Goal: Task Accomplishment & Management: Manage account settings

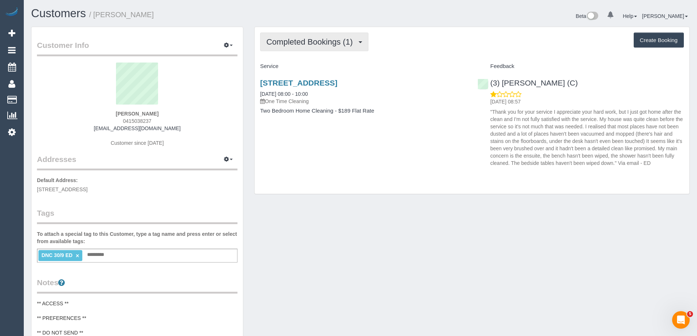
click at [335, 44] on span "Completed Bookings (1)" at bounding box center [311, 41] width 90 height 9
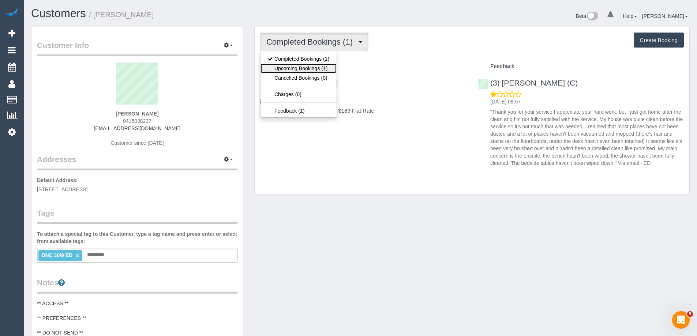
click at [322, 65] on link "Upcoming Bookings (1)" at bounding box center [299, 69] width 76 height 10
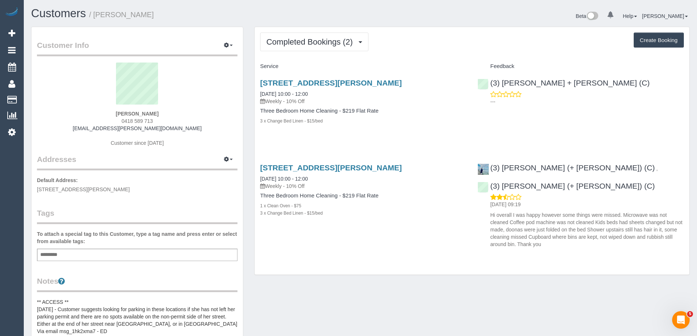
drag, startPoint x: 174, startPoint y: 15, endPoint x: 95, endPoint y: 15, distance: 78.7
click at [95, 15] on h1 "Customers / Charlotte Davidson" at bounding box center [193, 13] width 324 height 12
copy small "Charlotte Davidson"
click at [304, 43] on span "Completed Bookings (2)" at bounding box center [311, 41] width 90 height 9
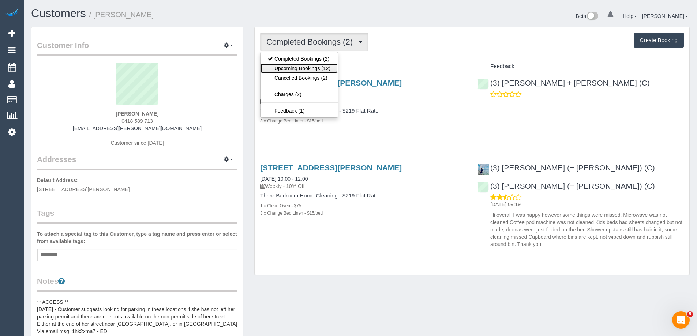
click at [306, 66] on link "Upcoming Bookings (12)" at bounding box center [299, 69] width 77 height 10
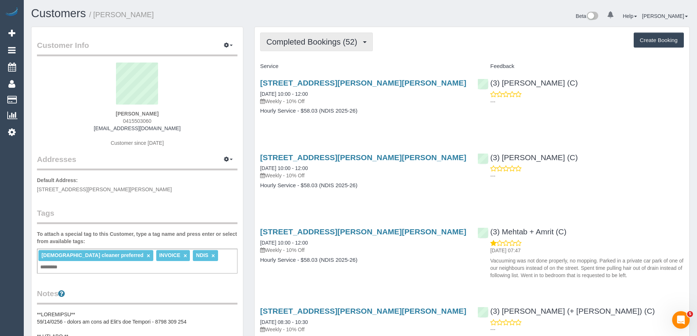
click at [282, 44] on span "Completed Bookings (52)" at bounding box center [313, 41] width 94 height 9
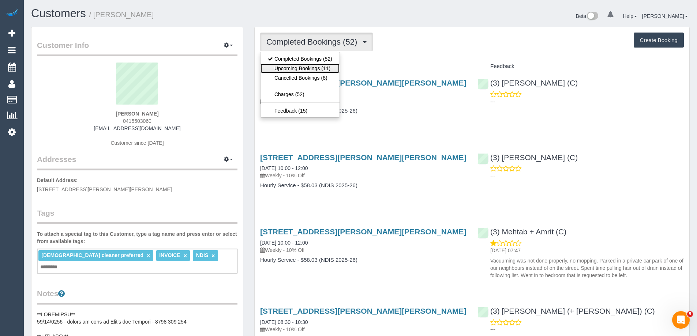
click at [288, 67] on link "Upcoming Bookings (11)" at bounding box center [300, 69] width 79 height 10
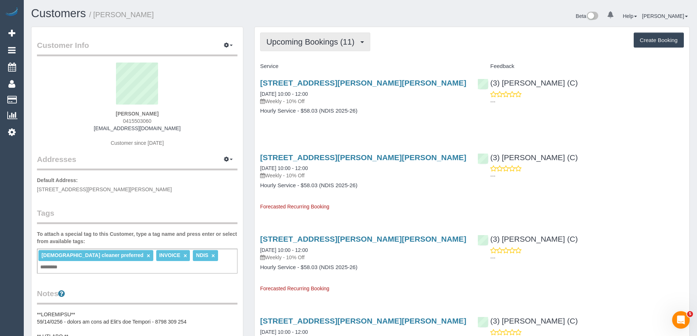
click at [317, 45] on span "Upcoming Bookings (11)" at bounding box center [312, 41] width 92 height 9
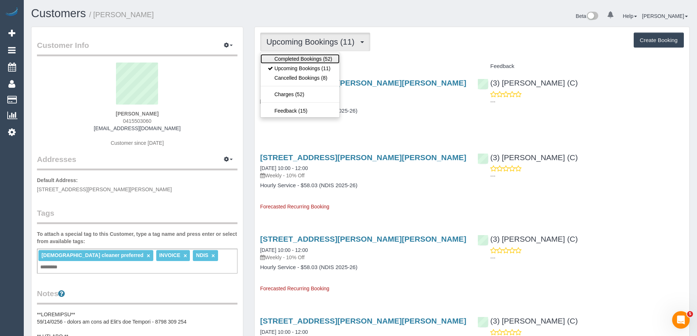
click at [313, 59] on link "Completed Bookings (52)" at bounding box center [300, 59] width 79 height 10
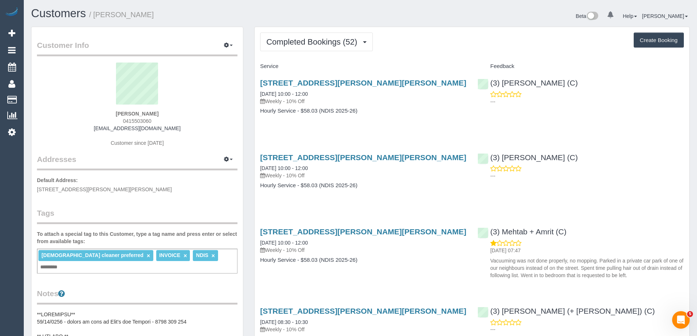
drag, startPoint x: 533, startPoint y: 158, endPoint x: 553, endPoint y: 128, distance: 36.1
click at [553, 128] on div "Unit 1 469-471 Gilbert Rd, Preston, VIC 3072 25/09/2025 10:00 - 12:00 Weekly - …" at bounding box center [472, 100] width 435 height 56
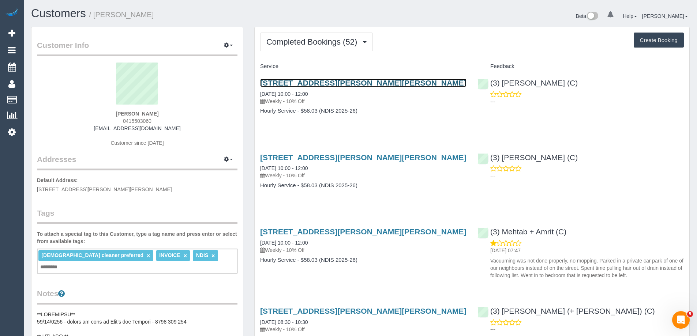
click at [349, 82] on link "Unit 1 469-471 Gilbert Rd, Preston, VIC 3072" at bounding box center [363, 83] width 206 height 8
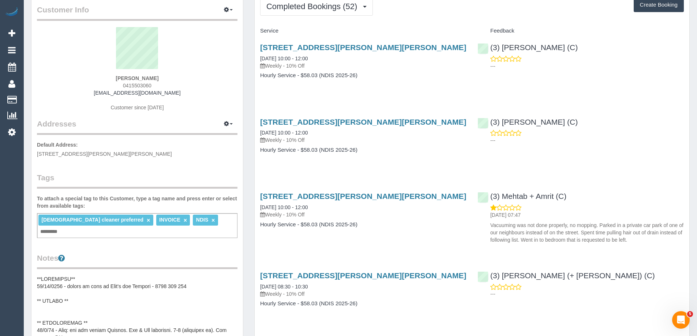
scroll to position [146, 0]
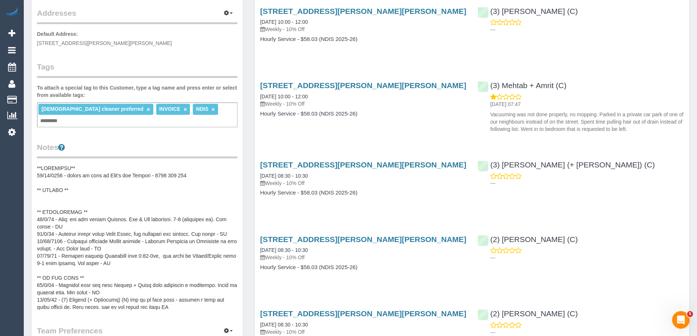
click at [65, 206] on pre at bounding box center [137, 238] width 201 height 146
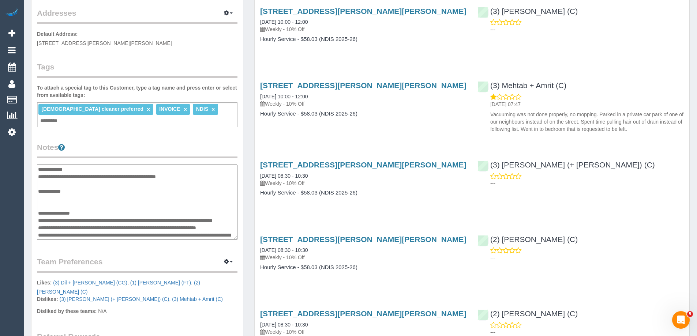
click at [88, 209] on textarea at bounding box center [137, 202] width 201 height 75
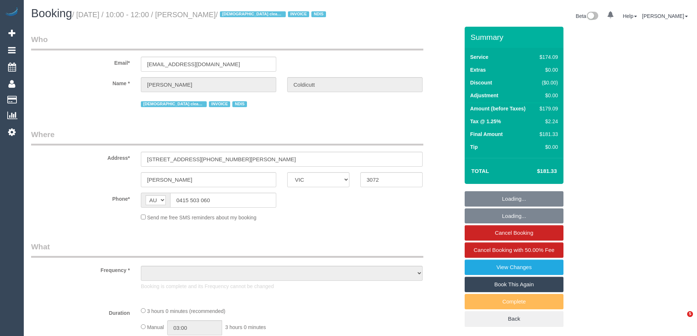
select select "VIC"
select select "180"
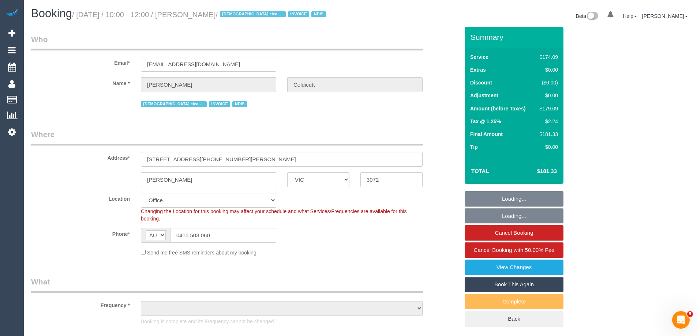
select select "number:28"
select select "number:16"
select select "number:19"
select select "number:36"
select select "number:34"
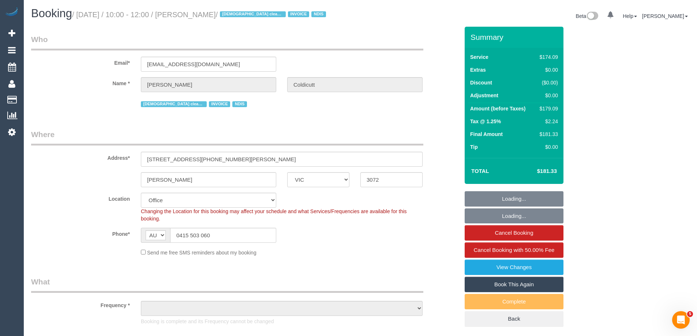
select select "number:11"
select select "object:1985"
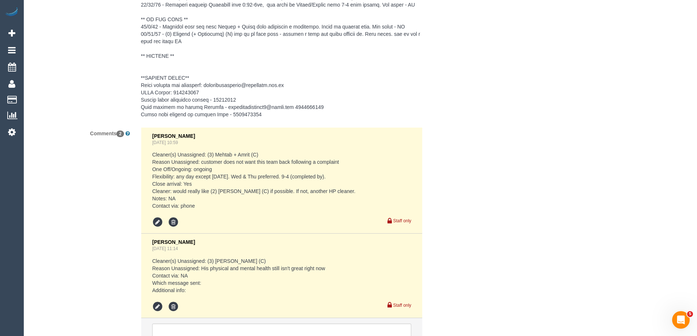
scroll to position [1244, 0]
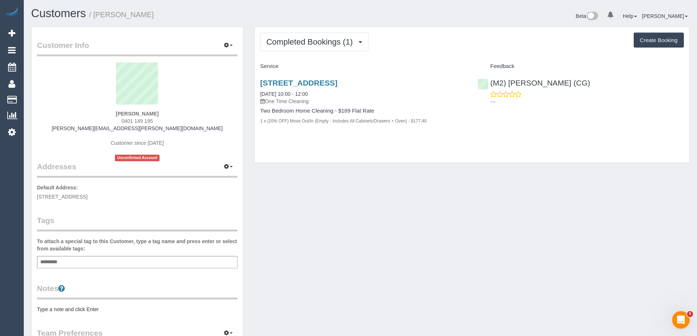
scroll to position [110, 0]
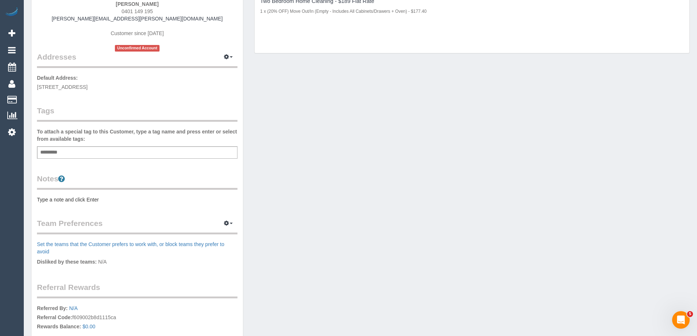
click at [90, 195] on div "Notes Type a note and click Enter" at bounding box center [137, 188] width 201 height 30
click at [92, 199] on pre "Type a note and click Enter" at bounding box center [137, 199] width 201 height 7
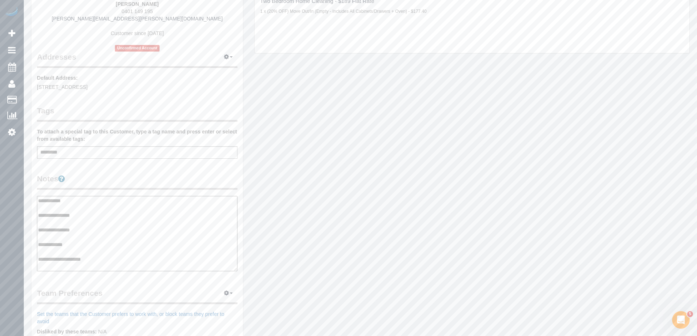
type textarea "**********"
click at [114, 174] on legend "Notes" at bounding box center [137, 181] width 201 height 16
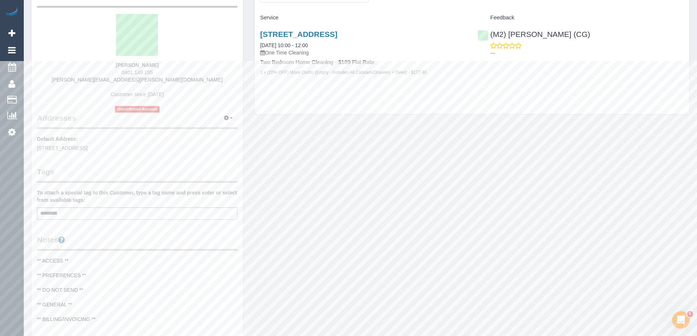
scroll to position [0, 0]
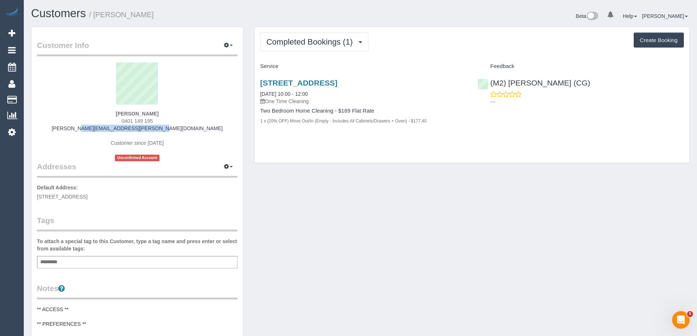
drag, startPoint x: 178, startPoint y: 131, endPoint x: 94, endPoint y: 128, distance: 84.2
click at [94, 128] on div "Philip McGhie 0401 149 195 philip.mcghie@symbion.com.au Customer since 2025 Unc…" at bounding box center [137, 112] width 201 height 99
copy link "[PERSON_NAME][EMAIL_ADDRESS][PERSON_NAME][DOMAIN_NAME]"
click at [328, 47] on button "Completed Bookings (1)" at bounding box center [314, 42] width 108 height 19
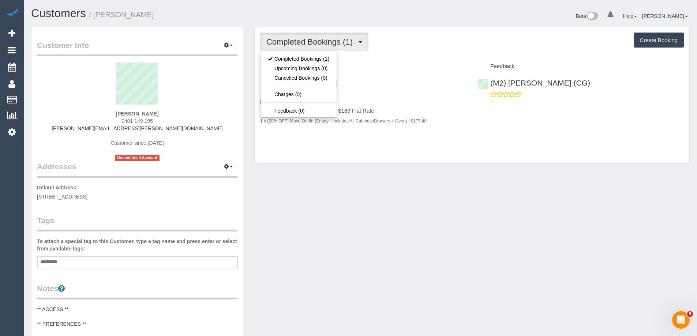
click at [392, 59] on div "Completed Bookings (1) Completed Bookings (1) Upcoming Bookings (0) Cancelled B…" at bounding box center [472, 95] width 435 height 136
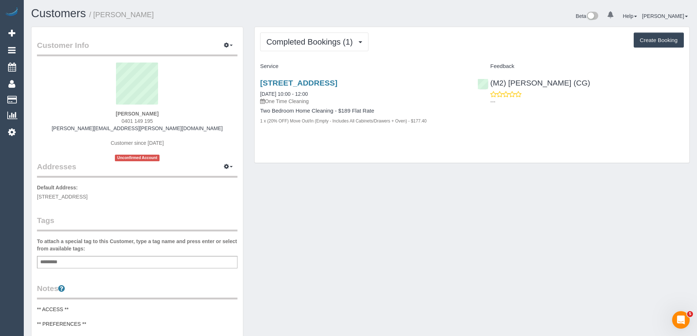
drag, startPoint x: 152, startPoint y: 11, endPoint x: 97, endPoint y: 10, distance: 55.6
click at [97, 10] on h1 "Customers / [PERSON_NAME]" at bounding box center [193, 13] width 324 height 12
copy small "[PERSON_NAME]"
click at [291, 41] on span "Completed Bookings (1)" at bounding box center [311, 41] width 90 height 9
click at [388, 22] on div "Beta 0 Your Notifications You have 0 alerts Help Help Docs Take a Tour Contact …" at bounding box center [528, 16] width 335 height 19
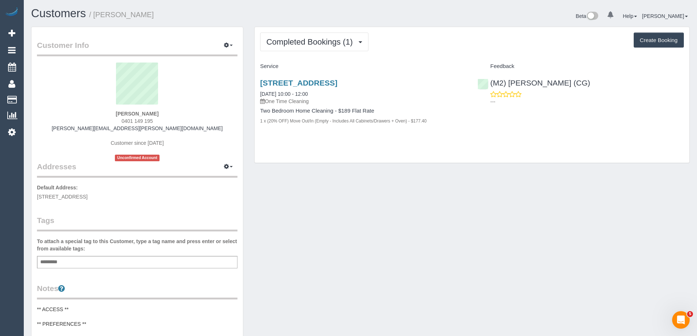
drag, startPoint x: 137, startPoint y: 16, endPoint x: 96, endPoint y: 15, distance: 41.4
click at [96, 15] on h1 "Customers / [PERSON_NAME]" at bounding box center [193, 13] width 324 height 12
copy small "[PERSON_NAME]"
click at [312, 11] on h1 "Customers / [PERSON_NAME]" at bounding box center [193, 13] width 324 height 12
drag, startPoint x: 138, startPoint y: 13, endPoint x: 96, endPoint y: 14, distance: 41.7
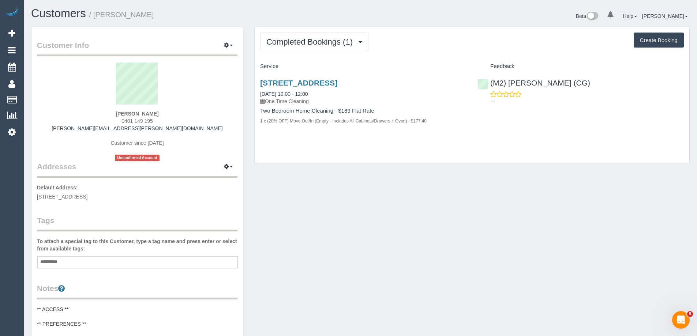
click at [96, 14] on h1 "Customers / [PERSON_NAME]" at bounding box center [193, 13] width 324 height 12
copy small "[PERSON_NAME]"
click at [197, 12] on h1 "Customers / Philip McGhie" at bounding box center [193, 13] width 324 height 12
click at [210, 20] on div "Customers / Philip McGhie" at bounding box center [193, 15] width 335 height 16
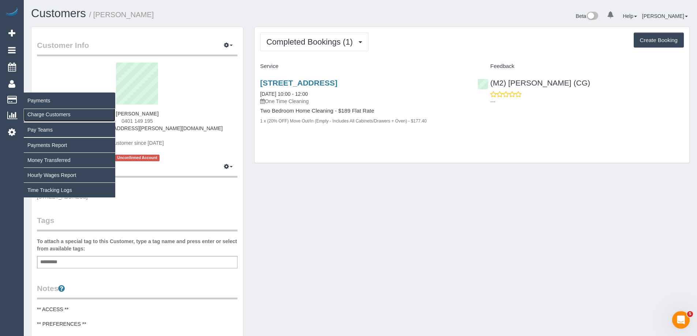
click at [46, 118] on link "Charge Customers" at bounding box center [70, 114] width 92 height 15
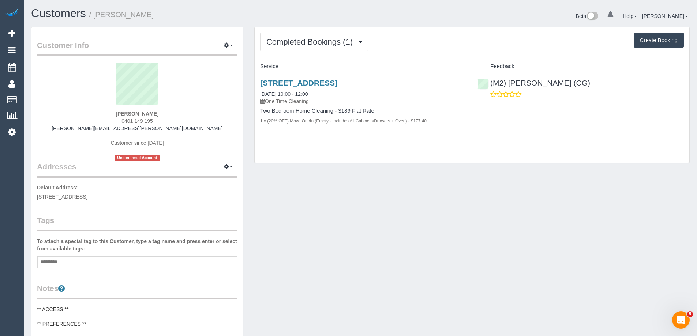
select select
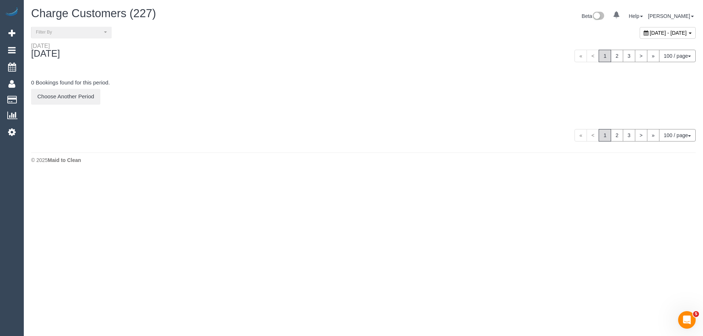
click at [650, 31] on span "October 01, 2025 - October 01, 2025" at bounding box center [668, 33] width 37 height 6
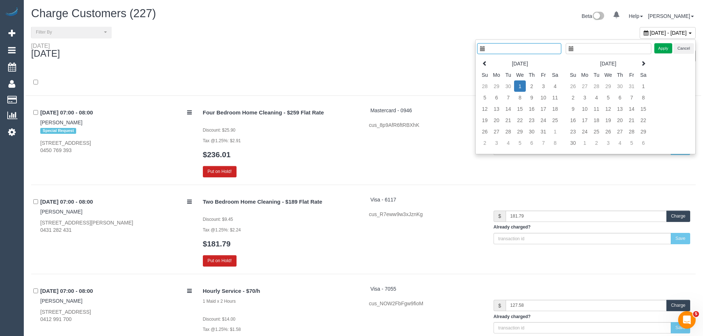
type input "**********"
click at [501, 87] on td "30" at bounding box center [503, 86] width 12 height 11
type input "**********"
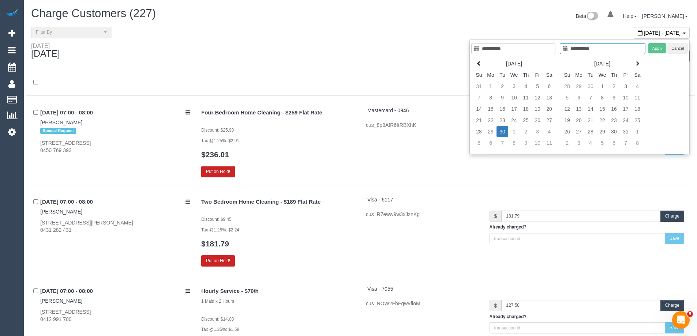
click at [500, 133] on td "30" at bounding box center [503, 131] width 12 height 11
type input "**********"
click at [661, 48] on button "Apply" at bounding box center [658, 48] width 18 height 11
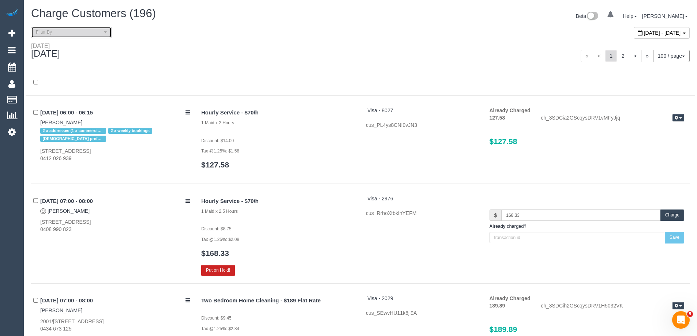
click at [81, 36] on button "Filter By" at bounding box center [71, 32] width 81 height 11
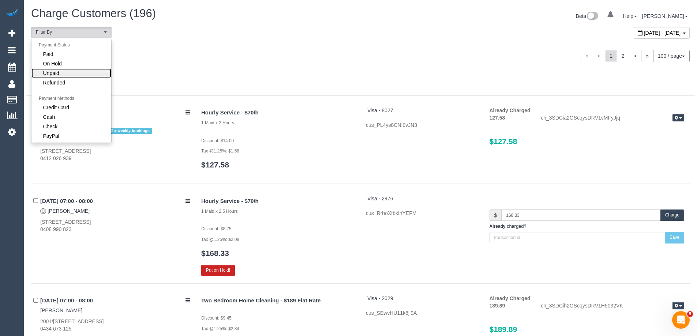
click at [73, 73] on link "Unpaid" at bounding box center [71, 73] width 80 height 10
select select "******"
click at [228, 71] on div at bounding box center [361, 83] width 670 height 26
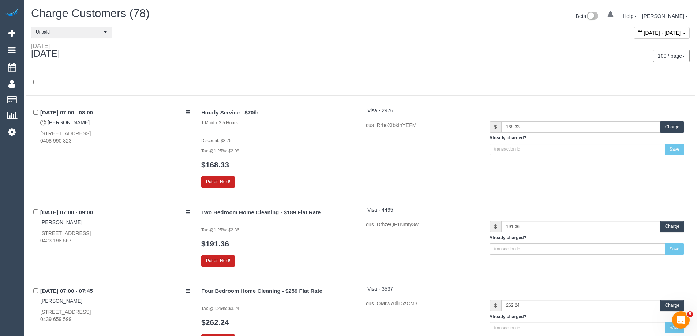
scroll to position [3419, 0]
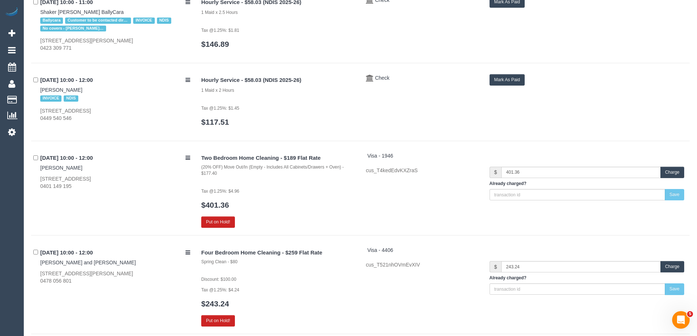
click at [667, 169] on button "Charge" at bounding box center [673, 172] width 24 height 11
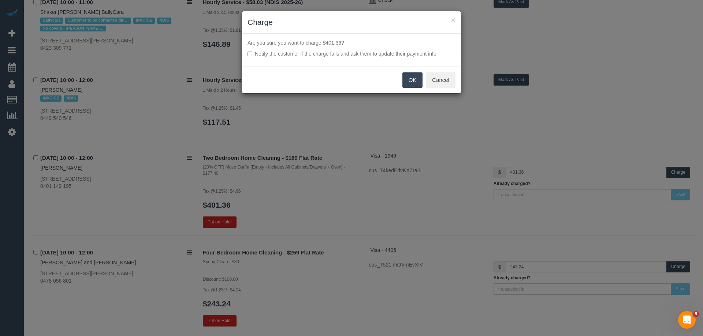
click at [415, 81] on button "OK" at bounding box center [412, 79] width 20 height 15
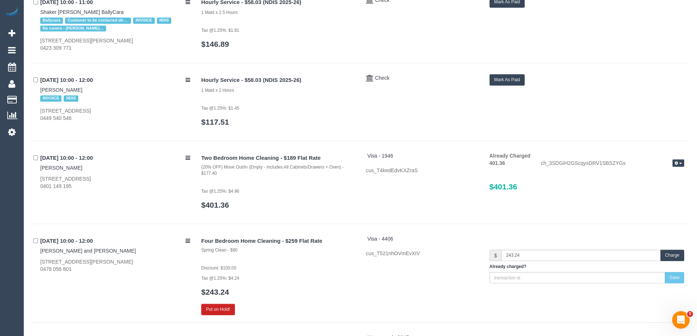
drag, startPoint x: 76, startPoint y: 168, endPoint x: 39, endPoint y: 169, distance: 37.3
click at [39, 169] on div "30/09/2025 10:00 - 12:00 Philip McGhie 10 Darvall Court, Cheltenham, VIC 3192 0…" at bounding box center [113, 171] width 165 height 38
copy link "Philip McGhie"
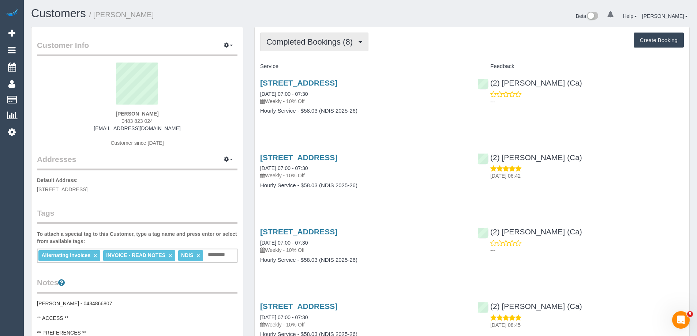
click at [313, 42] on span "Completed Bookings (8)" at bounding box center [311, 41] width 90 height 9
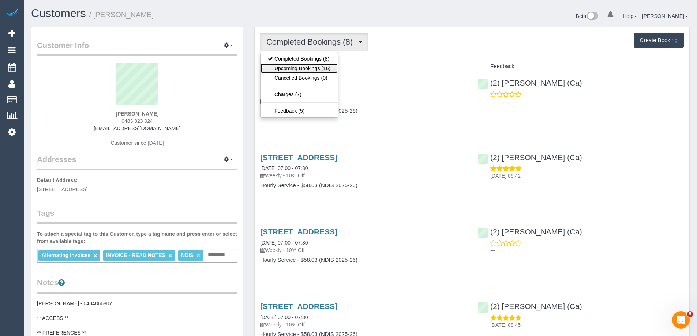
click at [315, 66] on link "Upcoming Bookings (16)" at bounding box center [299, 69] width 77 height 10
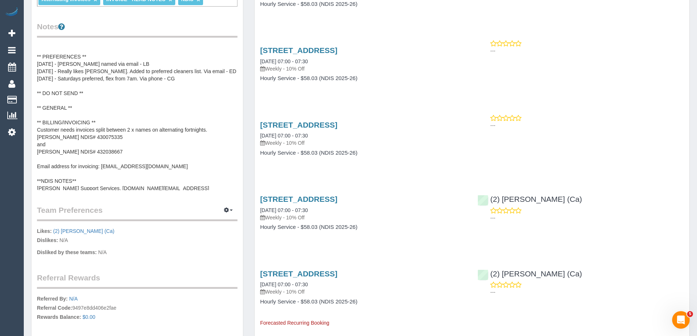
scroll to position [37, 0]
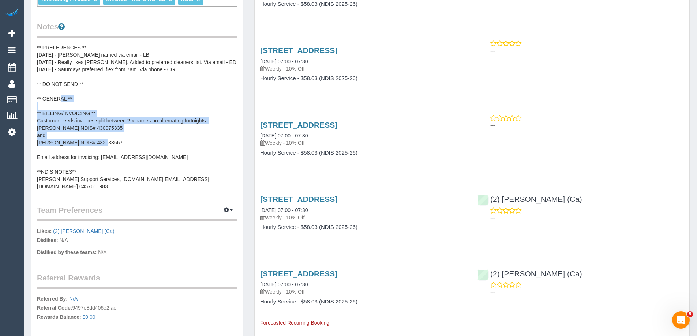
copy pre "** BILLING/INVOICING ** Customer needs invoices split between 2 x names on alte…"
drag, startPoint x: 37, startPoint y: 111, endPoint x: 115, endPoint y: 141, distance: 83.9
click at [115, 141] on pre "[PERSON_NAME] - 0434866807 ** ACCESS ** ** PREFERENCES ** [DATE] - [PERSON_NAME…" at bounding box center [137, 117] width 201 height 146
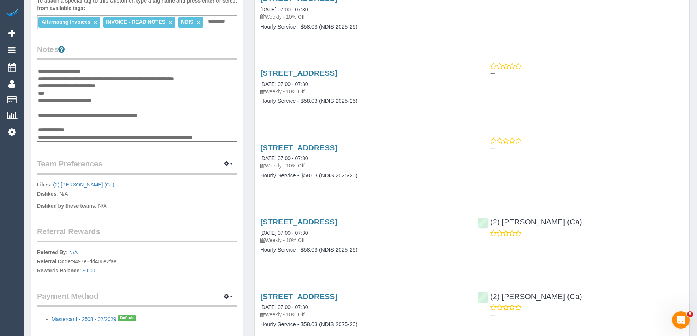
scroll to position [0, 0]
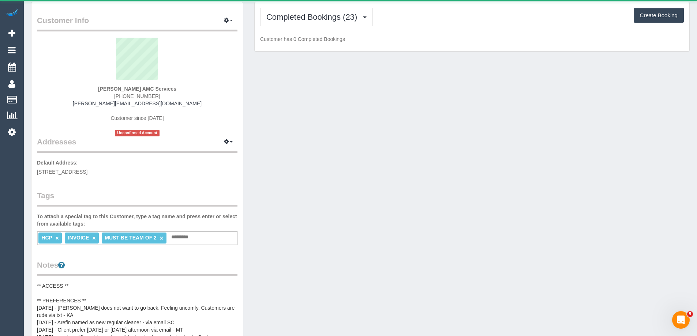
scroll to position [73, 0]
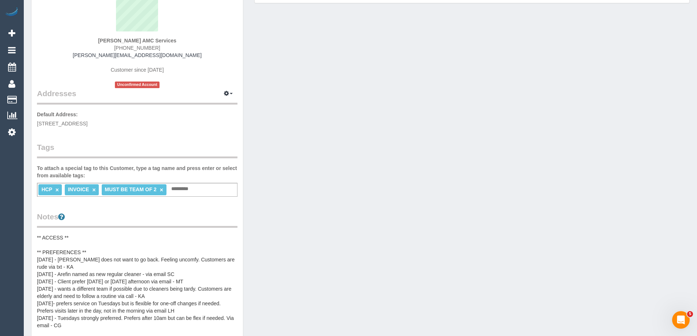
click at [199, 191] on div "HCP × INVOICE × MUST BE TEAM OF 2 × Add a tag" at bounding box center [137, 190] width 201 height 14
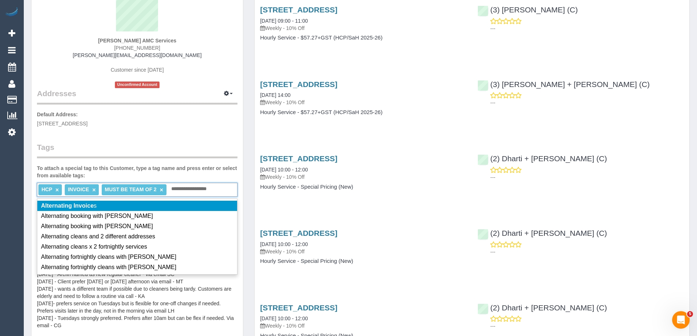
type input "**********"
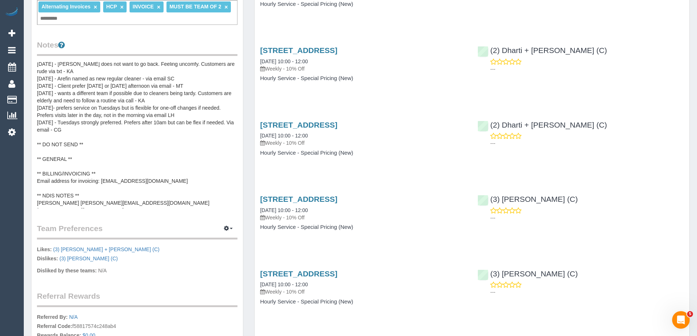
scroll to position [37, 0]
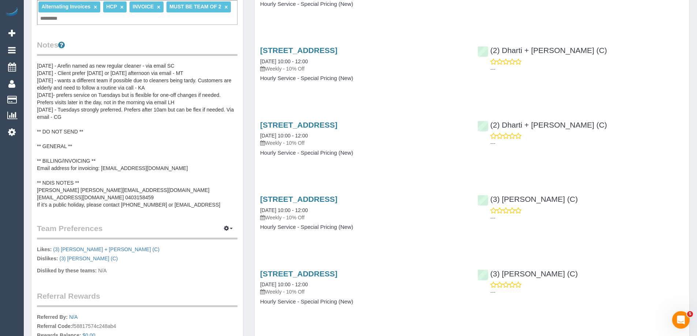
click at [100, 157] on pre "** ACCESS ** ** PREFERENCES ** [DATE] - [PERSON_NAME] does not want to go back.…" at bounding box center [137, 135] width 201 height 146
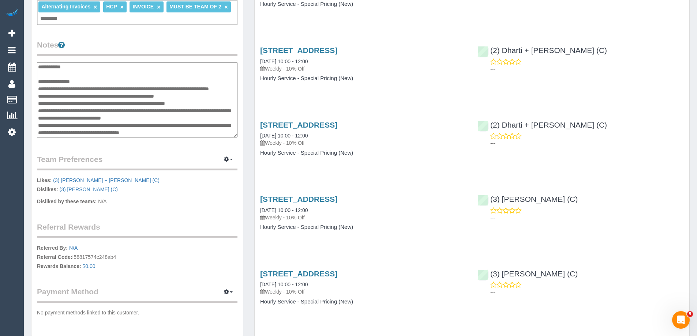
scroll to position [110, 0]
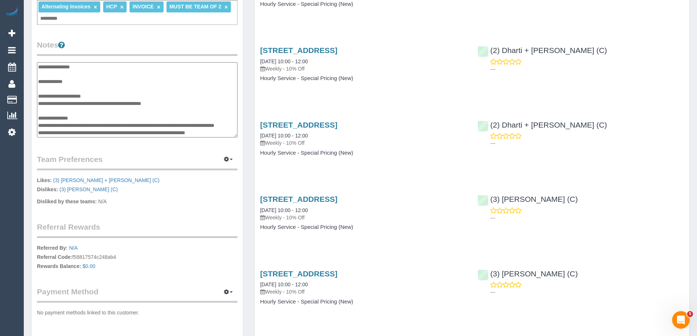
click at [131, 88] on textarea "**********" at bounding box center [137, 99] width 201 height 75
click at [71, 109] on textarea at bounding box center [137, 99] width 201 height 75
click at [62, 101] on textarea at bounding box center [137, 99] width 201 height 75
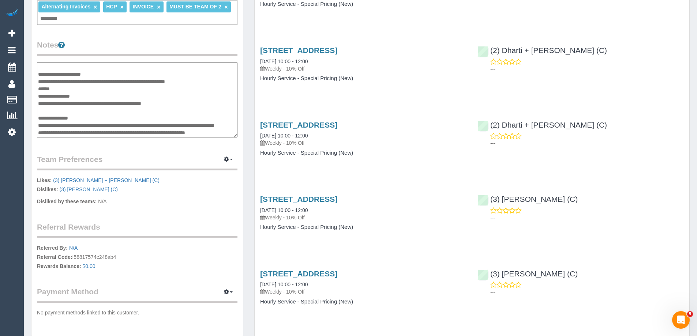
click at [62, 101] on textarea at bounding box center [137, 99] width 201 height 75
click at [61, 104] on textarea at bounding box center [137, 99] width 201 height 75
click at [58, 104] on textarea at bounding box center [137, 99] width 201 height 75
click at [46, 111] on textarea at bounding box center [137, 99] width 201 height 75
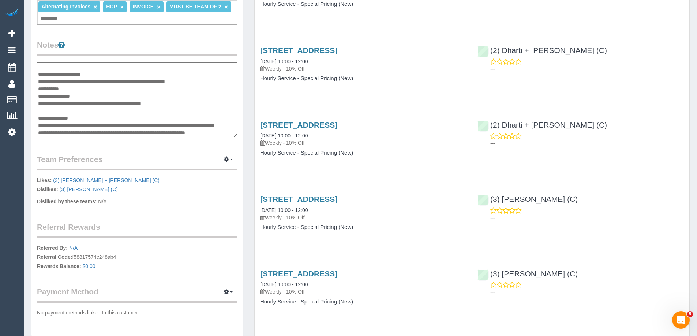
click at [46, 111] on textarea at bounding box center [137, 99] width 201 height 75
click at [79, 101] on textarea at bounding box center [137, 99] width 201 height 75
click at [113, 102] on textarea at bounding box center [137, 99] width 201 height 75
type textarea "**********"
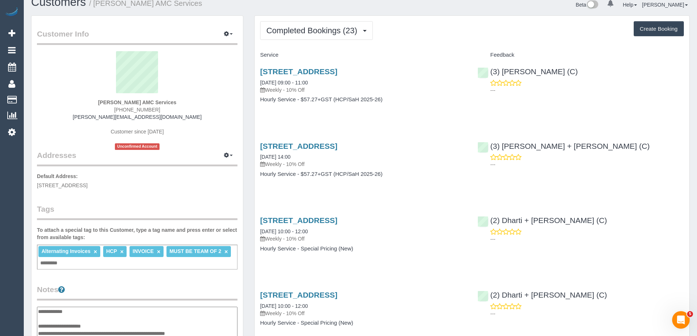
scroll to position [0, 0]
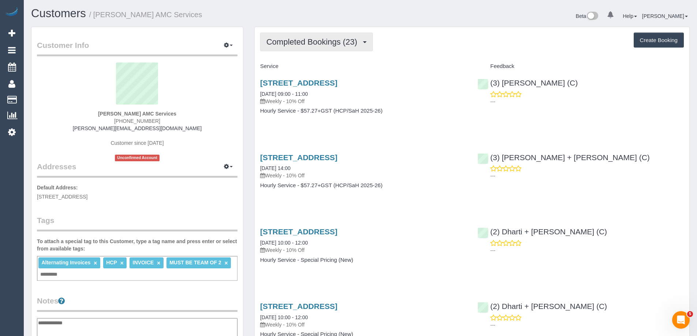
click at [320, 43] on span "Completed Bookings (23)" at bounding box center [313, 41] width 94 height 9
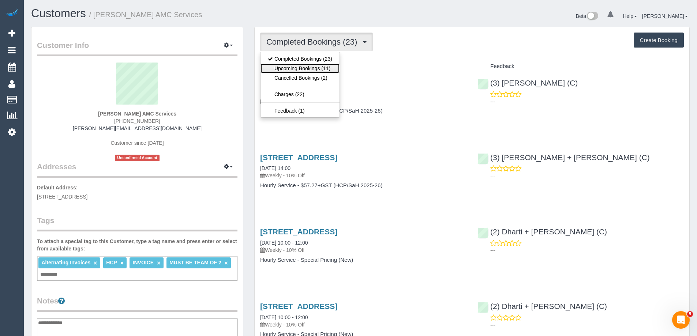
click at [314, 66] on link "Upcoming Bookings (11)" at bounding box center [300, 69] width 79 height 10
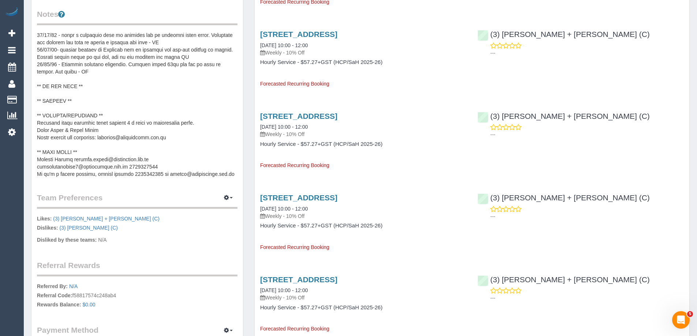
scroll to position [293, 0]
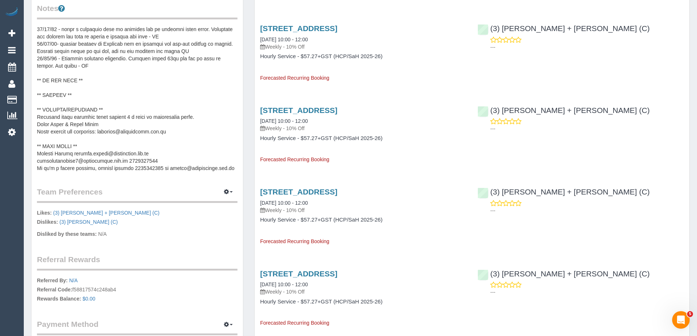
click at [158, 120] on pre at bounding box center [137, 99] width 201 height 146
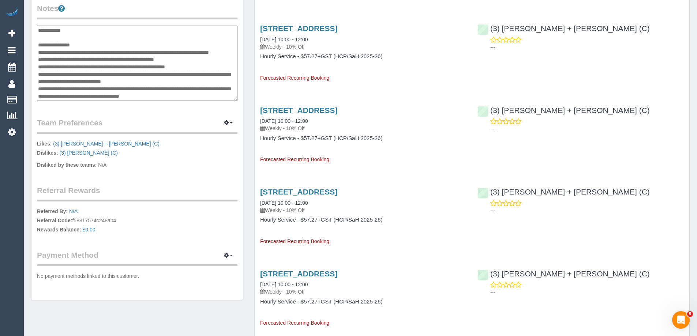
scroll to position [124, 0]
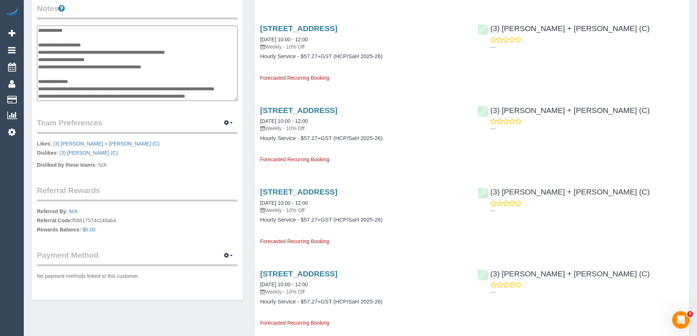
click at [208, 46] on textarea at bounding box center [137, 63] width 201 height 75
click at [89, 51] on textarea at bounding box center [137, 63] width 201 height 75
click at [94, 58] on textarea at bounding box center [137, 63] width 201 height 75
click at [102, 50] on textarea at bounding box center [137, 63] width 201 height 75
type textarea "**********"
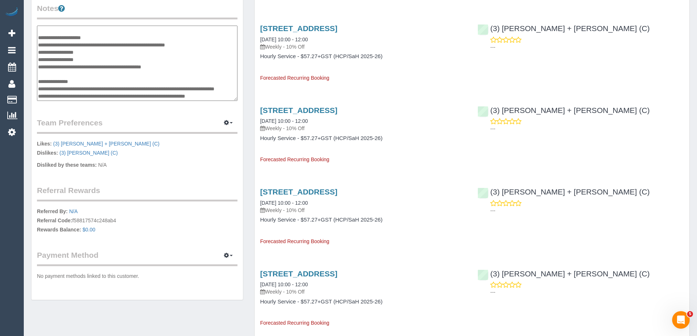
click at [138, 20] on div "Notes" at bounding box center [137, 53] width 201 height 100
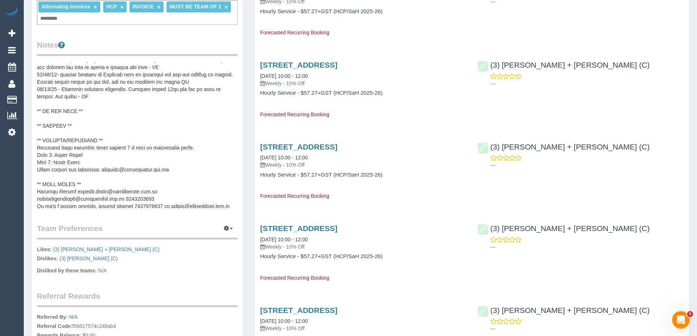
scroll to position [59, 0]
click at [90, 151] on pre at bounding box center [137, 135] width 201 height 146
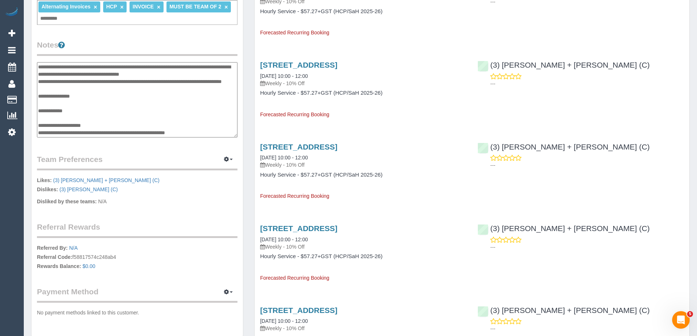
scroll to position [132, 0]
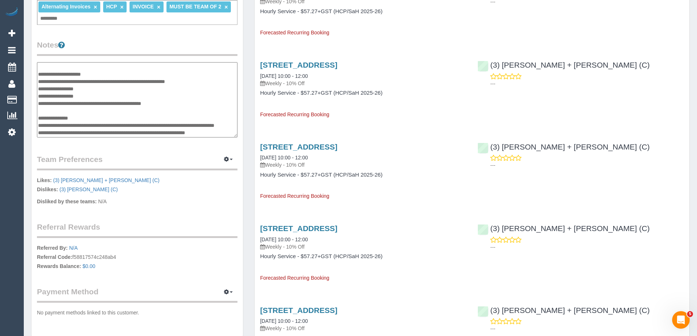
drag, startPoint x: 58, startPoint y: 81, endPoint x: 40, endPoint y: 81, distance: 18.7
click at [40, 81] on textarea at bounding box center [137, 99] width 201 height 75
click at [86, 83] on textarea at bounding box center [137, 99] width 201 height 75
type textarea "**********"
click at [123, 42] on legend "Notes" at bounding box center [137, 48] width 201 height 16
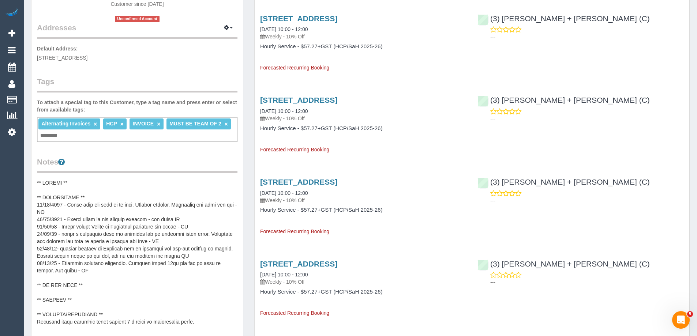
scroll to position [0, 0]
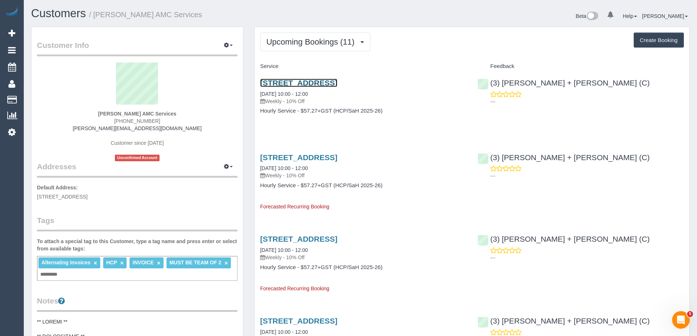
click at [310, 83] on link "27 A Gungarlan Dr, Keilor East, VIC 3033" at bounding box center [298, 83] width 77 height 8
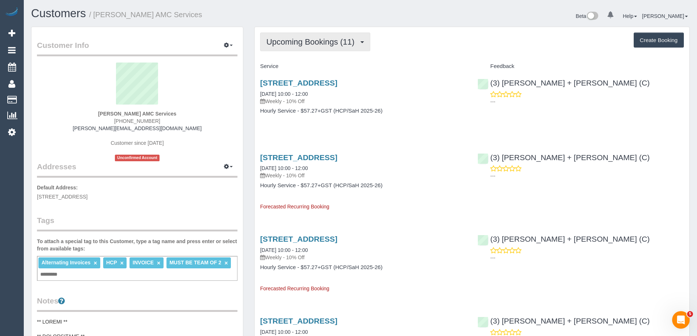
click at [298, 45] on span "Upcoming Bookings (11)" at bounding box center [312, 41] width 92 height 9
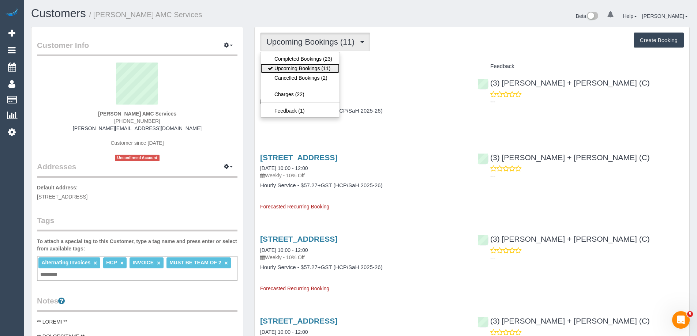
click at [296, 65] on link "Upcoming Bookings (11)" at bounding box center [300, 69] width 79 height 10
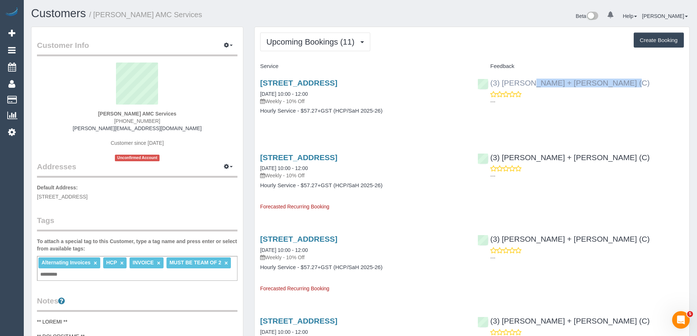
copy link "(3) [PERSON_NAME] + [PERSON_NAME] (C)"
drag, startPoint x: 595, startPoint y: 85, endPoint x: 491, endPoint y: 85, distance: 103.9
click at [491, 85] on div "(3) Avneet + Amarjit (C) ---" at bounding box center [580, 90] width 217 height 36
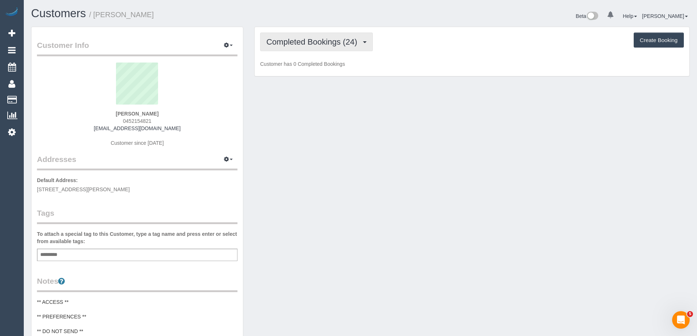
click at [312, 38] on span "Completed Bookings (24)" at bounding box center [313, 41] width 94 height 9
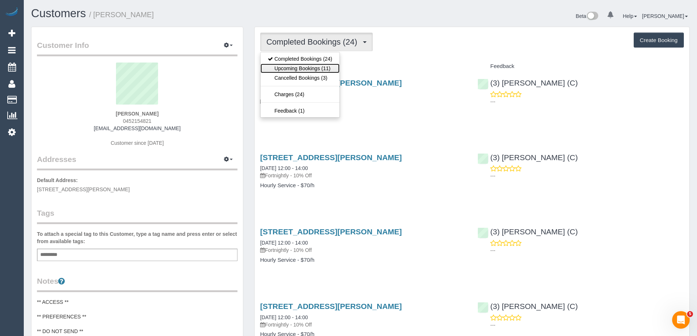
click at [309, 67] on link "Upcoming Bookings (11)" at bounding box center [300, 69] width 79 height 10
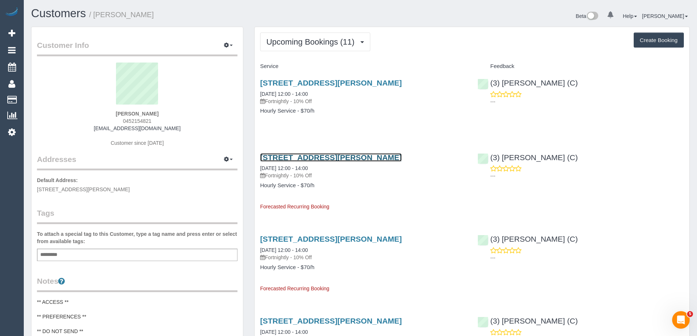
click at [370, 160] on link "[STREET_ADDRESS][PERSON_NAME]" at bounding box center [331, 157] width 142 height 8
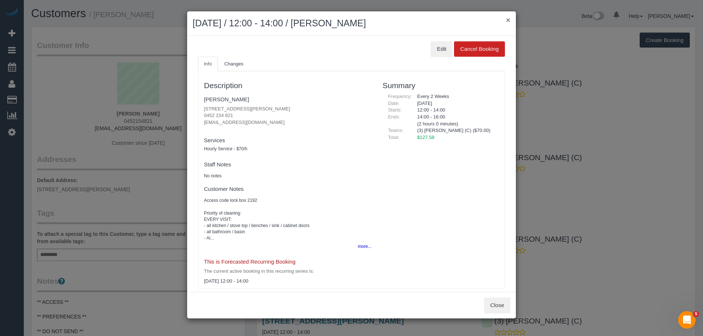
click at [507, 18] on button "×" at bounding box center [508, 20] width 4 height 8
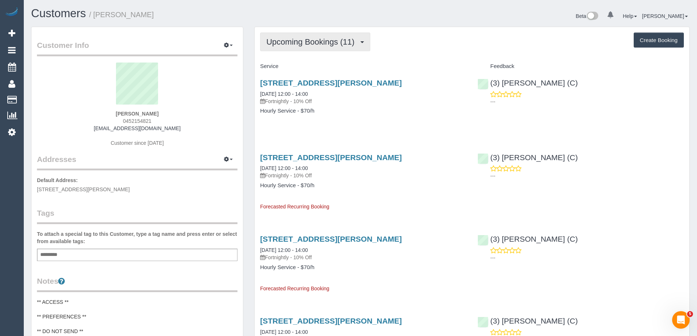
click at [320, 41] on span "Upcoming Bookings (11)" at bounding box center [312, 41] width 92 height 9
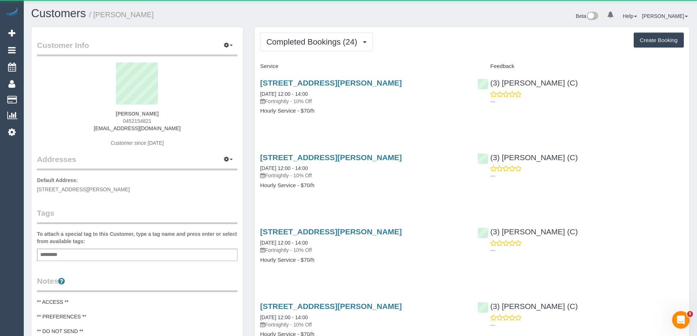
scroll to position [1910, 697]
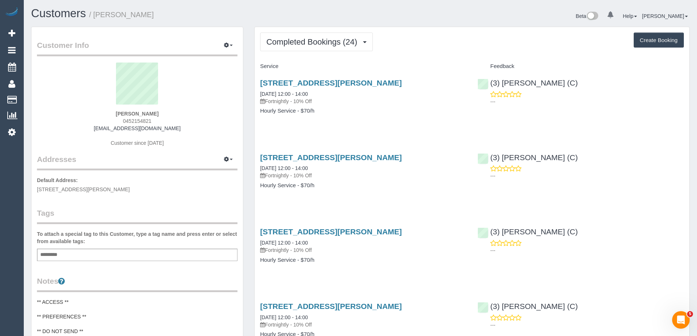
click at [137, 121] on span "0452154821" at bounding box center [137, 121] width 29 height 6
copy span "0452154821"
click at [148, 122] on span "0452154821" at bounding box center [137, 121] width 29 height 6
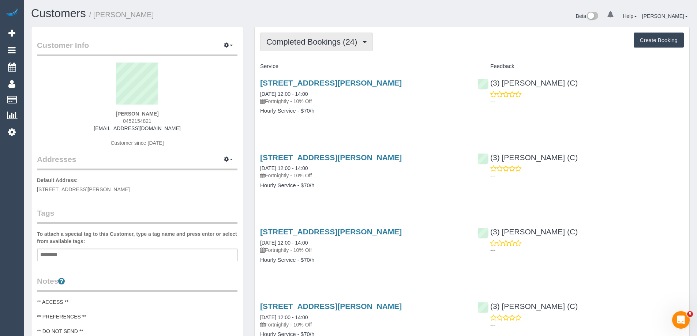
click at [333, 43] on span "Completed Bookings (24)" at bounding box center [313, 41] width 94 height 9
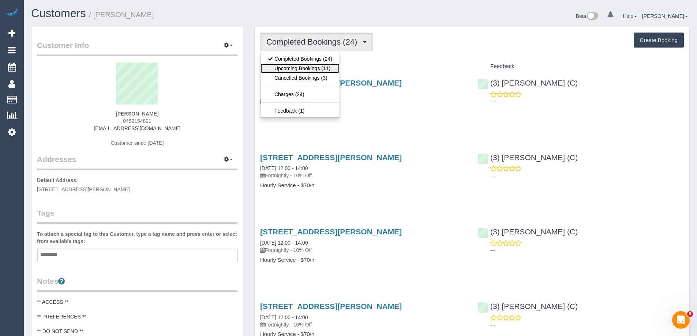
click at [333, 70] on link "Upcoming Bookings (11)" at bounding box center [300, 69] width 79 height 10
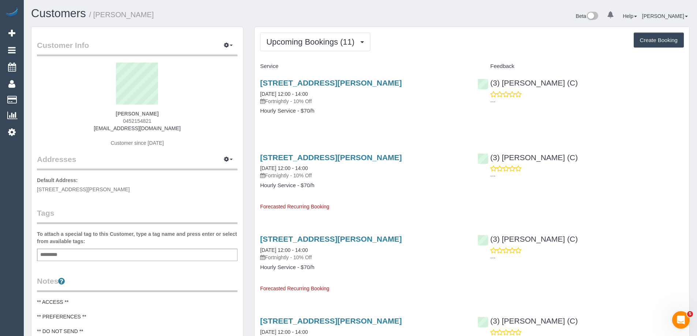
scroll to position [1004, 697]
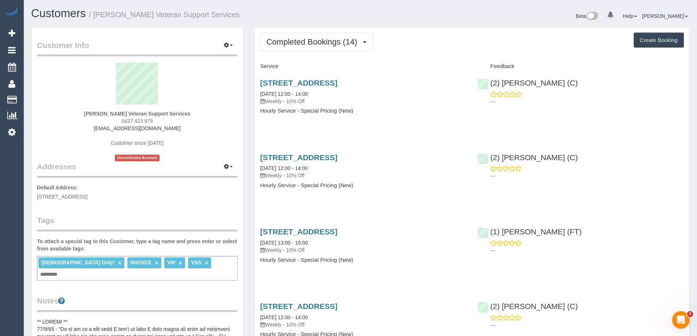
scroll to position [1154, 697]
click at [318, 41] on span "Completed Bookings (14)" at bounding box center [313, 41] width 94 height 9
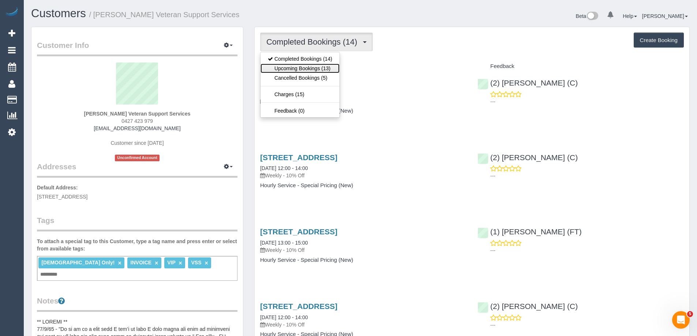
click at [316, 68] on link "Upcoming Bookings (13)" at bounding box center [300, 69] width 79 height 10
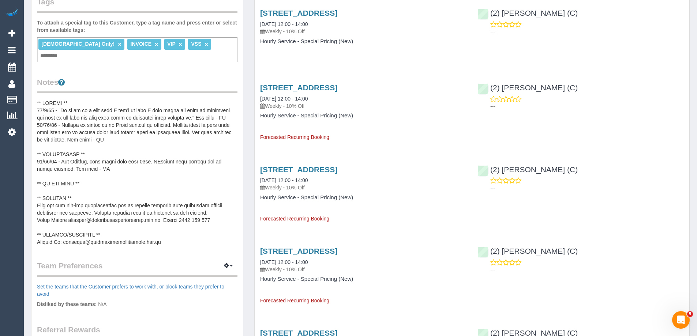
scroll to position [220, 0]
click at [337, 89] on link "[STREET_ADDRESS]" at bounding box center [298, 87] width 77 height 8
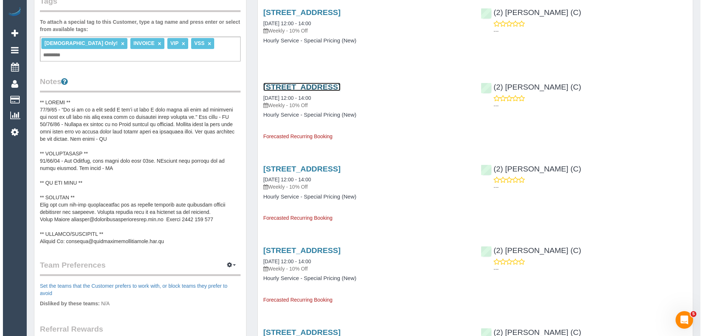
scroll to position [1153, 703]
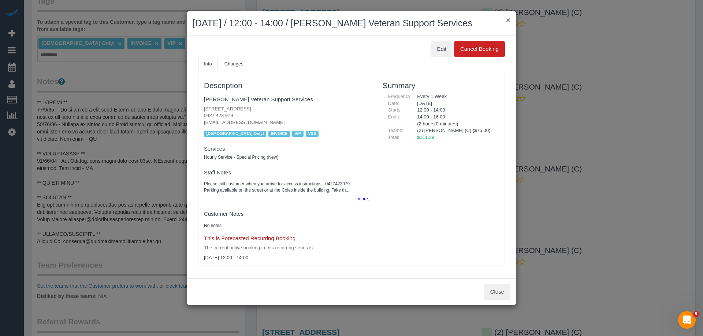
click at [506, 18] on button "×" at bounding box center [508, 20] width 4 height 8
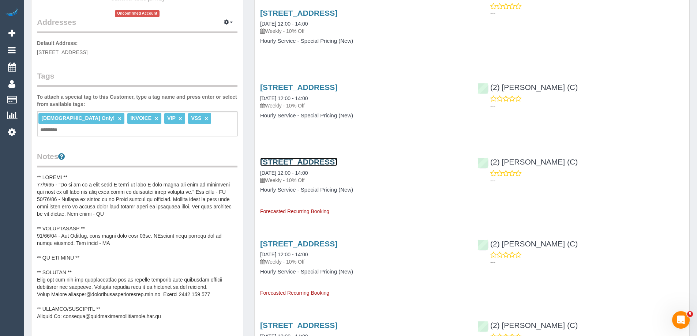
scroll to position [0, 0]
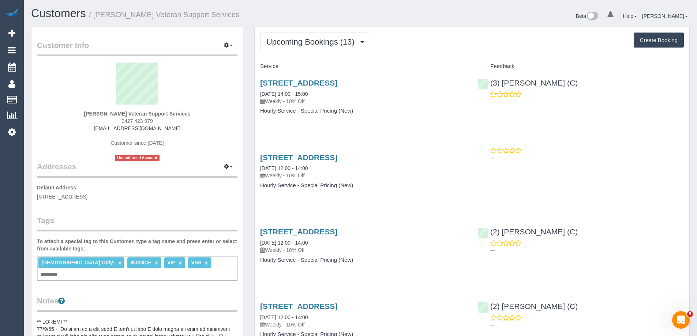
click at [201, 115] on div "[PERSON_NAME] Veteran Support Services 0427 423 979 [EMAIL_ADDRESS][DOMAIN_NAME…" at bounding box center [137, 112] width 201 height 99
click at [176, 113] on strong "Evelyne Ward Veteran Support Services" at bounding box center [137, 114] width 107 height 6
copy div "Evelyne Ward Veteran Support Services"
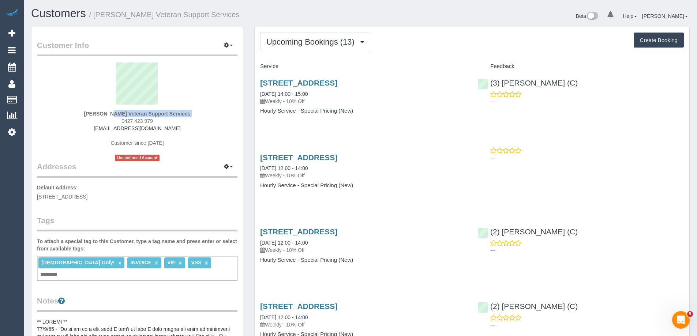
click at [142, 120] on span "0427 423 979" at bounding box center [137, 121] width 31 height 6
copy div "0427 423 979"
click at [299, 42] on span "Upcoming Bookings (13)" at bounding box center [312, 41] width 92 height 9
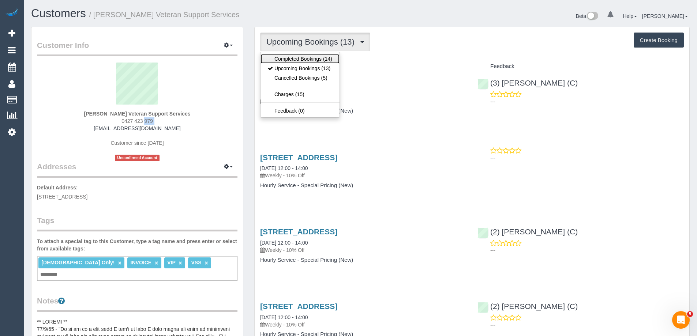
click at [294, 55] on link "Completed Bookings (14)" at bounding box center [300, 59] width 79 height 10
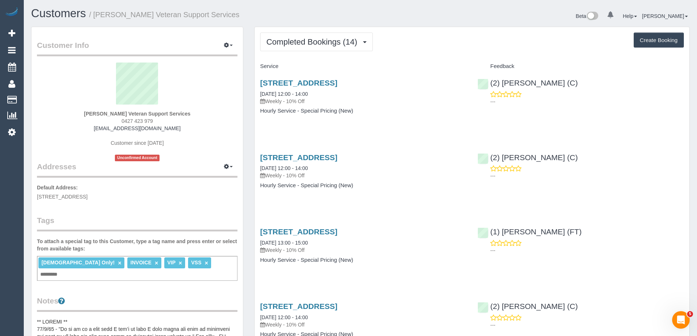
copy link "(1) Debbie Brodjanac (FT)"
drag, startPoint x: 589, startPoint y: 232, endPoint x: 490, endPoint y: 235, distance: 99.2
click at [490, 235] on div "(1) Debbie Brodjanac (FT) ---" at bounding box center [580, 239] width 217 height 36
click at [306, 36] on button "Completed Bookings (14)" at bounding box center [316, 42] width 113 height 19
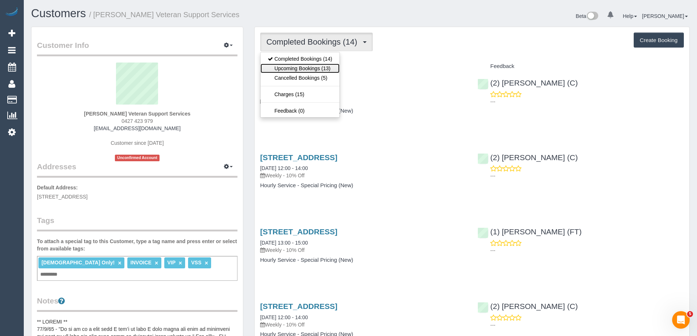
click at [303, 64] on link "Upcoming Bookings (13)" at bounding box center [300, 69] width 79 height 10
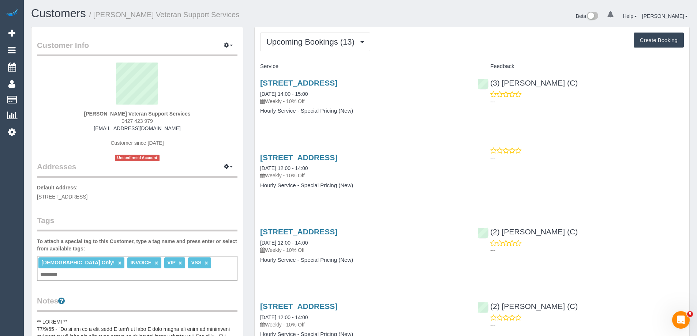
scroll to position [1153, 697]
click at [308, 42] on span "Upcoming Bookings (13)" at bounding box center [312, 41] width 92 height 9
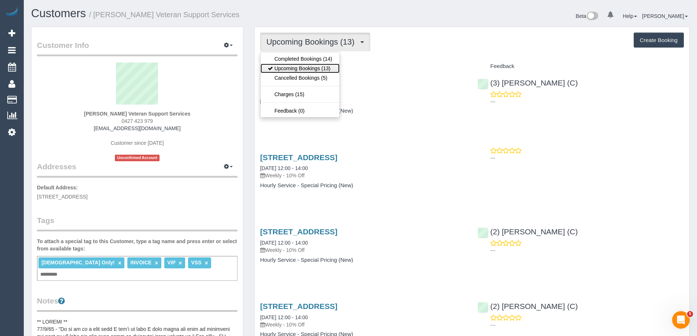
click at [309, 66] on link "Upcoming Bookings (13)" at bounding box center [300, 69] width 79 height 10
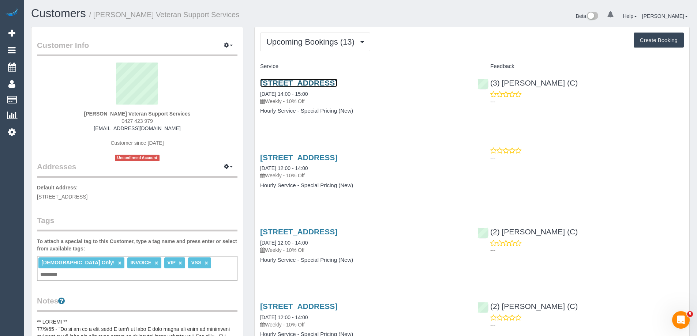
click at [337, 83] on link "610/259 Normanby Road, South Melbourne, VIC 3205" at bounding box center [298, 83] width 77 height 8
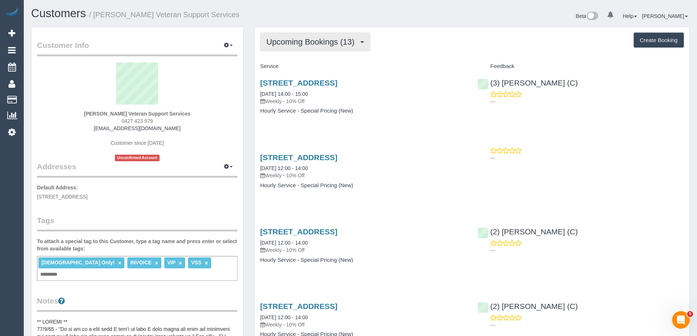
click at [337, 34] on button "Upcoming Bookings (13)" at bounding box center [315, 42] width 110 height 19
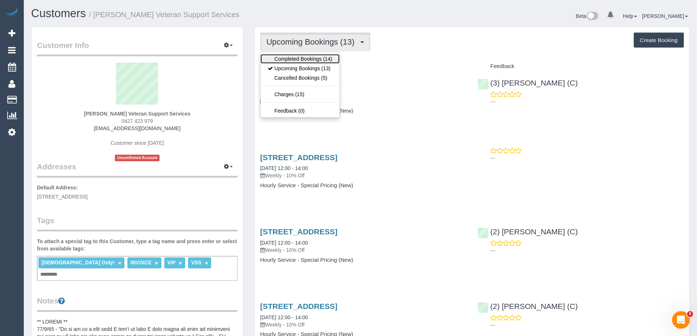
click at [335, 59] on link "Completed Bookings (14)" at bounding box center [300, 59] width 79 height 10
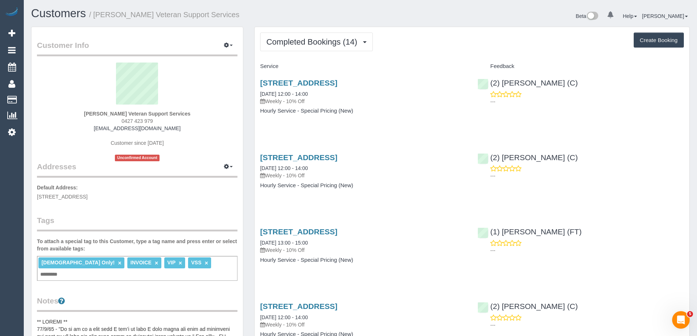
scroll to position [1154, 697]
copy link "(1) Debbie Brodjanac (FT)"
drag, startPoint x: 568, startPoint y: 233, endPoint x: 490, endPoint y: 234, distance: 78.3
click at [489, 234] on div "(1) Debbie Brodjanac (FT) ---" at bounding box center [580, 239] width 217 height 36
click at [318, 48] on button "Completed Bookings (14)" at bounding box center [316, 42] width 113 height 19
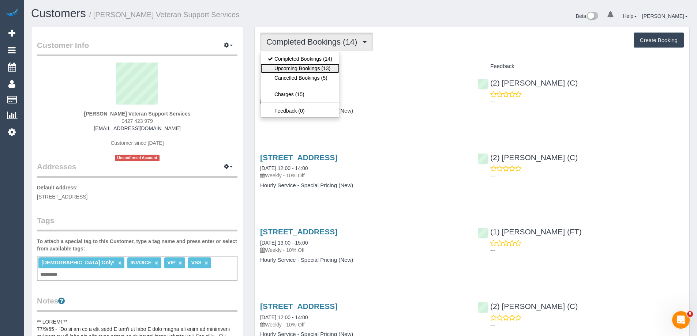
click at [311, 70] on link "Upcoming Bookings (13)" at bounding box center [300, 69] width 79 height 10
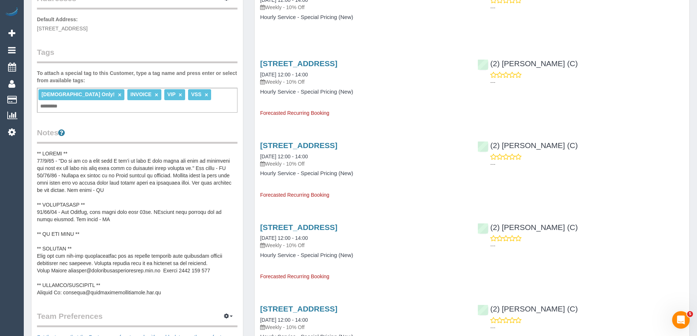
scroll to position [183, 0]
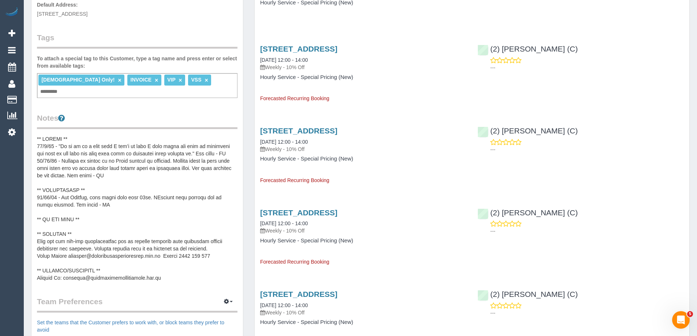
click at [95, 175] on pre at bounding box center [137, 208] width 201 height 146
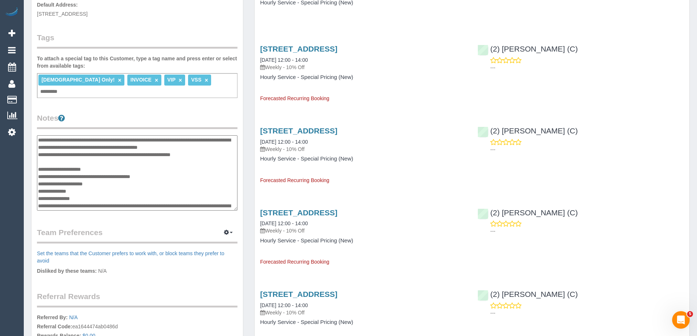
scroll to position [59, 0]
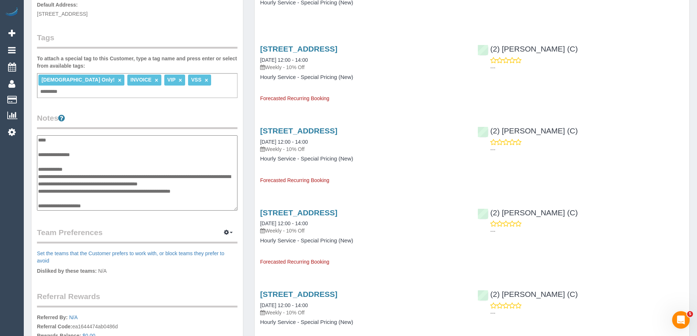
click at [85, 158] on textarea at bounding box center [137, 172] width 201 height 75
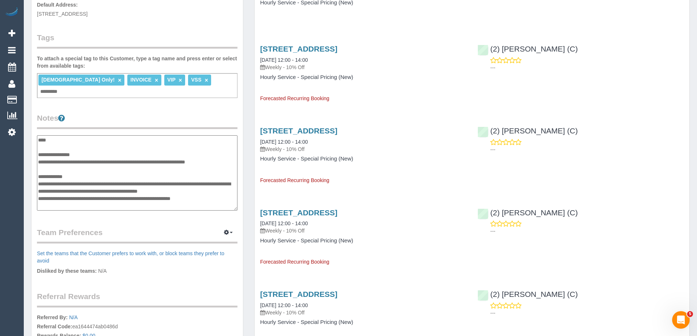
click at [188, 157] on textarea at bounding box center [137, 172] width 201 height 75
type textarea "**********"
click at [173, 113] on legend "Notes" at bounding box center [137, 121] width 201 height 16
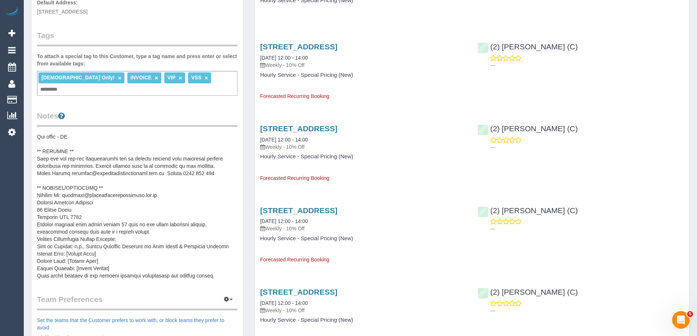
scroll to position [293, 0]
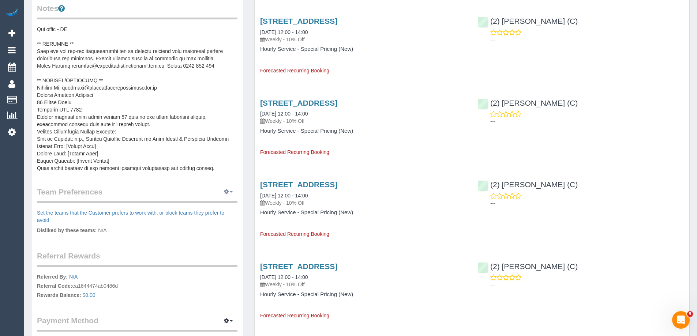
click at [232, 187] on button "button" at bounding box center [228, 192] width 18 height 11
click at [224, 201] on link "Manage Preferences" at bounding box center [206, 206] width 62 height 10
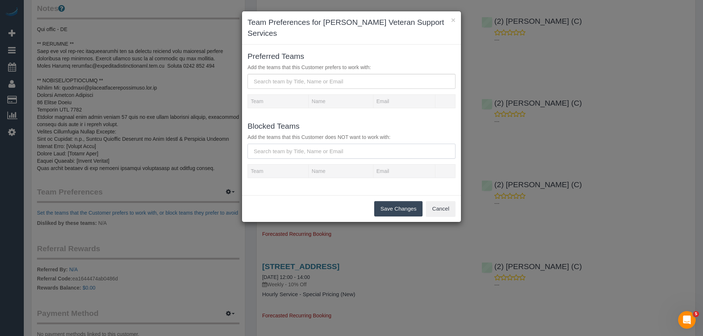
click at [275, 156] on input "text" at bounding box center [351, 151] width 208 height 15
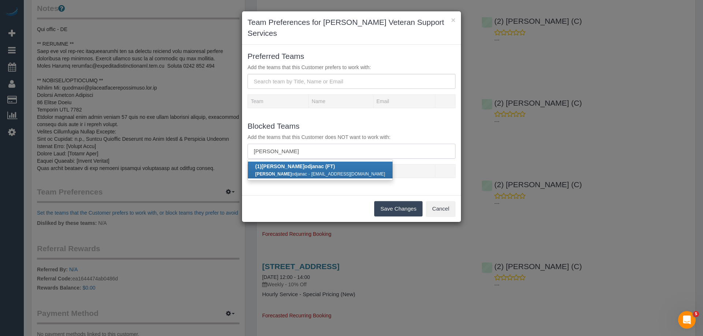
type input "debbie br"
click at [282, 169] on strong "Debbie Br" at bounding box center [282, 167] width 43 height 6
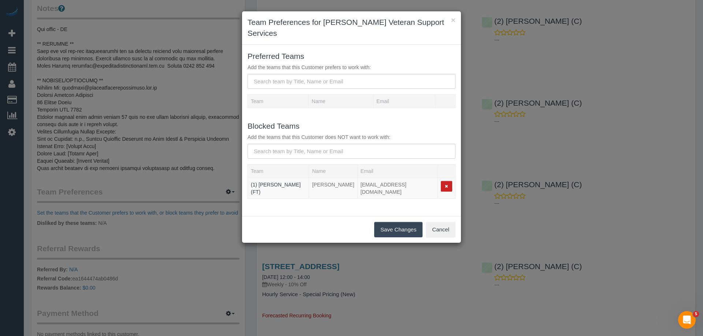
click at [384, 232] on button "Save Changes" at bounding box center [398, 229] width 48 height 15
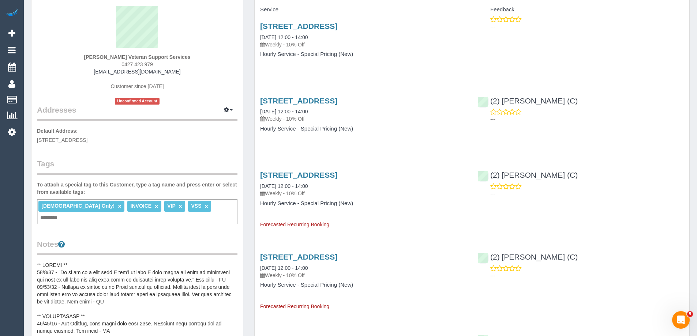
scroll to position [0, 0]
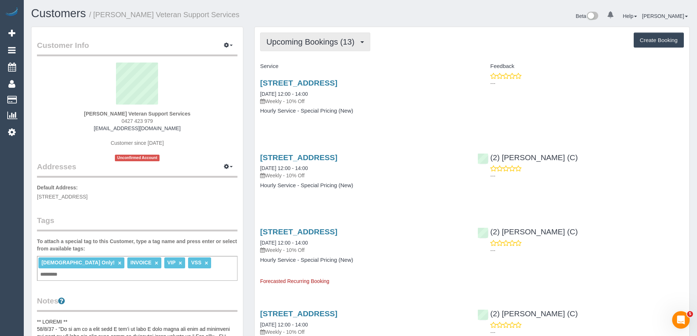
click at [319, 45] on span "Upcoming Bookings (13)" at bounding box center [312, 41] width 92 height 9
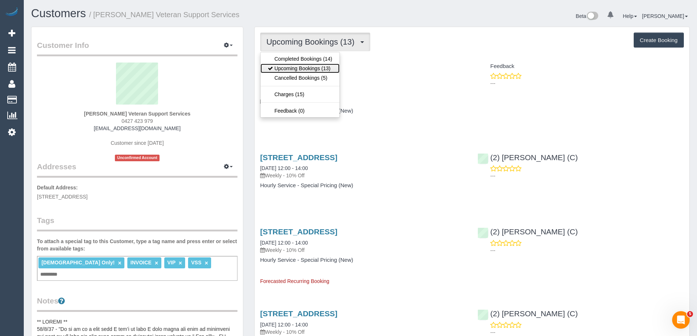
click at [317, 66] on link "Upcoming Bookings (13)" at bounding box center [300, 69] width 79 height 10
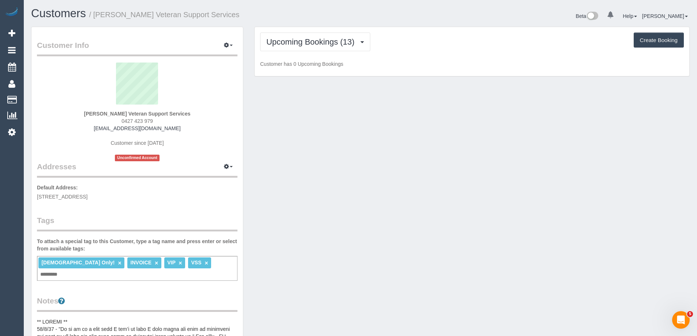
scroll to position [1079, 697]
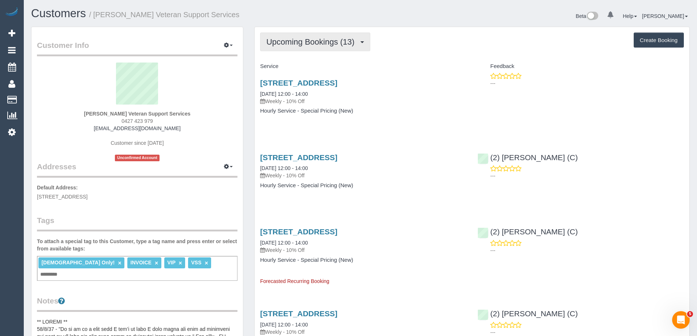
click at [295, 40] on span "Upcoming Bookings (13)" at bounding box center [312, 41] width 92 height 9
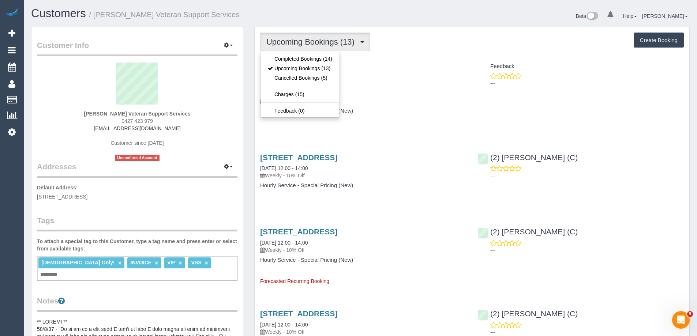
click at [436, 35] on div "Upcoming Bookings (13) Completed Bookings (14) Upcoming Bookings (13) Cancelled…" at bounding box center [472, 42] width 424 height 19
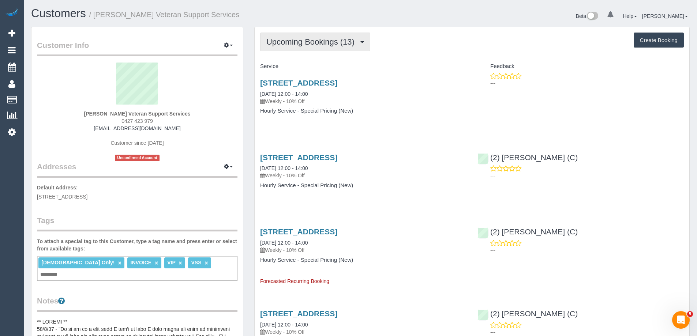
click at [303, 36] on button "Upcoming Bookings (13)" at bounding box center [315, 42] width 110 height 19
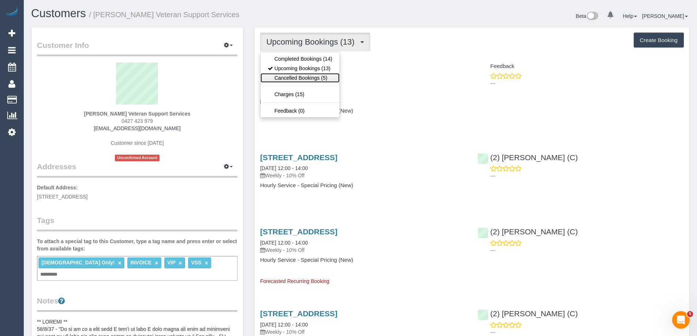
click at [296, 76] on link "Cancelled Bookings (5)" at bounding box center [300, 78] width 79 height 10
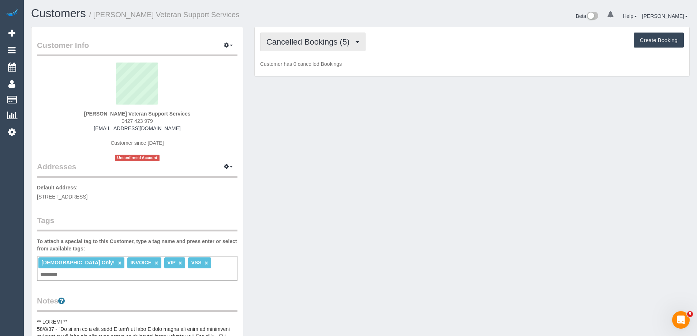
scroll to position [35917, 35904]
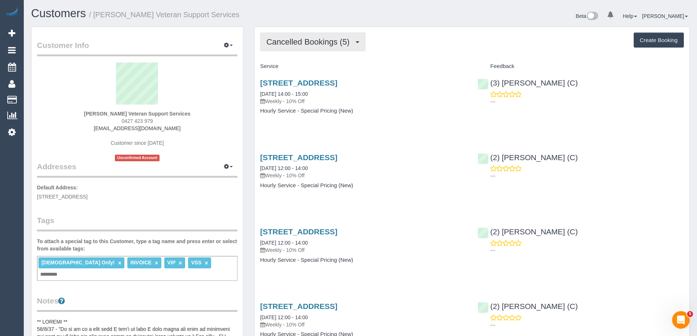
click at [305, 45] on span "Cancelled Bookings (5)" at bounding box center [309, 41] width 87 height 9
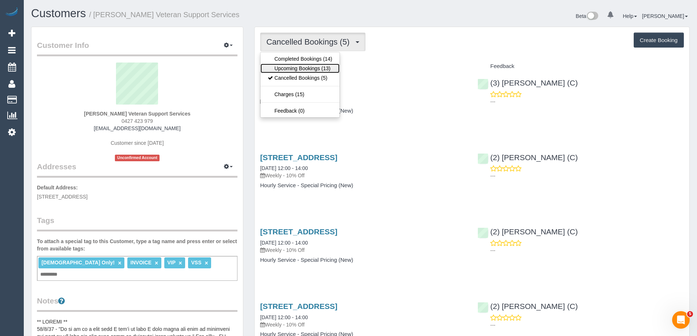
click at [294, 72] on link "Upcoming Bookings (13)" at bounding box center [300, 69] width 79 height 10
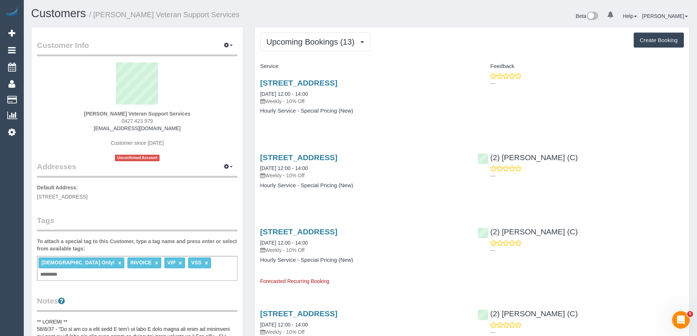
scroll to position [1079, 697]
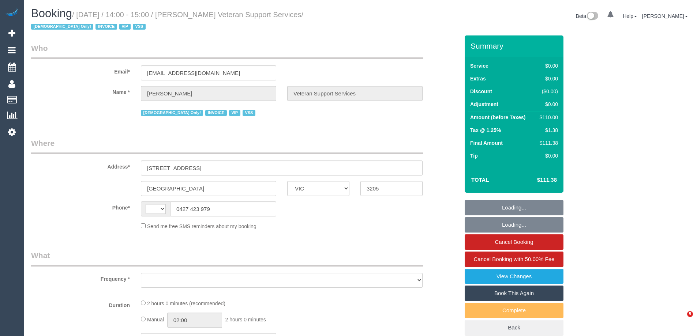
select select "VIC"
select select "string:AU"
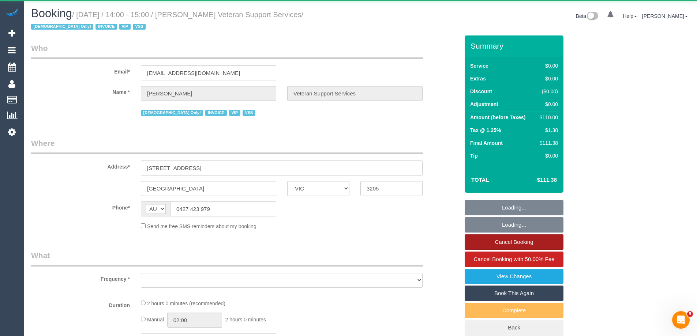
click at [528, 242] on link "Cancel Booking" at bounding box center [514, 242] width 99 height 15
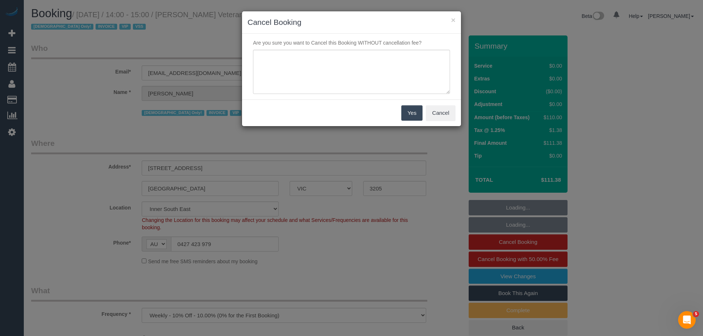
select select "object:730"
select select "number:27"
select select "number:14"
select select "number:19"
select select "number:36"
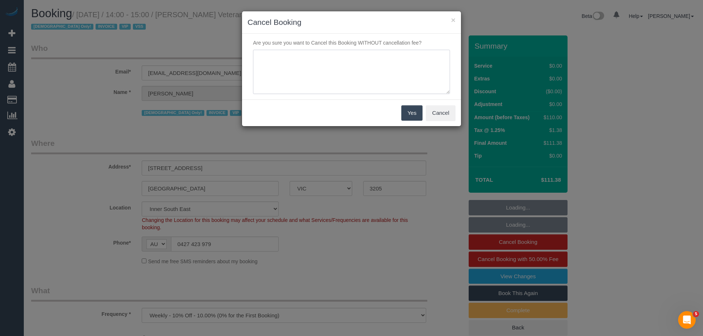
select select "number:34"
click at [379, 76] on textarea at bounding box center [351, 72] width 197 height 45
select select "120"
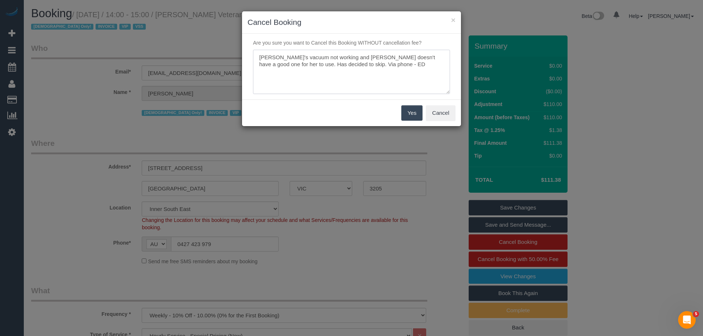
type textarea "Nethaki's vacuum not working and Evelyn doesn't have a good one for her to use.…"
click at [415, 112] on button "Yes" at bounding box center [411, 112] width 21 height 15
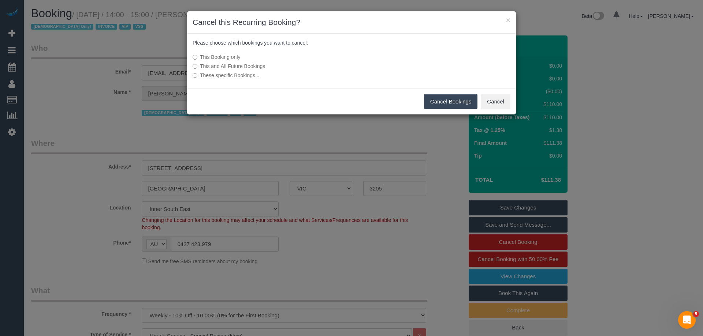
click at [451, 98] on button "Cancel Bookings" at bounding box center [451, 101] width 54 height 15
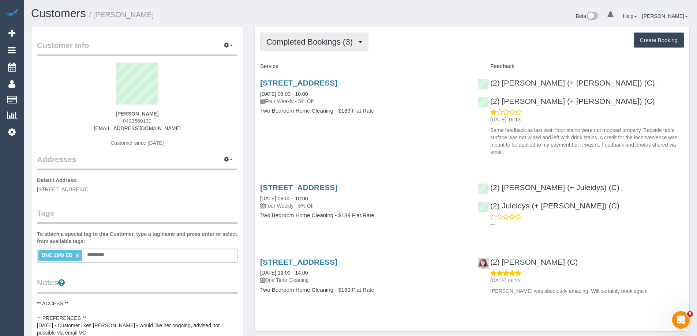
click at [292, 38] on span "Completed Bookings (3)" at bounding box center [311, 41] width 90 height 9
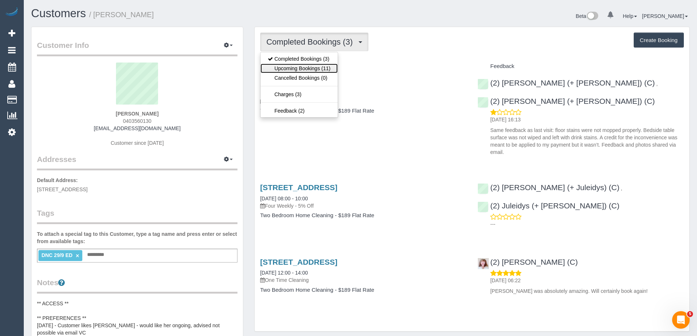
click at [300, 70] on link "Upcoming Bookings (11)" at bounding box center [299, 69] width 77 height 10
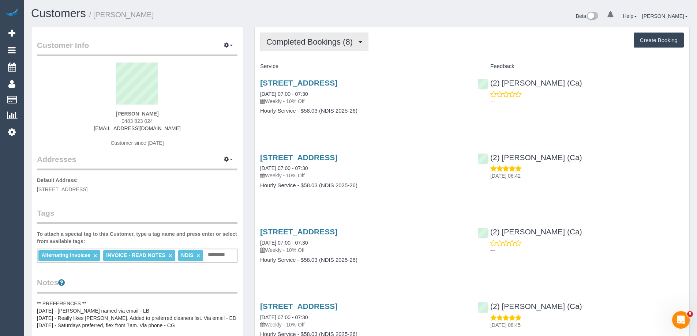
click at [316, 42] on span "Completed Bookings (8)" at bounding box center [311, 41] width 90 height 9
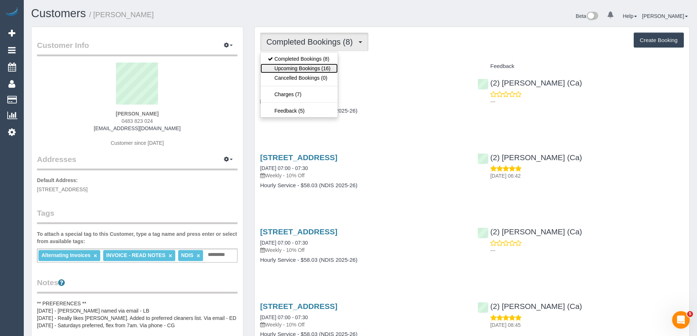
click at [316, 68] on link "Upcoming Bookings (16)" at bounding box center [299, 69] width 77 height 10
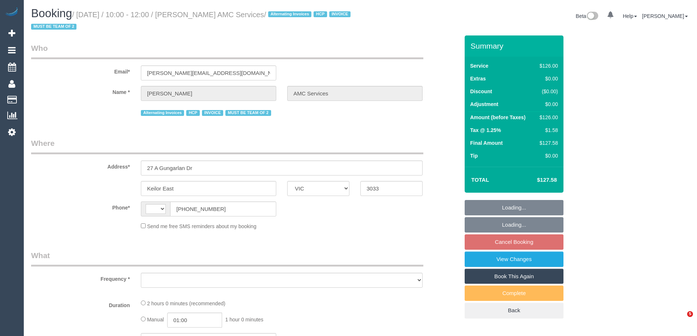
select select "VIC"
select select "number:28"
select select "number:14"
select select "number:19"
select select "number:24"
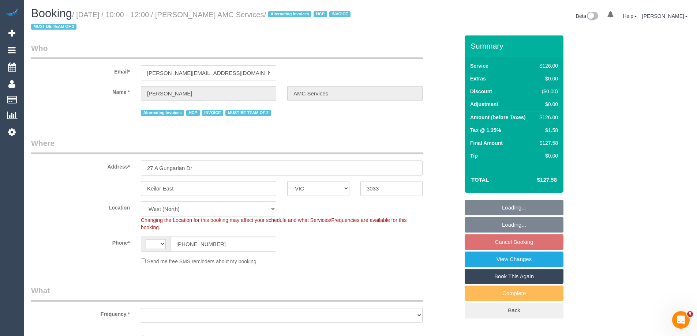
select select "string:AU"
select select "object:681"
select select "spot3"
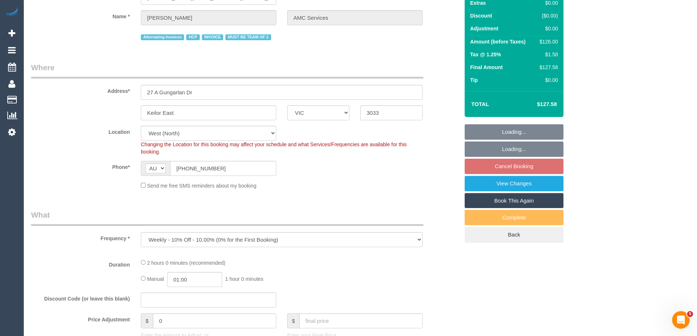
select select "object:1249"
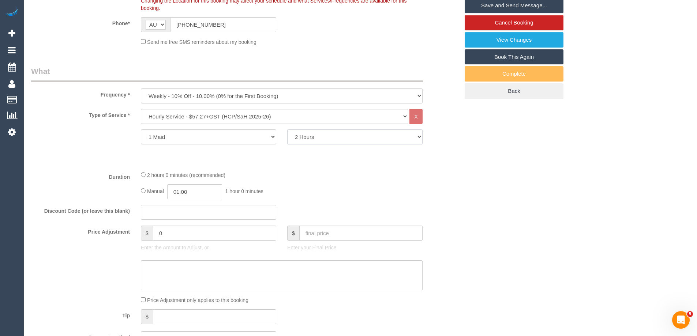
click at [316, 139] on select "1 Hour 1.5 Hour 2 Hours 2.5 Hours 3 Hours 3.5 Hours 4 Hours 4.5 Hours 5 Hours 5…" at bounding box center [354, 137] width 135 height 15
select select "180"
click at [287, 130] on select "1 Hour 1.5 Hour 2 Hours 2.5 Hours 3 Hours 3.5 Hours 4 Hours 4.5 Hours 5 Hours 5…" at bounding box center [354, 137] width 135 height 15
click at [207, 188] on input "01:00" at bounding box center [194, 191] width 55 height 15
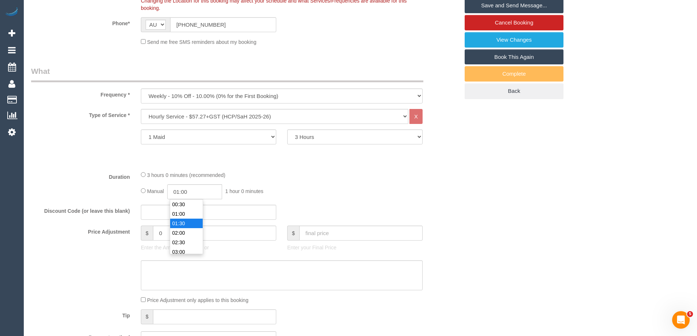
type input "01:30"
click at [184, 223] on li "01:30" at bounding box center [186, 224] width 33 height 10
select select "spot28"
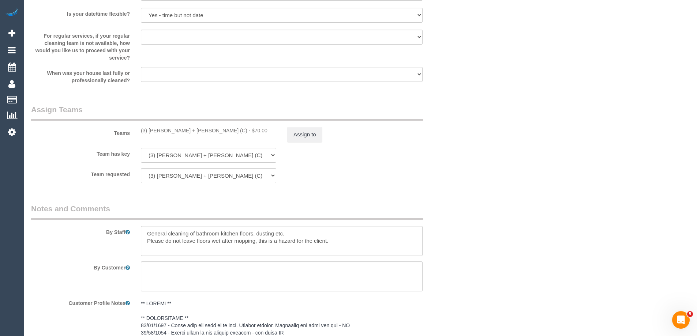
scroll to position [805, 0]
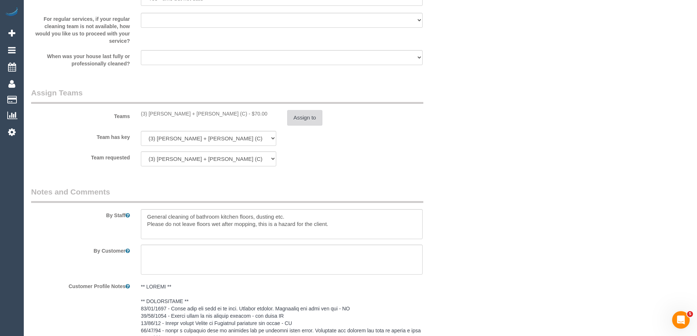
click at [315, 120] on button "Assign to" at bounding box center [304, 117] width 35 height 15
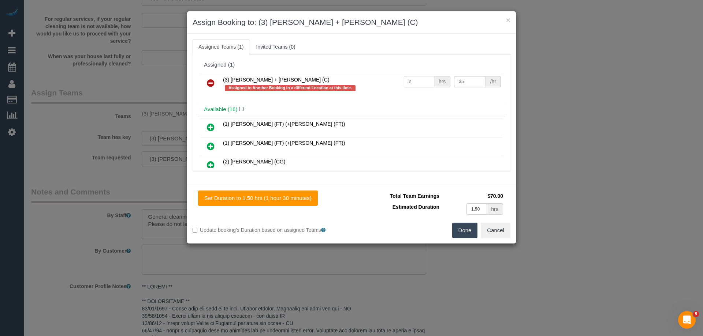
click at [409, 79] on input "2" at bounding box center [419, 81] width 30 height 11
type input "3"
click at [463, 225] on button "Done" at bounding box center [465, 230] width 26 height 15
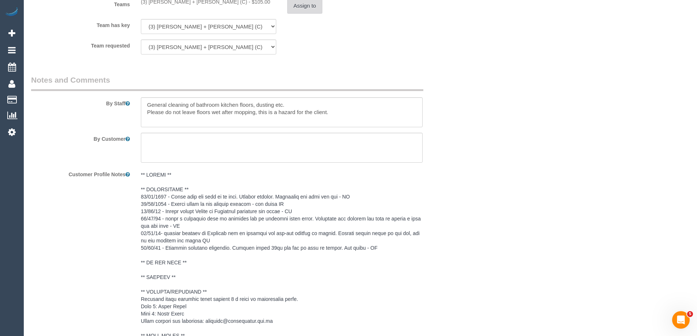
scroll to position [1031, 0]
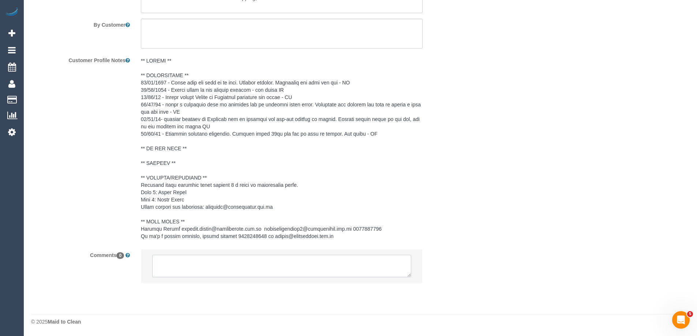
click at [301, 258] on textarea at bounding box center [281, 266] width 259 height 23
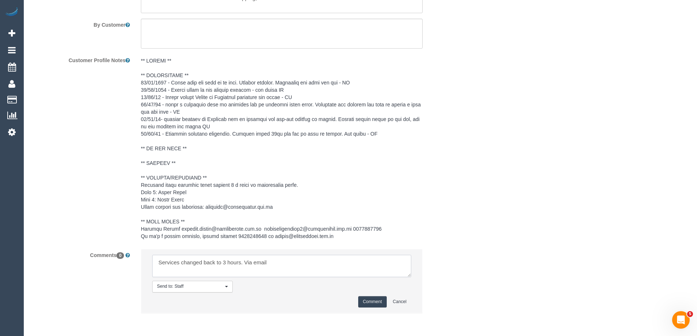
click at [355, 265] on textarea at bounding box center [281, 266] width 259 height 23
paste textarea "cnv_qhi2dhr"
type textarea "Services changed back to 3 hours. Via email cnv_qhi2dhr"
click at [375, 302] on button "Comment" at bounding box center [372, 301] width 29 height 11
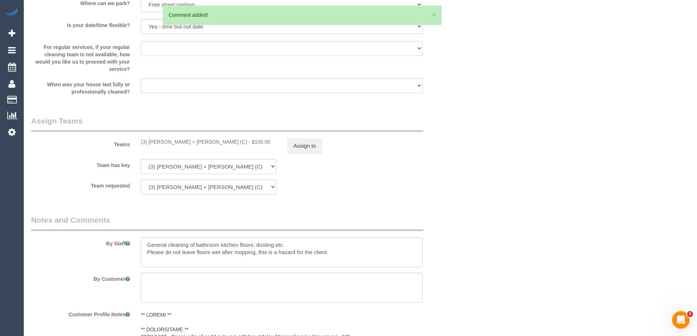
scroll to position [775, 0]
click at [307, 150] on button "Assign to" at bounding box center [304, 147] width 35 height 15
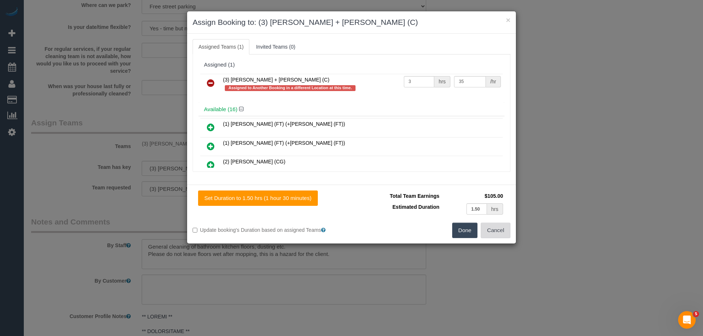
click at [497, 232] on button "Cancel" at bounding box center [496, 230] width 30 height 15
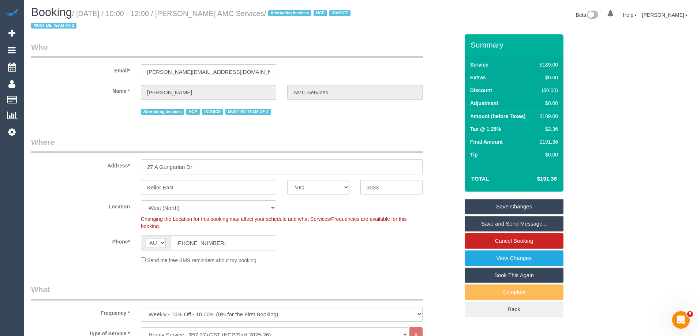
scroll to position [0, 0]
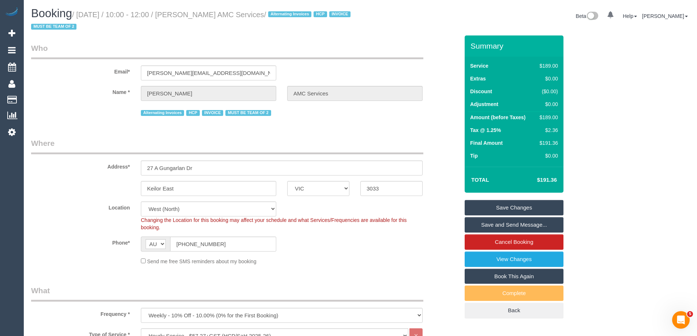
click at [512, 205] on link "Save Changes" at bounding box center [514, 207] width 99 height 15
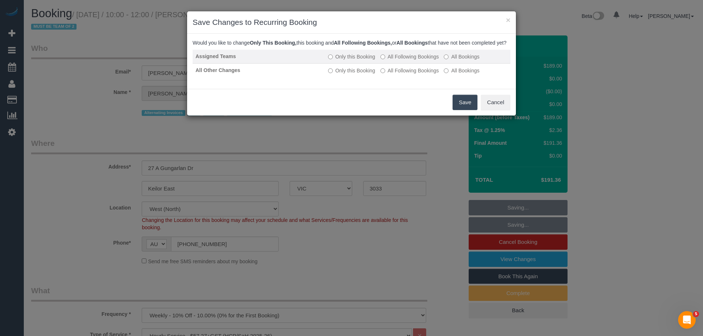
click at [403, 60] on label "All Following Bookings" at bounding box center [409, 56] width 59 height 7
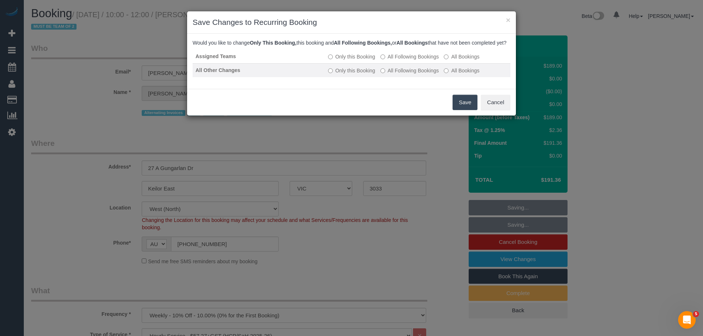
click at [402, 74] on label "All Following Bookings" at bounding box center [409, 70] width 59 height 7
click at [467, 110] on button "Save" at bounding box center [464, 102] width 25 height 15
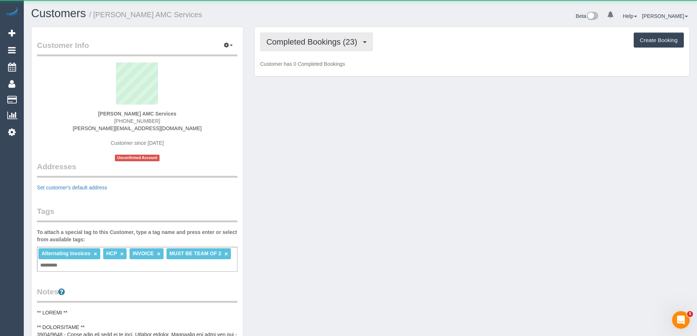
click at [288, 40] on span "Completed Bookings (23)" at bounding box center [313, 41] width 94 height 9
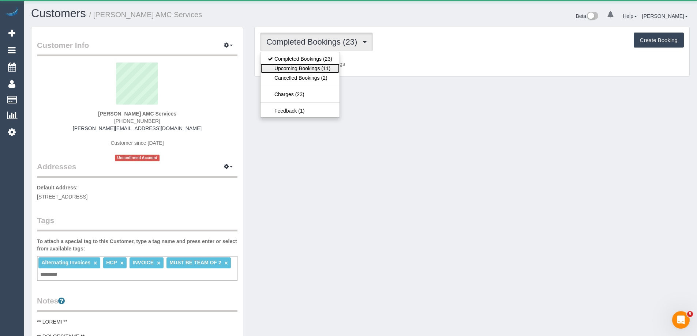
click at [299, 66] on link "Upcoming Bookings (11)" at bounding box center [300, 69] width 79 height 10
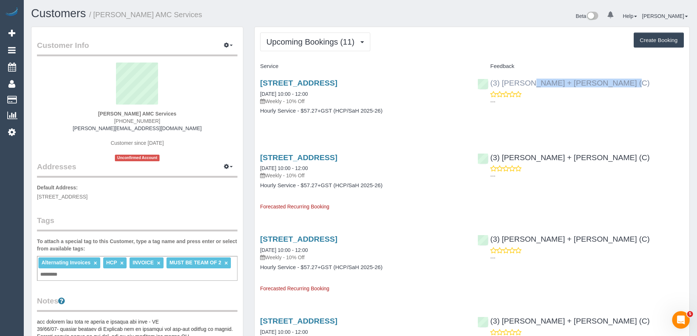
drag, startPoint x: 557, startPoint y: 84, endPoint x: 489, endPoint y: 84, distance: 68.1
click at [489, 84] on div "(3) [PERSON_NAME] + [PERSON_NAME] (C) ---" at bounding box center [580, 90] width 217 height 36
copy link "(3) [PERSON_NAME] + [PERSON_NAME] (C)"
drag, startPoint x: 653, startPoint y: 154, endPoint x: 701, endPoint y: 168, distance: 49.0
click at [654, 154] on div "(3) [PERSON_NAME] + [PERSON_NAME] (C) ---" at bounding box center [580, 165] width 217 height 36
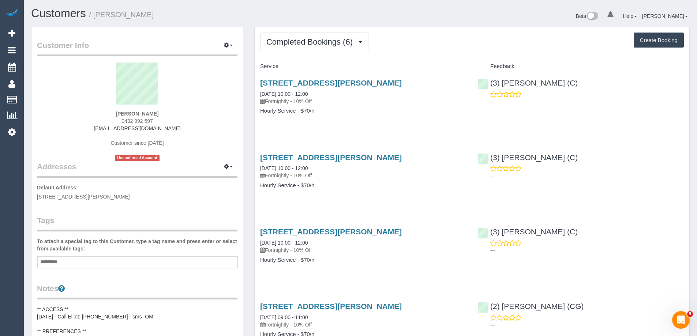
click at [128, 122] on span "0432 992 597" at bounding box center [137, 121] width 31 height 6
copy div "0432 992 597"
click at [280, 43] on span "Completed Bookings (6)" at bounding box center [311, 41] width 90 height 9
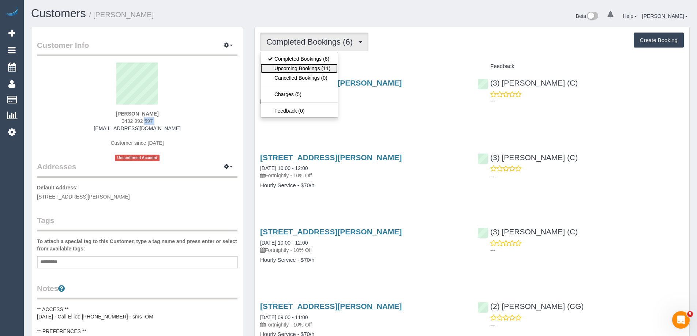
click at [290, 68] on link "Upcoming Bookings (11)" at bounding box center [299, 69] width 77 height 10
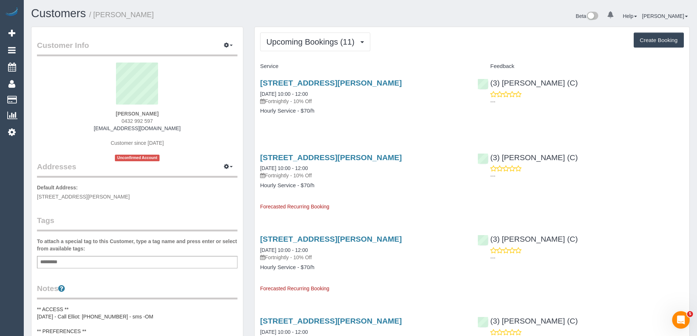
click at [104, 13] on small "/ [PERSON_NAME]" at bounding box center [121, 15] width 65 height 8
copy small "[PERSON_NAME]"
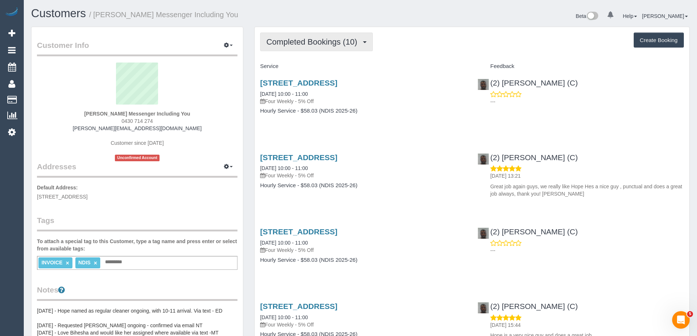
click at [288, 45] on span "Completed Bookings (10)" at bounding box center [313, 41] width 94 height 9
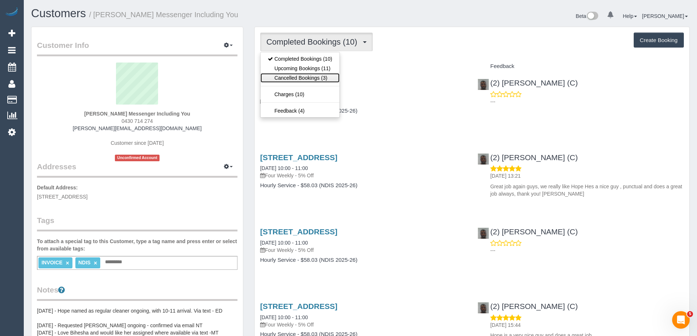
click at [291, 75] on link "Cancelled Bookings (3)" at bounding box center [300, 78] width 79 height 10
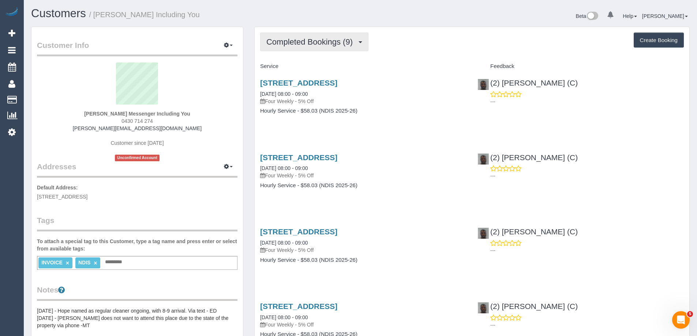
click at [298, 39] on span "Completed Bookings (9)" at bounding box center [311, 41] width 90 height 9
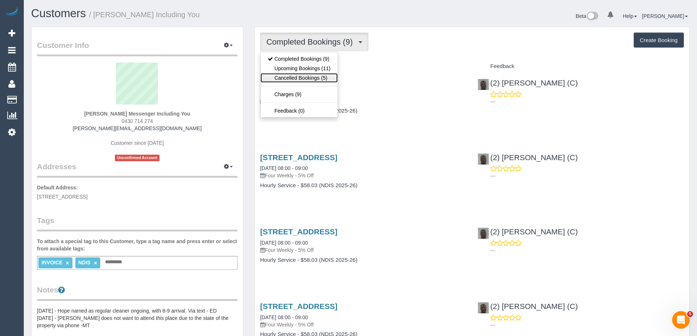
click at [298, 76] on link "Cancelled Bookings (5)" at bounding box center [299, 78] width 77 height 10
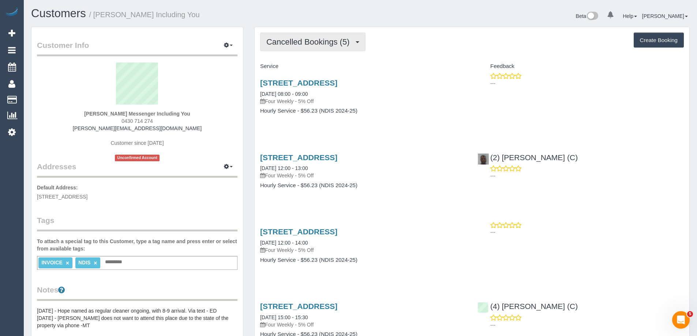
drag, startPoint x: 301, startPoint y: 41, endPoint x: 300, endPoint y: 56, distance: 15.1
click at [301, 42] on span "Cancelled Bookings (5)" at bounding box center [309, 41] width 87 height 9
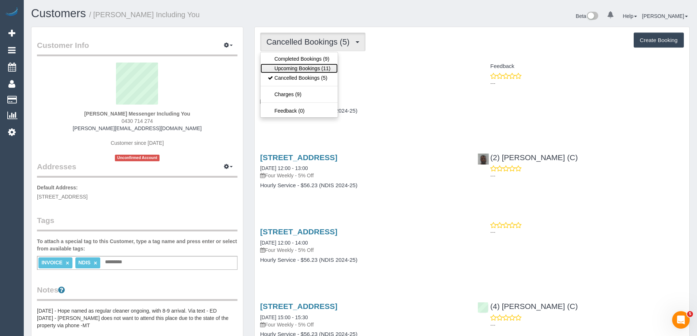
click at [298, 69] on link "Upcoming Bookings (11)" at bounding box center [299, 69] width 77 height 10
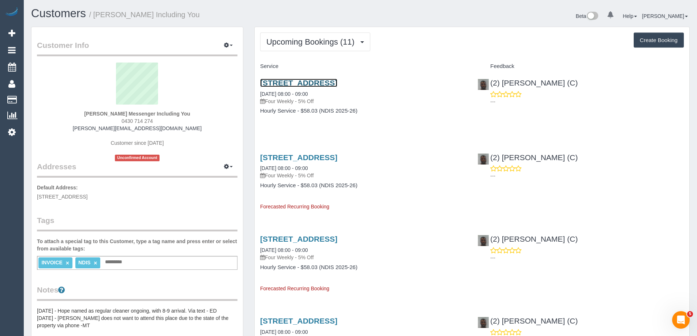
click at [337, 83] on link "139-151 Ironbark Road, Diamond Creek, VIC 3089" at bounding box center [298, 83] width 77 height 8
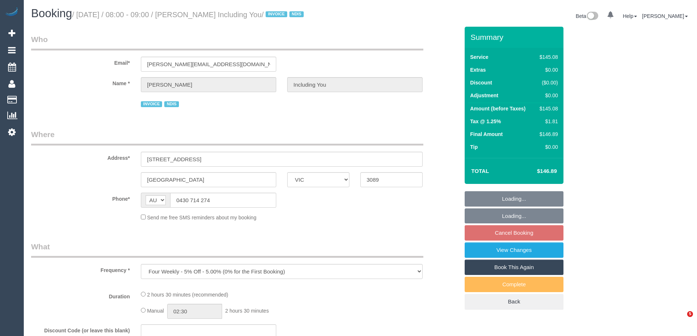
select select "VIC"
select select "150"
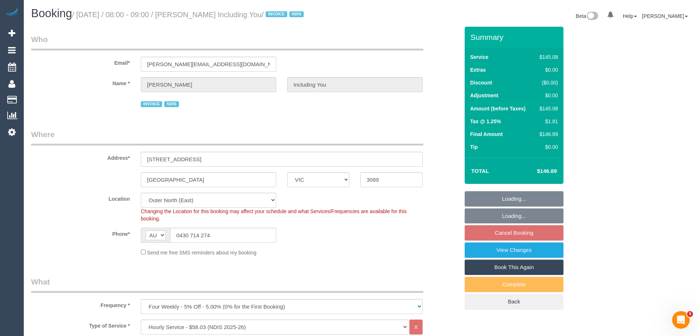
select select "object:591"
select select "number:29"
select select "number:14"
select select "number:18"
select select "number:36"
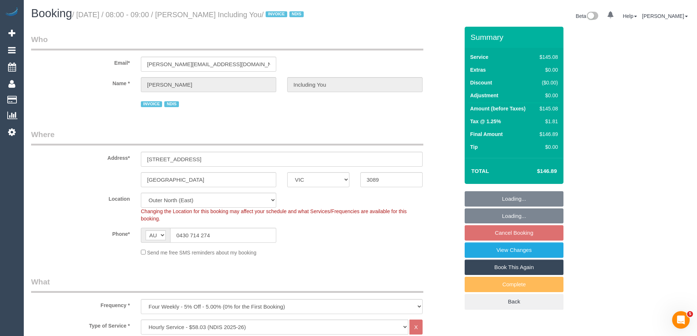
select select "number:33"
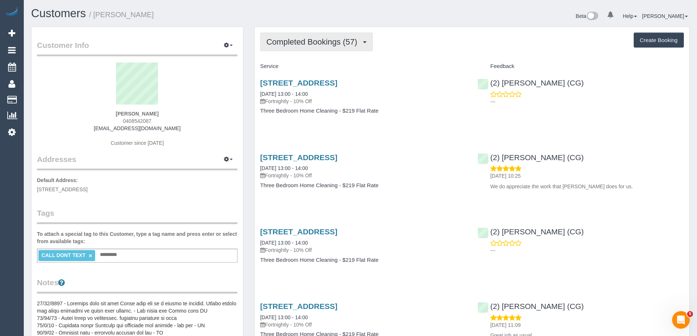
click at [331, 43] on span "Completed Bookings (57)" at bounding box center [313, 41] width 94 height 9
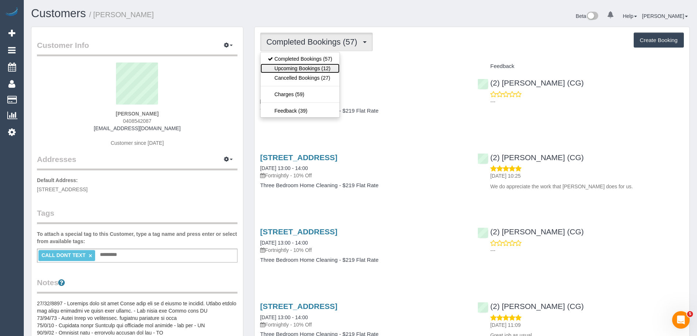
click at [321, 68] on link "Upcoming Bookings (12)" at bounding box center [300, 69] width 79 height 10
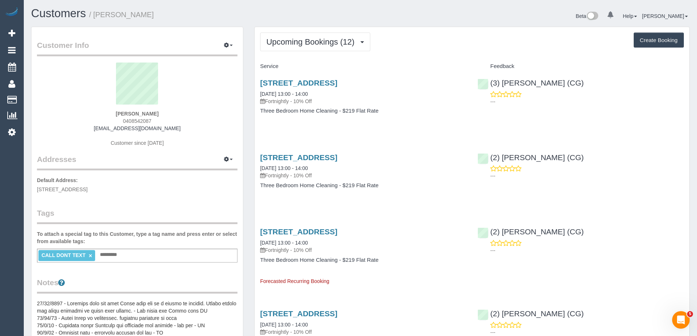
click at [476, 45] on div "Upcoming Bookings (12) Completed Bookings (57) Upcoming Bookings (12) Cancelled…" at bounding box center [472, 42] width 424 height 19
drag, startPoint x: 176, startPoint y: 17, endPoint x: 94, endPoint y: 16, distance: 82.0
click at [94, 16] on h1 "Customers / Julie Hamilton" at bounding box center [193, 13] width 324 height 12
copy small "[PERSON_NAME]"
click at [138, 119] on span "0408542087" at bounding box center [137, 121] width 29 height 6
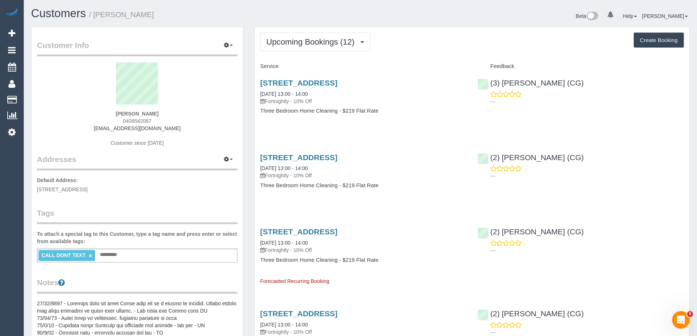
click at [138, 119] on span "0408542087" at bounding box center [137, 121] width 29 height 6
copy span "0408542087"
click at [337, 233] on link "[STREET_ADDRESS]" at bounding box center [298, 232] width 77 height 8
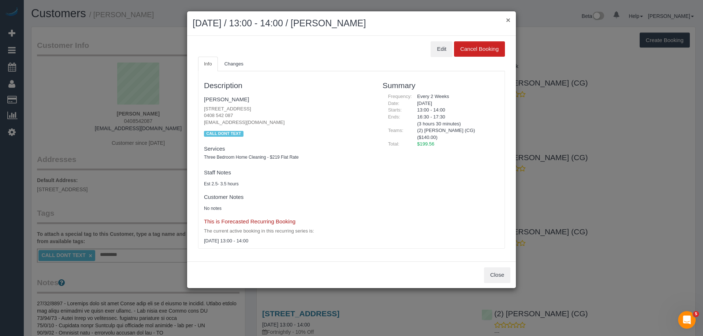
click at [509, 20] on button "×" at bounding box center [508, 20] width 4 height 8
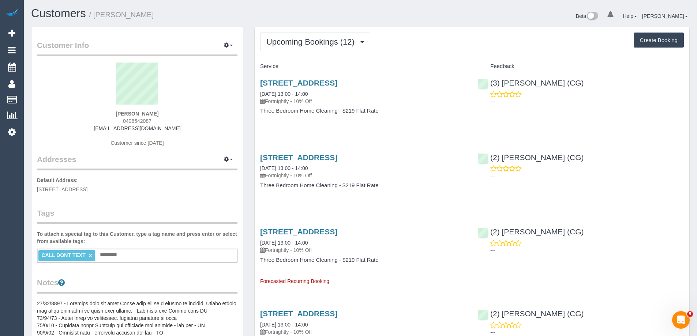
click at [495, 43] on div "Upcoming Bookings (12) Completed Bookings (57) Upcoming Bookings (12) Cancelled…" at bounding box center [472, 42] width 424 height 19
click at [290, 38] on span "Upcoming Bookings (12)" at bounding box center [312, 41] width 92 height 9
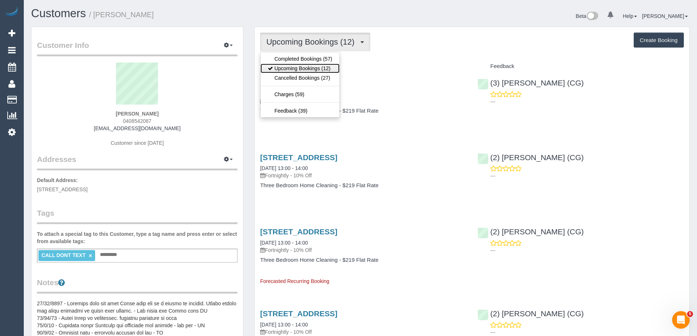
click at [291, 66] on link "Upcoming Bookings (12)" at bounding box center [300, 69] width 79 height 10
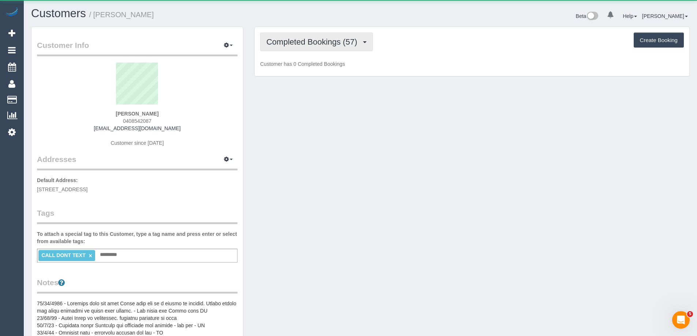
click at [331, 44] on span "Completed Bookings (57)" at bounding box center [313, 41] width 94 height 9
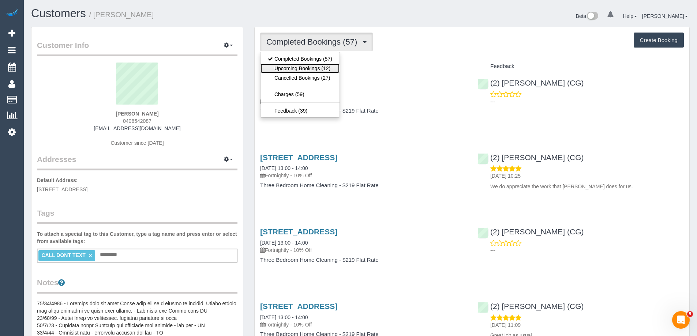
click at [324, 67] on link "Upcoming Bookings (12)" at bounding box center [300, 69] width 79 height 10
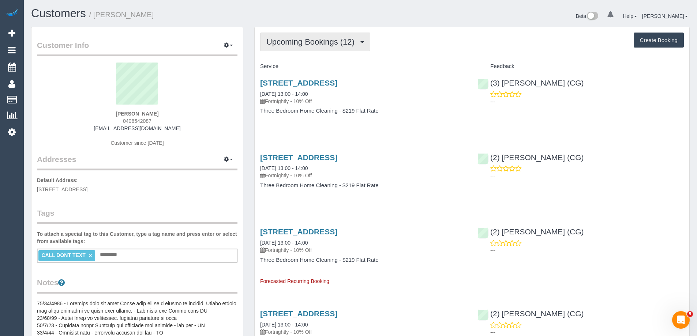
click at [332, 43] on span "Upcoming Bookings (12)" at bounding box center [312, 41] width 92 height 9
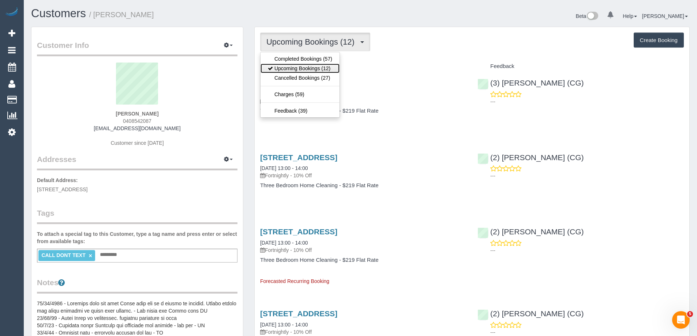
click at [321, 67] on link "Upcoming Bookings (12)" at bounding box center [300, 69] width 79 height 10
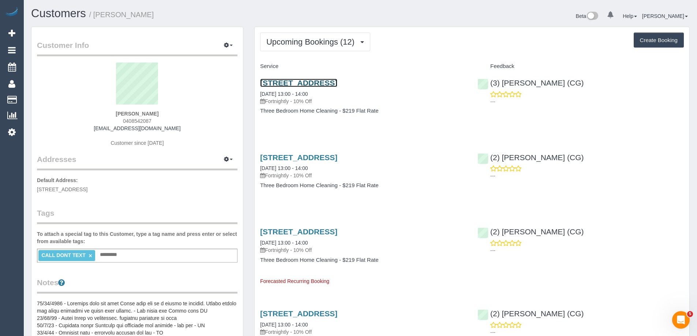
click at [337, 80] on link "[STREET_ADDRESS]" at bounding box center [298, 83] width 77 height 8
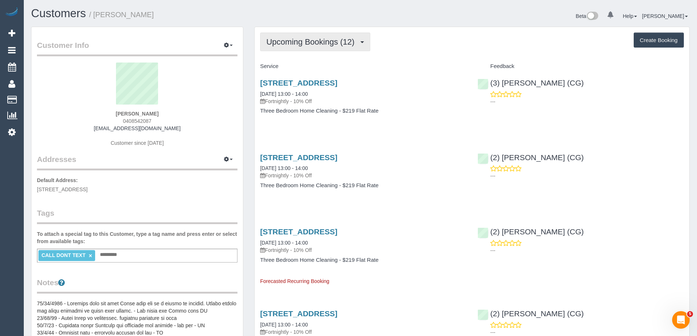
click at [346, 39] on span "Upcoming Bookings (12)" at bounding box center [312, 41] width 92 height 9
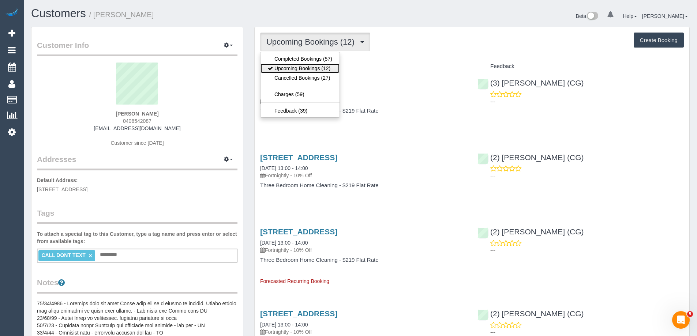
click at [333, 66] on link "Upcoming Bookings (12)" at bounding box center [300, 69] width 79 height 10
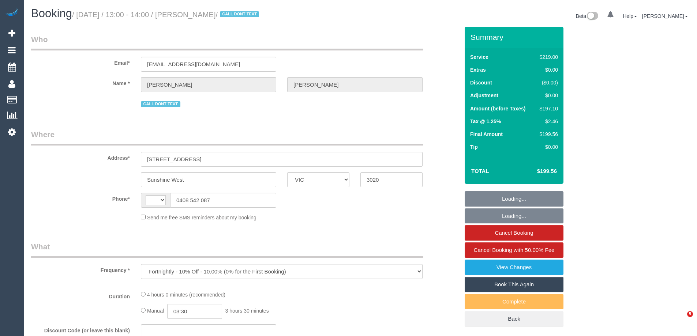
select select "VIC"
select select "string:stripe-pm_1MBFiL2GScqysDRVSoMlplat"
select select "number:28"
select select "number:14"
select select "number:19"
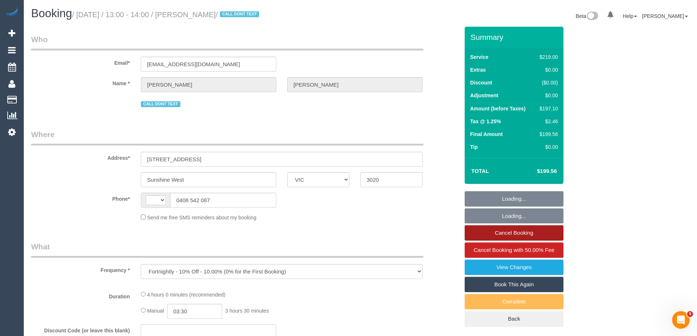
select select "number:22"
select select "number:34"
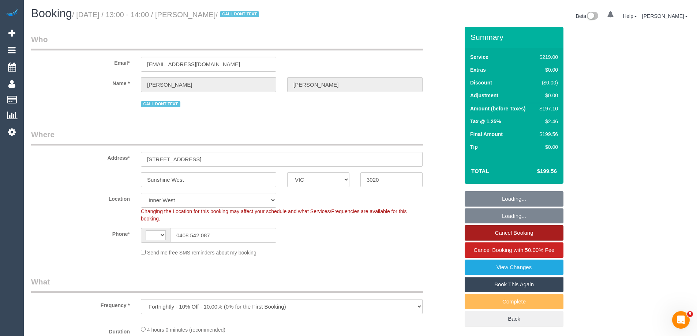
select select "object:733"
select select "string:AU"
click at [512, 235] on link "Cancel Booking" at bounding box center [514, 232] width 99 height 15
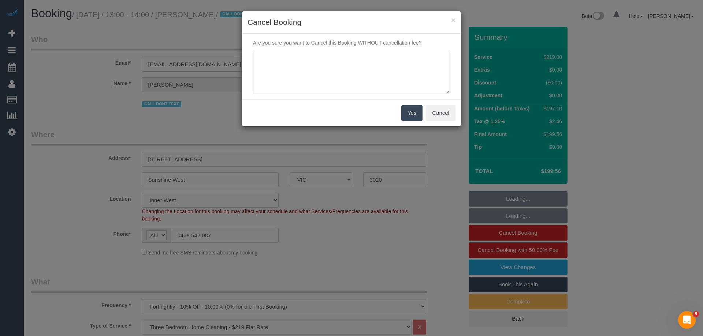
click at [371, 78] on textarea at bounding box center [351, 72] width 197 height 45
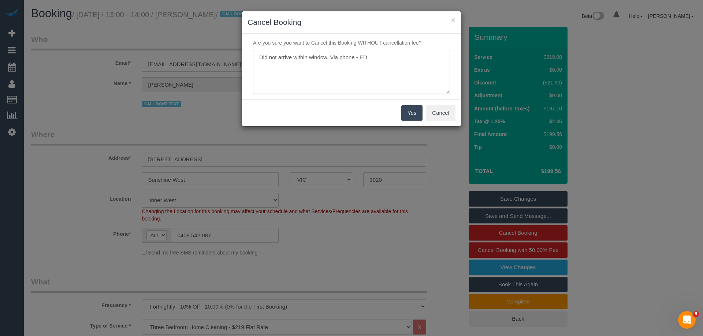
type textarea "Did not arrive within window. Via phone - ED"
click at [403, 108] on button "Yes" at bounding box center [411, 112] width 21 height 15
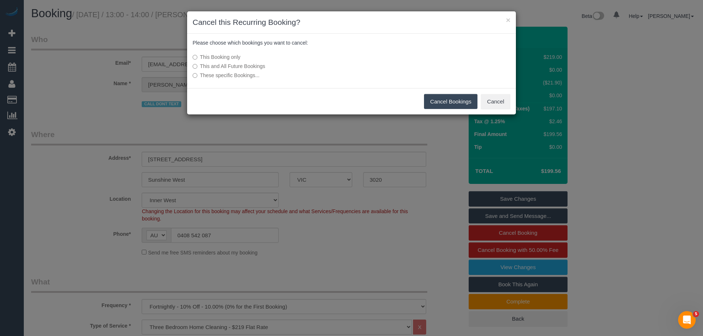
click at [449, 102] on button "Cancel Bookings" at bounding box center [451, 101] width 54 height 15
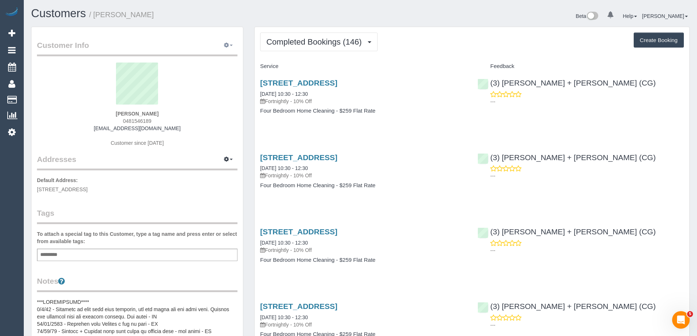
click at [231, 45] on span "button" at bounding box center [231, 45] width 3 height 1
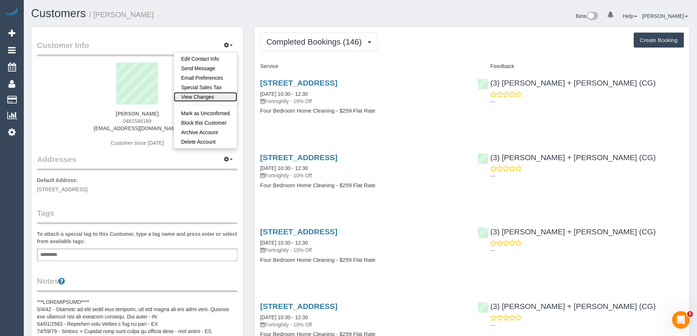
click at [206, 96] on link "View Changes" at bounding box center [205, 97] width 63 height 10
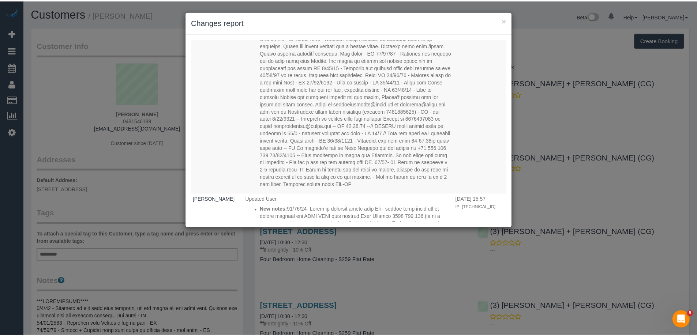
scroll to position [10285, 0]
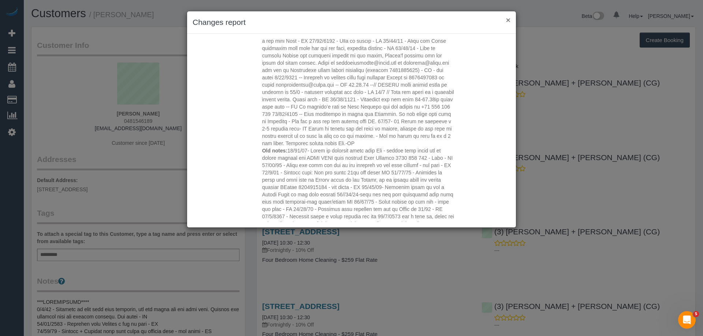
click at [509, 22] on button "×" at bounding box center [508, 20] width 4 height 8
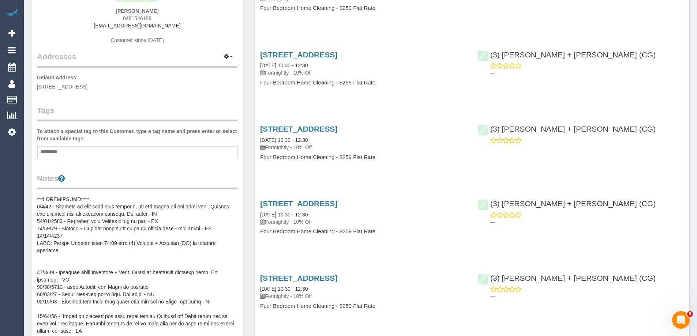
scroll to position [0, 0]
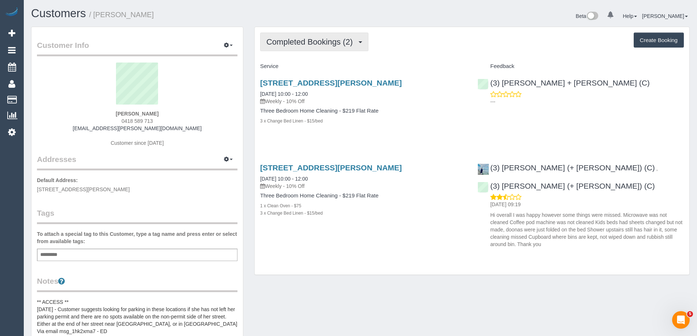
click at [314, 37] on button "Completed Bookings (2)" at bounding box center [314, 42] width 108 height 19
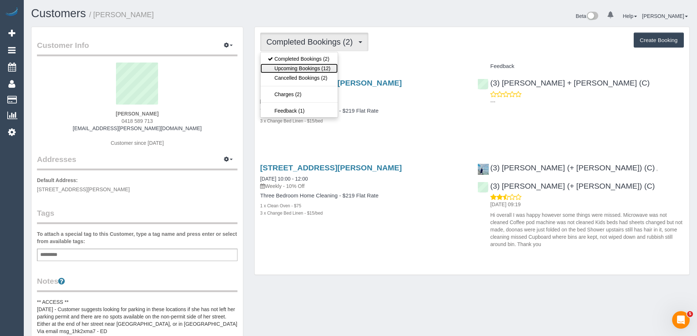
click at [316, 66] on link "Upcoming Bookings (12)" at bounding box center [299, 69] width 77 height 10
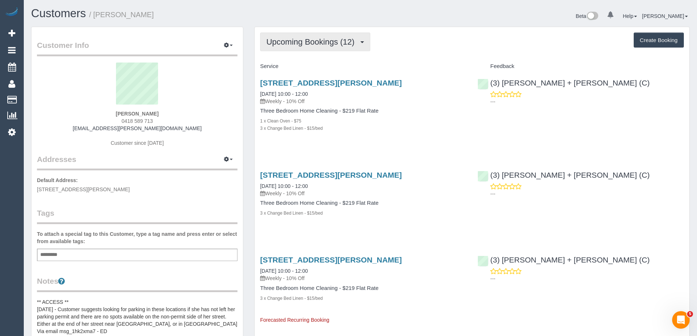
click at [306, 39] on span "Upcoming Bookings (12)" at bounding box center [312, 41] width 92 height 9
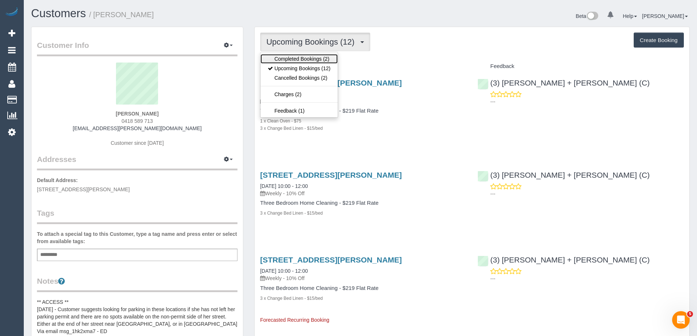
click at [303, 59] on link "Completed Bookings (2)" at bounding box center [299, 59] width 77 height 10
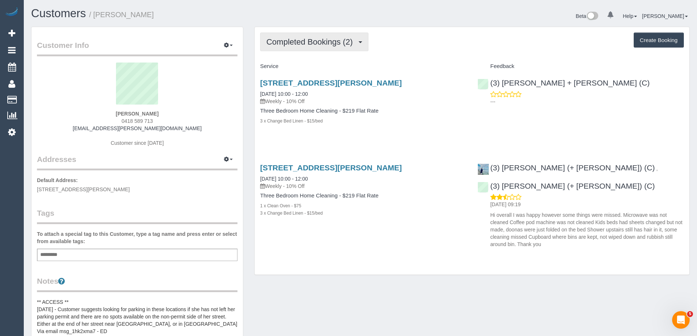
click at [317, 40] on span "Completed Bookings (2)" at bounding box center [311, 41] width 90 height 9
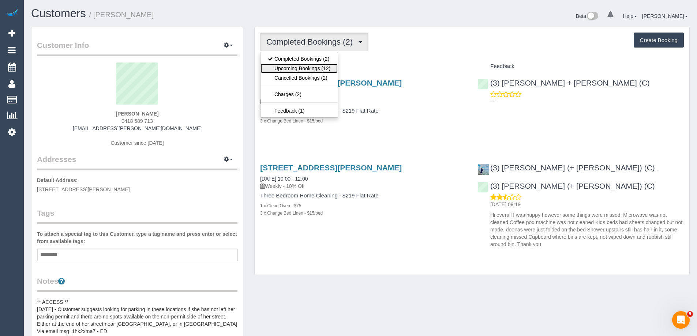
click at [310, 66] on link "Upcoming Bookings (12)" at bounding box center [299, 69] width 77 height 10
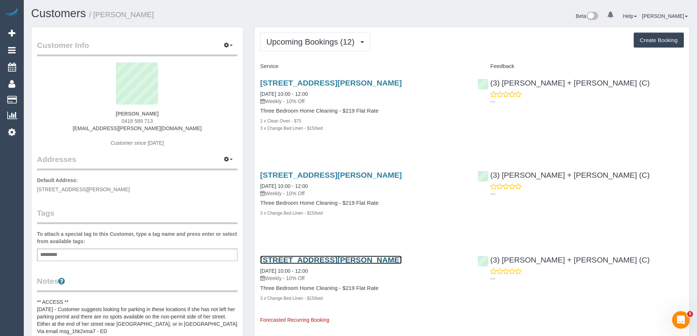
click at [326, 262] on link "54 Fergie Street, Fitzroy North, VIC 3068" at bounding box center [331, 260] width 142 height 8
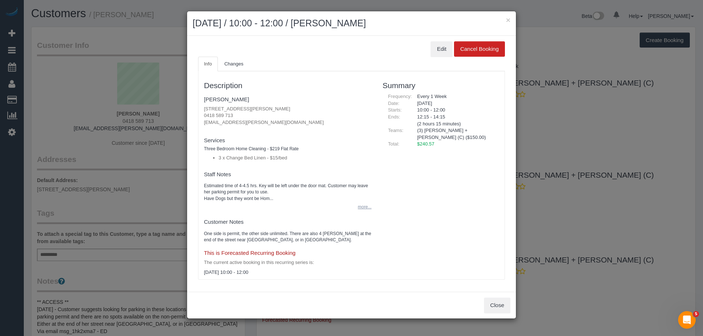
click at [359, 205] on button "more..." at bounding box center [362, 207] width 18 height 11
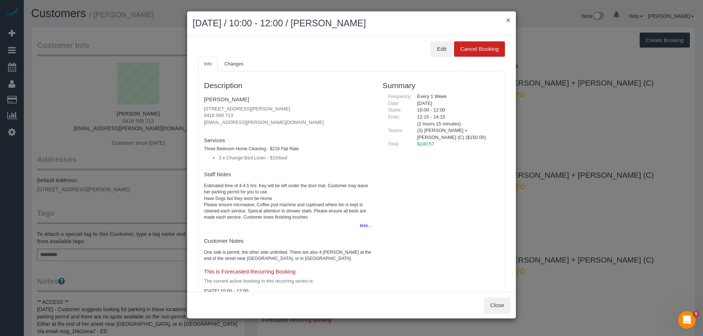
click at [507, 19] on button "×" at bounding box center [508, 20] width 4 height 8
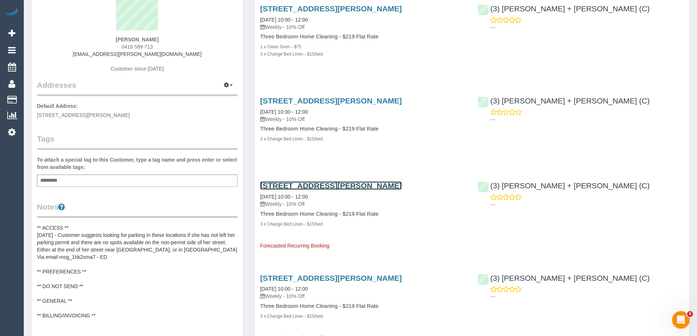
scroll to position [146, 0]
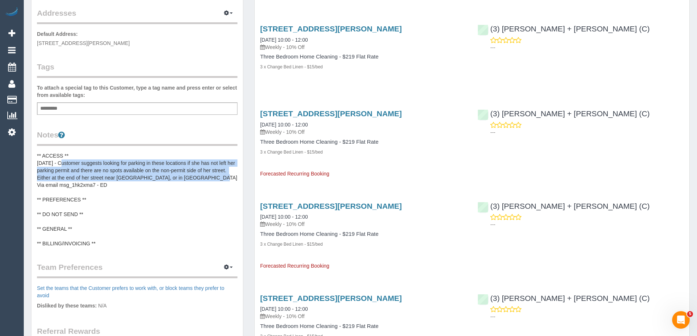
copy pre "Customer suggests looking for parking in these locations if she has not left he…"
drag, startPoint x: 59, startPoint y: 162, endPoint x: 207, endPoint y: 174, distance: 148.4
click at [207, 174] on pre "** ACCESS ** 11/9/25 - Customer suggests looking for parking in these locations…" at bounding box center [137, 199] width 201 height 95
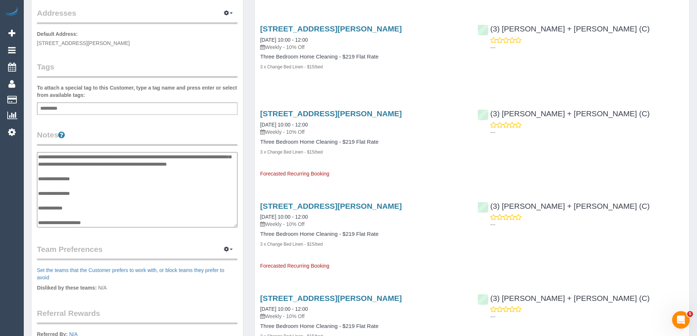
scroll to position [0, 0]
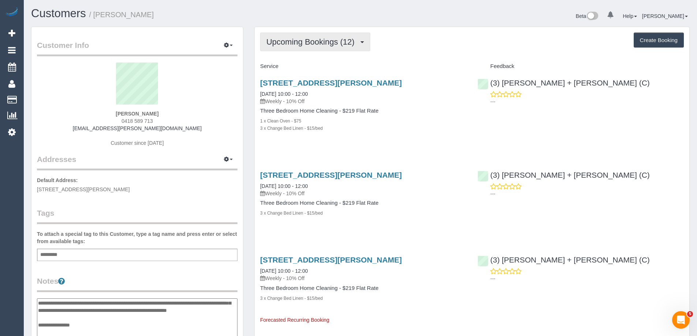
click at [319, 44] on span "Upcoming Bookings (12)" at bounding box center [312, 41] width 92 height 9
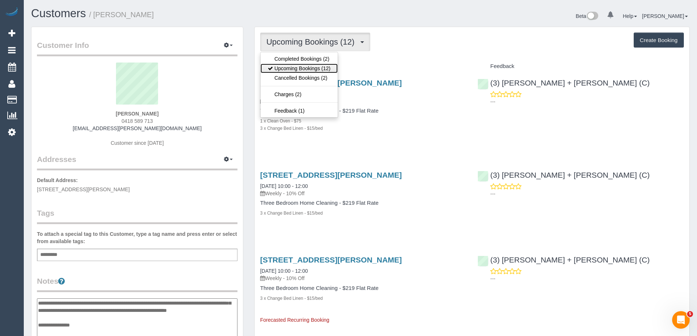
click at [320, 67] on link "Upcoming Bookings (12)" at bounding box center [299, 69] width 77 height 10
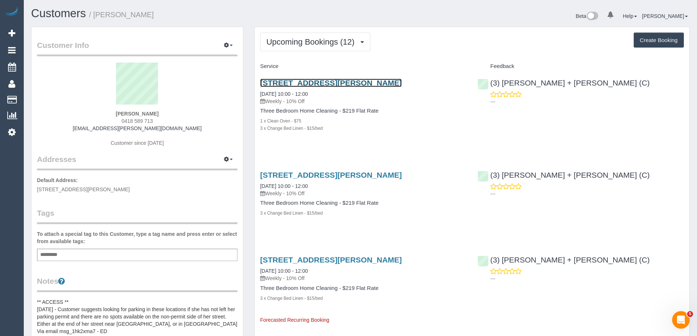
click at [318, 83] on link "54 Fergie Street, Fitzroy North, VIC 3068" at bounding box center [331, 83] width 142 height 8
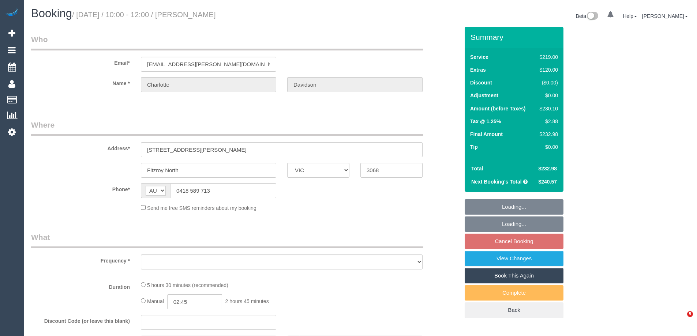
select select "VIC"
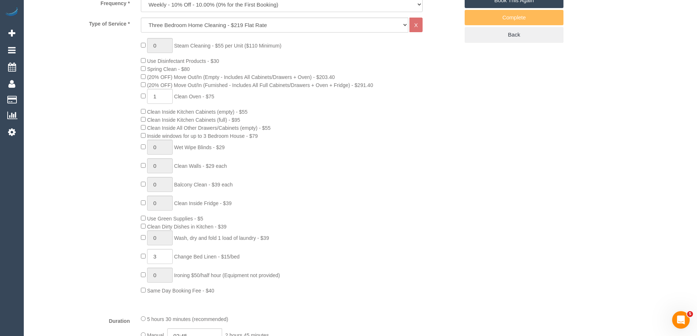
select select "object:674"
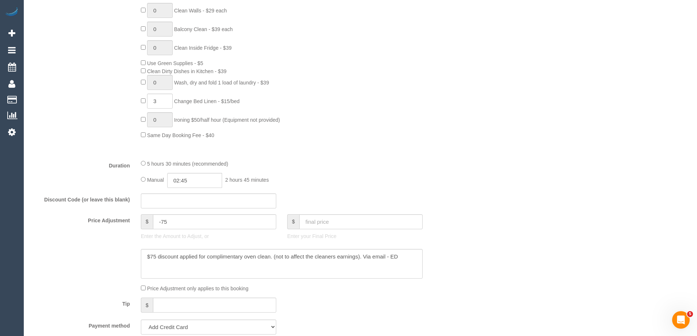
select select "string:stripe-pm_1Rznla2GScqysDRVQVXEtdTd"
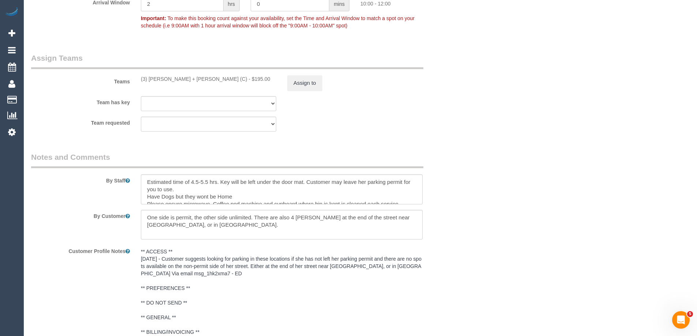
select select "number:27"
select select "number:15"
select select "number:19"
select select "number:36"
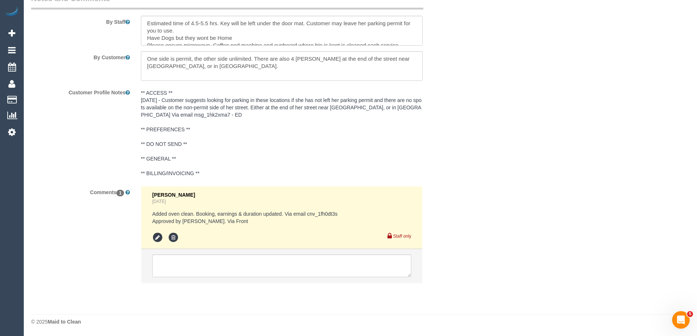
scroll to position [1086, 0]
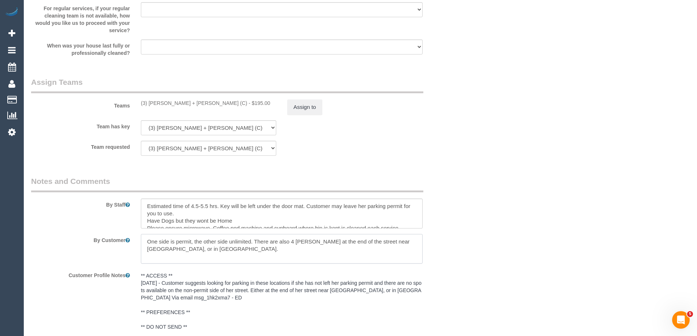
click at [260, 248] on textarea at bounding box center [282, 249] width 282 height 30
paste textarea "Customer suggests looking for parking in these locations if she has not left he…"
type textarea "One side is permit, the other side unlimited. There are also 4 hr parks at the …"
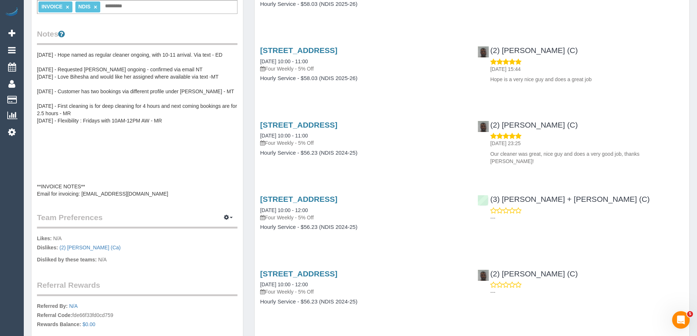
scroll to position [51, 0]
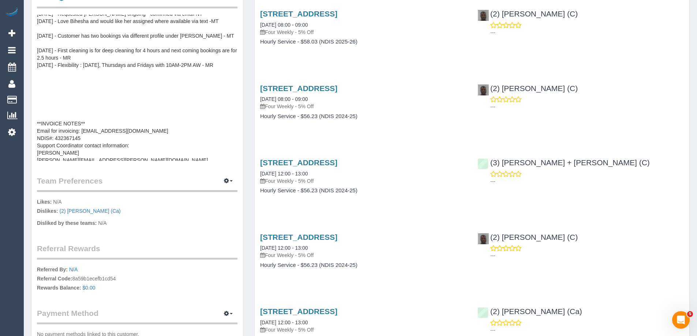
scroll to position [66, 0]
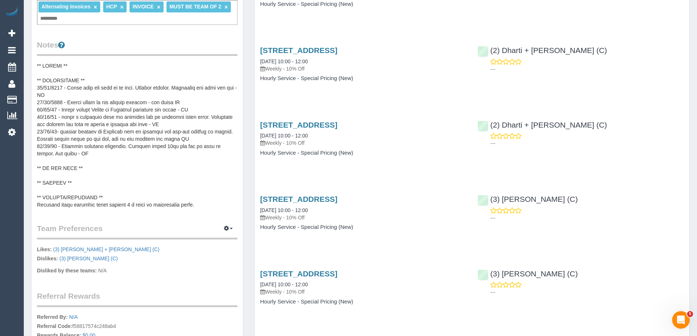
click at [126, 169] on pre at bounding box center [137, 135] width 201 height 146
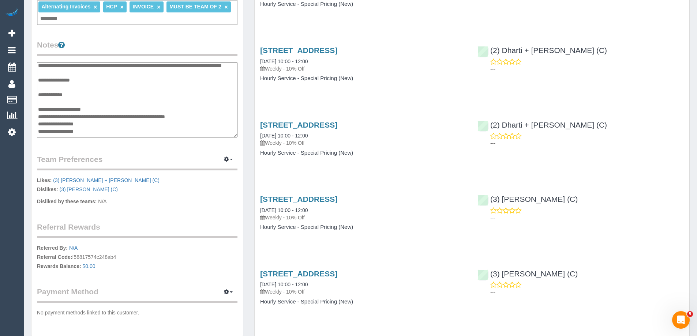
scroll to position [59, 0]
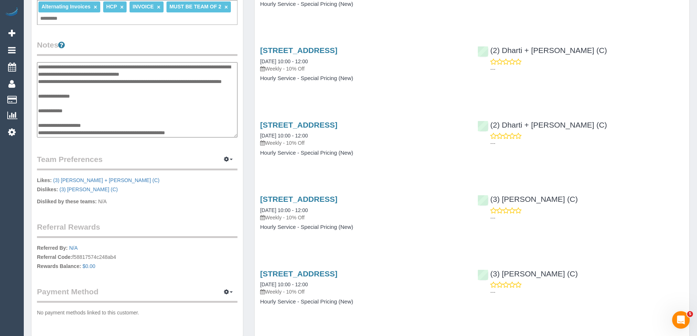
click at [67, 130] on textarea at bounding box center [137, 99] width 201 height 75
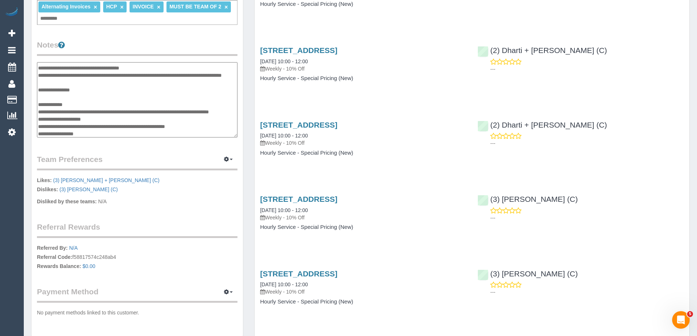
click at [62, 125] on textarea at bounding box center [137, 99] width 201 height 75
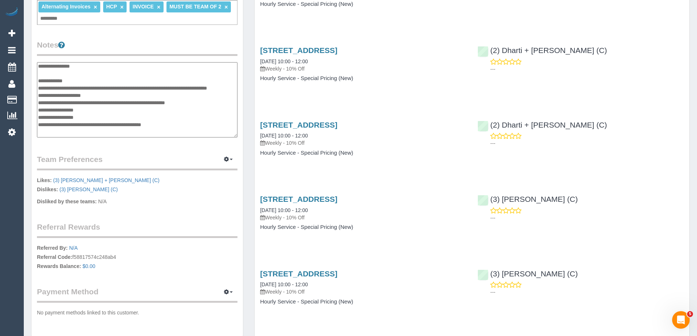
scroll to position [101, 0]
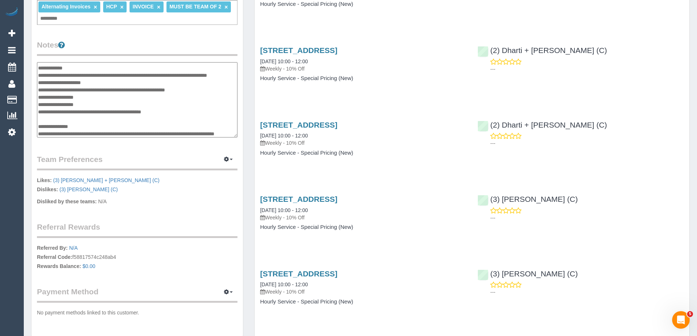
click at [96, 100] on textarea at bounding box center [137, 99] width 201 height 75
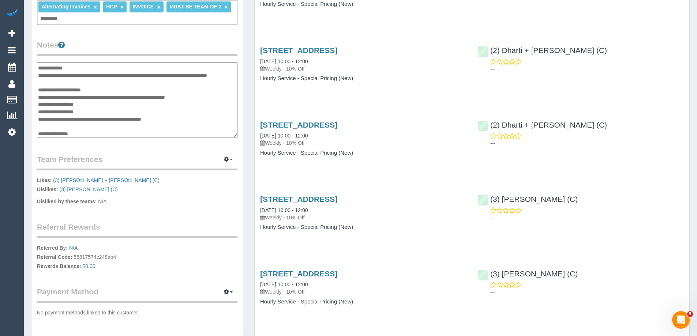
type textarea "**********"
drag, startPoint x: 139, startPoint y: 157, endPoint x: 194, endPoint y: 151, distance: 55.2
click at [139, 157] on legend "Team Preferences Manage Preferences" at bounding box center [137, 162] width 201 height 16
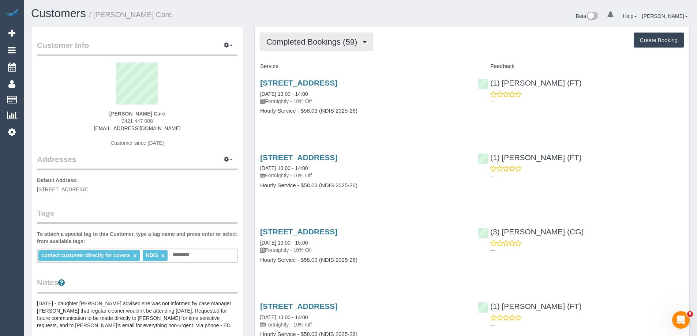
click at [284, 46] on span "Completed Bookings (59)" at bounding box center [313, 41] width 94 height 9
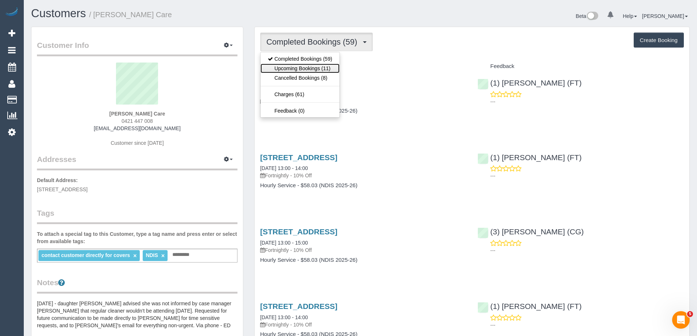
click at [286, 68] on link "Upcoming Bookings (11)" at bounding box center [300, 69] width 79 height 10
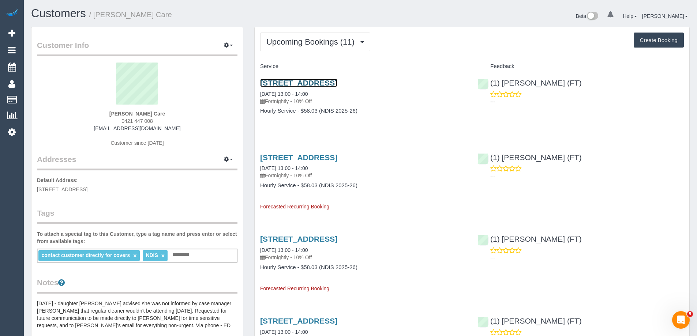
click at [337, 81] on link "[STREET_ADDRESS]" at bounding box center [298, 83] width 77 height 8
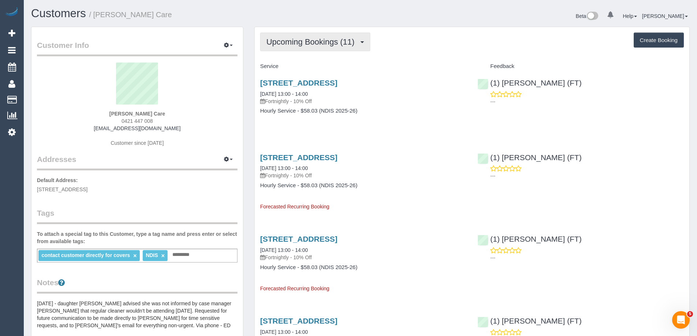
click at [319, 42] on span "Upcoming Bookings (11)" at bounding box center [312, 41] width 92 height 9
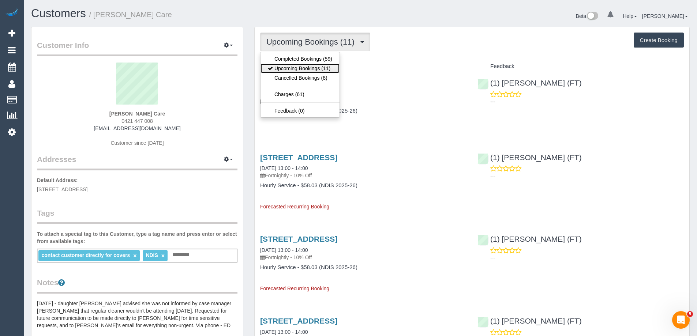
click at [313, 67] on link "Upcoming Bookings (11)" at bounding box center [300, 69] width 79 height 10
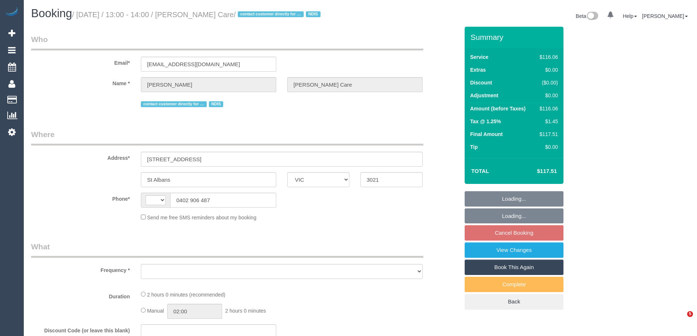
select select "VIC"
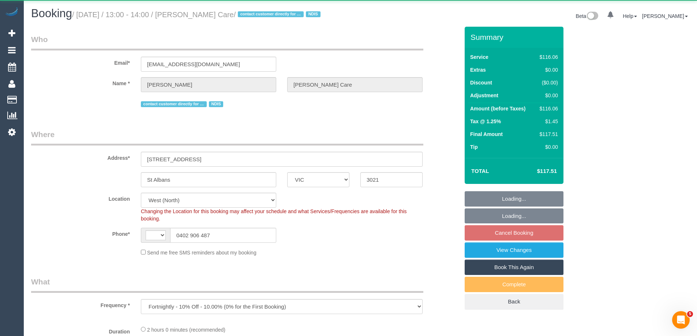
select select "object:532"
select select "string:AU"
select select "number:28"
select select "number:14"
select select "number:19"
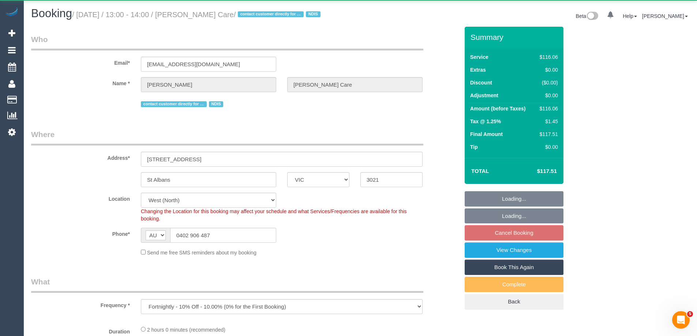
select select "number:22"
select select "number:35"
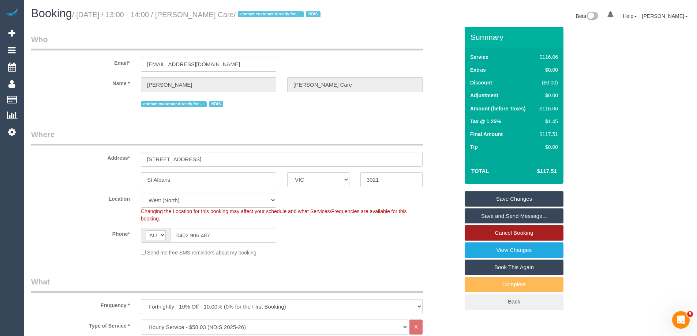
click at [521, 241] on link "Cancel Booking" at bounding box center [514, 232] width 99 height 15
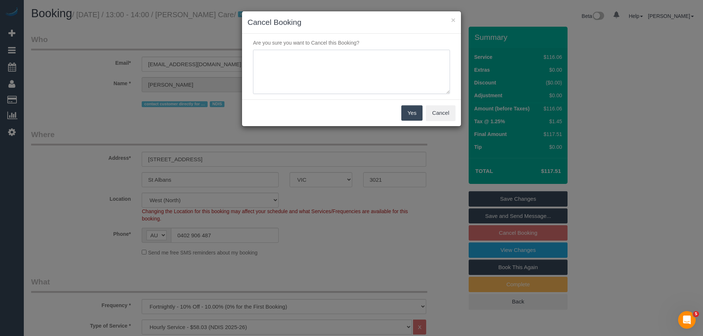
click at [355, 63] on textarea at bounding box center [351, 72] width 197 height 45
type textarea "C"
type textarea "Vera needs to go to hospital. Via phone (daughter, Kathy). - ED"
click at [407, 109] on button "Yes" at bounding box center [411, 112] width 21 height 15
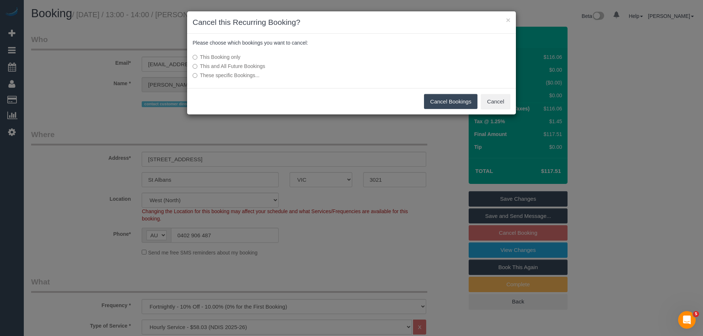
click at [445, 100] on button "Cancel Bookings" at bounding box center [451, 101] width 54 height 15
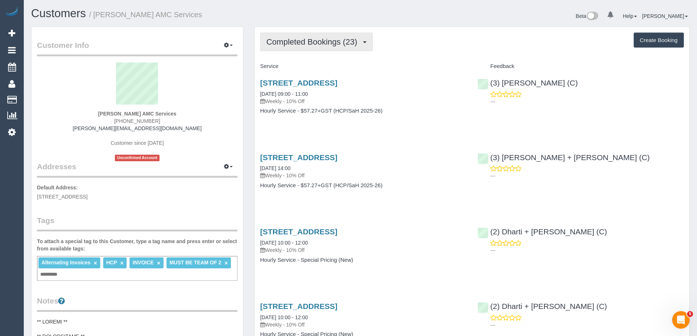
click at [296, 48] on button "Completed Bookings (23)" at bounding box center [316, 42] width 113 height 19
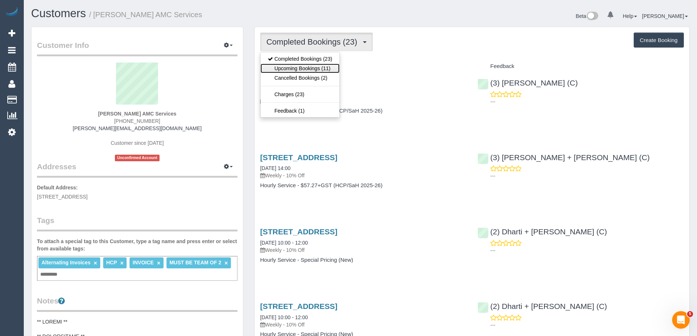
click at [303, 67] on link "Upcoming Bookings (11)" at bounding box center [300, 69] width 79 height 10
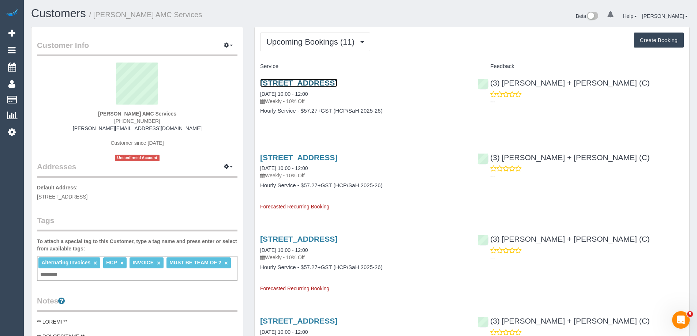
click at [299, 84] on link "[STREET_ADDRESS]" at bounding box center [298, 83] width 77 height 8
click at [227, 261] on link "×" at bounding box center [226, 263] width 3 height 6
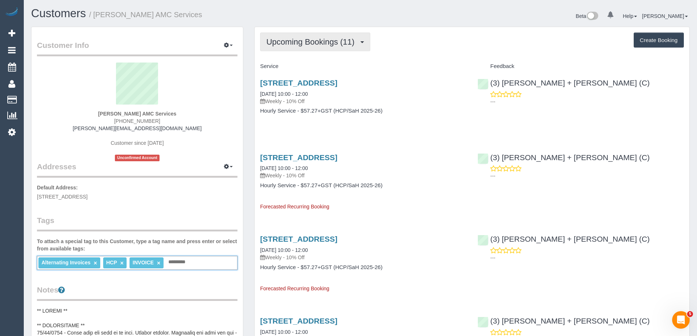
click at [322, 40] on span "Upcoming Bookings (11)" at bounding box center [312, 41] width 92 height 9
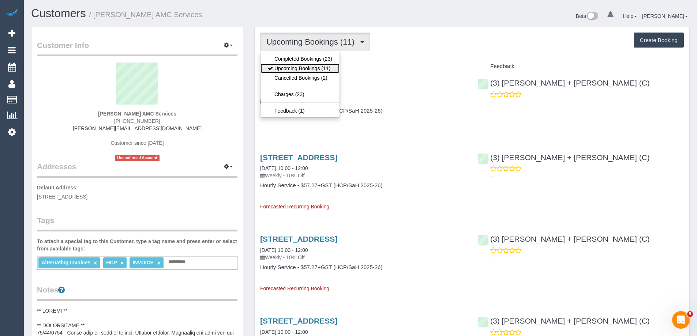
click at [318, 68] on link "Upcoming Bookings (11)" at bounding box center [300, 69] width 79 height 10
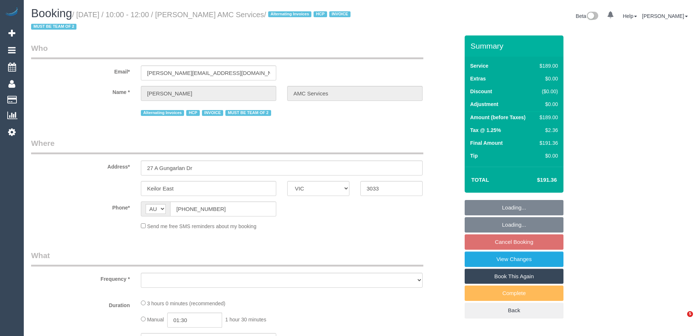
select select "VIC"
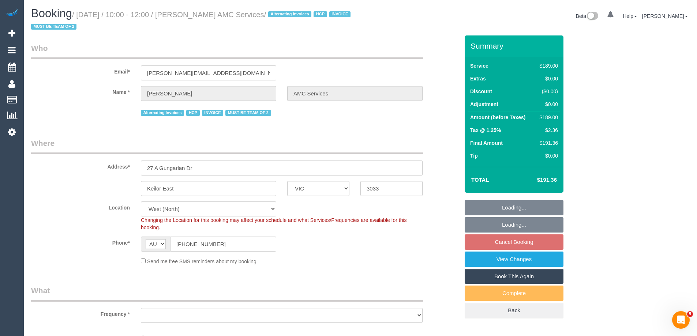
select select "object:556"
select select "180"
select select "number:28"
select select "number:14"
select select "number:19"
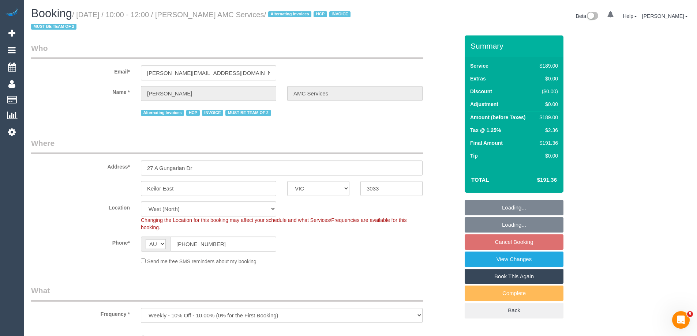
select select "number:24"
select select "object:1328"
select select "spot3"
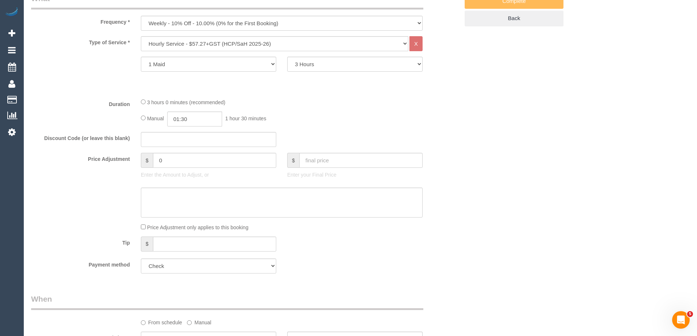
scroll to position [293, 0]
click at [319, 67] on select "1 Hour 1.5 Hour 2 Hours 2.5 Hours 3 Hours 3.5 Hours 4 Hours 4.5 Hours 5 Hours 5…" at bounding box center [354, 63] width 135 height 15
select select "120"
click at [287, 56] on select "1 Hour 1.5 Hour 2 Hours 2.5 Hours 3 Hours 3.5 Hours 4 Hours 4.5 Hours 5 Hours 5…" at bounding box center [354, 63] width 135 height 15
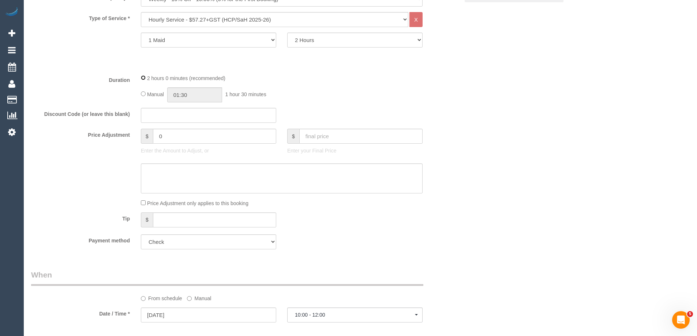
select select "spot28"
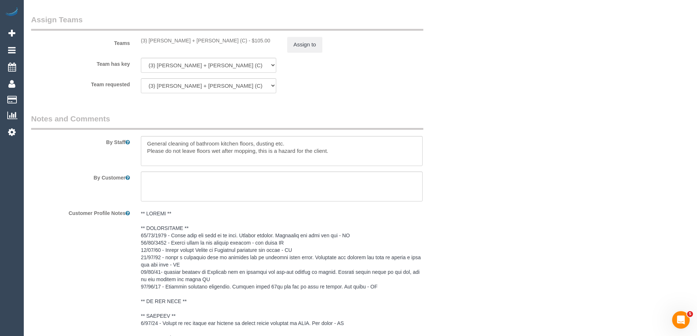
scroll to position [1094, 0]
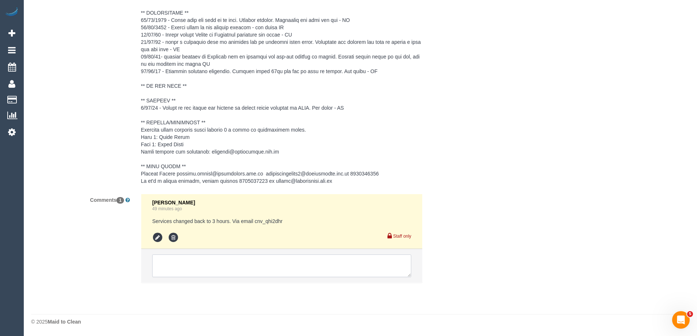
click at [211, 264] on textarea at bounding box center [281, 266] width 259 height 23
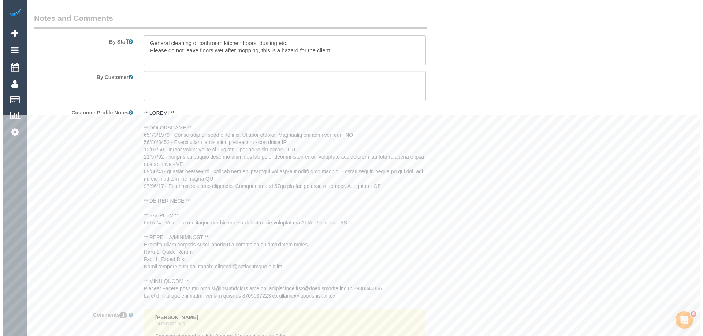
scroll to position [838, 0]
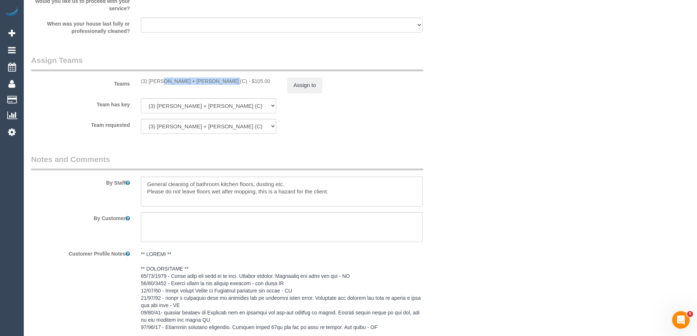
copy div "(3) Avneet + Amarjit (C)"
drag, startPoint x: 139, startPoint y: 84, endPoint x: 196, endPoint y: 86, distance: 56.8
click at [196, 86] on div "Teams (3) Avneet + Amarjit (C) - $105.00 Assign to" at bounding box center [245, 74] width 439 height 38
click at [310, 88] on button "Assign to" at bounding box center [304, 85] width 35 height 15
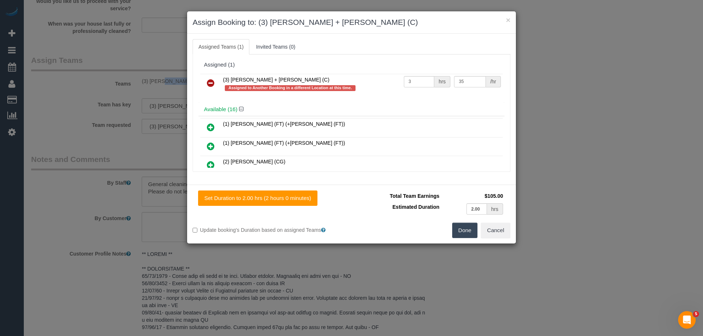
click at [210, 80] on icon at bounding box center [211, 83] width 8 height 9
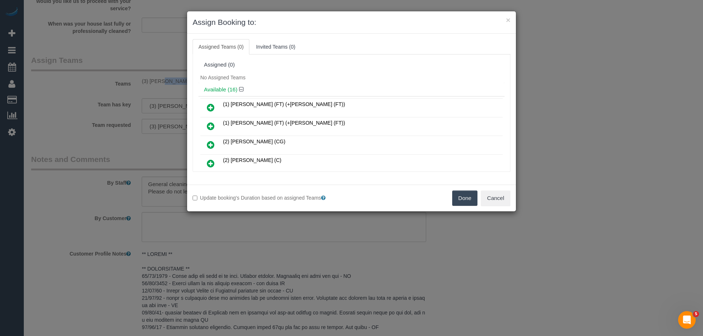
click at [467, 198] on button "Done" at bounding box center [465, 198] width 26 height 15
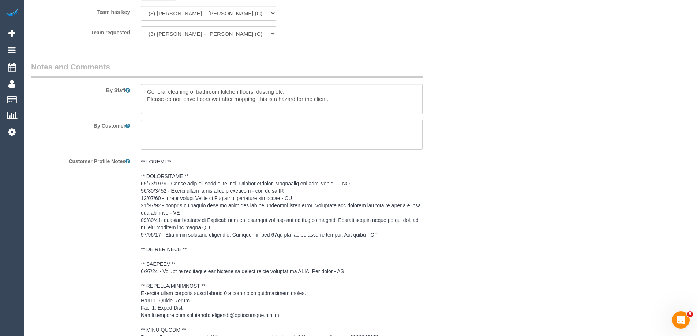
scroll to position [1124, 0]
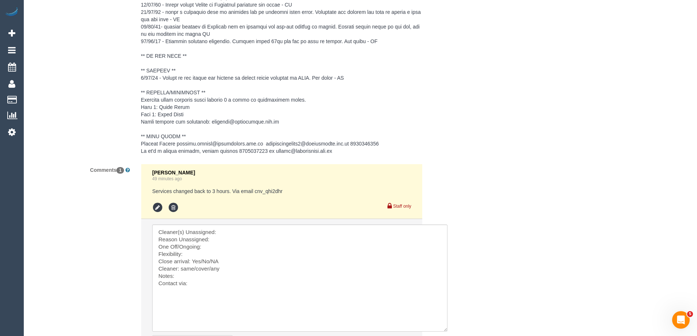
drag, startPoint x: 408, startPoint y: 244, endPoint x: 292, endPoint y: 251, distance: 116.3
click at [260, 232] on textarea at bounding box center [298, 285] width 292 height 121
paste textarea "(3) Avneet + Amarjit (C)"
drag, startPoint x: 201, startPoint y: 260, endPoint x: 237, endPoint y: 253, distance: 36.5
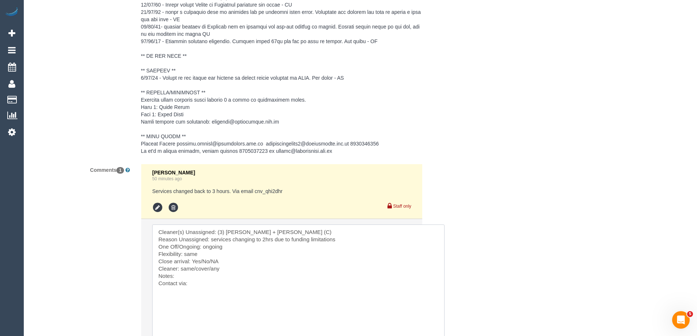
click at [225, 261] on textarea at bounding box center [298, 285] width 292 height 121
drag, startPoint x: 182, startPoint y: 270, endPoint x: 208, endPoint y: 271, distance: 25.7
click at [208, 271] on textarea at bounding box center [298, 285] width 292 height 121
click at [210, 284] on textarea at bounding box center [298, 285] width 292 height 121
click at [219, 285] on textarea at bounding box center [298, 285] width 292 height 121
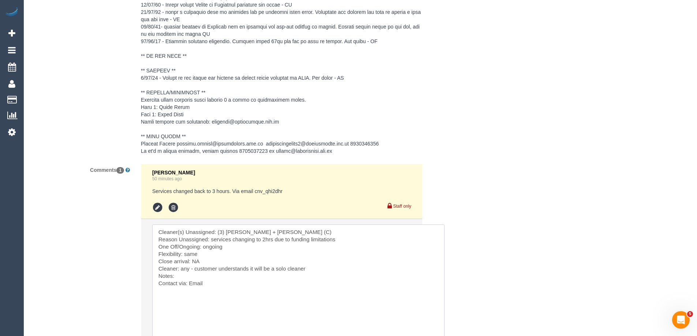
paste textarea "cnv_qhi2dhr"
click at [197, 276] on textarea at bounding box center [298, 285] width 292 height 121
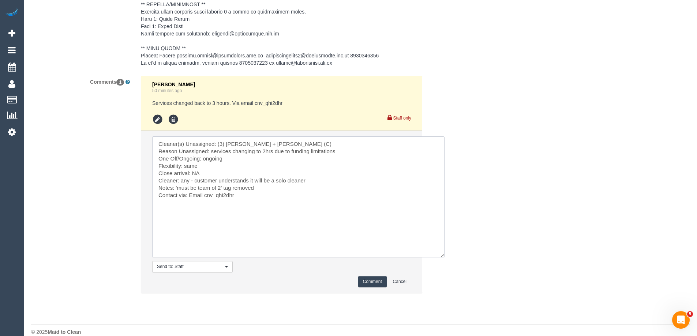
scroll to position [1222, 0]
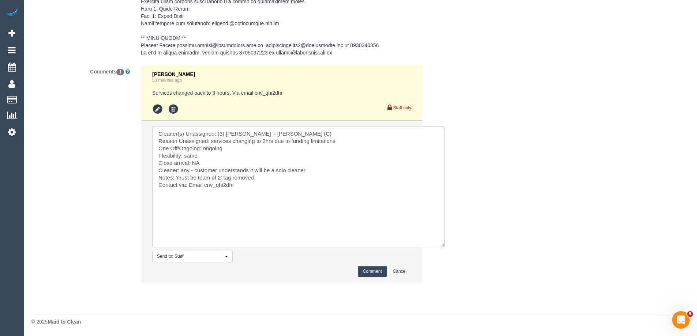
type textarea "Cleaner(s) Unassigned: (3) Avneet + Amarjit (C) Reason Unassigned: services cha…"
click at [376, 269] on button "Comment" at bounding box center [372, 271] width 29 height 11
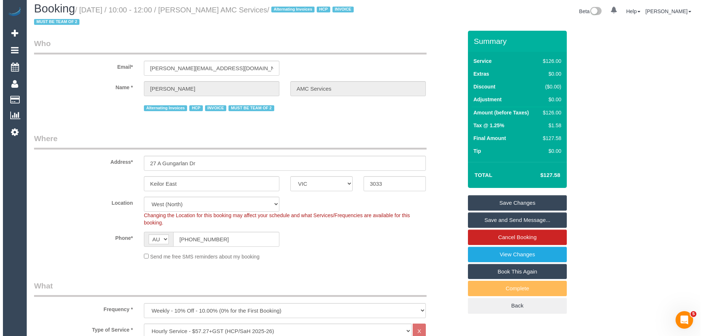
scroll to position [0, 0]
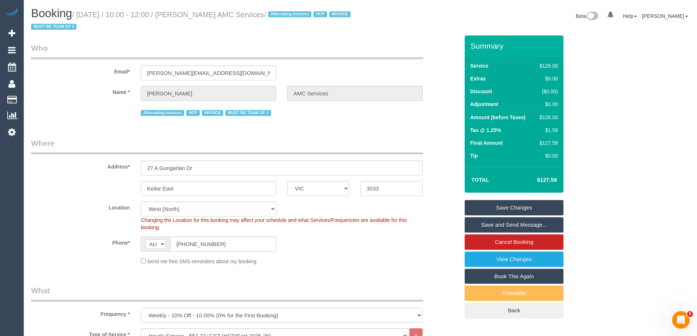
click at [500, 206] on link "Save Changes" at bounding box center [514, 207] width 99 height 15
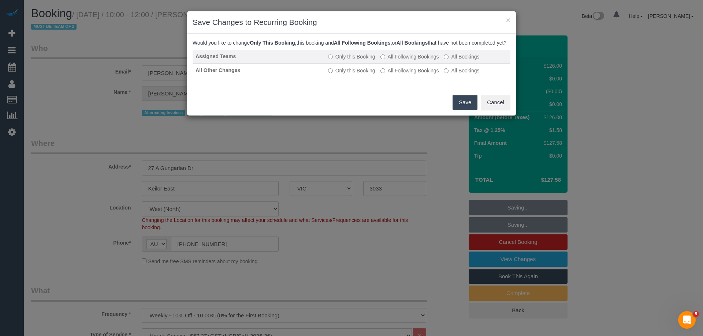
click at [396, 60] on label "All Following Bookings" at bounding box center [409, 56] width 59 height 7
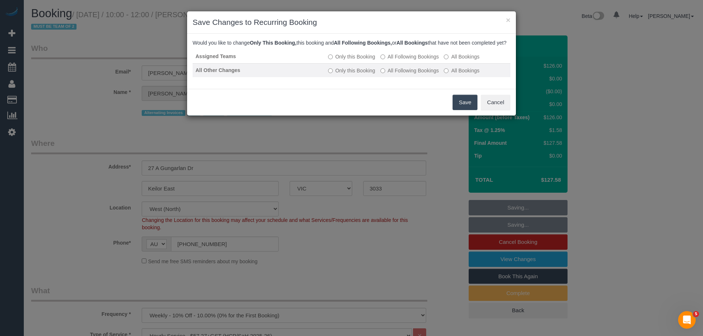
click at [399, 74] on label "All Following Bookings" at bounding box center [409, 70] width 59 height 7
click at [456, 110] on button "Save" at bounding box center [464, 102] width 25 height 15
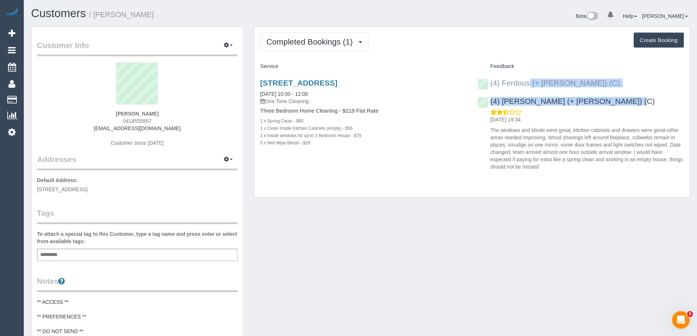
drag, startPoint x: 574, startPoint y: 100, endPoint x: 490, endPoint y: 81, distance: 86.0
click at [490, 81] on div "(4) Ferdous (+ [PERSON_NAME]) (C) , (4) [PERSON_NAME] (+ [PERSON_NAME]) (C) [DA…" at bounding box center [580, 122] width 217 height 101
copy div "(4) Ferdous (+ [PERSON_NAME]) (C) , (4) [PERSON_NAME] (+ [PERSON_NAME]) (C)"
copy small "[PERSON_NAME]"
drag, startPoint x: 157, startPoint y: 15, endPoint x: 100, endPoint y: 15, distance: 56.7
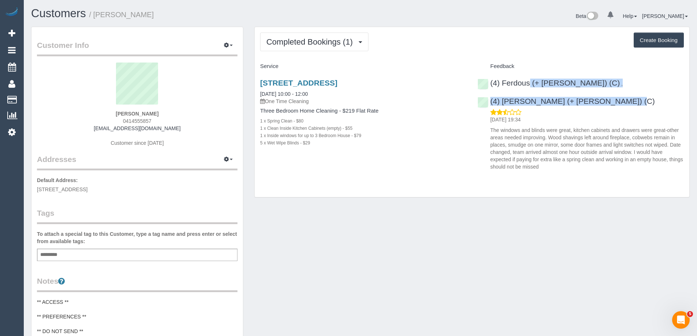
click at [98, 16] on h1 "Customers / [PERSON_NAME]" at bounding box center [193, 13] width 324 height 12
copy link "[STREET_ADDRESS]"
drag, startPoint x: 428, startPoint y: 83, endPoint x: 295, endPoint y: 47, distance: 138.3
click at [261, 84] on h3 "[STREET_ADDRESS]" at bounding box center [363, 83] width 206 height 8
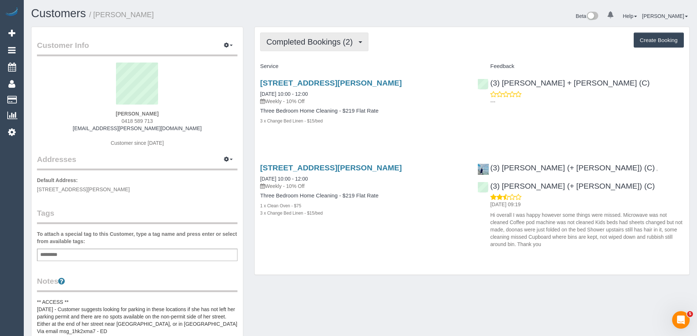
click at [305, 41] on span "Completed Bookings (2)" at bounding box center [311, 41] width 90 height 9
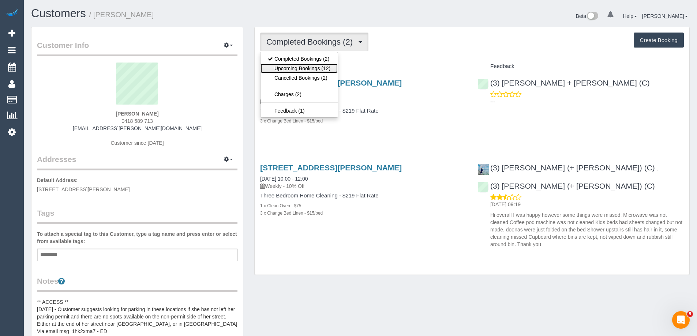
click at [297, 66] on link "Upcoming Bookings (12)" at bounding box center [299, 69] width 77 height 10
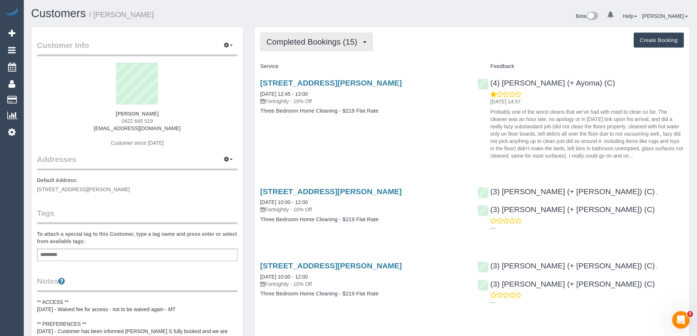
click at [305, 41] on span "Completed Bookings (15)" at bounding box center [313, 41] width 94 height 9
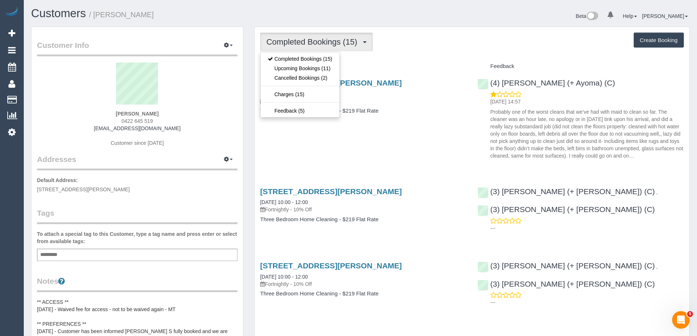
click at [499, 51] on div "Completed Bookings (15) Completed Bookings (15) Upcoming Bookings (11) Cancelle…" at bounding box center [472, 42] width 424 height 19
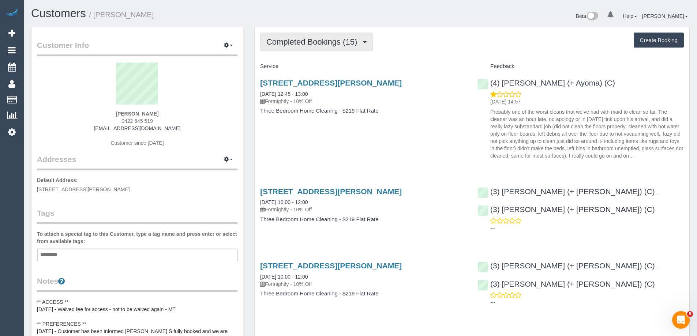
click at [346, 44] on span "Completed Bookings (15)" at bounding box center [313, 41] width 94 height 9
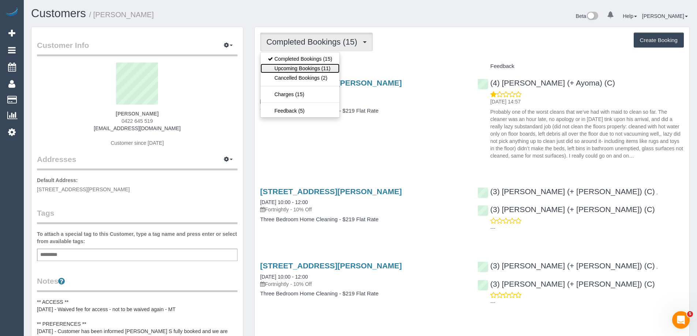
click at [332, 68] on link "Upcoming Bookings (11)" at bounding box center [300, 69] width 79 height 10
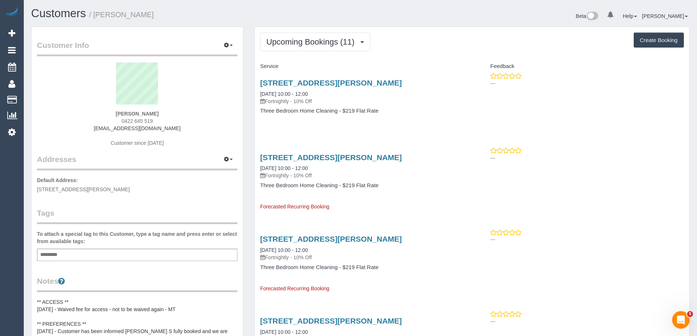
copy small "[PERSON_NAME]"
drag, startPoint x: 188, startPoint y: 18, endPoint x: 96, endPoint y: 14, distance: 92.4
click at [96, 14] on h1 "Customers / [PERSON_NAME]" at bounding box center [193, 13] width 324 height 12
click at [323, 42] on span "Upcoming Bookings (11)" at bounding box center [312, 41] width 92 height 9
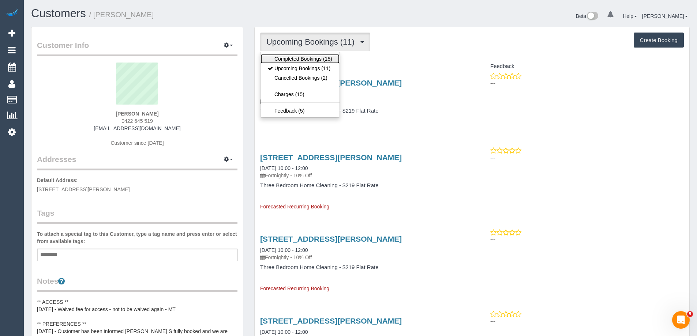
click at [311, 56] on link "Completed Bookings (15)" at bounding box center [300, 59] width 79 height 10
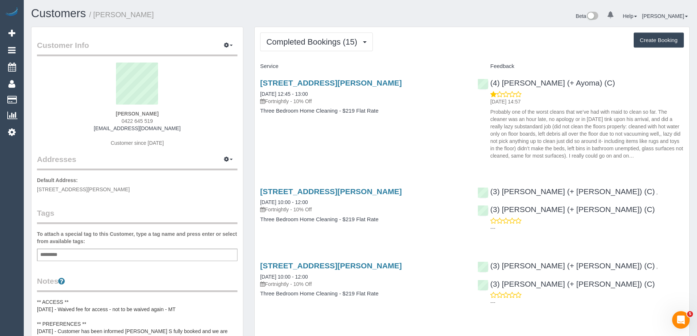
click at [143, 254] on div "Add a tag" at bounding box center [137, 255] width 201 height 12
type input "**********"
click at [194, 260] on div "Dnc 30/9 ED × Add a tag" at bounding box center [137, 256] width 201 height 14
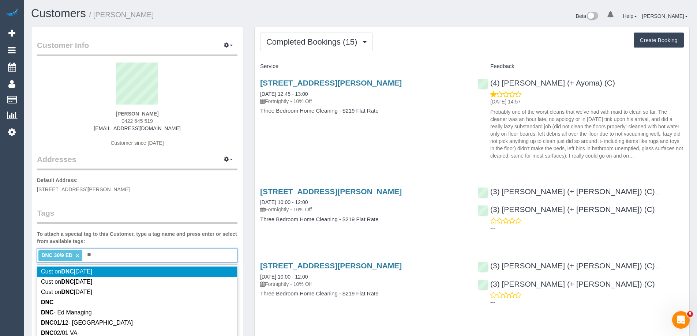
type input "*"
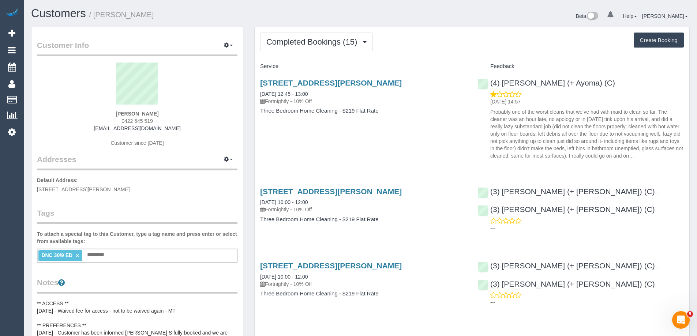
click at [204, 201] on div "Customer Info Edit Contact Info Send Message Email Preferences Special Sales Ta…" at bounding box center [137, 307] width 212 height 561
copy link "(4) [PERSON_NAME] (+ Ayoma) (C)"
drag, startPoint x: 574, startPoint y: 85, endPoint x: 490, endPoint y: 84, distance: 84.2
click at [490, 84] on div "(4) [PERSON_NAME] (+ Ayoma) (C) [DATE] 14:57 Probably one of the worst cleans t…" at bounding box center [580, 117] width 217 height 90
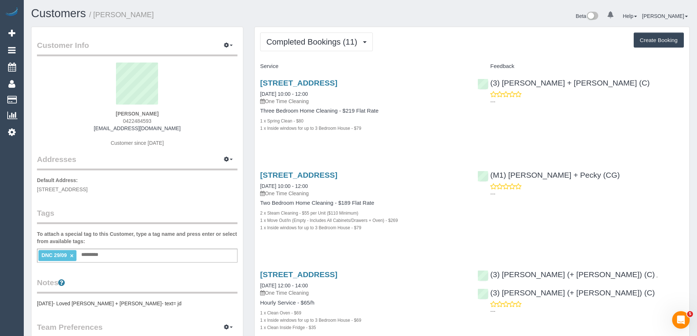
click at [180, 257] on div "DNC 29/09 × Add a tag" at bounding box center [137, 256] width 201 height 14
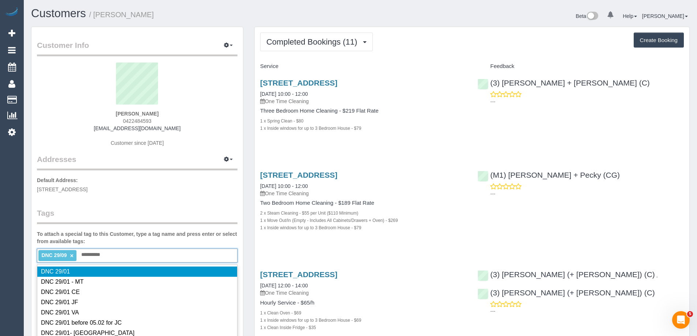
type input "**********"
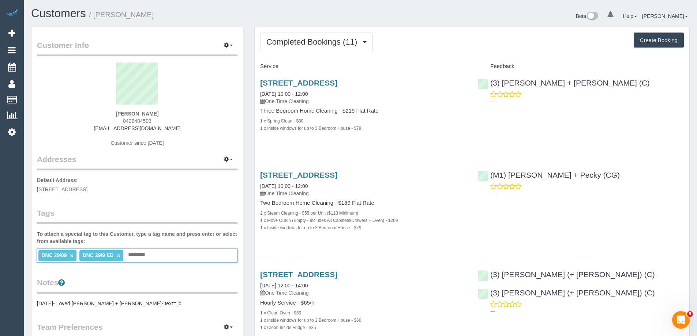
click at [71, 255] on link "×" at bounding box center [71, 256] width 3 height 6
drag, startPoint x: 173, startPoint y: 16, endPoint x: 96, endPoint y: 15, distance: 77.2
click at [96, 15] on h1 "Customers / Lauren Rosewarne" at bounding box center [193, 13] width 324 height 12
copy small "Lauren Rosewarne"
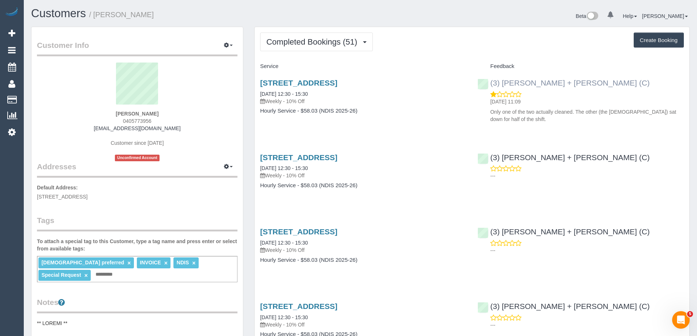
copy link "(3) [PERSON_NAME] + [PERSON_NAME] (C)"
click at [488, 83] on div "(3) [PERSON_NAME] + [PERSON_NAME] (C) [DATE] 11:09 Only one of the two actually…" at bounding box center [580, 99] width 217 height 54
click at [183, 279] on div "[DEMOGRAPHIC_DATA] preferred × INVOICE × NDIS × Special Request × Add a tag" at bounding box center [137, 269] width 201 height 26
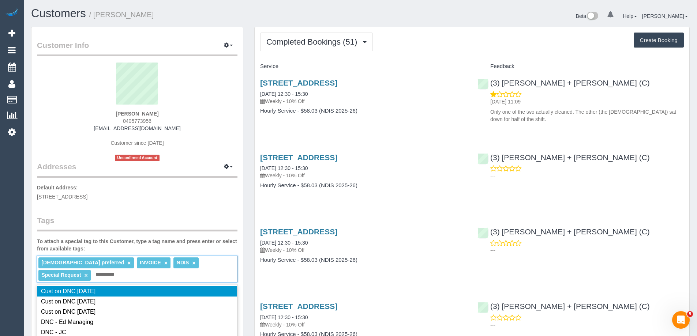
type input "**********"
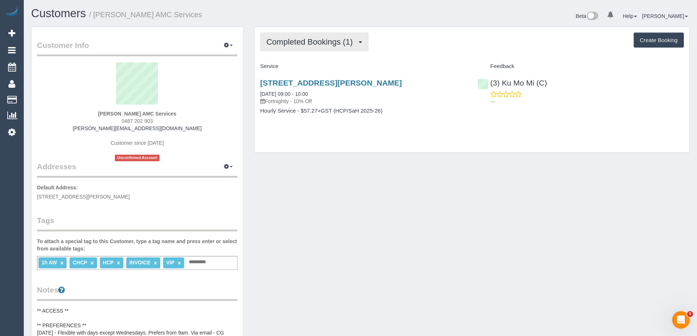
click at [311, 40] on span "Completed Bookings (1)" at bounding box center [311, 41] width 90 height 9
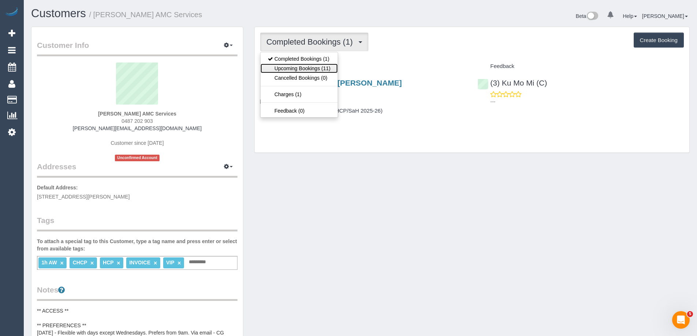
click at [310, 66] on link "Upcoming Bookings (11)" at bounding box center [299, 69] width 77 height 10
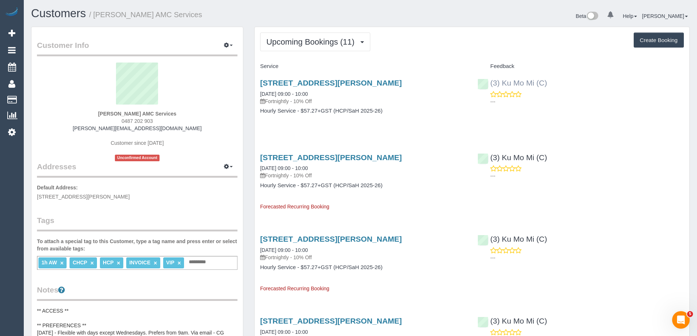
copy link "(3) Ku Mo Mi (C)"
drag, startPoint x: 564, startPoint y: 82, endPoint x: 491, endPoint y: 84, distance: 73.6
click at [491, 84] on div "(3) Ku Mo Mi (C) ---" at bounding box center [580, 90] width 217 height 36
click at [640, 116] on div "[STREET_ADDRESS][PERSON_NAME] [DATE] 09:00 - 10:00 Fortnightly - 10% Off Hourly…" at bounding box center [472, 100] width 435 height 56
click at [374, 157] on link "[STREET_ADDRESS][PERSON_NAME]" at bounding box center [331, 157] width 142 height 8
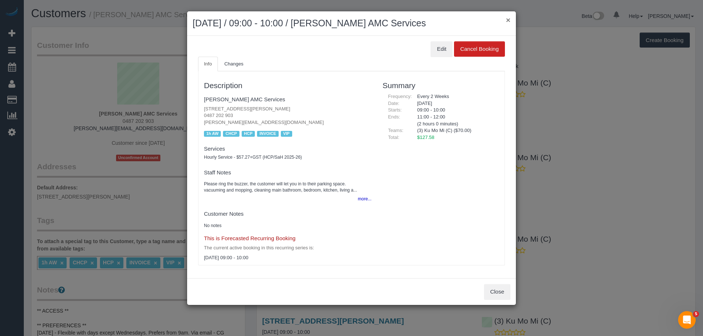
click at [507, 19] on button "×" at bounding box center [508, 20] width 4 height 8
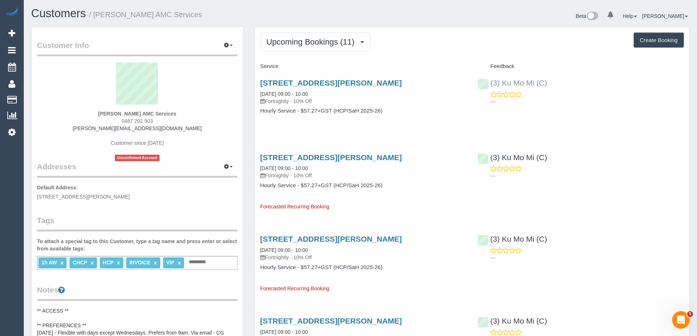
copy link "Ku Mo Mi (C)"
drag, startPoint x: 562, startPoint y: 81, endPoint x: 503, endPoint y: 83, distance: 59.0
click at [503, 83] on div "(3) Ku Mo Mi (C) ---" at bounding box center [580, 90] width 217 height 36
click at [584, 167] on div "---" at bounding box center [581, 172] width 206 height 15
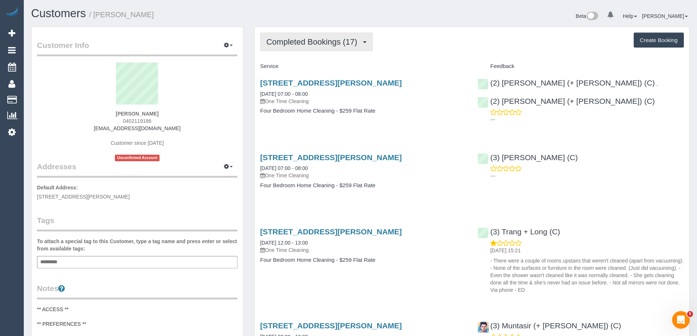
click at [330, 36] on button "Completed Bookings (17)" at bounding box center [316, 42] width 113 height 19
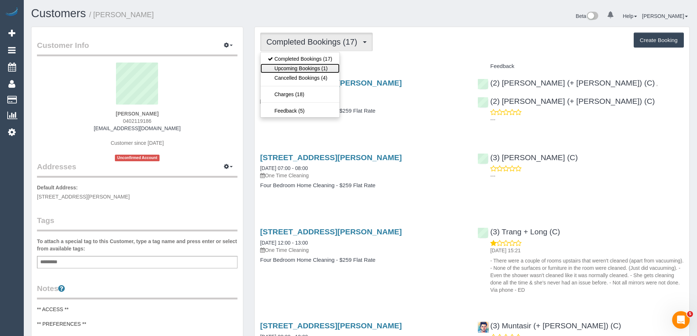
click at [326, 64] on link "Upcoming Bookings (1)" at bounding box center [300, 69] width 79 height 10
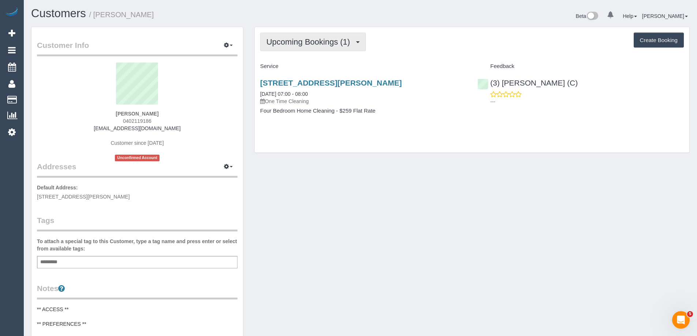
click at [333, 46] on button "Upcoming Bookings (1)" at bounding box center [313, 42] width 106 height 19
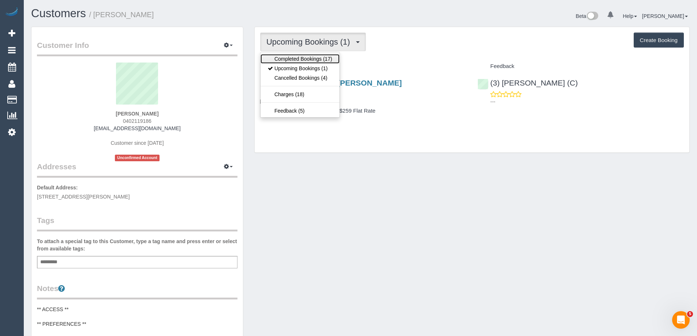
click at [320, 57] on link "Completed Bookings (17)" at bounding box center [300, 59] width 79 height 10
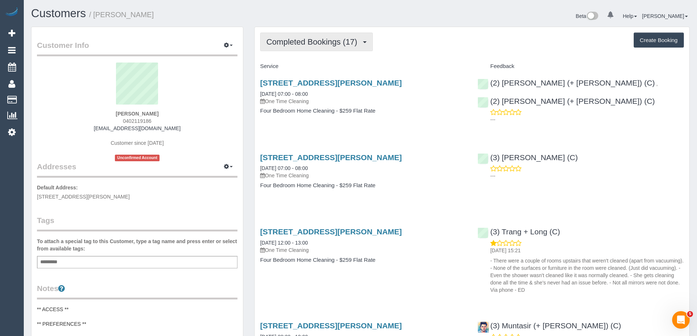
click at [331, 40] on span "Completed Bookings (17)" at bounding box center [313, 41] width 94 height 9
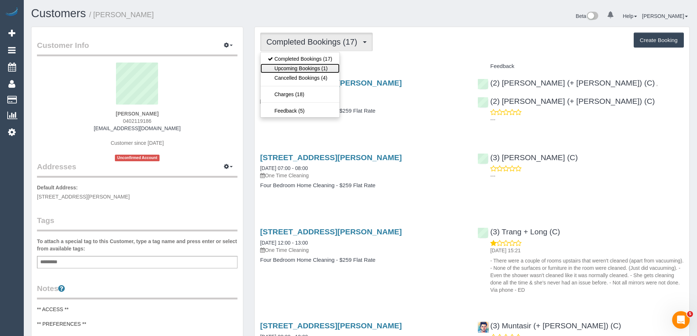
click at [333, 64] on link "Upcoming Bookings (1)" at bounding box center [300, 69] width 79 height 10
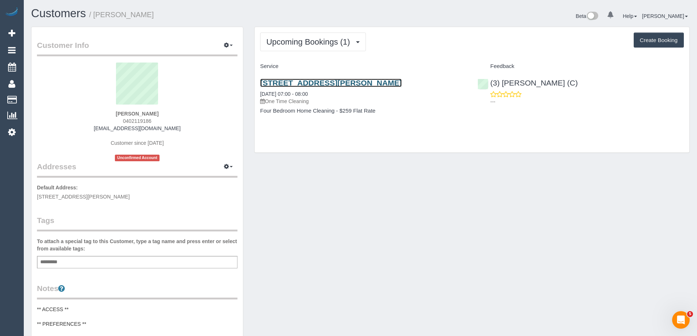
click at [358, 83] on link "20 Townley Blvd, Werribee, VIC 3030" at bounding box center [331, 83] width 142 height 8
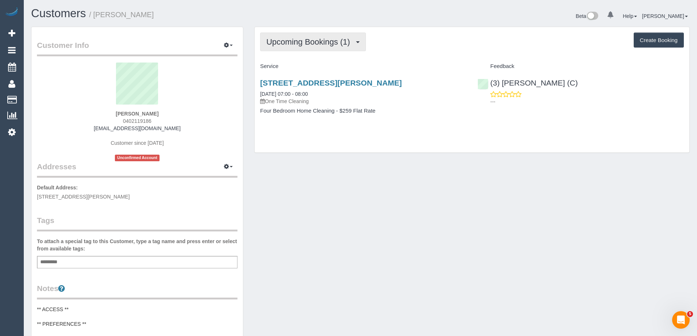
click at [332, 38] on span "Upcoming Bookings (1)" at bounding box center [309, 41] width 87 height 9
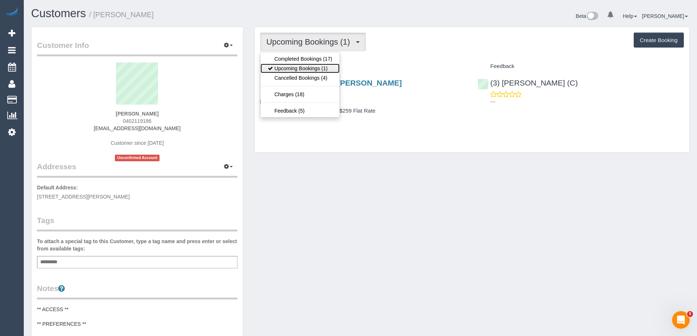
click at [318, 70] on link "Upcoming Bookings (1)" at bounding box center [300, 69] width 79 height 10
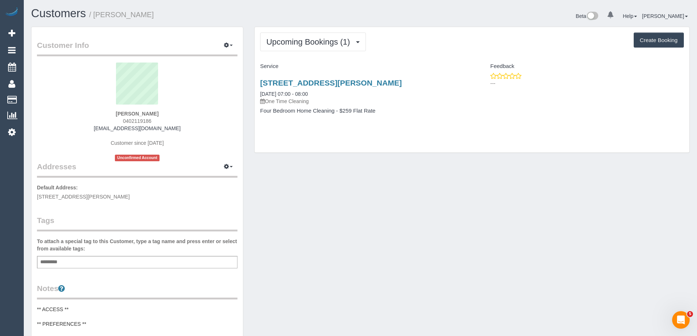
click at [349, 181] on div "Customer Info Edit Contact Info Send Message Email Preferences Special Sales Ta…" at bounding box center [361, 310] width 670 height 567
click at [302, 42] on span "Upcoming Bookings (1)" at bounding box center [309, 41] width 87 height 9
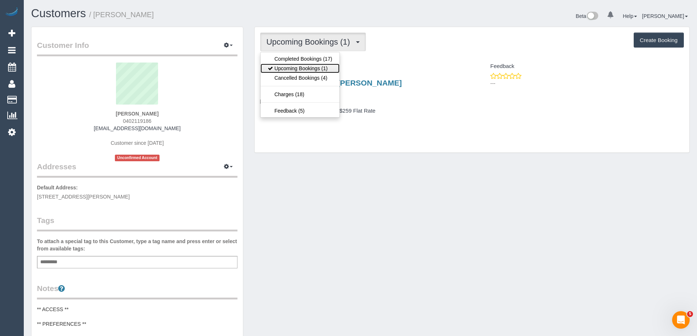
click at [318, 72] on link "Upcoming Bookings (1)" at bounding box center [300, 69] width 79 height 10
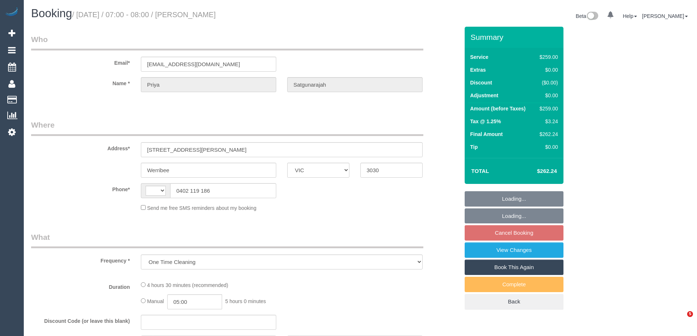
select select "VIC"
select select "string:stripe-pm_1NwbtY2GScqysDRVmESr2SWd"
select select "number:28"
select select "number:14"
select select "number:19"
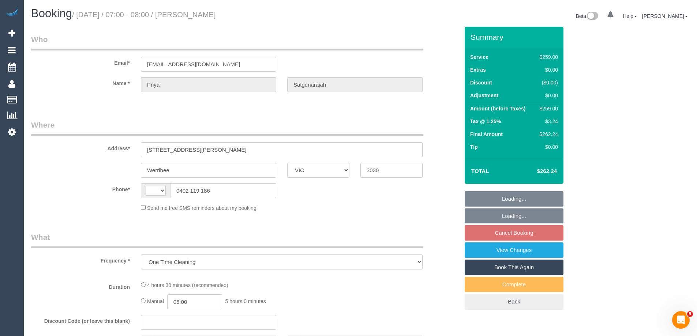
select select "number:25"
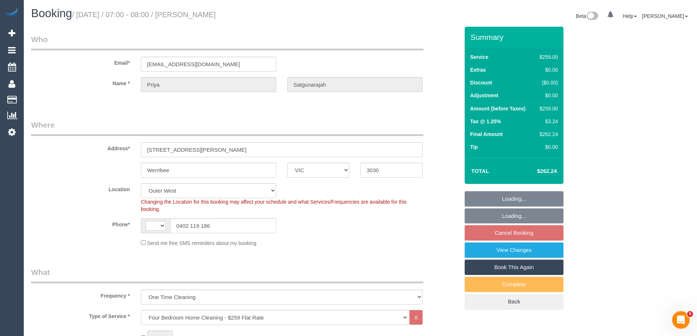
select select "object:798"
select select "string:AU"
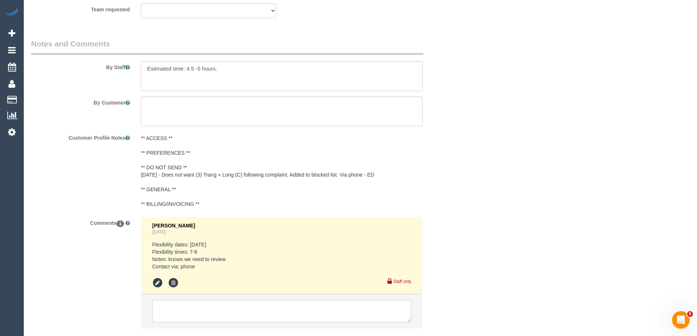
scroll to position [1256, 0]
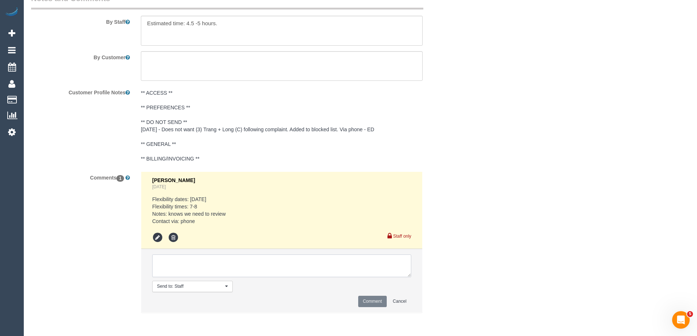
click at [290, 258] on textarea at bounding box center [281, 266] width 259 height 23
type textarea "u"
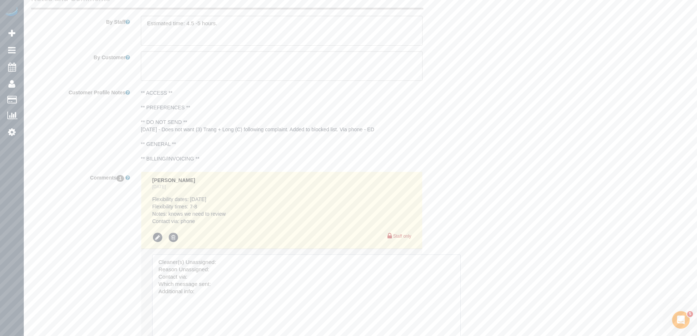
drag, startPoint x: 408, startPoint y: 275, endPoint x: 389, endPoint y: 134, distance: 142.7
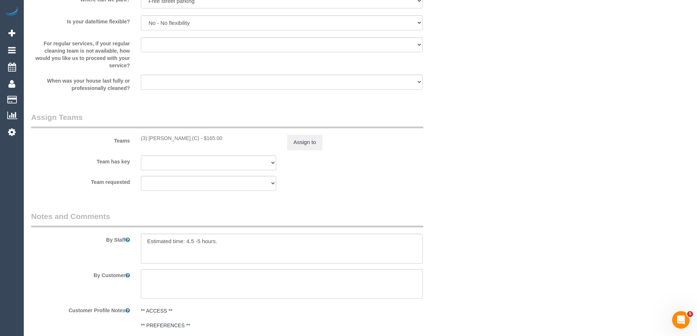
scroll to position [1037, 0]
copy div "(3) [PERSON_NAME] (C)"
drag, startPoint x: 139, startPoint y: 140, endPoint x: 195, endPoint y: 145, distance: 55.5
click at [195, 145] on div "Teams (3) Joanne Wenzlau (C) - $165.00 Assign to" at bounding box center [245, 132] width 439 height 38
click at [310, 142] on button "Assign to" at bounding box center [304, 143] width 35 height 15
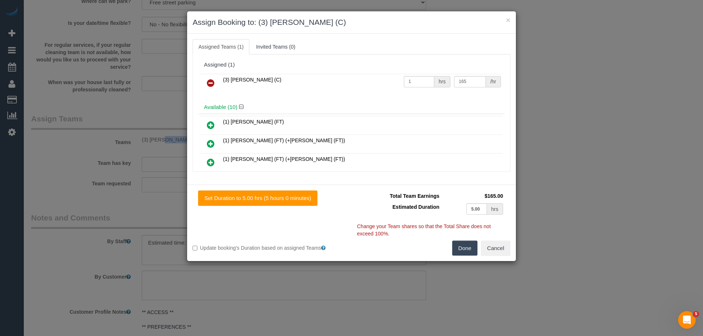
click at [212, 81] on icon at bounding box center [211, 83] width 8 height 9
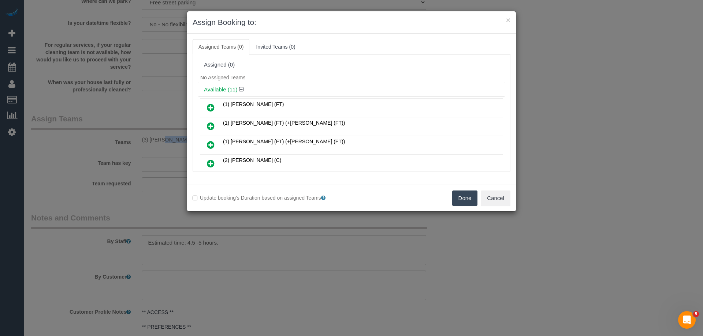
click at [461, 194] on button "Done" at bounding box center [465, 198] width 26 height 15
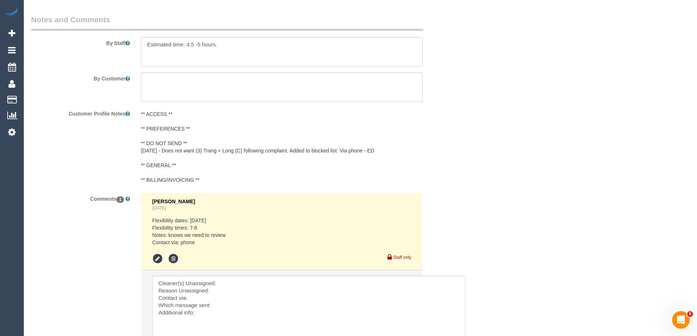
scroll to position [1358, 0]
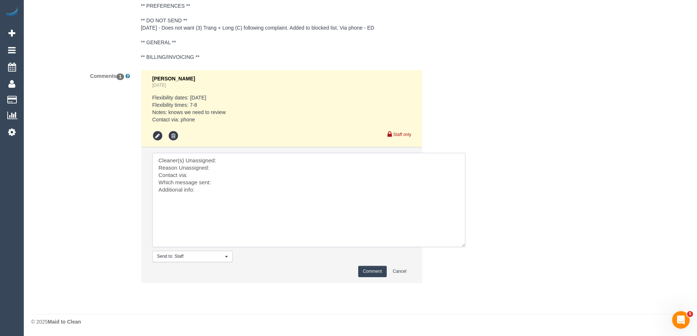
drag, startPoint x: 253, startPoint y: 159, endPoint x: 248, endPoint y: 160, distance: 5.5
click at [253, 159] on textarea at bounding box center [308, 200] width 313 height 94
paste textarea "(3) [PERSON_NAME] (C)"
click at [232, 168] on textarea at bounding box center [308, 200] width 313 height 94
click at [265, 172] on textarea at bounding box center [308, 200] width 313 height 94
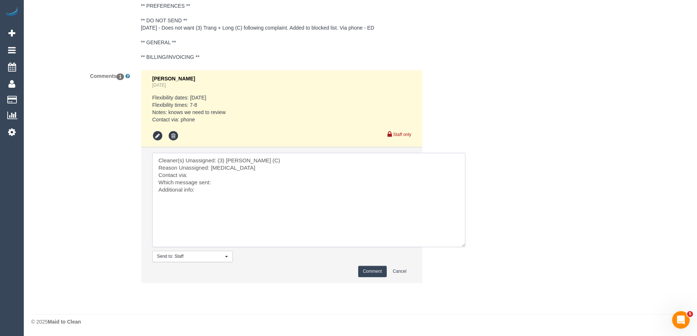
click at [271, 167] on textarea at bounding box center [308, 200] width 313 height 94
type textarea "Cleaner(s) Unassigned: (3) Joanne Wenzlau (C) Reason Unassigned: conjunctivitis…"
click at [374, 273] on button "Comment" at bounding box center [372, 271] width 29 height 11
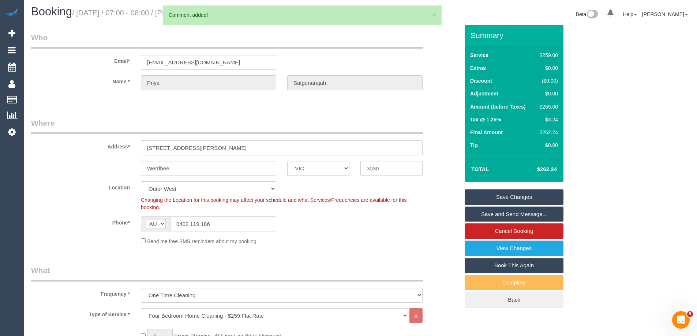
scroll to position [0, 0]
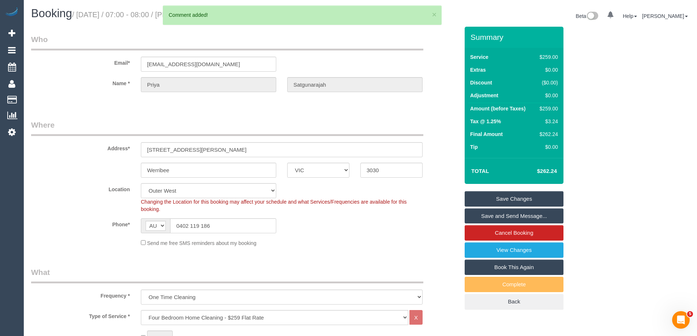
click at [518, 196] on link "Save Changes" at bounding box center [514, 198] width 99 height 15
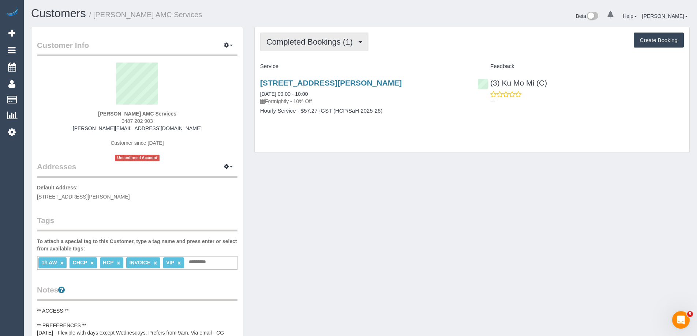
click at [325, 43] on span "Completed Bookings (1)" at bounding box center [311, 41] width 90 height 9
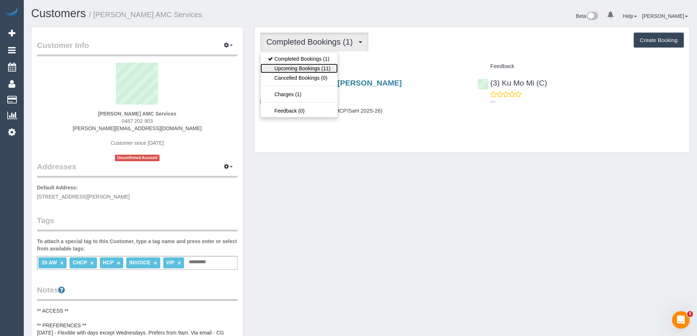
click at [327, 68] on link "Upcoming Bookings (11)" at bounding box center [299, 69] width 77 height 10
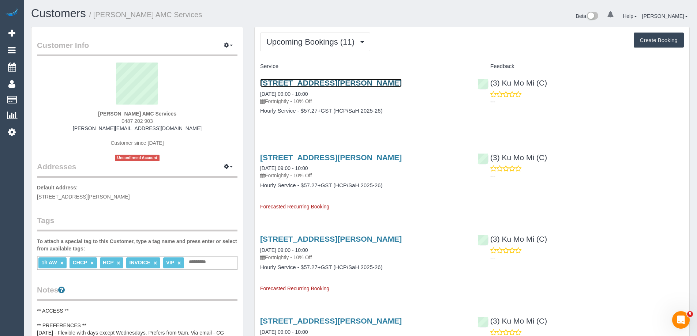
click at [332, 83] on link "Unit 1, 9 - 13 Anthony Street, Melbourne, VIC 3000" at bounding box center [331, 83] width 142 height 8
click at [366, 79] on link "Unit 1, 9 - 13 Anthony Street, Melbourne, VIC 3000" at bounding box center [331, 83] width 142 height 8
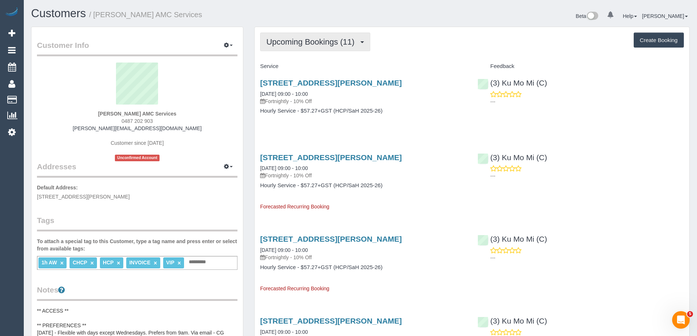
click at [328, 41] on span "Upcoming Bookings (11)" at bounding box center [312, 41] width 92 height 9
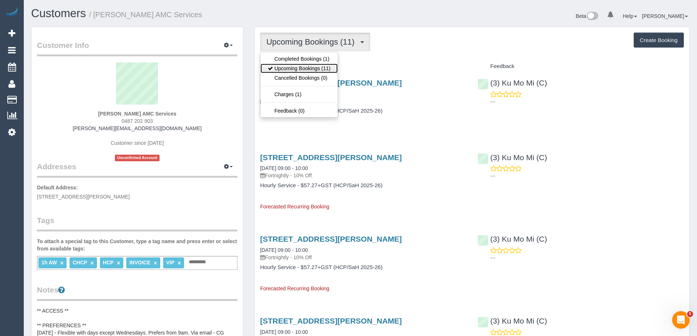
click at [327, 65] on link "Upcoming Bookings (11)" at bounding box center [299, 69] width 77 height 10
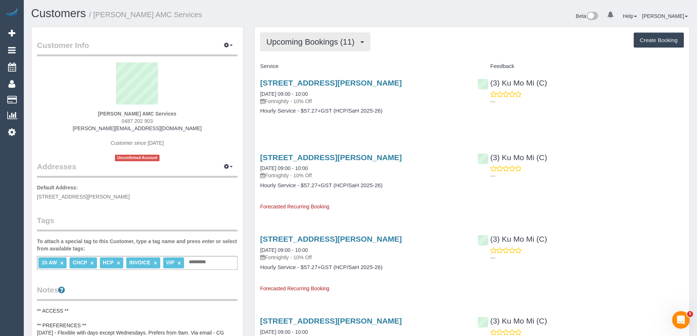
click at [323, 40] on span "Upcoming Bookings (11)" at bounding box center [312, 41] width 92 height 9
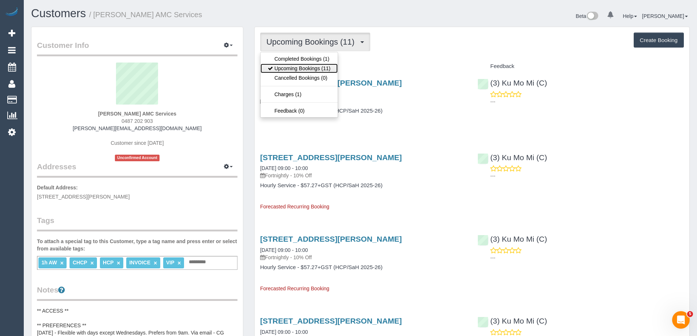
click at [314, 66] on link "Upcoming Bookings (11)" at bounding box center [299, 69] width 77 height 10
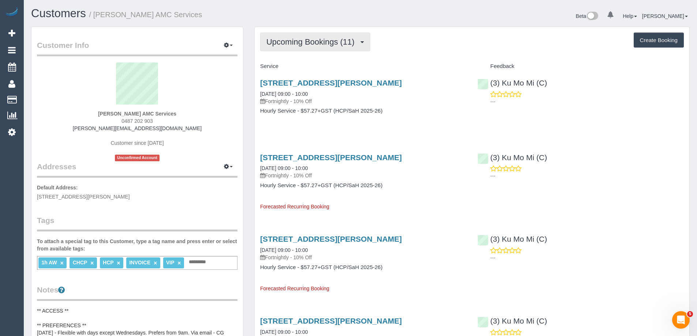
click at [299, 39] on span "Upcoming Bookings (11)" at bounding box center [312, 41] width 92 height 9
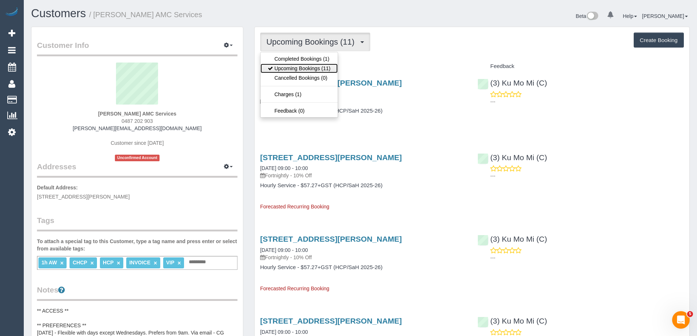
click at [297, 64] on link "Upcoming Bookings (11)" at bounding box center [299, 69] width 77 height 10
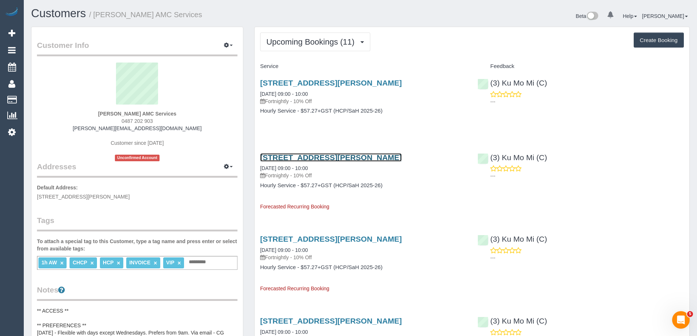
click at [364, 156] on link "Unit 1, 9 - 13 Anthony Street, Melbourne, VIC 3000" at bounding box center [331, 157] width 142 height 8
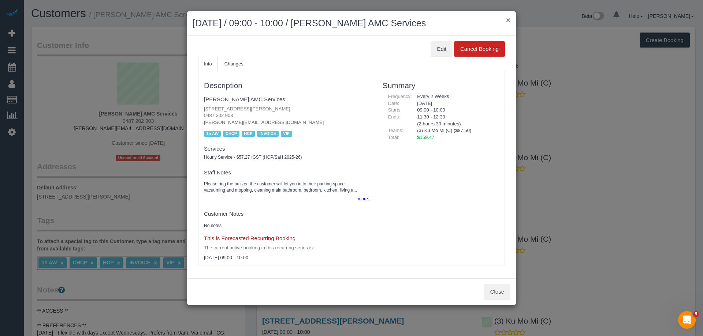
click at [507, 18] on button "×" at bounding box center [508, 20] width 4 height 8
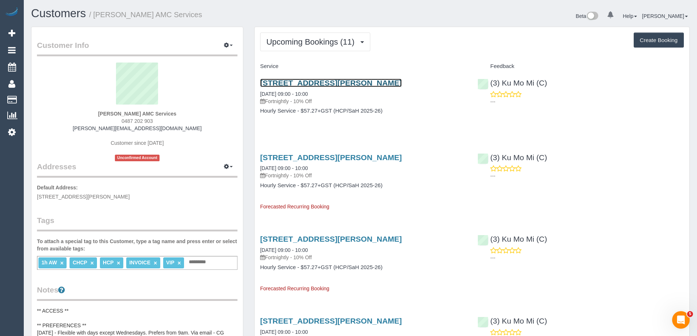
click at [392, 82] on link "Unit 1, 9 - 13 Anthony Street, Melbourne, VIC 3000" at bounding box center [331, 83] width 142 height 8
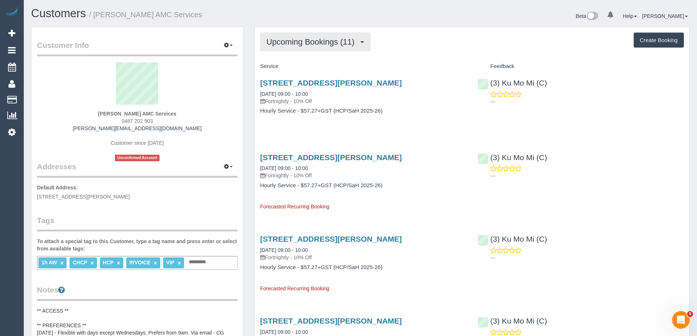
click at [337, 40] on span "Upcoming Bookings (11)" at bounding box center [312, 41] width 92 height 9
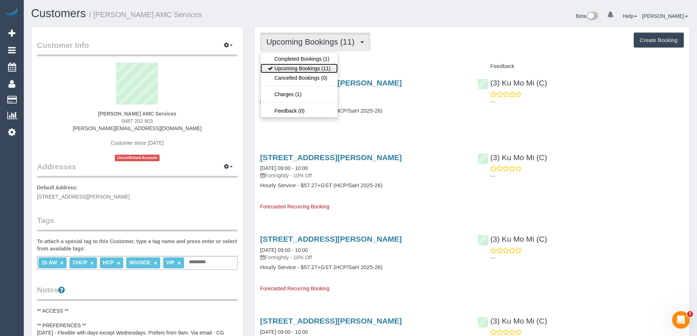
click at [325, 70] on link "Upcoming Bookings (11)" at bounding box center [299, 69] width 77 height 10
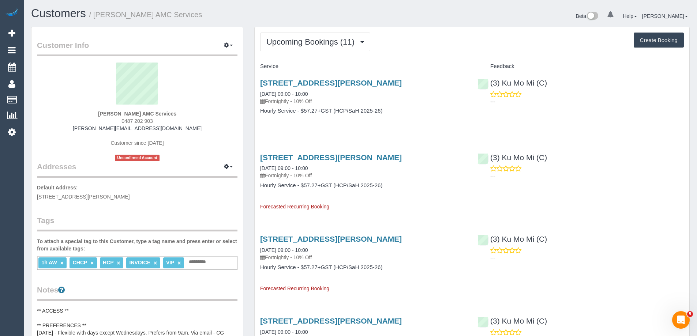
click at [362, 164] on div "Unit 1, 9 - 13 Anthony Street, Melbourne, VIC 3000 28/10/2025 09:00 - 10:00 For…" at bounding box center [363, 166] width 206 height 26
click at [366, 157] on link "Unit 1, 9 - 13 Anthony Street, Melbourne, VIC 3000" at bounding box center [331, 157] width 142 height 8
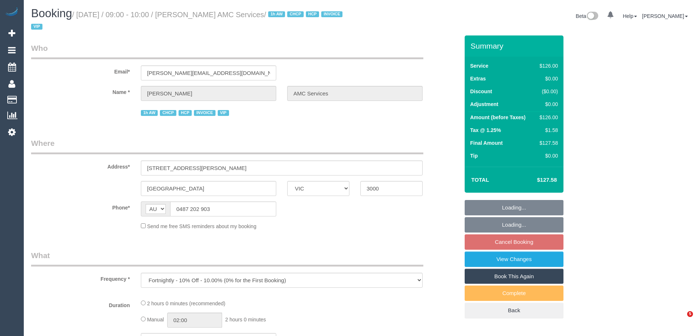
select select "VIC"
select select "number:27"
select select "number:14"
select select "number:18"
select select "number:25"
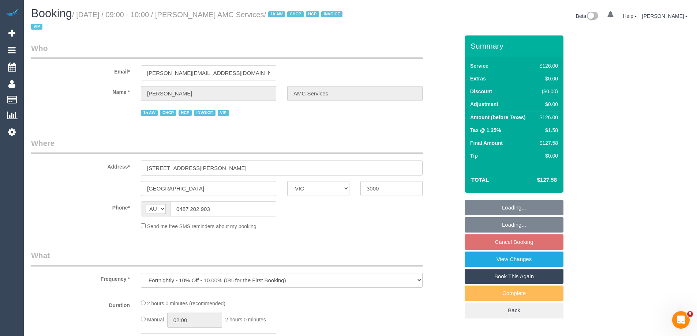
select select "number:35"
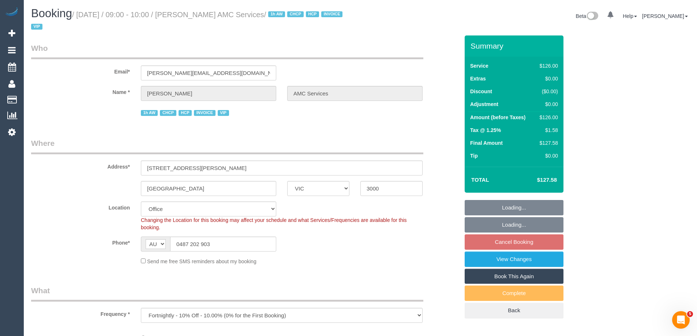
select select "object:690"
select select "120"
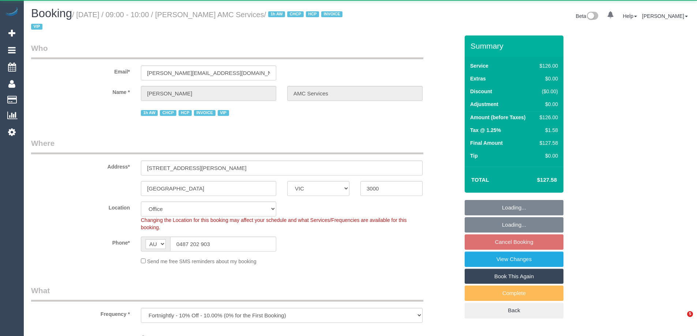
select select "VIC"
select select "object:753"
select select "120"
select select "number:27"
select select "number:14"
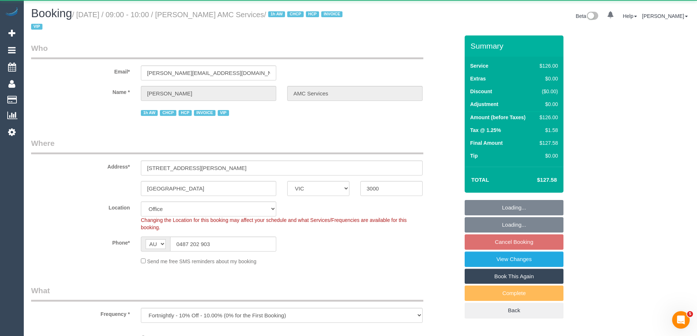
select select "number:18"
select select "number:25"
select select "number:35"
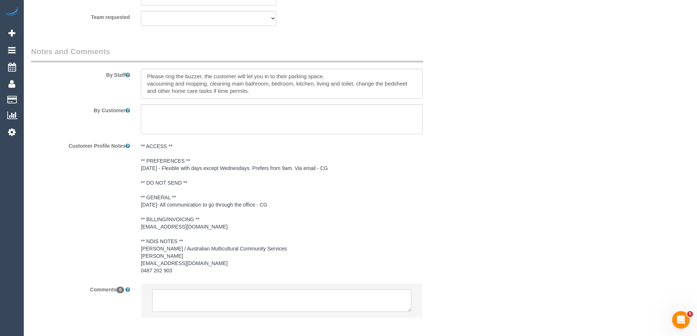
scroll to position [1020, 0]
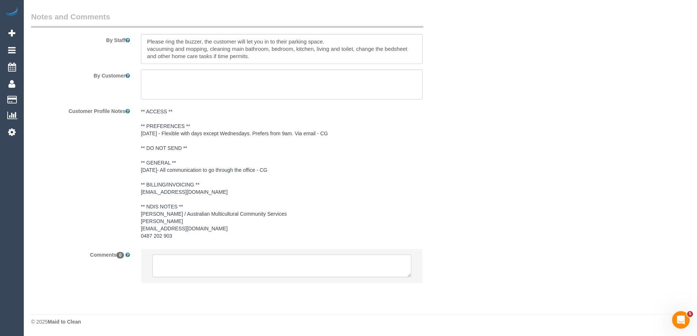
click at [262, 266] on textarea at bounding box center [281, 266] width 259 height 23
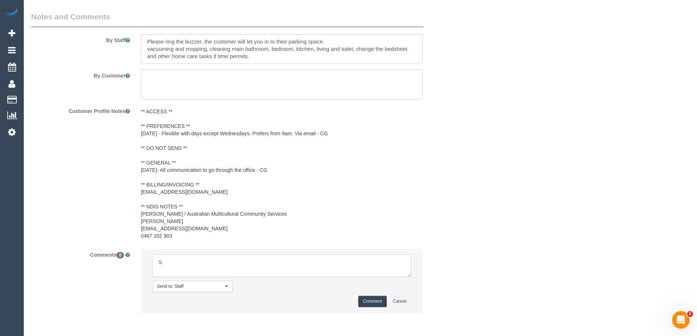
click at [228, 265] on textarea at bounding box center [281, 266] width 259 height 23
type textarea "S"
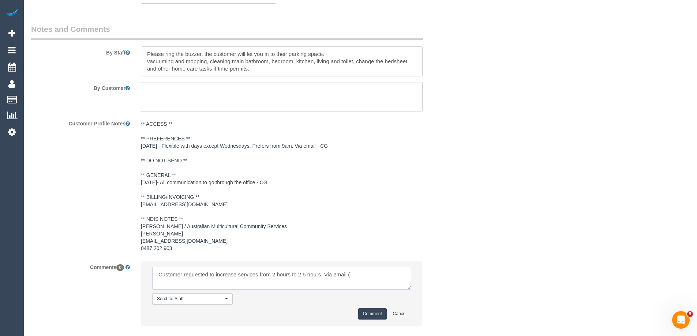
scroll to position [1050, 0]
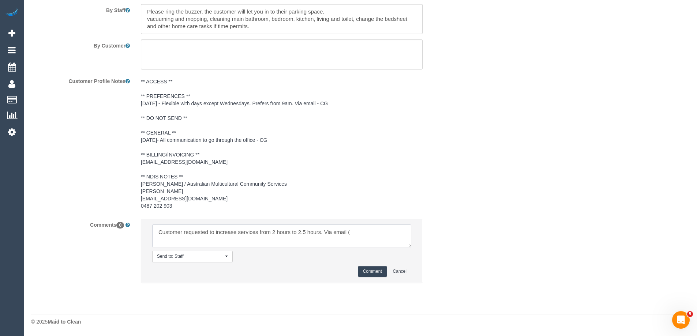
click at [358, 227] on textarea at bounding box center [281, 236] width 259 height 23
paste textarea "Herlynda"
click at [399, 229] on textarea at bounding box center [281, 236] width 259 height 23
paste textarea "CARE COORDINATOR"
click at [379, 230] on textarea at bounding box center [281, 236] width 259 height 23
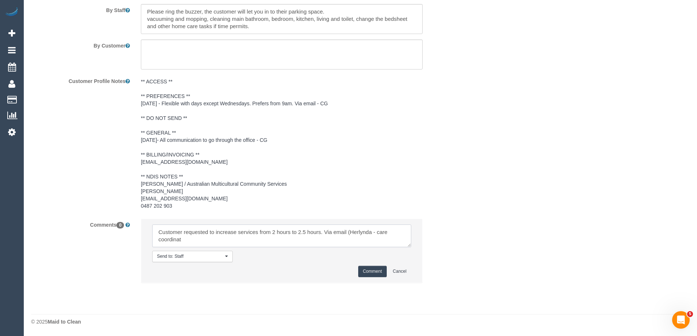
click at [350, 232] on textarea at bounding box center [281, 236] width 259 height 23
drag, startPoint x: 181, startPoint y: 240, endPoint x: 253, endPoint y: 240, distance: 71.7
click at [253, 240] on textarea at bounding box center [281, 236] width 259 height 23
click at [272, 245] on textarea at bounding box center [281, 236] width 259 height 23
paste textarea "cnv_1fhclj14"
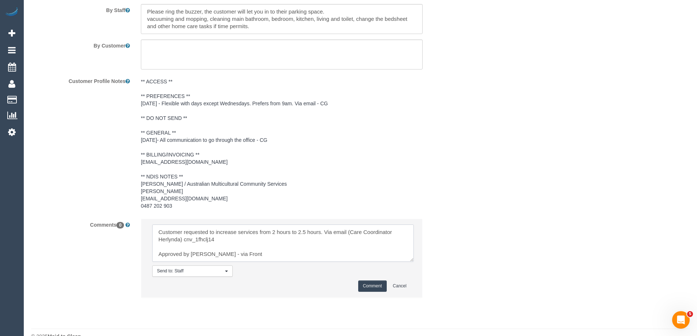
scroll to position [0, 0]
drag, startPoint x: 406, startPoint y: 246, endPoint x: 419, endPoint y: 302, distance: 57.9
click at [414, 262] on textarea at bounding box center [283, 243] width 262 height 37
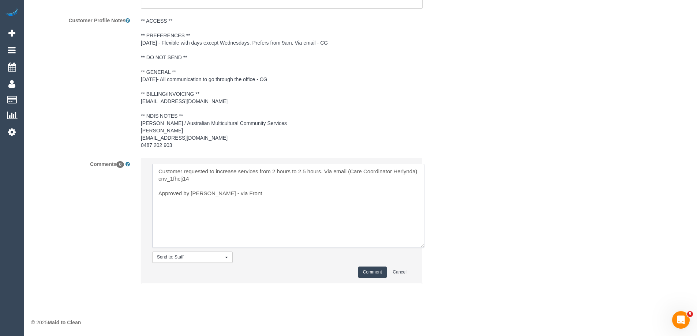
scroll to position [1112, 0]
click at [320, 170] on textarea at bounding box center [288, 205] width 272 height 84
click at [298, 175] on textarea at bounding box center [288, 205] width 272 height 84
click at [311, 193] on textarea at bounding box center [288, 205] width 272 height 84
type textarea "Customer requested to increase services from 2 hours to 2.5 hours ongoing. Via …"
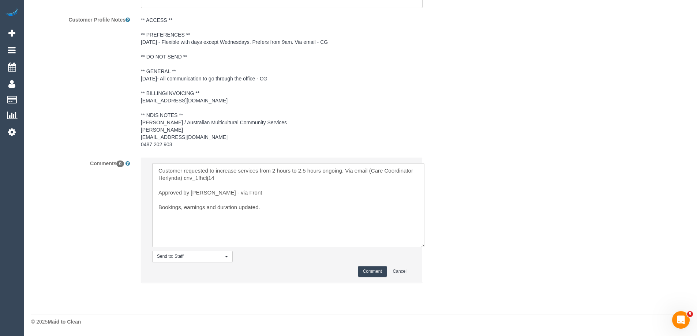
click at [367, 271] on button "Comment" at bounding box center [372, 271] width 29 height 11
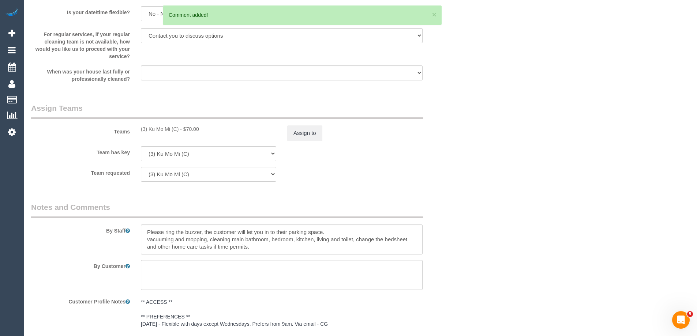
scroll to position [819, 0]
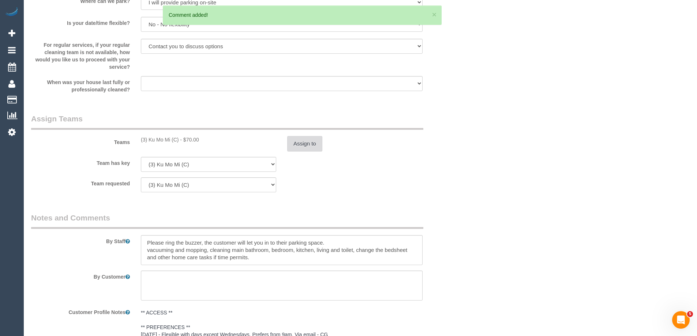
click at [313, 144] on button "Assign to" at bounding box center [304, 143] width 35 height 15
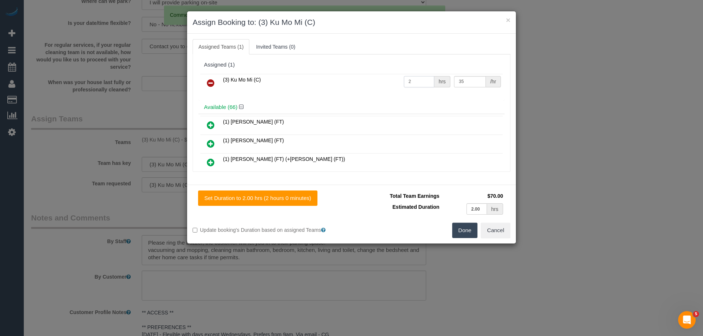
click at [413, 81] on input "2" at bounding box center [419, 81] width 30 height 11
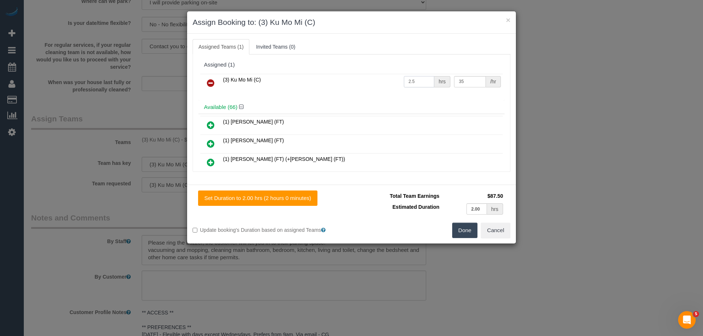
type input "2.5"
click at [459, 229] on button "Done" at bounding box center [465, 230] width 26 height 15
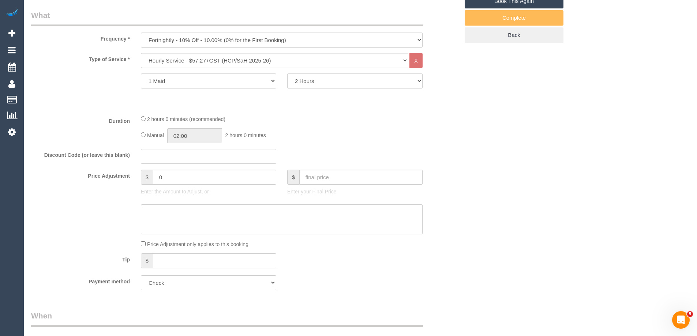
scroll to position [270, 0]
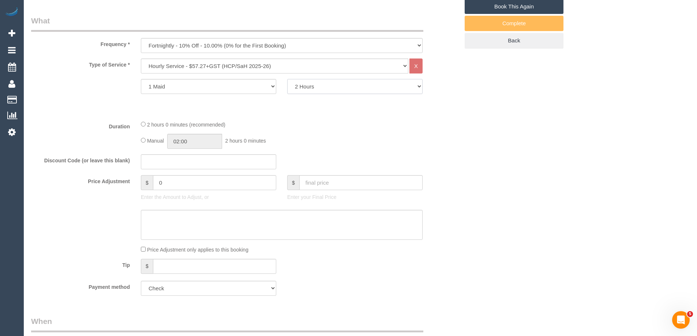
click at [351, 90] on select "1 Hour 1.5 Hour 2 Hours 2.5 Hours 3 Hours 3.5 Hours 4 Hours 4.5 Hours 5 Hours 5…" at bounding box center [354, 86] width 135 height 15
select select "150"
click at [287, 79] on select "1 Hour 1.5 Hour 2 Hours 2.5 Hours 3 Hours 3.5 Hours 4 Hours 4.5 Hours 5 Hours 5…" at bounding box center [354, 86] width 135 height 15
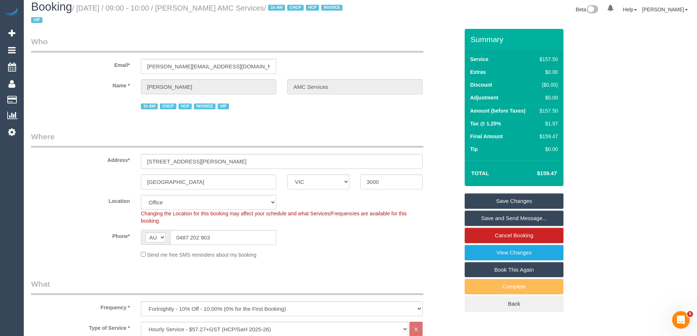
scroll to position [0, 0]
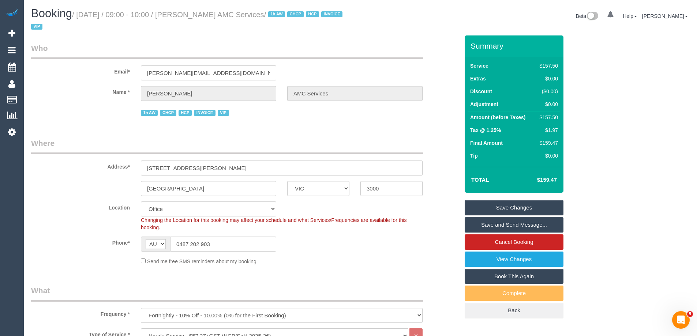
click at [489, 204] on link "Save Changes" at bounding box center [514, 207] width 99 height 15
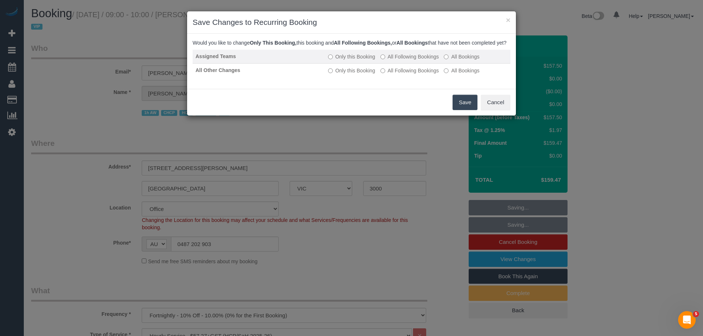
click at [417, 60] on label "All Following Bookings" at bounding box center [409, 56] width 59 height 7
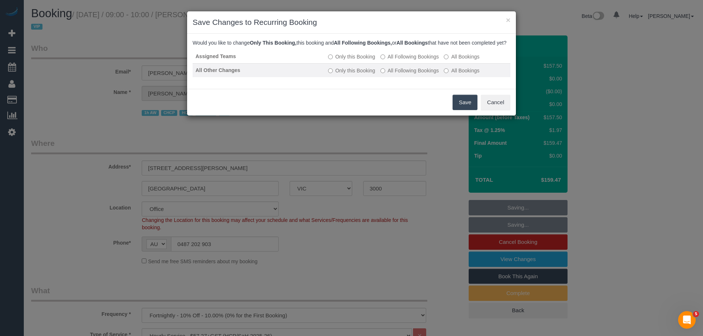
click at [415, 74] on label "All Following Bookings" at bounding box center [409, 70] width 59 height 7
click at [459, 105] on button "Save" at bounding box center [464, 102] width 25 height 15
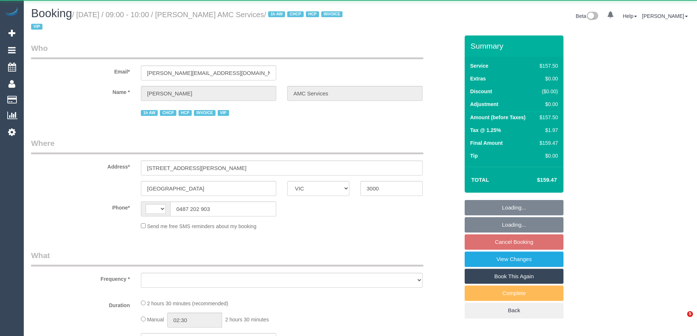
select select "VIC"
select select "string:AU"
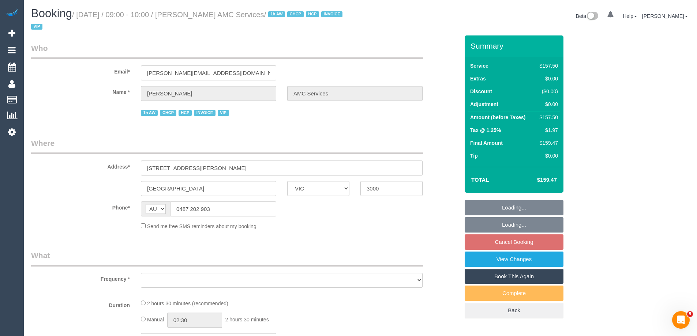
select select "object:558"
select select "150"
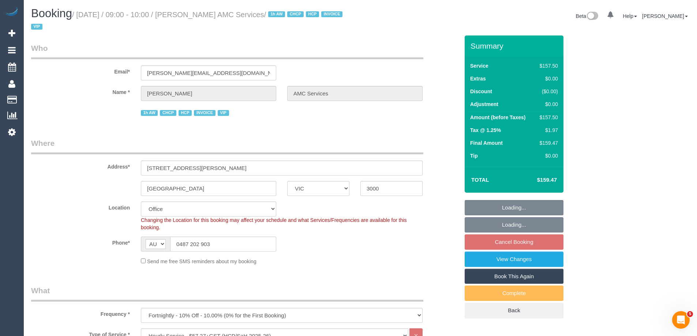
select select "object:774"
select select "number:27"
select select "number:14"
select select "number:18"
select select "number:25"
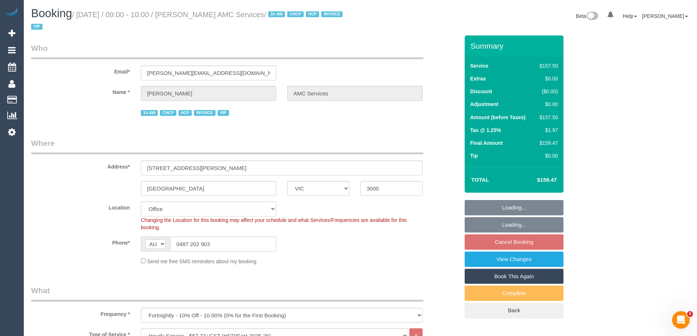
select select "number:35"
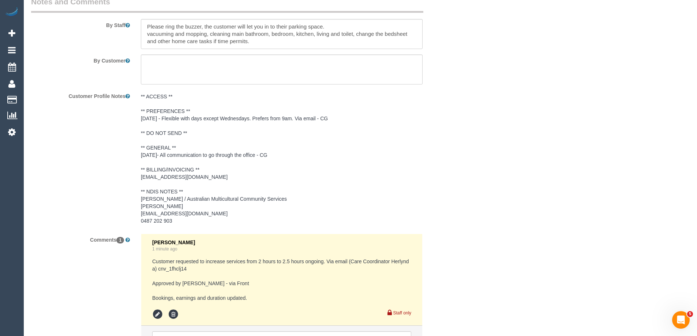
scroll to position [1112, 0]
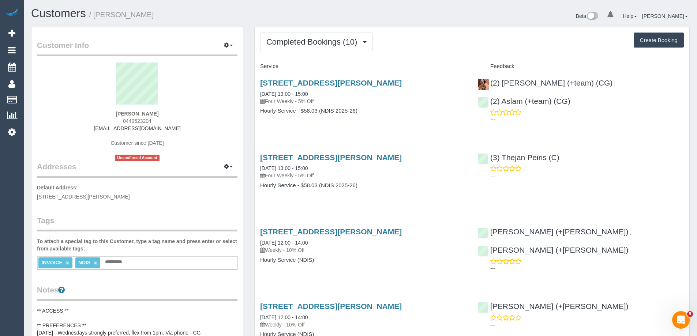
scroll to position [856, 697]
click at [319, 47] on button "Completed Bookings (10)" at bounding box center [316, 42] width 113 height 19
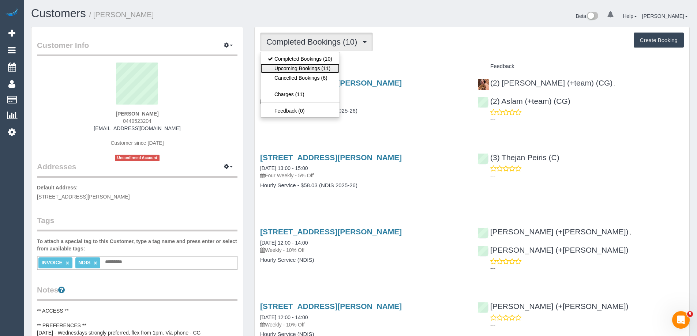
click at [314, 67] on link "Upcoming Bookings (11)" at bounding box center [300, 69] width 79 height 10
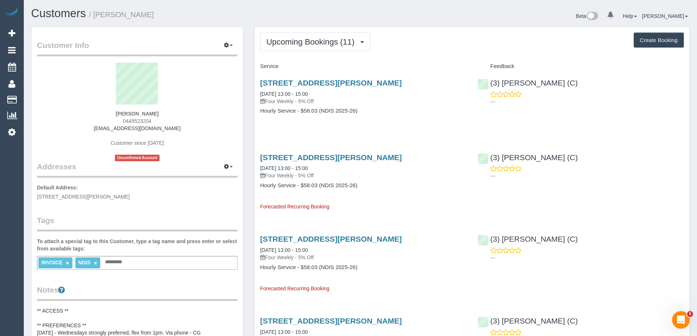
scroll to position [1004, 697]
click at [322, 45] on span "Upcoming Bookings (11)" at bounding box center [312, 41] width 92 height 9
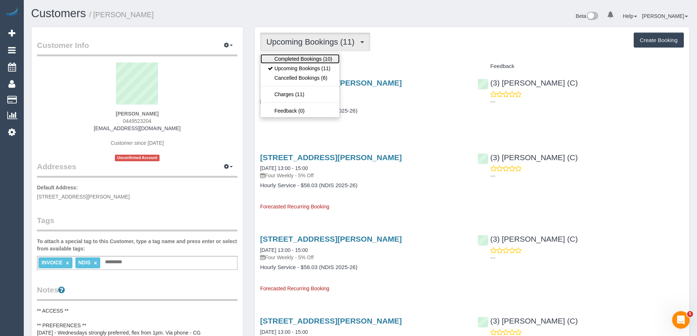
click at [315, 59] on link "Completed Bookings (10)" at bounding box center [300, 59] width 79 height 10
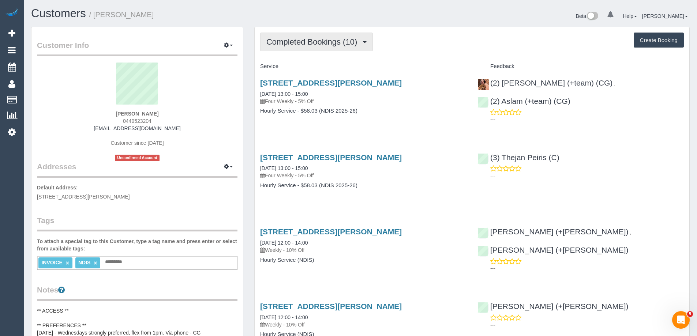
scroll to position [856, 697]
click at [318, 46] on span "Completed Bookings (10)" at bounding box center [313, 41] width 94 height 9
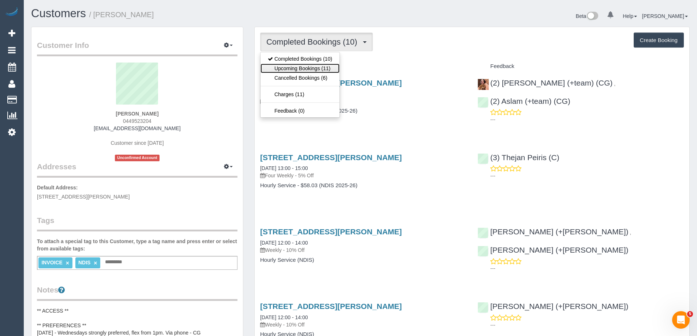
click at [311, 67] on link "Upcoming Bookings (11)" at bounding box center [300, 69] width 79 height 10
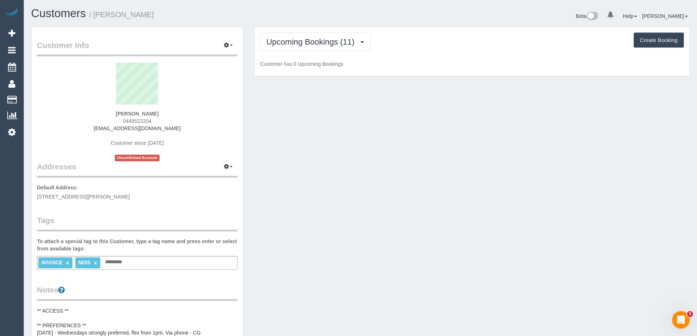
scroll to position [1004, 697]
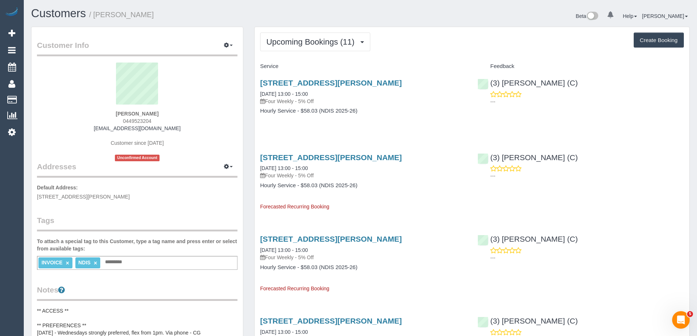
click at [127, 122] on span "0449523204" at bounding box center [137, 121] width 29 height 6
copy span "0449523204"
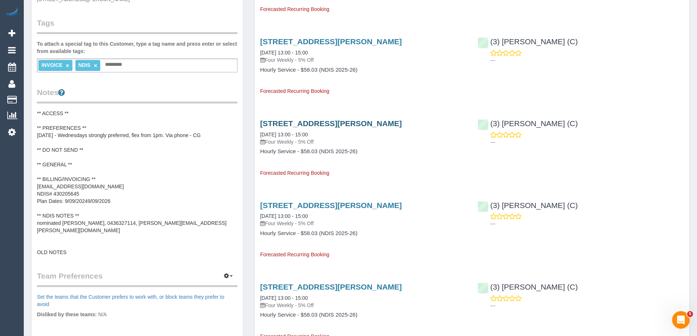
scroll to position [0, 0]
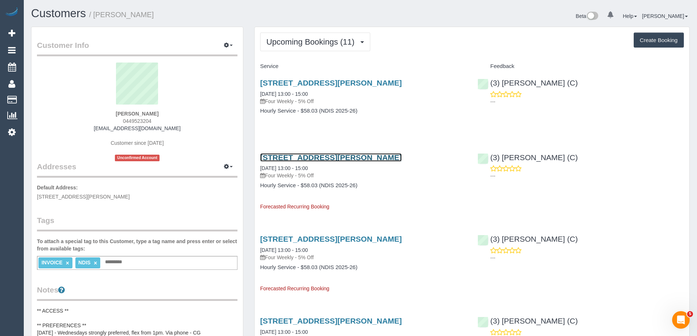
click at [309, 156] on link "7/40 Gertrude St, Fitzroy, VIC 3065" at bounding box center [331, 157] width 142 height 8
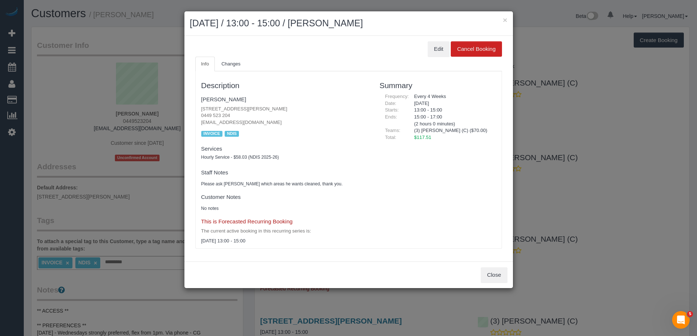
scroll to position [1004, 703]
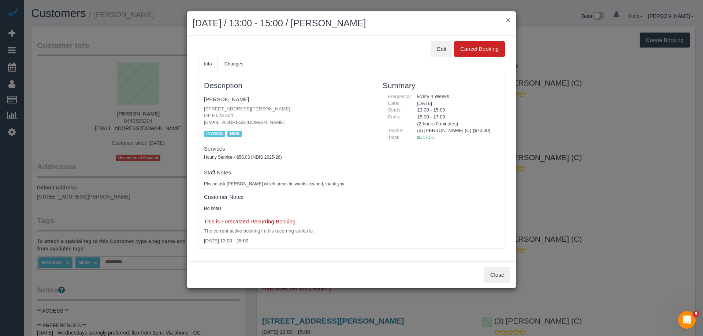
click at [509, 19] on button "×" at bounding box center [508, 20] width 4 height 8
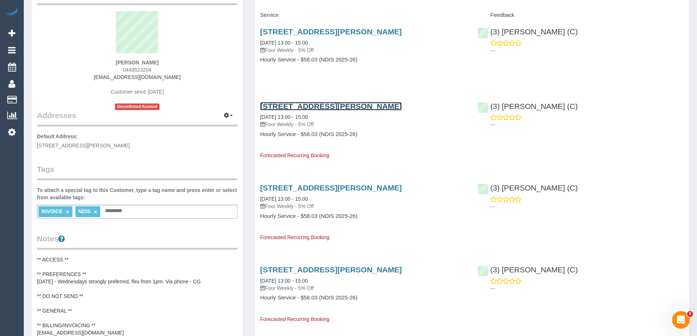
scroll to position [0, 0]
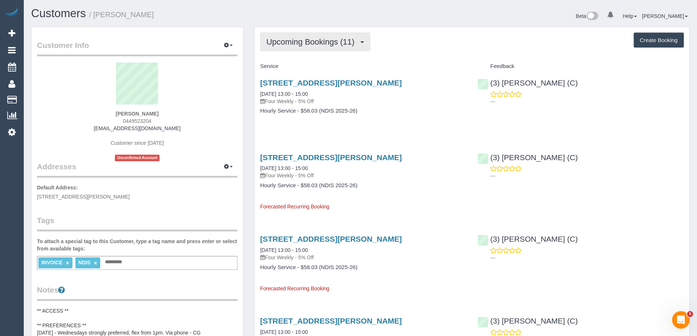
click at [325, 41] on span "Upcoming Bookings (11)" at bounding box center [312, 41] width 92 height 9
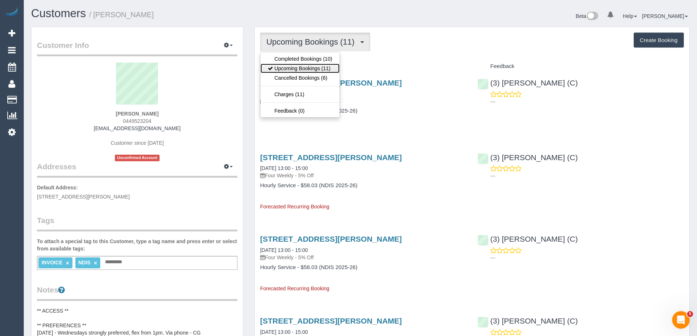
click at [319, 66] on link "Upcoming Bookings (11)" at bounding box center [300, 69] width 79 height 10
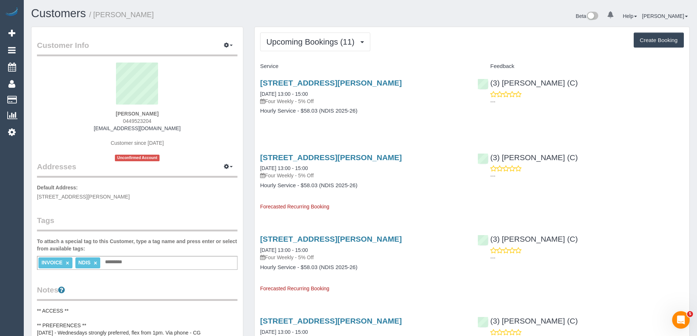
scroll to position [1004, 697]
copy link "40 Gertrude St, Fitzroy, VIC 3065"
drag, startPoint x: 391, startPoint y: 81, endPoint x: 269, endPoint y: 81, distance: 122.2
click at [269, 81] on h3 "7/40 Gertrude St, Fitzroy, VIC 3065" at bounding box center [363, 83] width 206 height 8
click at [136, 120] on span "0449523204" at bounding box center [137, 121] width 29 height 6
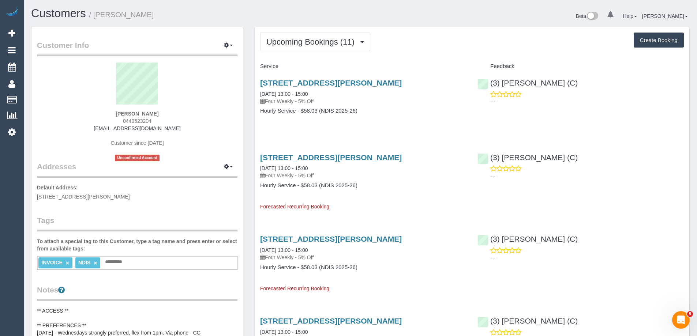
click at [136, 120] on span "0449523204" at bounding box center [137, 121] width 29 height 6
copy span "0449523204"
click at [334, 42] on span "Upcoming Bookings (11)" at bounding box center [312, 41] width 92 height 9
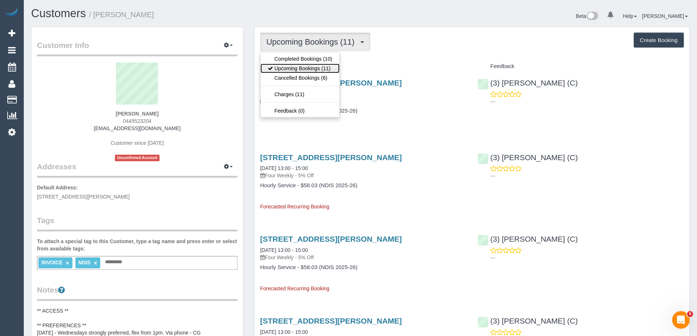
click at [330, 68] on link "Upcoming Bookings (11)" at bounding box center [300, 69] width 79 height 10
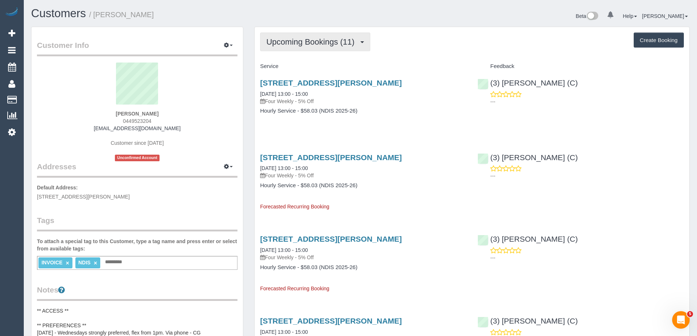
click at [324, 47] on button "Upcoming Bookings (11)" at bounding box center [315, 42] width 110 height 19
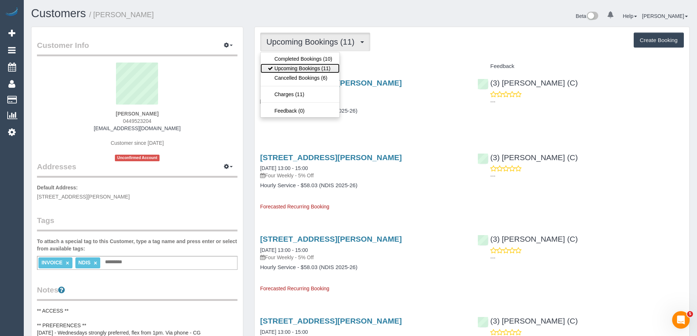
click at [315, 68] on link "Upcoming Bookings (11)" at bounding box center [300, 69] width 79 height 10
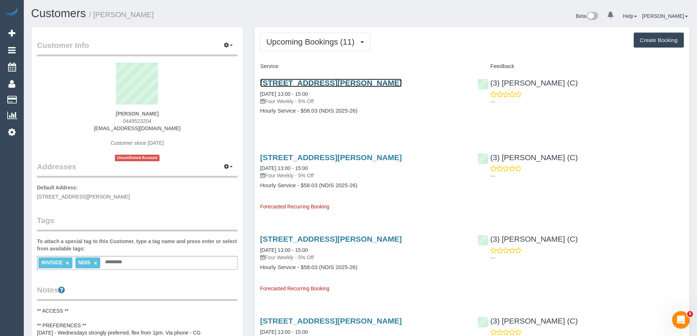
click at [314, 82] on link "7/40 Gertrude St, Fitzroy, VIC 3065" at bounding box center [331, 83] width 142 height 8
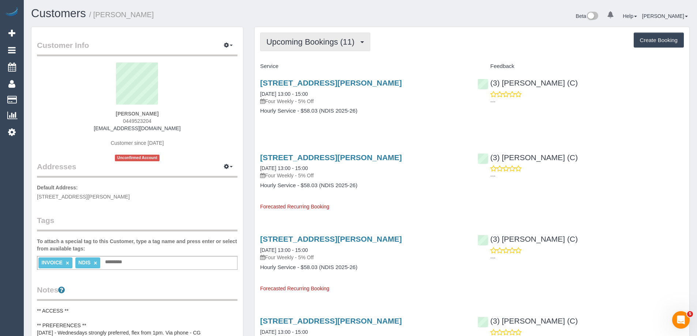
click at [325, 46] on button "Upcoming Bookings (11)" at bounding box center [315, 42] width 110 height 19
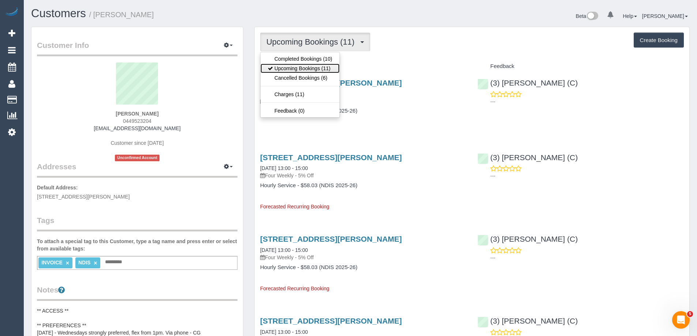
click at [323, 67] on link "Upcoming Bookings (11)" at bounding box center [300, 69] width 79 height 10
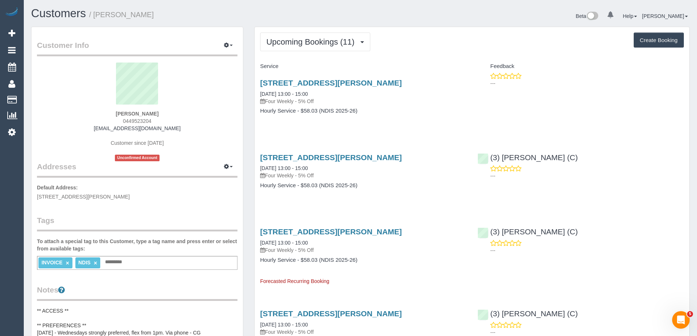
scroll to position [1079, 697]
click at [359, 82] on link "7/40 Gertrude St, Fitzroy, VIC 3065" at bounding box center [331, 83] width 142 height 8
click at [322, 44] on span "Upcoming Bookings (11)" at bounding box center [312, 41] width 92 height 9
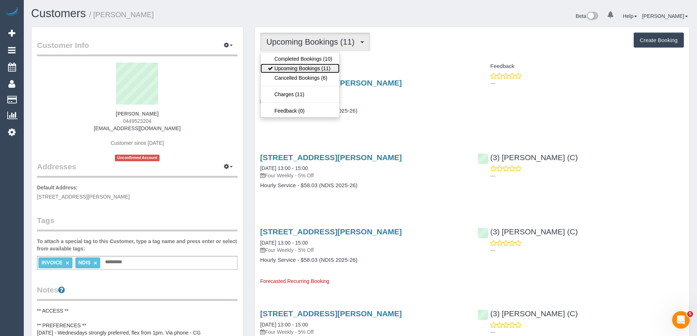
click at [317, 68] on link "Upcoming Bookings (11)" at bounding box center [300, 69] width 79 height 10
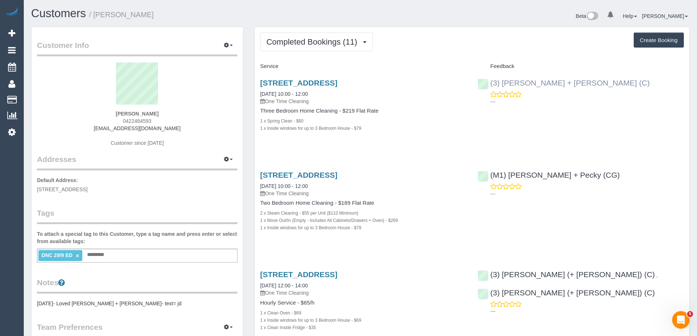
drag, startPoint x: 600, startPoint y: 85, endPoint x: 489, endPoint y: 82, distance: 110.2
click at [489, 82] on div "(3) [PERSON_NAME] + [PERSON_NAME] (C) ---" at bounding box center [580, 90] width 217 height 36
copy link "(3) [PERSON_NAME] + [PERSON_NAME] (C)"
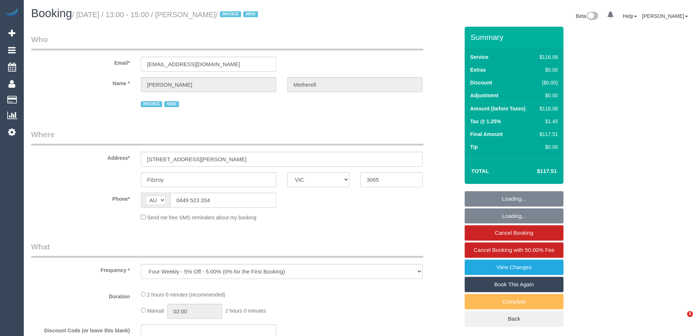
select select "VIC"
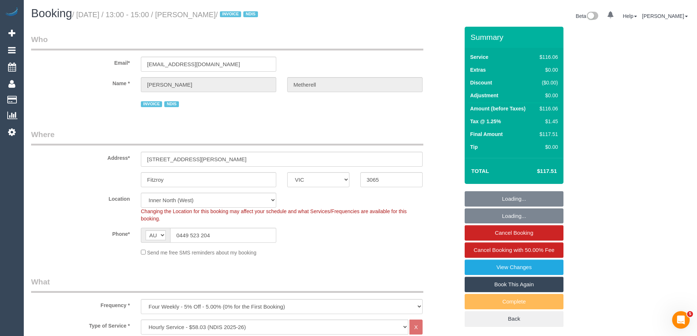
select select "object:595"
select select "number:29"
select select "number:14"
select select "number:20"
select select "number:36"
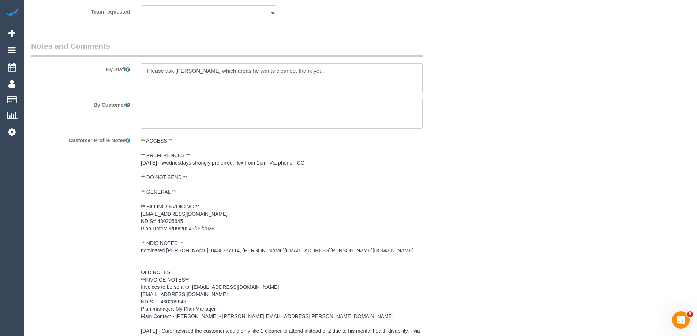
scroll to position [1085, 0]
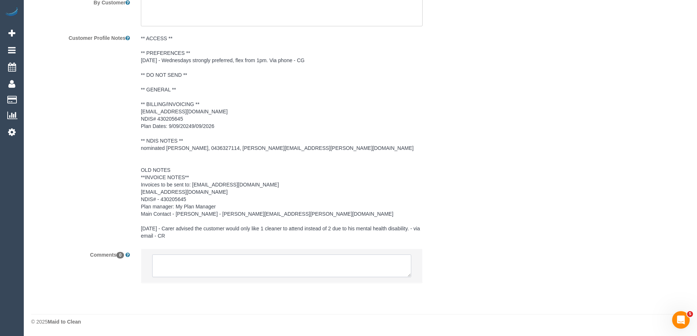
click at [283, 265] on textarea at bounding box center [281, 266] width 259 height 23
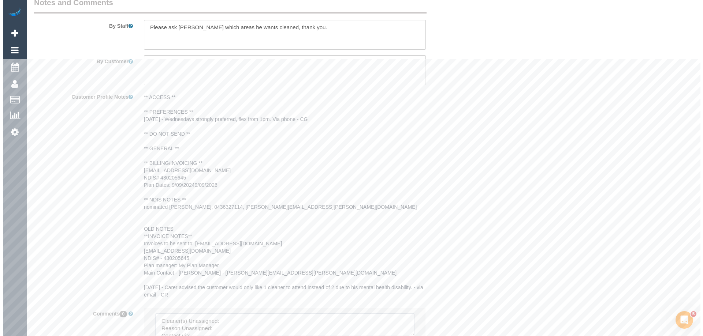
scroll to position [865, 0]
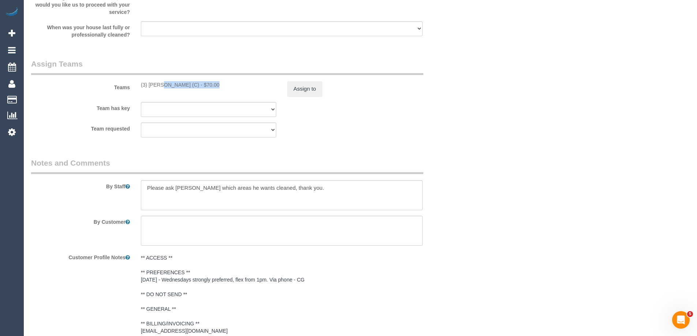
copy div "(3) [PERSON_NAME] (C)"
drag, startPoint x: 138, startPoint y: 85, endPoint x: 187, endPoint y: 86, distance: 48.7
click at [187, 86] on div "(3) [PERSON_NAME] (C) - $70.00" at bounding box center [208, 84] width 146 height 7
click at [303, 93] on button "Assign to" at bounding box center [304, 88] width 35 height 15
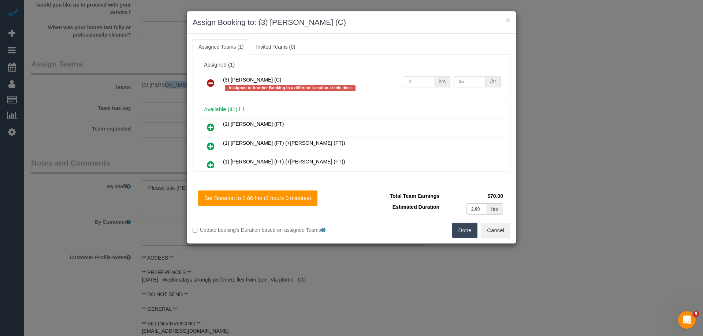
click at [209, 82] on icon at bounding box center [211, 83] width 8 height 9
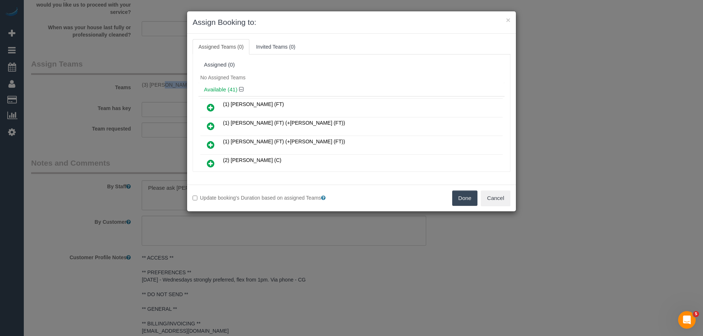
click at [460, 193] on button "Done" at bounding box center [465, 198] width 26 height 15
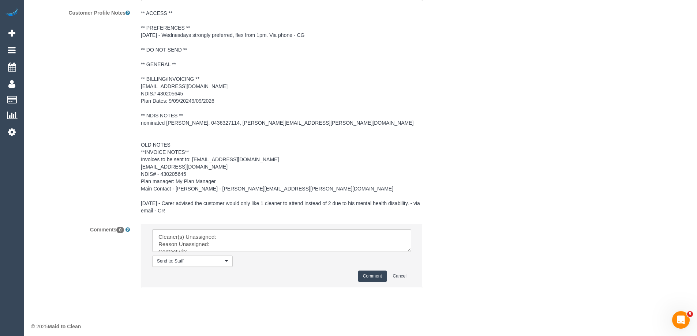
scroll to position [1115, 0]
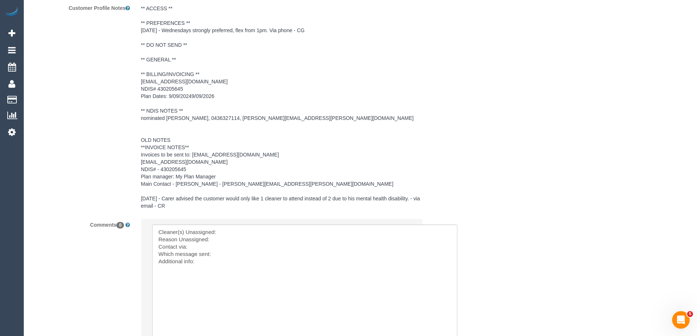
drag, startPoint x: 409, startPoint y: 245, endPoint x: 356, endPoint y: 253, distance: 54.1
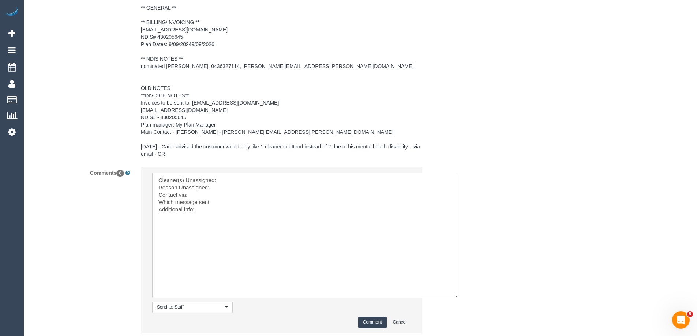
scroll to position [1218, 0]
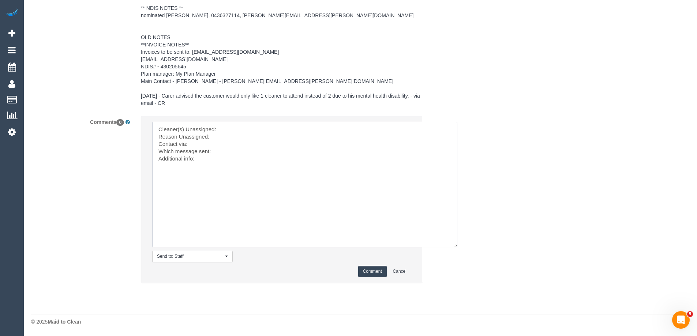
click at [240, 127] on textarea at bounding box center [304, 185] width 305 height 126
paste textarea "(3) [PERSON_NAME] (C)"
click at [229, 137] on textarea at bounding box center [304, 185] width 305 height 126
click at [237, 134] on textarea at bounding box center [304, 185] width 305 height 126
paste textarea "arrived late and could not find parking, but also refused to use paid parking w…"
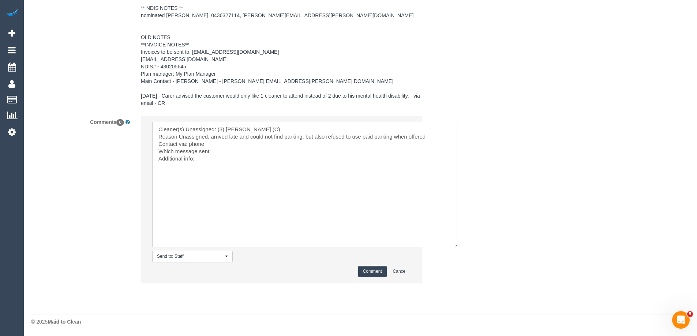
click at [229, 151] on textarea at bounding box center [304, 185] width 305 height 126
click at [232, 158] on textarea at bounding box center [304, 185] width 305 height 126
click at [212, 160] on textarea at bounding box center [304, 185] width 305 height 126
paste textarea "Wed 15/10, 1-3. Restart 4-weekly cycle."
click at [197, 155] on textarea at bounding box center [304, 185] width 305 height 126
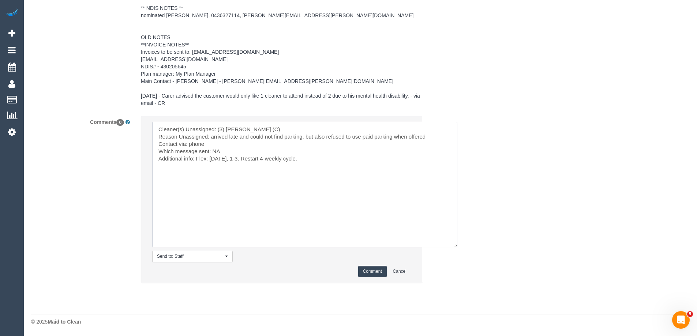
click at [315, 159] on textarea at bounding box center [304, 185] width 305 height 126
click at [253, 162] on textarea at bounding box center [304, 185] width 305 height 126
type textarea "Cleaner(s) Unassigned: (3) Jahidul Islam (C) Reason Unassigned: arrived late an…"
click at [374, 269] on button "Comment" at bounding box center [372, 271] width 29 height 11
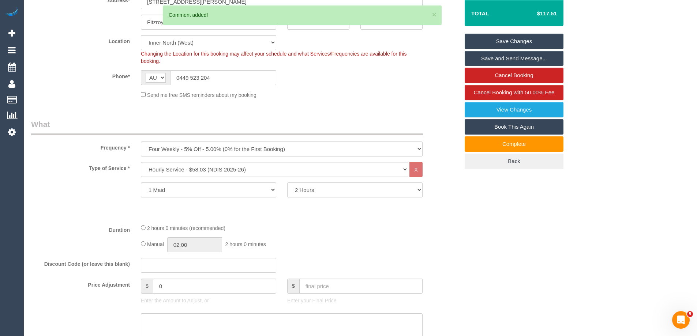
scroll to position [0, 0]
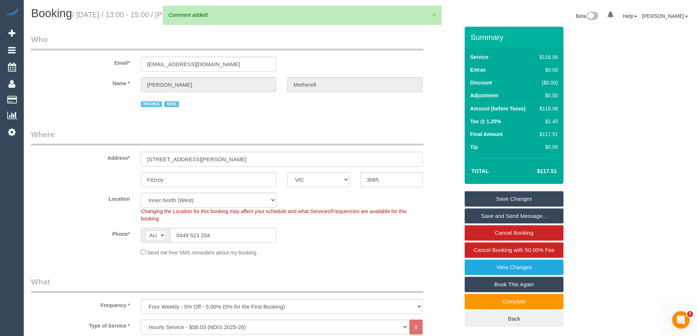
click at [479, 193] on link "Save Changes" at bounding box center [514, 198] width 99 height 15
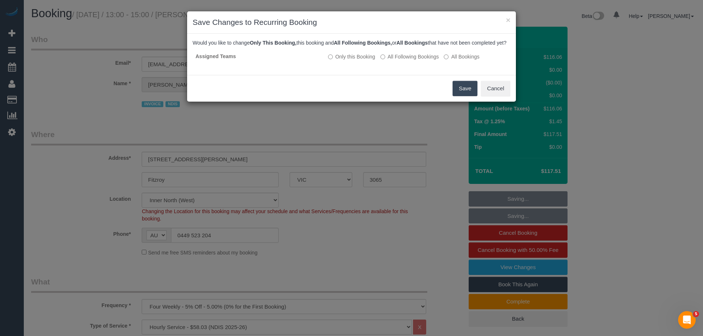
click at [460, 96] on button "Save" at bounding box center [464, 88] width 25 height 15
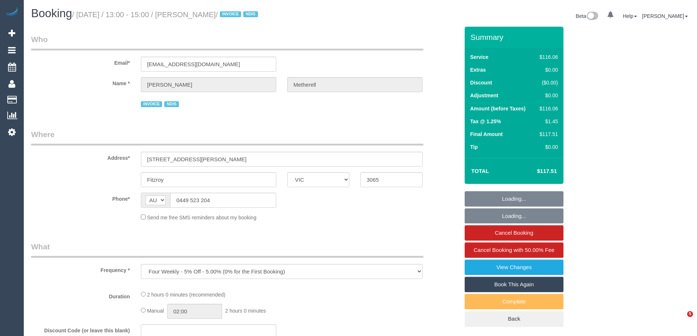
select select "VIC"
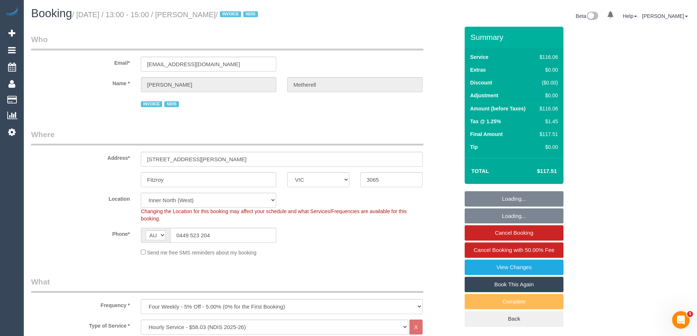
select select "object:770"
select select "number:29"
select select "number:14"
select select "number:20"
select select "number:36"
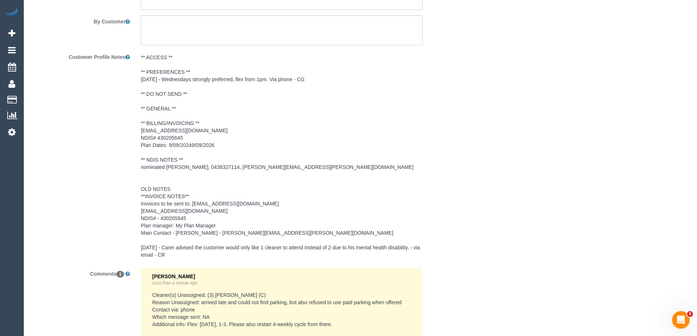
scroll to position [1182, 0]
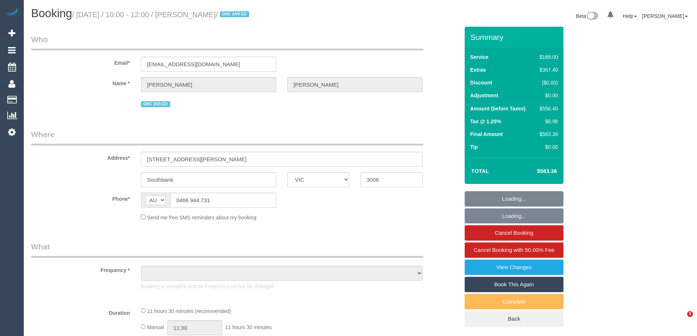
select select "VIC"
select select "object:765"
select select "number:28"
select select "number:15"
select select "number:20"
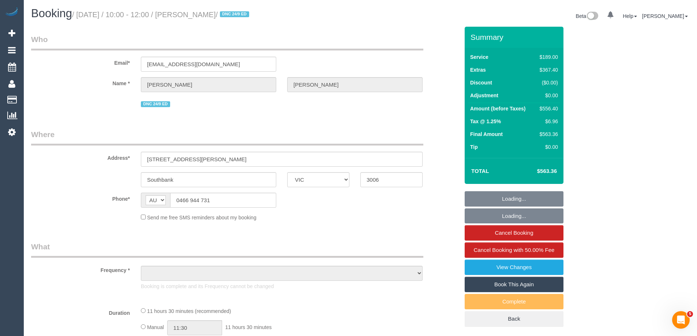
select select "number:24"
select select "number:26"
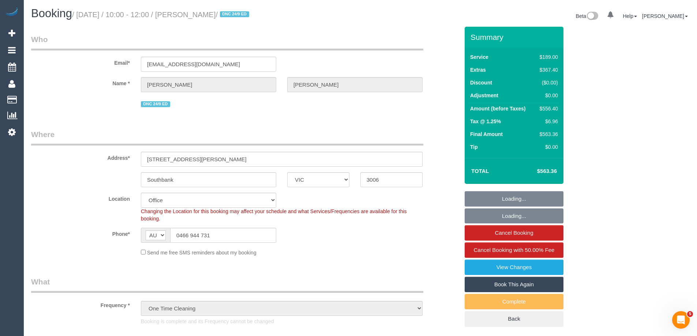
select select "string:stripe-pm_1S5iy12GScqysDRVieydaqK8"
select select "object:2206"
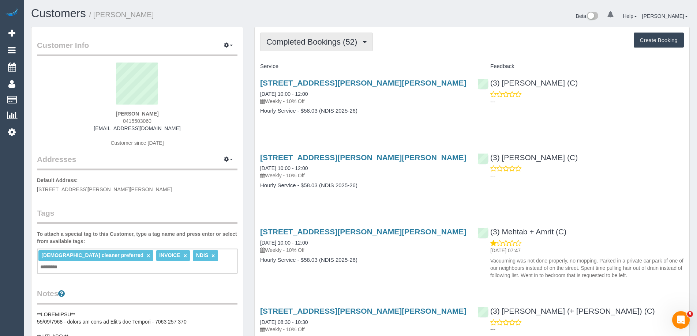
click at [331, 38] on span "Completed Bookings (52)" at bounding box center [313, 41] width 94 height 9
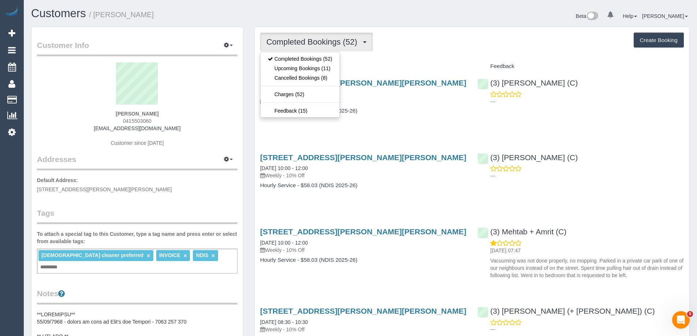
click at [437, 44] on div "Completed Bookings (52) Completed Bookings (52) Upcoming Bookings (11) Cancelle…" at bounding box center [472, 42] width 424 height 19
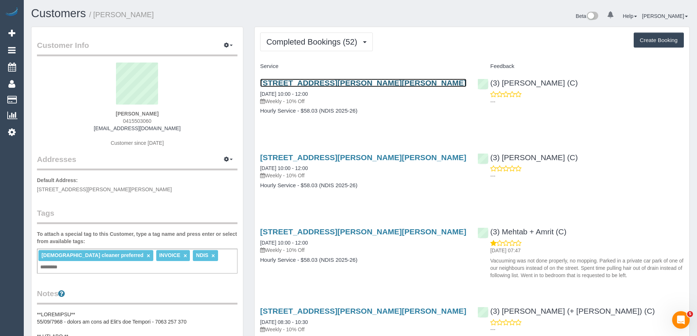
click at [401, 81] on link "Unit 1 469-471 Gilbert Rd, Preston, VIC 3072" at bounding box center [363, 83] width 206 height 8
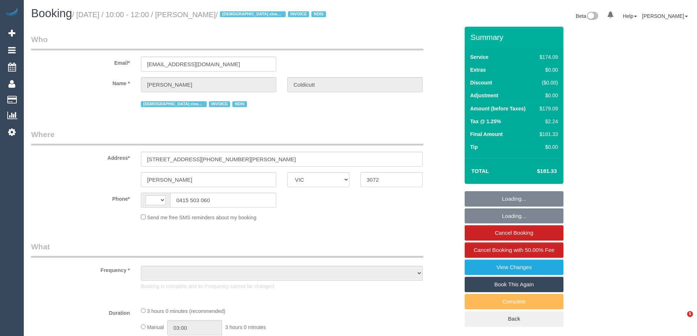
select select "VIC"
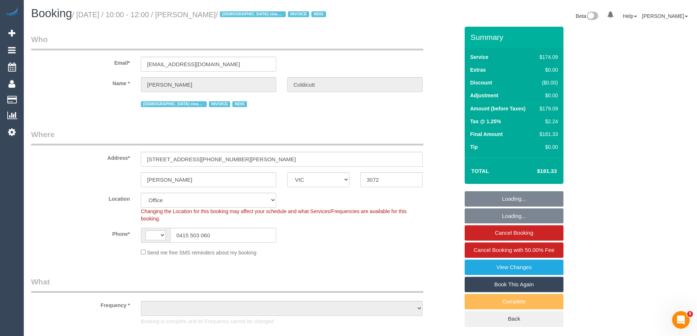
select select "string:AU"
select select "object:595"
select select "180"
select select "number:28"
select select "number:16"
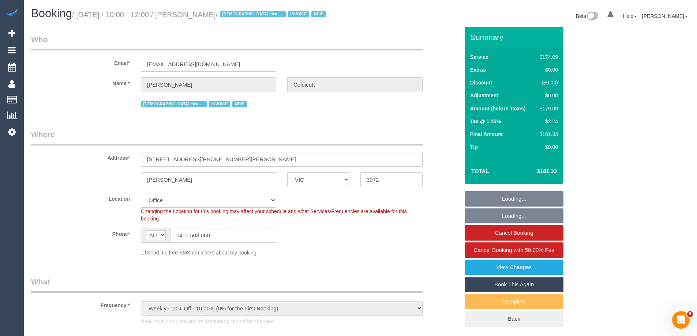
select select "number:19"
select select "number:36"
select select "number:34"
select select "number:11"
select select "object:805"
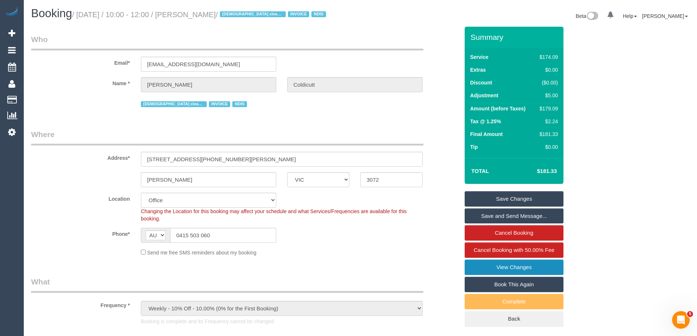
click at [509, 268] on link "View Changes" at bounding box center [514, 267] width 99 height 15
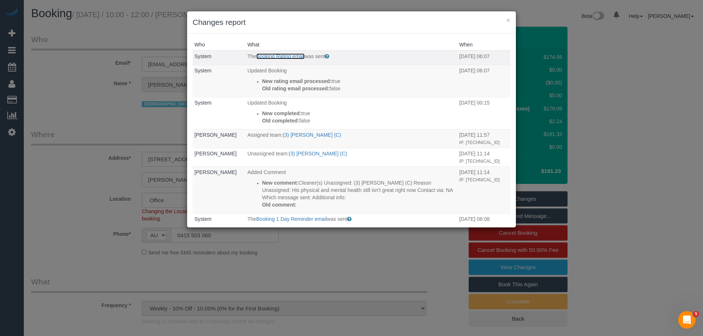
click at [284, 56] on link "Booking Rating email" at bounding box center [280, 56] width 48 height 6
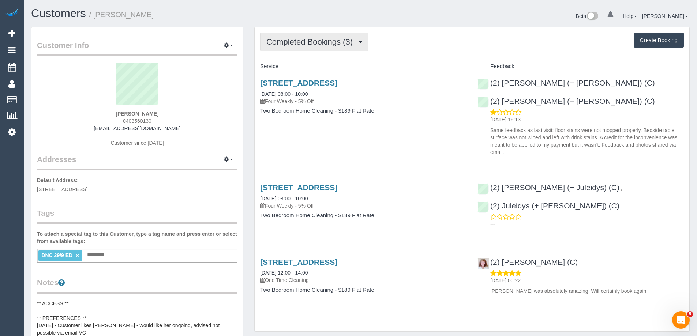
click at [294, 38] on span "Completed Bookings (3)" at bounding box center [311, 41] width 90 height 9
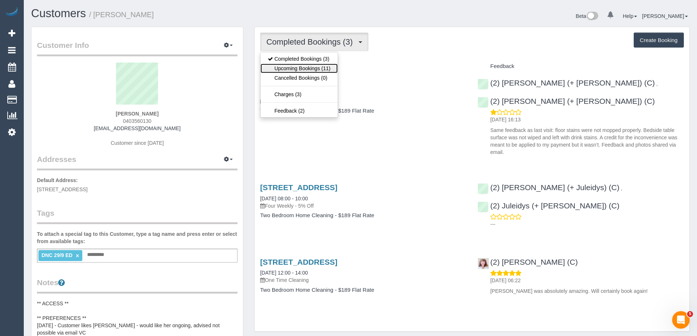
click at [290, 66] on link "Upcoming Bookings (11)" at bounding box center [299, 69] width 77 height 10
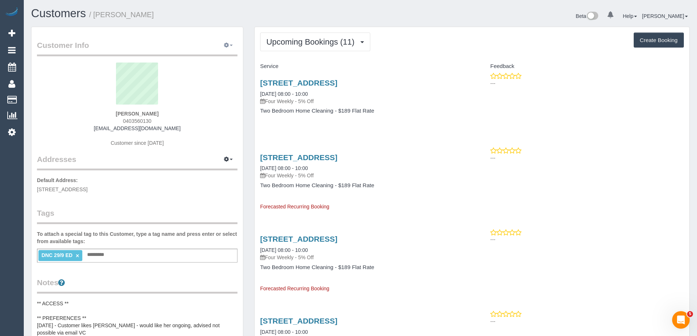
click at [230, 45] on span "button" at bounding box center [231, 45] width 3 height 1
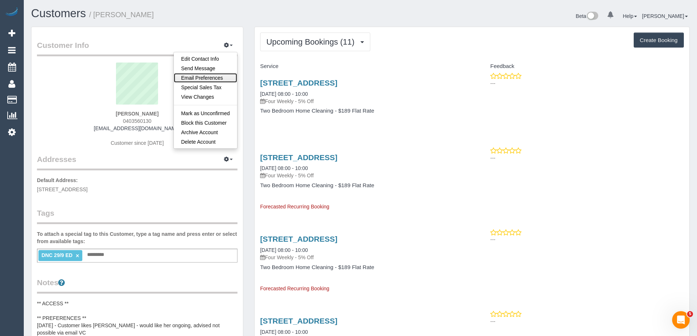
click at [220, 75] on link "Email Preferences" at bounding box center [205, 78] width 63 height 10
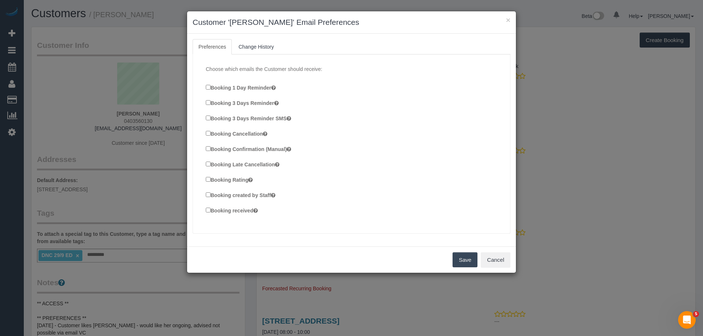
click at [263, 149] on label "Booking Confirmation (Manual)" at bounding box center [248, 149] width 85 height 8
click at [254, 194] on label "Booking created by Staff" at bounding box center [241, 195] width 70 height 8
click at [245, 210] on label "Booking received" at bounding box center [232, 210] width 52 height 8
click at [466, 255] on button "Save" at bounding box center [464, 260] width 25 height 15
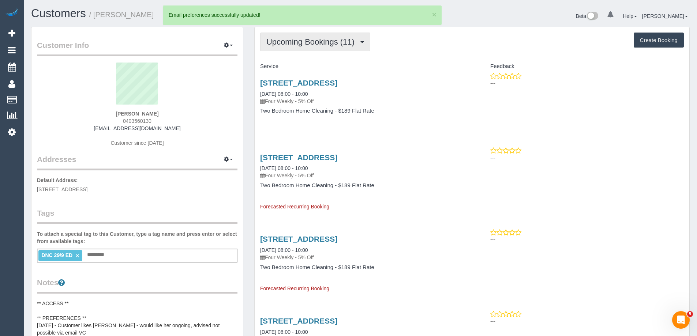
click at [312, 42] on span "Upcoming Bookings (11)" at bounding box center [312, 41] width 92 height 9
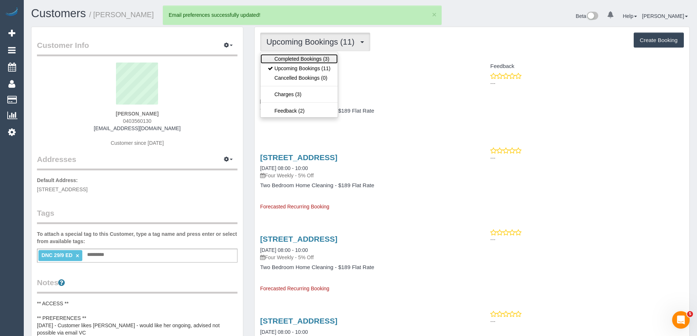
click at [304, 63] on link "Completed Bookings (3)" at bounding box center [299, 59] width 77 height 10
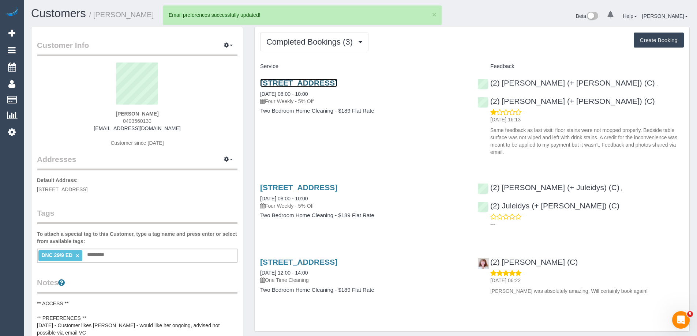
click at [323, 81] on link "[STREET_ADDRESS]" at bounding box center [298, 83] width 77 height 8
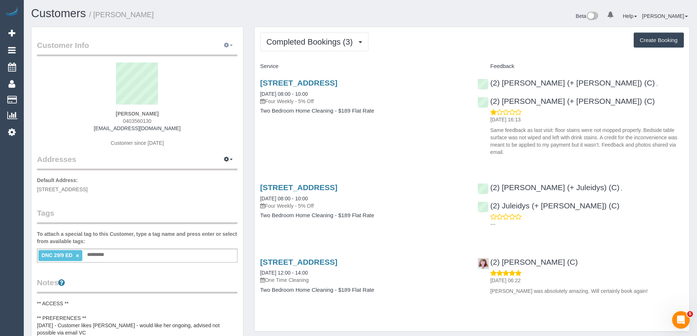
click at [229, 44] on button "button" at bounding box center [228, 45] width 18 height 11
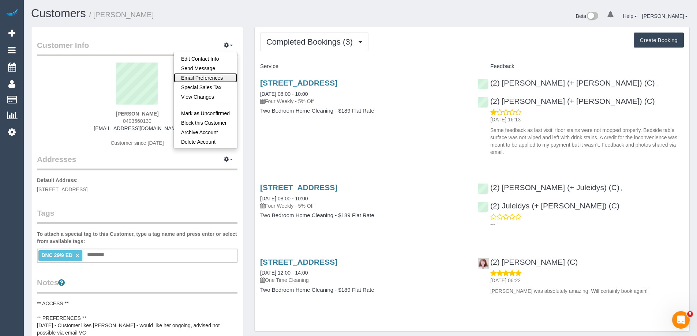
click at [210, 79] on link "Email Preferences" at bounding box center [205, 78] width 63 height 10
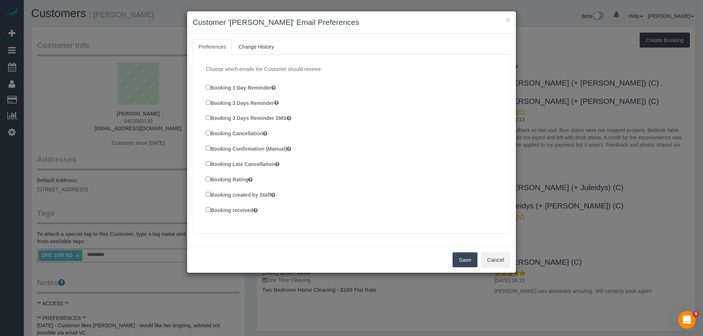
click at [253, 149] on label "Booking Confirmation (Manual)" at bounding box center [248, 149] width 85 height 8
click at [264, 197] on label "Booking created by Staff" at bounding box center [241, 195] width 70 height 8
click at [249, 213] on label "Booking received" at bounding box center [232, 210] width 52 height 8
click at [466, 262] on button "Save" at bounding box center [464, 260] width 25 height 15
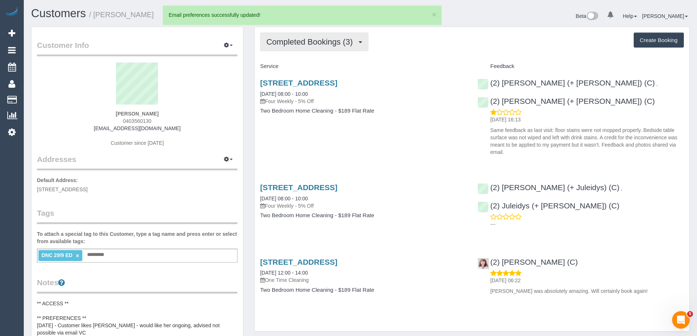
click at [325, 39] on span "Completed Bookings (3)" at bounding box center [311, 41] width 90 height 9
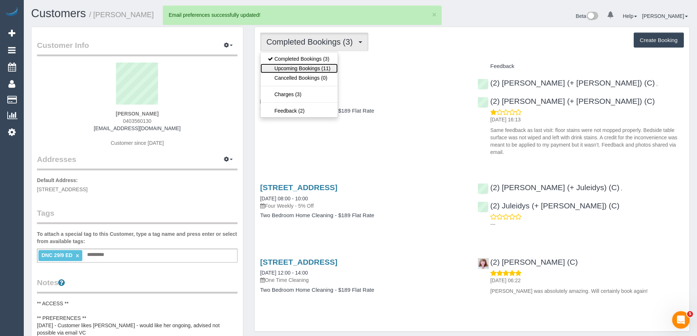
click at [316, 72] on link "Upcoming Bookings (11)" at bounding box center [299, 69] width 77 height 10
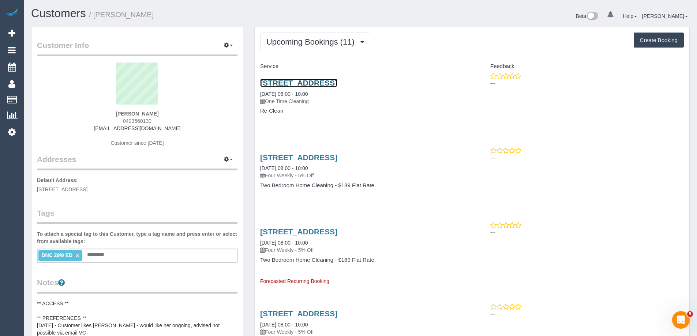
click at [337, 84] on link "151 Fitzroy St, 82, St Kilda, VIC 3182" at bounding box center [298, 83] width 77 height 8
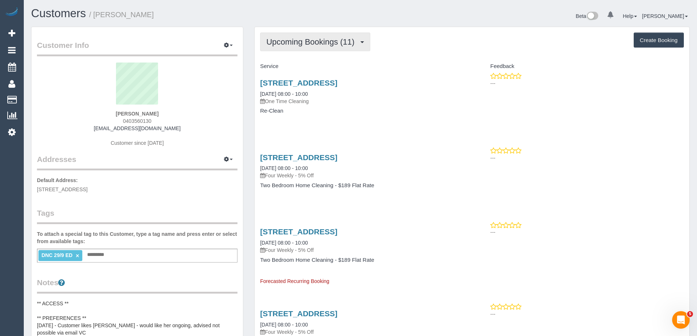
click at [285, 40] on span "Upcoming Bookings (11)" at bounding box center [312, 41] width 92 height 9
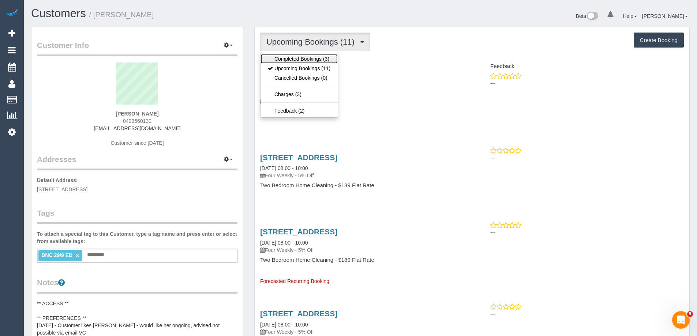
click at [284, 55] on link "Completed Bookings (3)" at bounding box center [299, 59] width 77 height 10
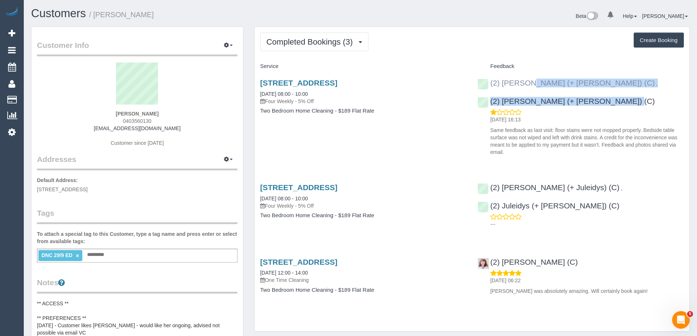
copy div "(2) Daniela (+ Kevin) (C) , (2) Kevin (+ Daniela) (C)"
drag, startPoint x: 680, startPoint y: 82, endPoint x: 489, endPoint y: 81, distance: 191.4
click at [489, 81] on div "(2) Daniela (+ Kevin) (C) , (2) Kevin (+ Daniela) (C) 30/09/2025 16:13 Same fee…" at bounding box center [580, 115] width 217 height 86
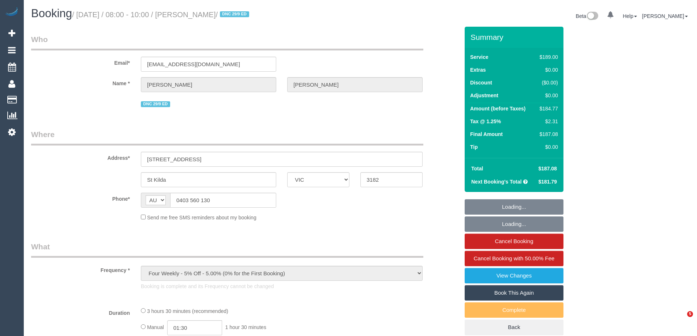
select select "VIC"
select select "string:stripe-pm_1RnG672GScqysDRV0be2gRkd"
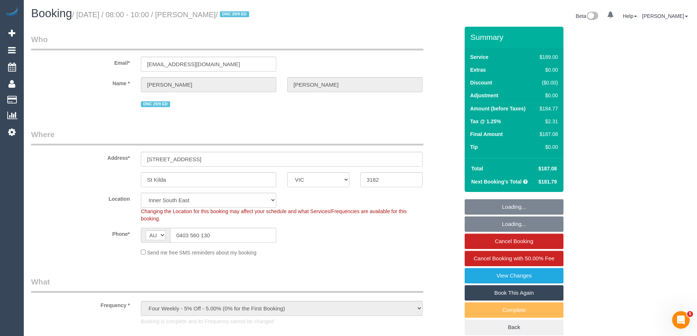
select select "object:576"
select select "number:27"
select select "number:14"
select select "number:20"
select select "number:24"
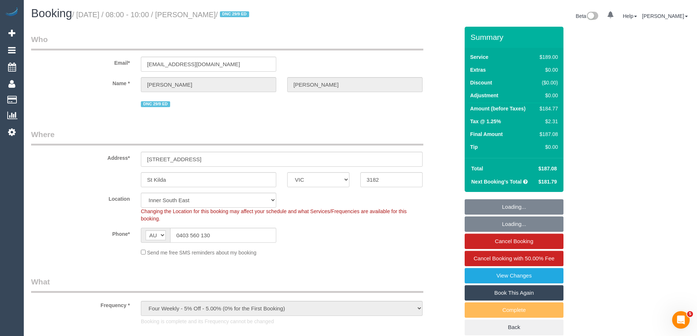
select select "number:34"
select select "number:12"
click at [520, 294] on link "Book This Again" at bounding box center [514, 292] width 99 height 15
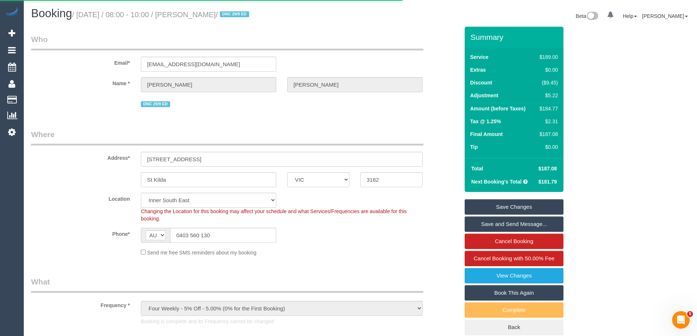
select select "VIC"
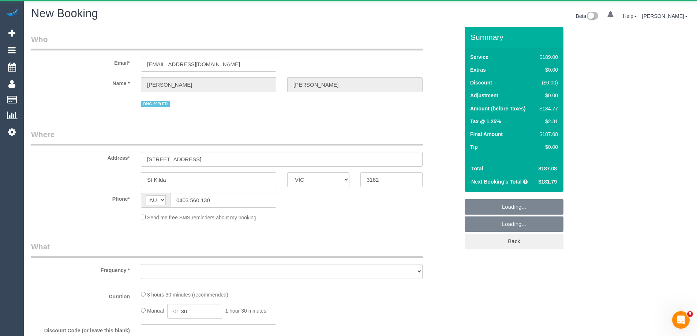
select select "object:2380"
select select "number:27"
select select "number:14"
select select "number:20"
select select "number:24"
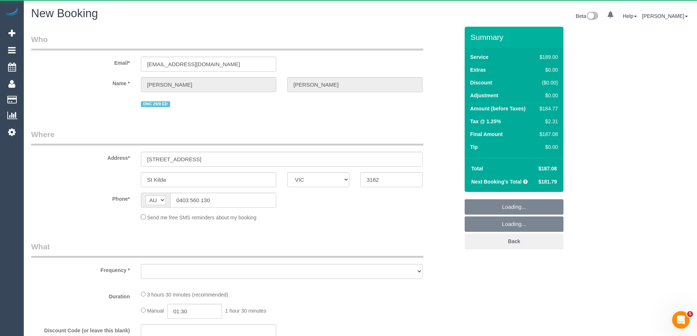
select select "number:34"
select select "number:12"
select select "string:stripe-pm_1RnG672GScqysDRV0be2gRkd"
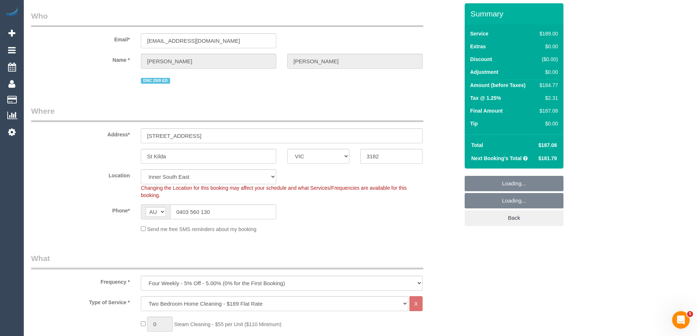
scroll to position [37, 0]
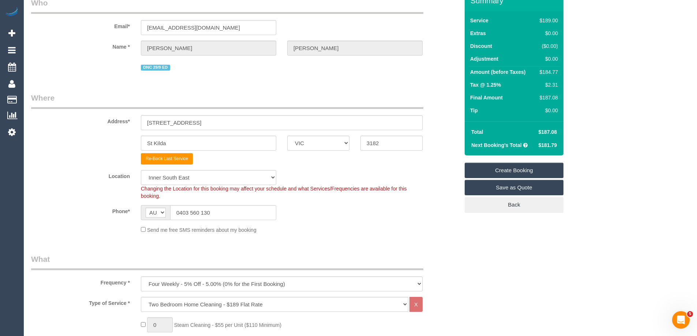
select select "object:3104"
click at [165, 178] on select "Office [GEOGRAPHIC_DATA] (North) East (South) [GEOGRAPHIC_DATA] (East) [GEOGRAP…" at bounding box center [208, 177] width 135 height 15
select select "50"
click at [141, 170] on select "Office [GEOGRAPHIC_DATA] (North) East (South) [GEOGRAPHIC_DATA] (East) [GEOGRAP…" at bounding box center [208, 177] width 135 height 15
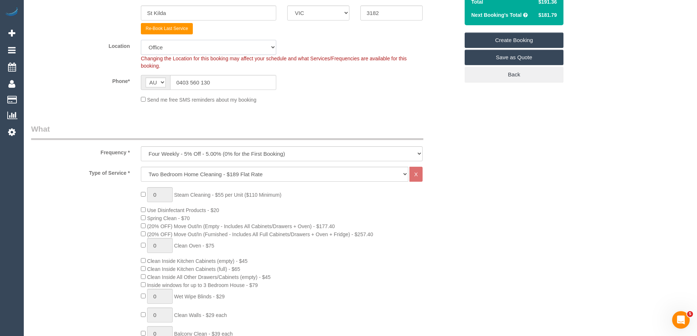
scroll to position [183, 0]
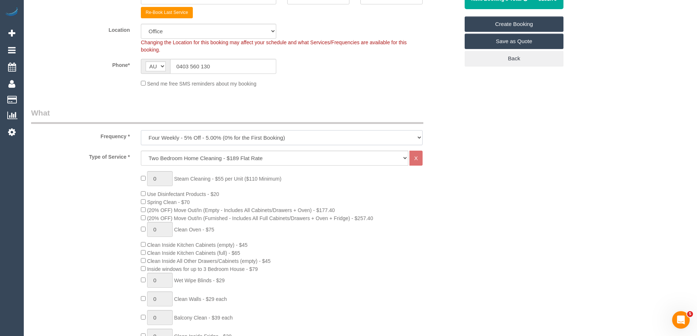
click at [180, 139] on select "One Time Cleaning Weekly - 10% Off - 10.00% (0% for the First Booking) Fortnigh…" at bounding box center [282, 137] width 282 height 15
select select "object:3112"
click at [141, 130] on select "One Time Cleaning Weekly - 10% Off - 10.00% (0% for the First Booking) Fortnigh…" at bounding box center [282, 137] width 282 height 15
click at [176, 158] on select "Hourly Service - $70/h Hourly Service - $65/h Hourly Service - $60/h Hourly Ser…" at bounding box center [275, 158] width 268 height 15
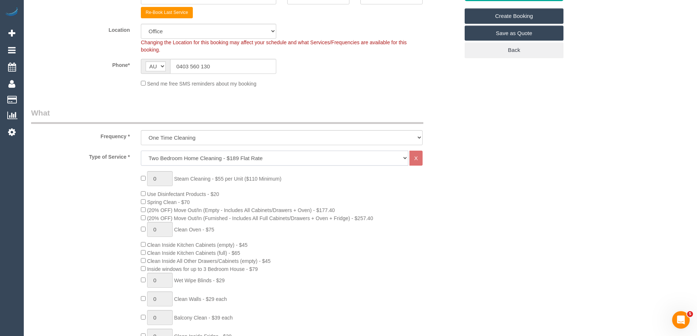
select select "28"
click at [141, 151] on select "Hourly Service - $70/h Hourly Service - $65/h Hourly Service - $60/h Hourly Ser…" at bounding box center [275, 158] width 268 height 15
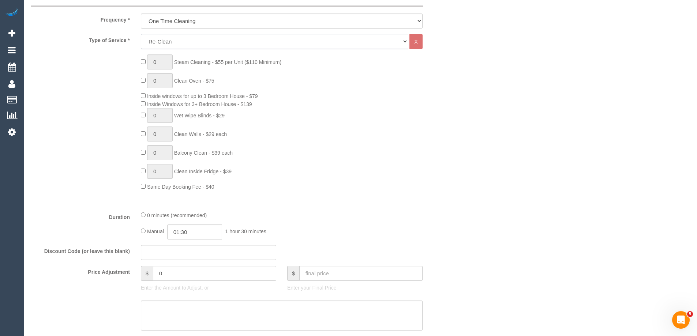
scroll to position [476, 0]
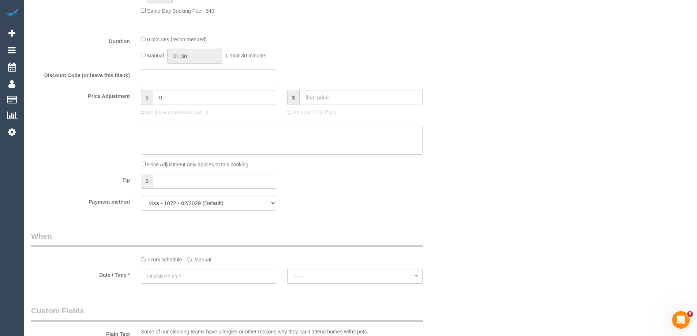
click at [195, 260] on label "Manual" at bounding box center [199, 259] width 24 height 10
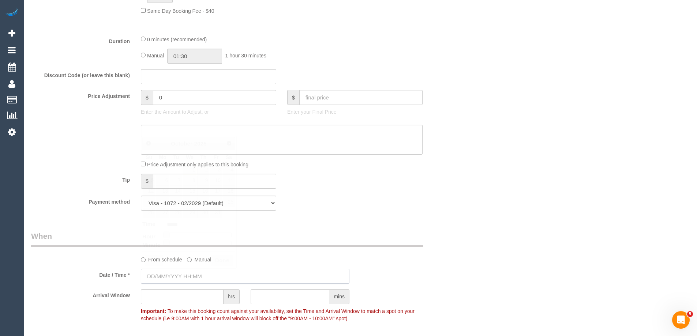
click at [202, 275] on input "text" at bounding box center [245, 276] width 209 height 15
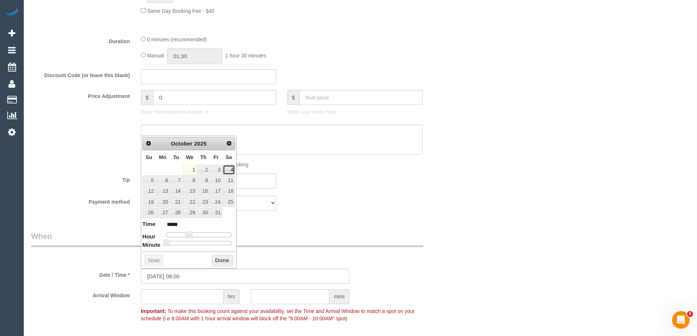
click at [227, 169] on link "4" at bounding box center [229, 170] width 12 height 10
type input "[DATE] 08:00"
click at [214, 261] on button "Done" at bounding box center [223, 261] width 22 height 12
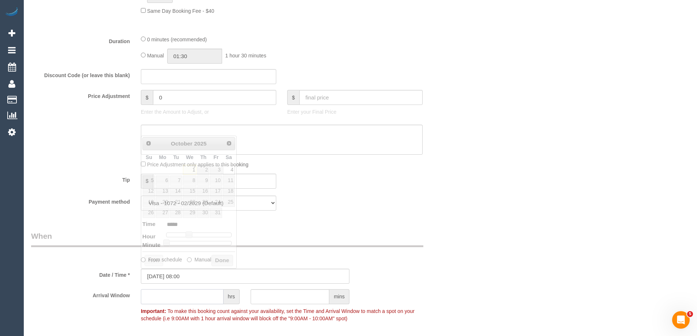
click at [181, 301] on input "text" at bounding box center [182, 297] width 83 height 15
click at [173, 296] on input "text" at bounding box center [182, 297] width 83 height 15
type input "2"
click at [98, 226] on div "Who Email* mgcas@me.com Name * Monica Gonzalez DNC 29/9 ED Where Address* 151 F…" at bounding box center [245, 210] width 439 height 1319
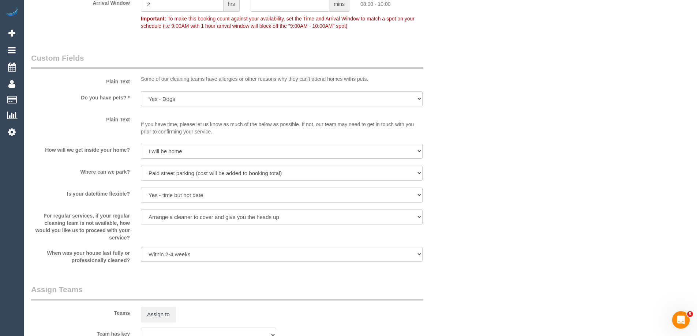
scroll to position [1035, 0]
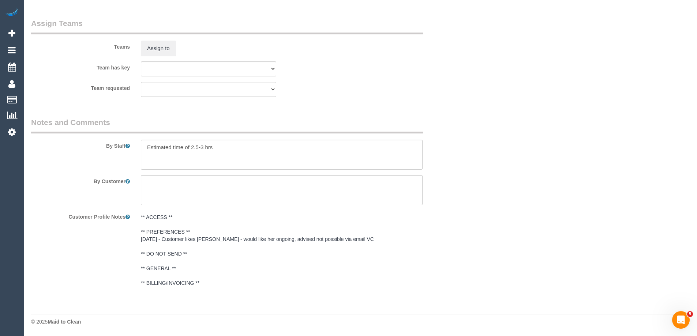
click at [217, 153] on textarea at bounding box center [282, 155] width 282 height 30
click at [179, 154] on textarea at bounding box center [282, 155] width 282 height 30
paste textarea "Wiping the bedside table"
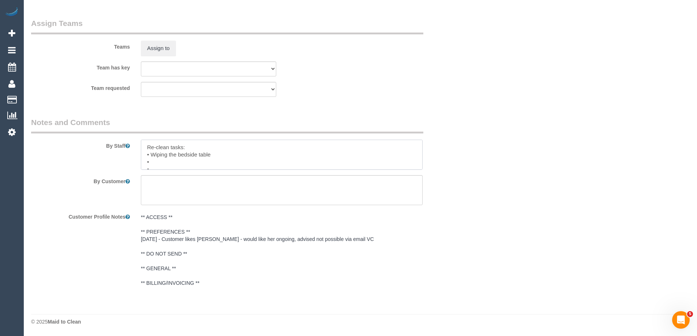
click at [184, 159] on textarea at bounding box center [282, 155] width 282 height 30
paste textarea "Vacuuming and mopping of all floors"
click at [205, 145] on textarea at bounding box center [282, 155] width 282 height 30
click at [201, 150] on textarea at bounding box center [282, 155] width 282 height 30
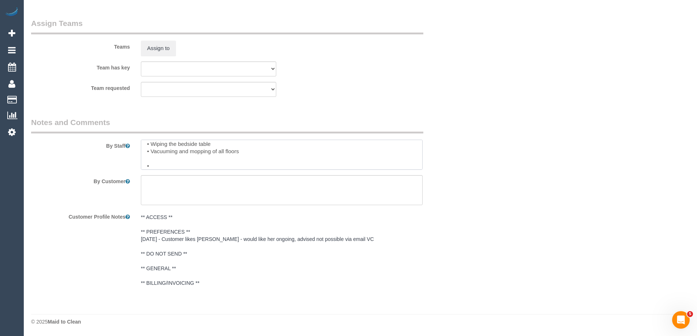
click at [184, 164] on textarea at bounding box center [282, 155] width 282 height 30
click at [194, 165] on textarea at bounding box center [282, 155] width 282 height 30
click at [213, 163] on textarea at bounding box center [282, 155] width 282 height 30
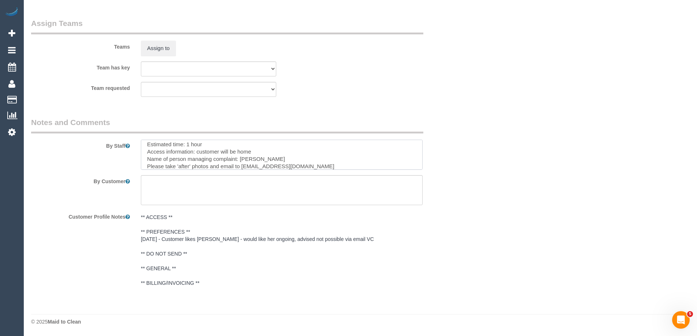
click at [210, 164] on textarea at bounding box center [282, 155] width 282 height 30
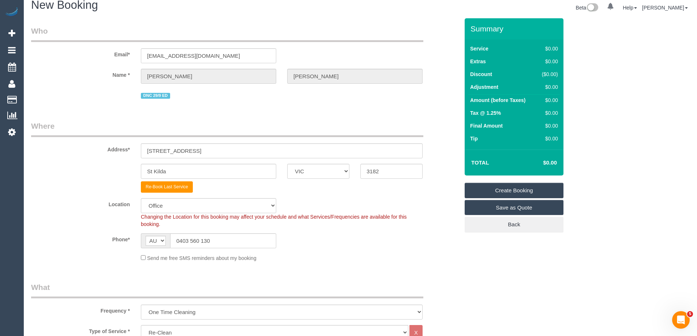
scroll to position [0, 0]
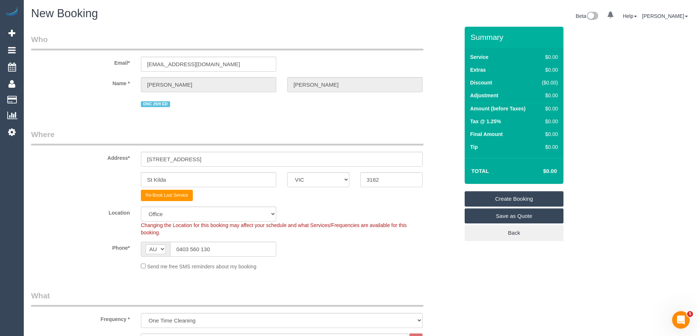
type textarea "Re-clean tasks: • Wiping the bedside table • Vacuuming and mopping of all floor…"
click at [507, 197] on link "Create Booking" at bounding box center [514, 198] width 99 height 15
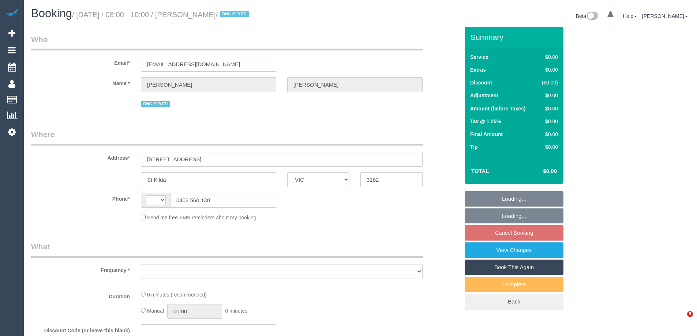
select select "VIC"
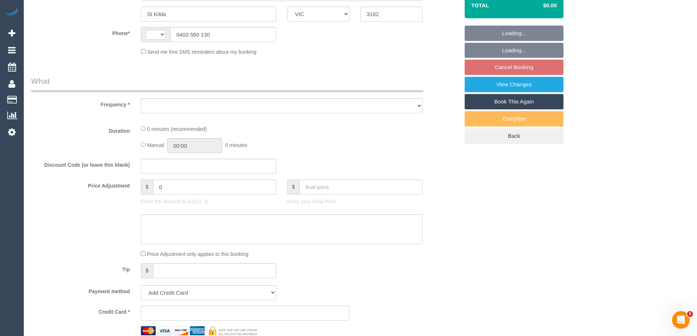
select select "object:284"
select select "string:stripe-pm_1RnG672GScqysDRV0be2gRkd"
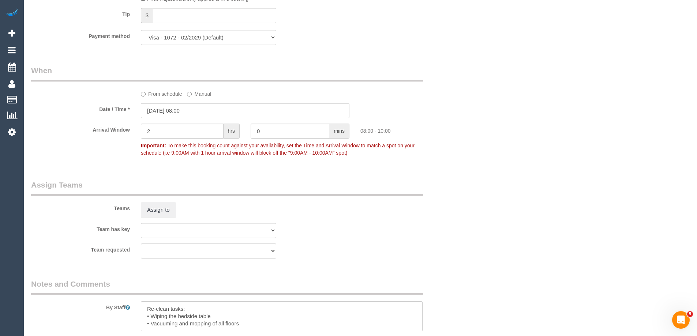
select select "string:AU"
select select "object:1931"
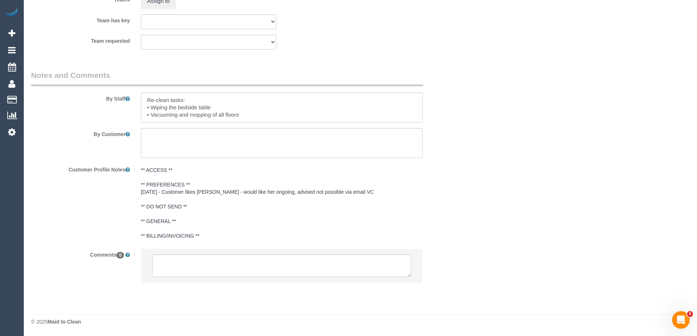
scroll to position [1068, 0]
select select "number:27"
select select "number:14"
select select "number:20"
select select "number:24"
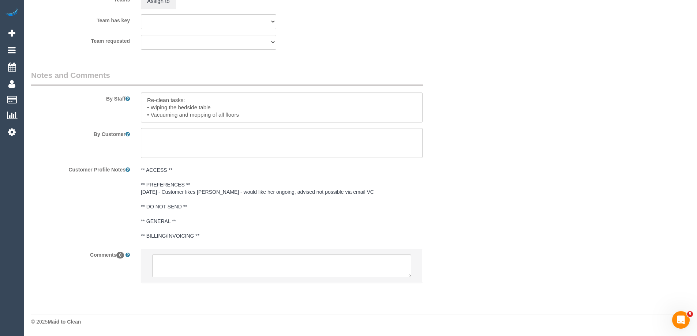
select select "number:34"
select select "number:12"
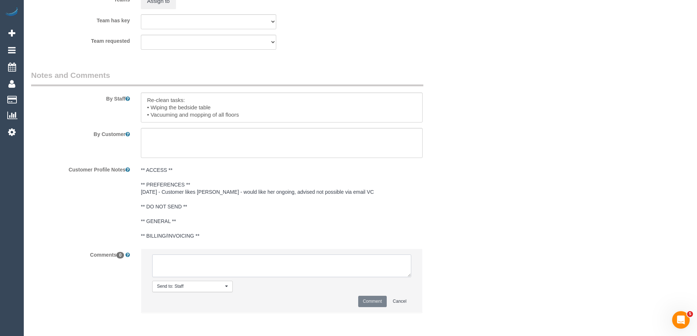
click at [167, 257] on textarea at bounding box center [281, 266] width 259 height 23
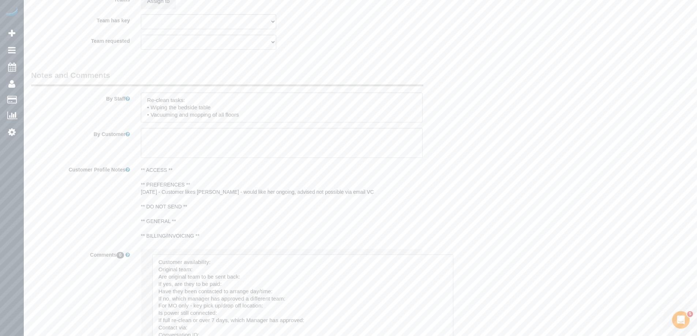
drag, startPoint x: 408, startPoint y: 275, endPoint x: 452, endPoint y: 351, distance: 87.4
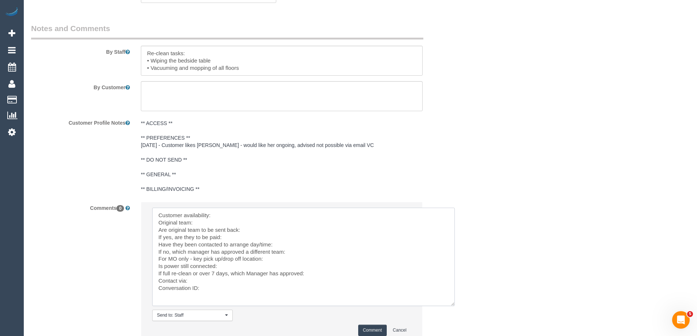
scroll to position [1174, 0]
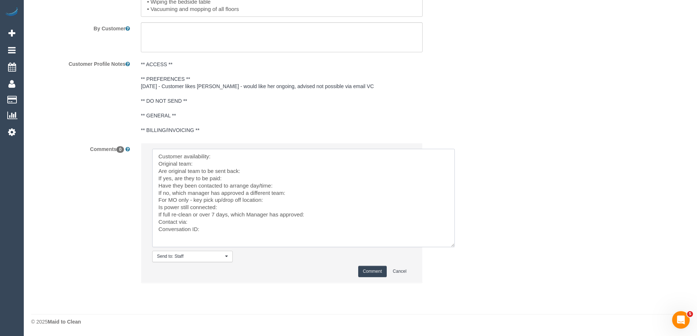
click at [229, 159] on textarea at bounding box center [303, 198] width 303 height 98
click at [236, 155] on textarea at bounding box center [303, 198] width 303 height 98
click at [206, 161] on textarea at bounding box center [303, 198] width 303 height 98
paste textarea "(2) [PERSON_NAME] (+ [PERSON_NAME]) (C) , (2) [PERSON_NAME] (+ [PERSON_NAME]) (…"
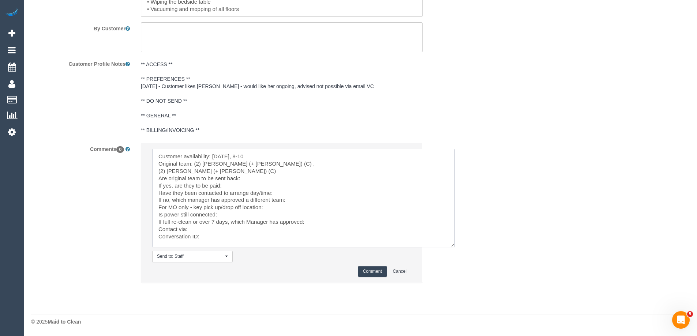
click at [255, 163] on textarea at bounding box center [303, 198] width 303 height 98
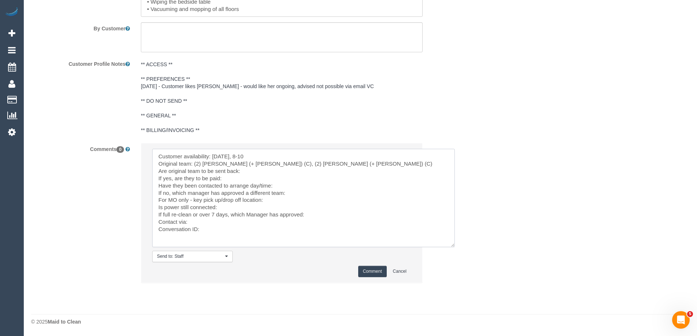
click at [336, 161] on textarea at bounding box center [303, 198] width 303 height 98
click at [254, 172] on textarea at bounding box center [303, 198] width 303 height 98
click at [296, 185] on textarea at bounding box center [303, 198] width 303 height 98
click at [298, 193] on textarea at bounding box center [303, 198] width 303 height 98
click at [331, 212] on textarea at bounding box center [303, 198] width 303 height 98
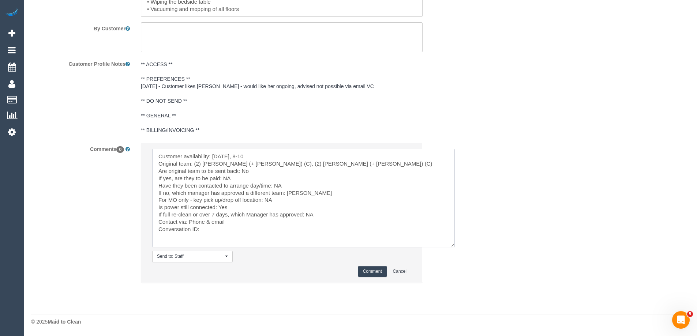
click at [258, 229] on textarea at bounding box center [303, 198] width 303 height 98
click at [244, 227] on textarea at bounding box center [303, 198] width 303 height 98
paste textarea "cnv_qb00efj"
type textarea "Customer availability: [DATE], 8-10 Original team: (2) [PERSON_NAME] (+ [PERSON…"
click at [373, 273] on button "Comment" at bounding box center [372, 271] width 29 height 11
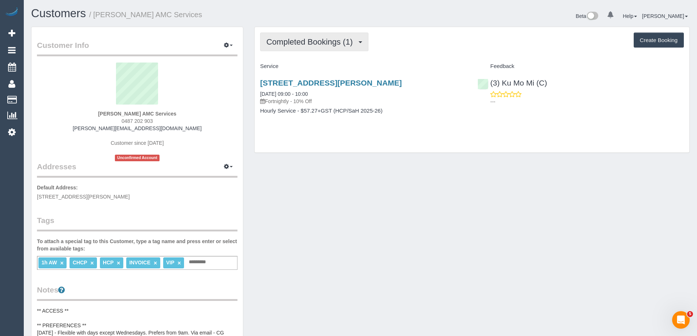
click at [312, 44] on span "Completed Bookings (1)" at bounding box center [311, 41] width 90 height 9
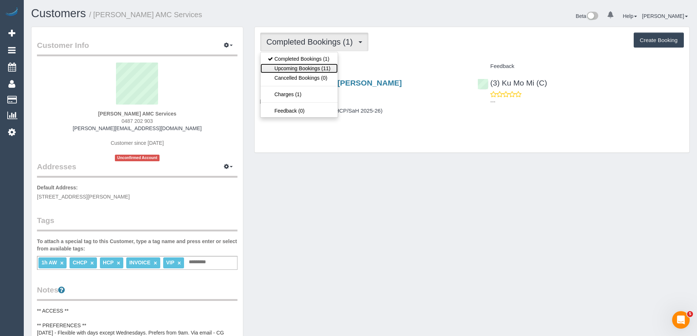
click at [313, 70] on link "Upcoming Bookings (11)" at bounding box center [299, 69] width 77 height 10
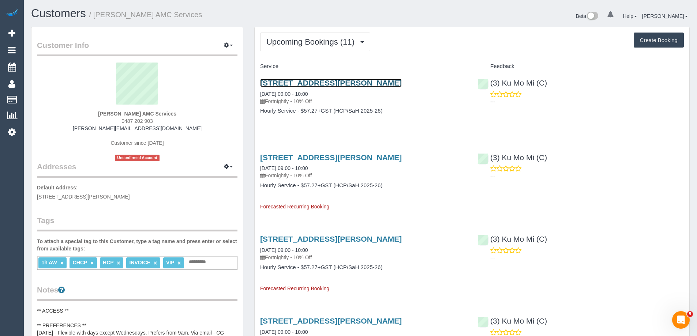
click at [340, 83] on link "[STREET_ADDRESS][PERSON_NAME]" at bounding box center [331, 83] width 142 height 8
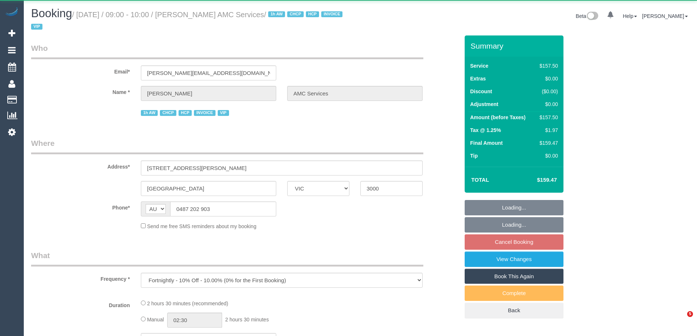
select select "VIC"
select select "150"
select select "number:27"
select select "number:14"
select select "number:18"
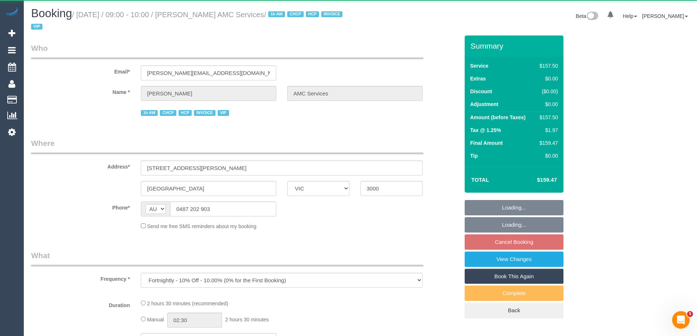
select select "number:25"
select select "number:35"
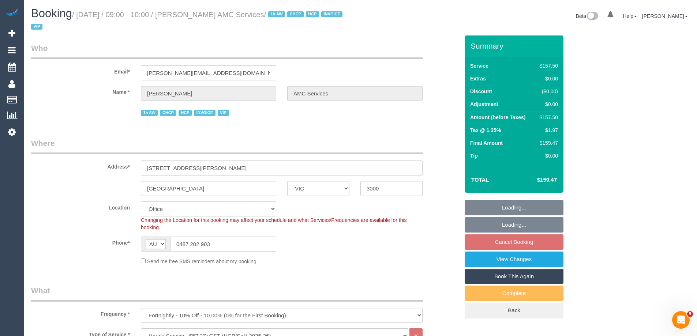
select select "object:774"
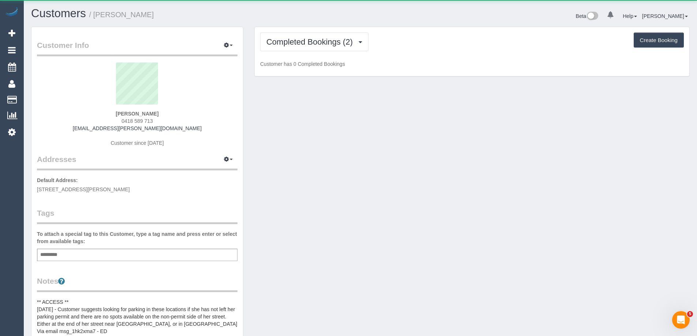
click at [139, 122] on span "0418 589 713" at bounding box center [137, 121] width 31 height 6
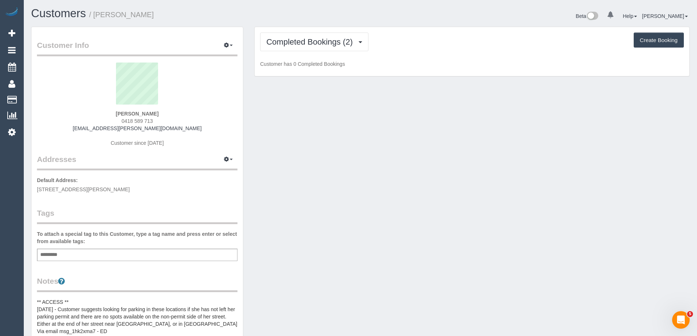
click at [139, 122] on span "0418 589 713" at bounding box center [137, 121] width 31 height 6
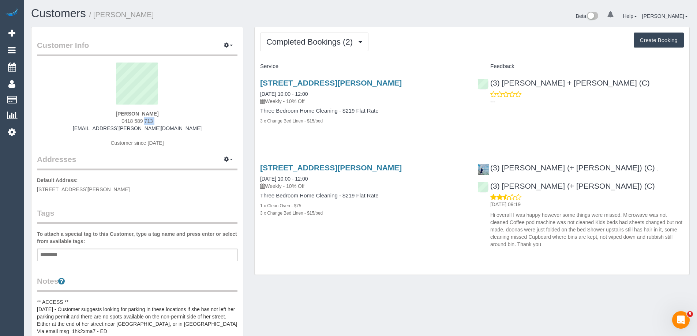
copy div "0418 589 713"
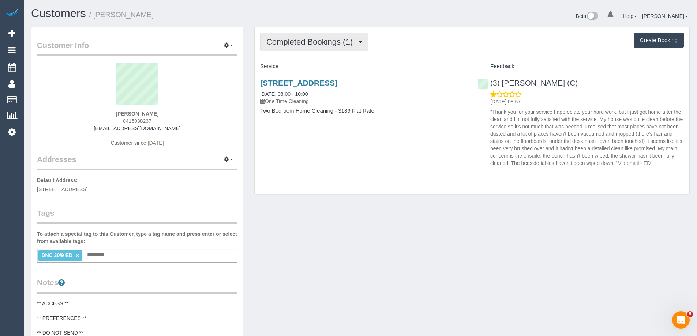
click at [292, 44] on span "Completed Bookings (1)" at bounding box center [311, 41] width 90 height 9
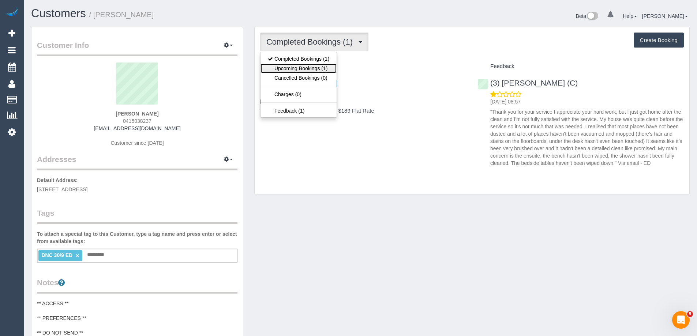
click at [312, 72] on link "Upcoming Bookings (1)" at bounding box center [299, 69] width 76 height 10
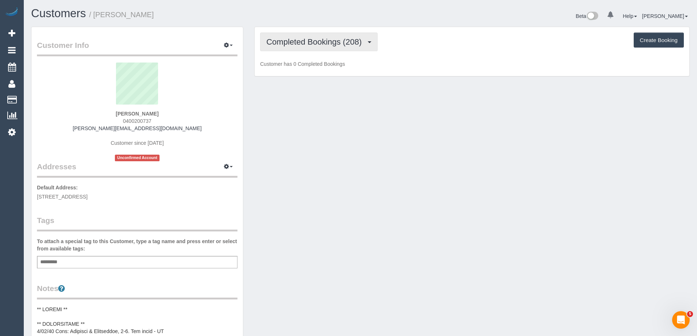
click at [298, 36] on button "Completed Bookings (208)" at bounding box center [318, 42] width 117 height 19
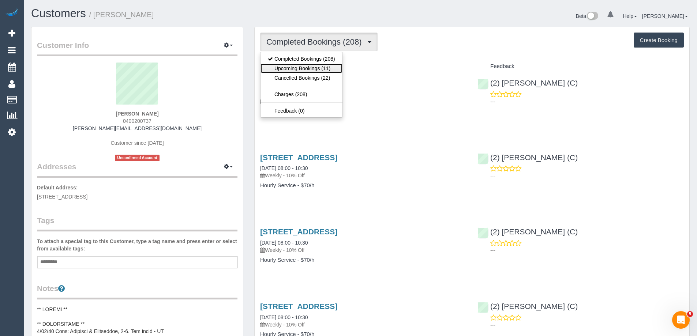
click at [303, 66] on link "Upcoming Bookings (11)" at bounding box center [302, 69] width 82 height 10
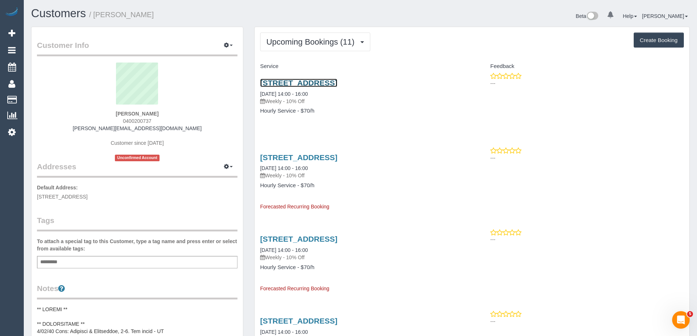
click at [299, 83] on link "[STREET_ADDRESS]" at bounding box center [298, 83] width 77 height 8
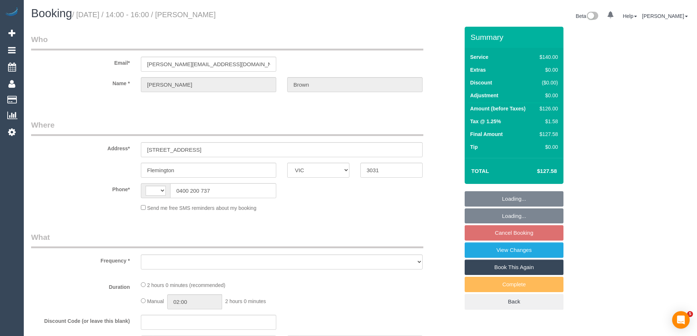
select select "VIC"
select select "string:AU"
select select "object:550"
select select "string:stripe-pm_1JrtUQ2GScqysDRVKU19SYYe"
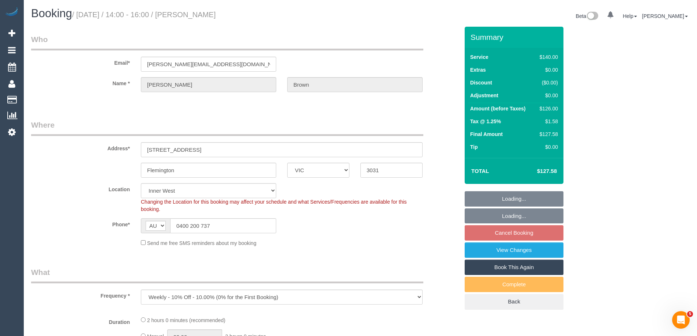
select select "number:28"
select select "number:14"
select select "number:19"
select select "number:22"
select select "number:35"
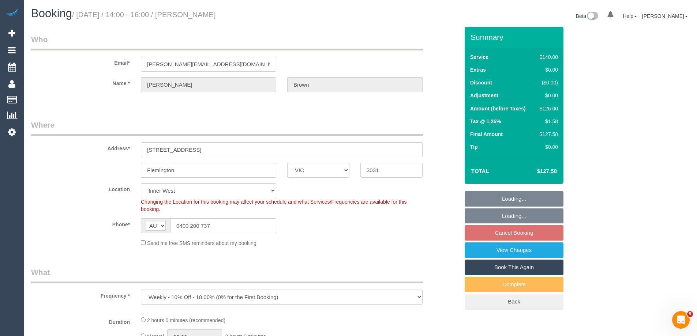
select select "number:11"
select select "object:719"
select select "20823"
select select "spot5"
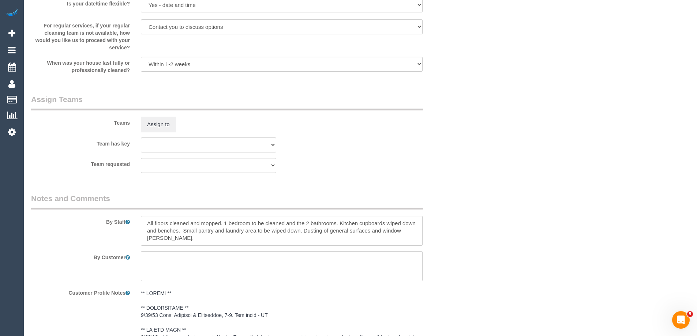
scroll to position [1135, 0]
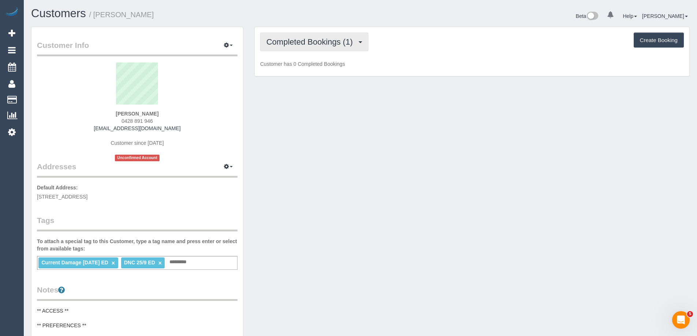
click at [281, 41] on span "Completed Bookings (1)" at bounding box center [311, 41] width 90 height 9
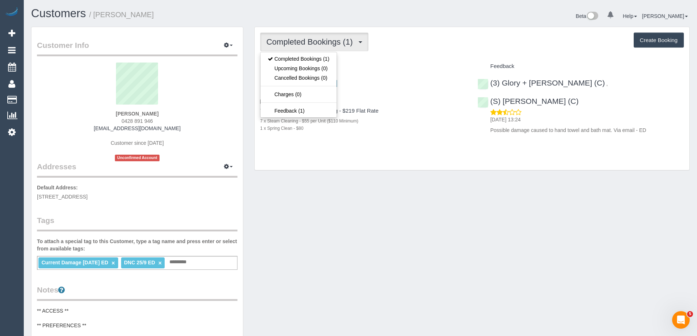
click at [471, 27] on div "Completed Bookings (1) Completed Bookings (1) Upcoming Bookings (0) Cancelled B…" at bounding box center [472, 99] width 436 height 144
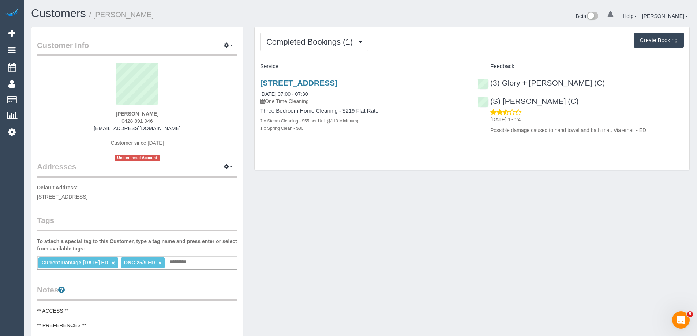
click at [136, 123] on span "0428 891 946" at bounding box center [137, 121] width 31 height 6
copy div "0428 891 946"
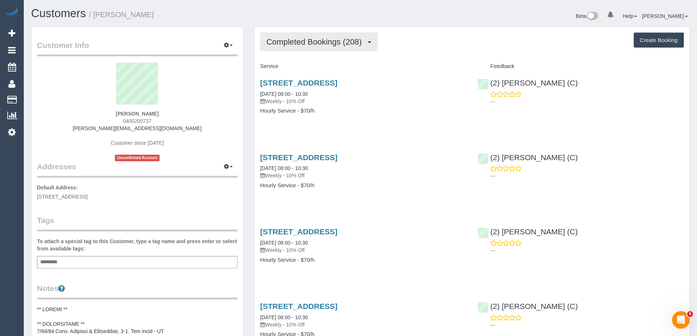
click at [312, 41] on span "Completed Bookings (208)" at bounding box center [315, 41] width 99 height 9
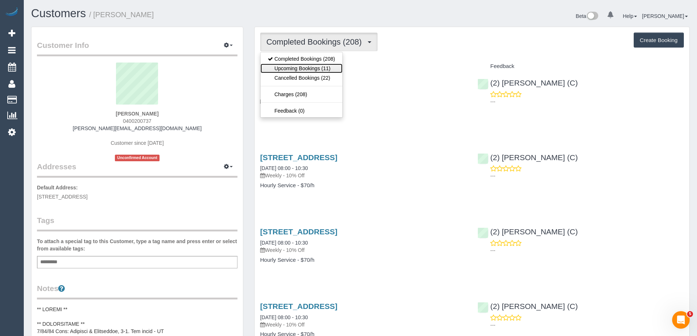
click at [313, 70] on link "Upcoming Bookings (11)" at bounding box center [302, 69] width 82 height 10
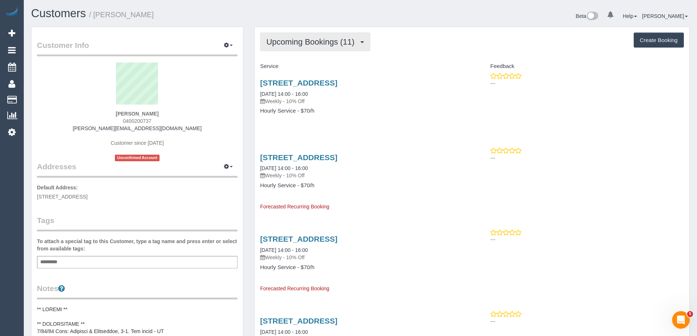
click at [313, 40] on span "Upcoming Bookings (11)" at bounding box center [312, 41] width 92 height 9
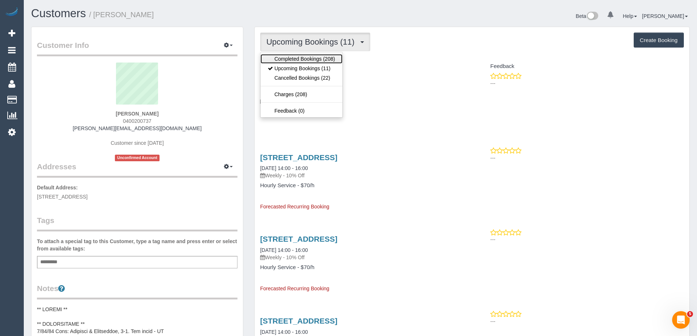
click at [306, 57] on link "Completed Bookings (208)" at bounding box center [302, 59] width 82 height 10
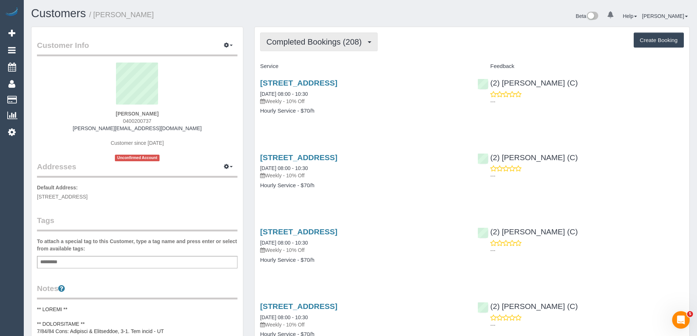
click at [319, 40] on span "Completed Bookings (208)" at bounding box center [315, 41] width 99 height 9
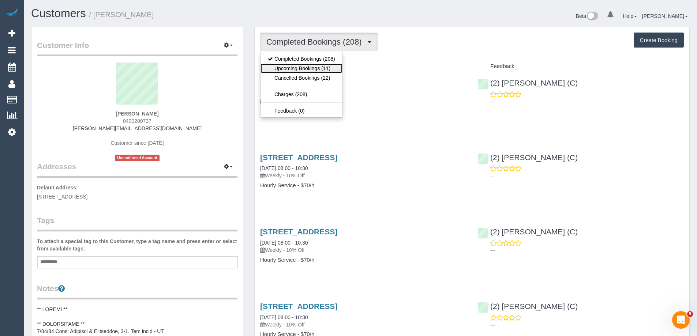
click at [318, 66] on link "Upcoming Bookings (11)" at bounding box center [302, 69] width 82 height 10
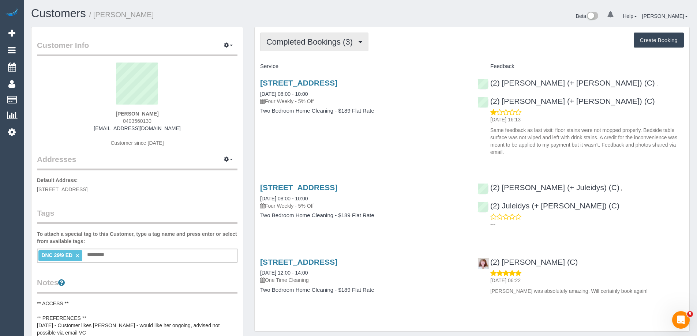
click at [284, 45] on span "Completed Bookings (3)" at bounding box center [311, 41] width 90 height 9
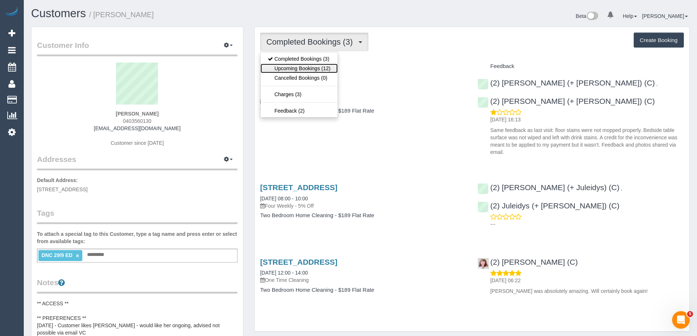
click at [295, 67] on link "Upcoming Bookings (12)" at bounding box center [299, 69] width 77 height 10
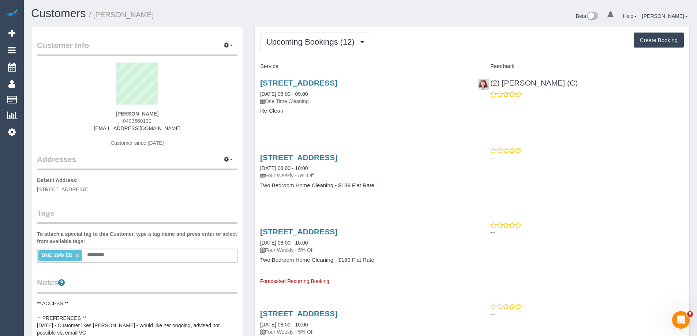
click at [373, 115] on div "151 Fitzroy St, 82, St Kilda, VIC 3182 04/10/2025 08:00 - 09:00 One Time Cleani…" at bounding box center [363, 100] width 217 height 56
click at [429, 15] on div "Beta 0 Your Notifications You have 0 alerts Help Help Docs Take a Tour Contact …" at bounding box center [528, 16] width 335 height 19
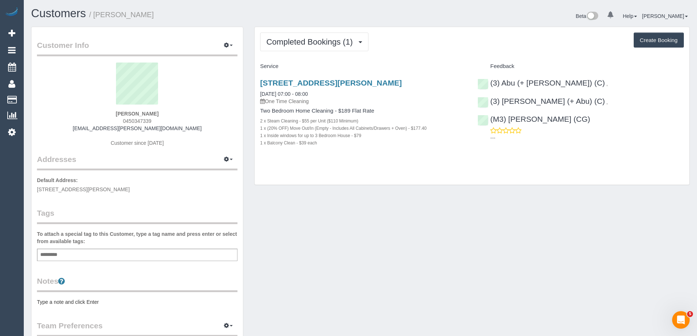
click at [62, 306] on pre "Type a note and click Enter" at bounding box center [137, 302] width 201 height 7
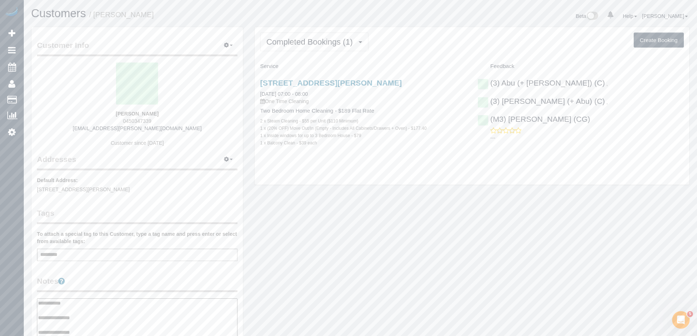
type textarea "**********"
click at [112, 278] on legend "Notes" at bounding box center [137, 284] width 201 height 16
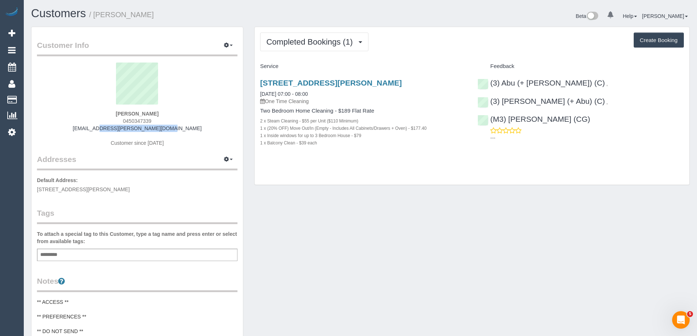
drag, startPoint x: 156, startPoint y: 128, endPoint x: 102, endPoint y: 128, distance: 54.2
click at [102, 128] on div "Shireen Harper 0450347339 shireen.harper@gmail.com Customer since 2025" at bounding box center [137, 109] width 201 height 92
copy link "shireen.harper@gmail.com"
click at [152, 253] on div "Add a tag" at bounding box center [137, 255] width 201 height 12
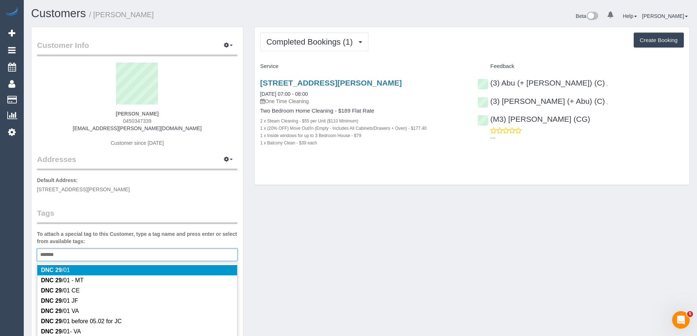
type input "********"
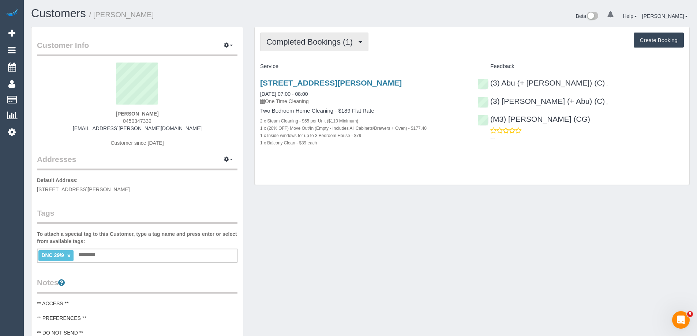
click at [299, 49] on button "Completed Bookings (1)" at bounding box center [314, 42] width 108 height 19
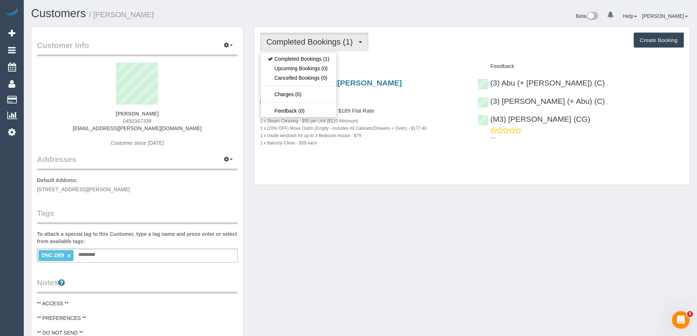
click at [390, 46] on div "Completed Bookings (1) Completed Bookings (1) Upcoming Bookings (0) Cancelled B…" at bounding box center [472, 42] width 424 height 19
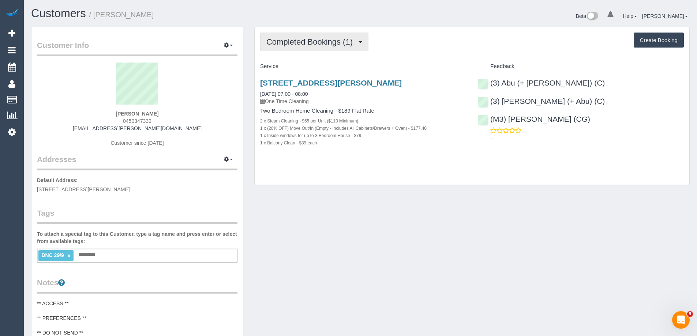
click at [317, 36] on button "Completed Bookings (1)" at bounding box center [314, 42] width 108 height 19
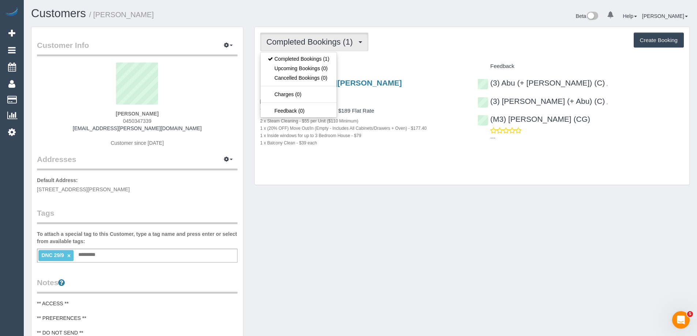
click at [394, 49] on div "Completed Bookings (1) Completed Bookings (1) Upcoming Bookings (0) Cancelled B…" at bounding box center [472, 42] width 424 height 19
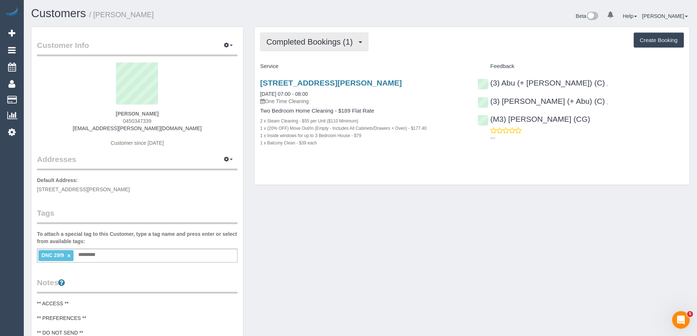
click at [329, 41] on span "Completed Bookings (1)" at bounding box center [311, 41] width 90 height 9
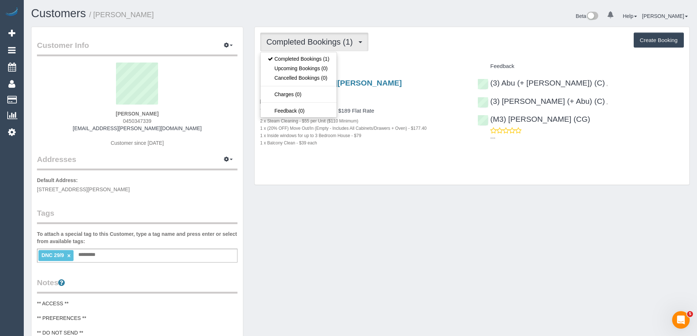
click at [396, 37] on div "Completed Bookings (1) Completed Bookings (1) Upcoming Bookings (0) Cancelled B…" at bounding box center [472, 42] width 424 height 19
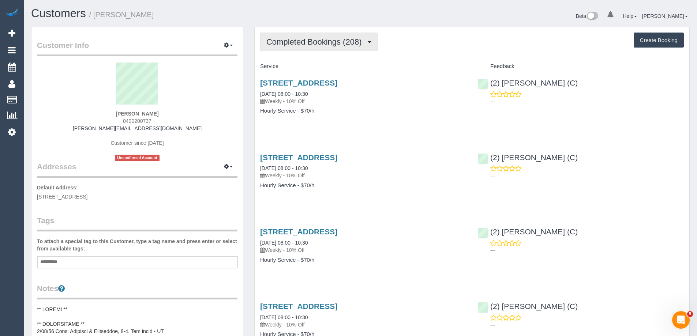
click at [304, 36] on button "Completed Bookings (208)" at bounding box center [318, 42] width 117 height 19
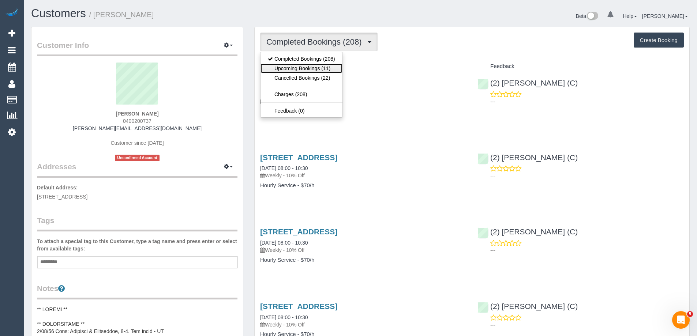
click at [304, 65] on link "Upcoming Bookings (11)" at bounding box center [302, 69] width 82 height 10
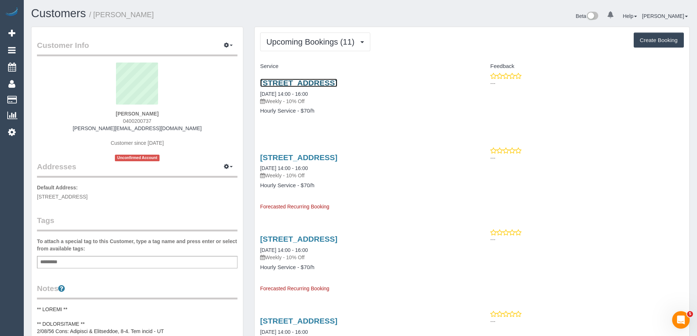
click at [320, 82] on link "[STREET_ADDRESS]" at bounding box center [298, 83] width 77 height 8
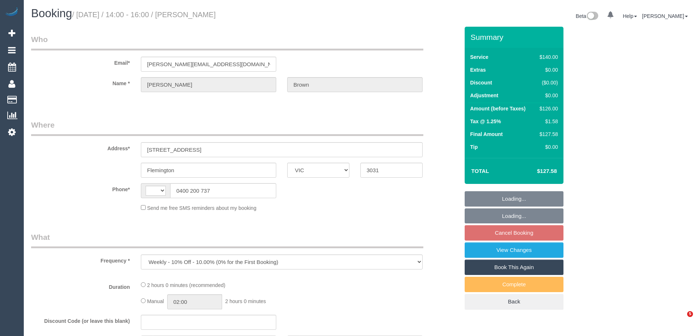
select select "VIC"
select select "string:stripe-pm_1JrtUQ2GScqysDRVKU19SYYe"
select select "number:28"
select select "number:14"
select select "number:19"
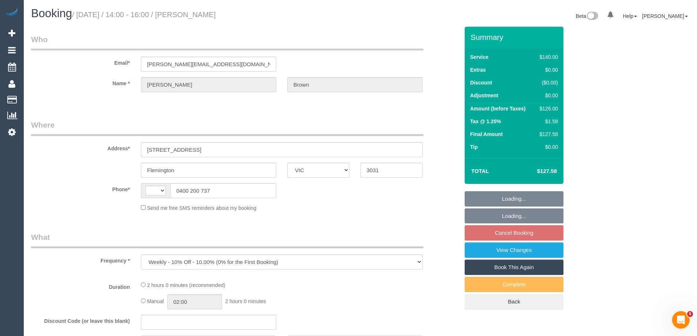
select select "number:22"
select select "number:35"
select select "number:11"
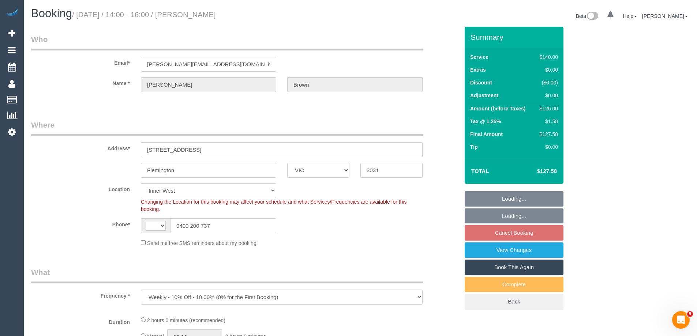
select select "object:454"
select select "string:AU"
select select "20823"
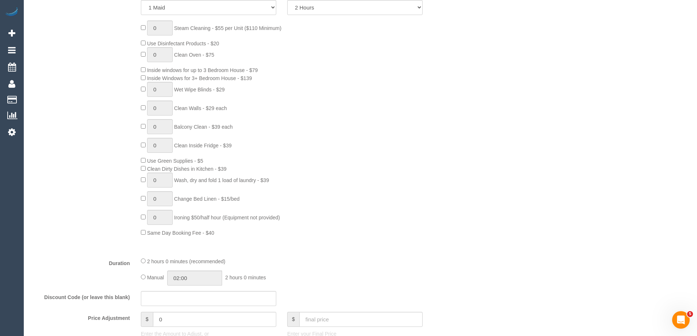
select select "spot5"
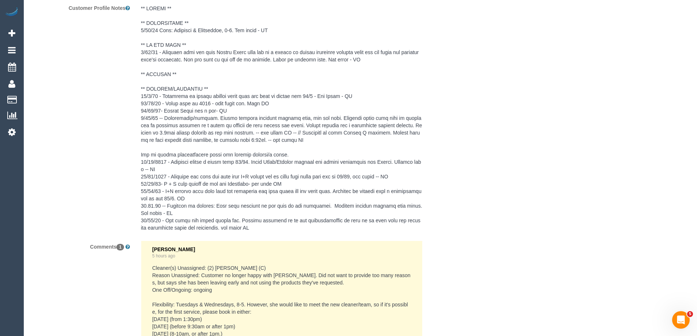
scroll to position [1430, 0]
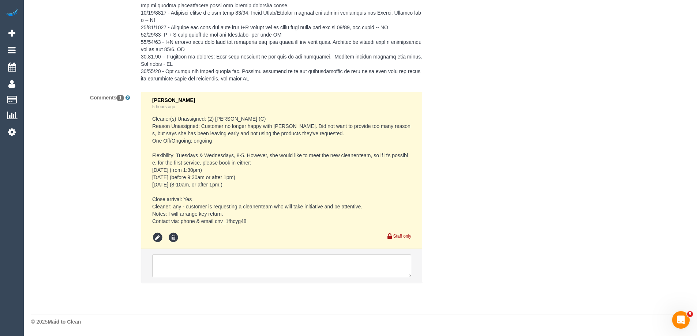
click at [152, 168] on pre "Cleaner(s) Unassigned: (2) [PERSON_NAME] (C) Reason Unassigned: Customer no lon…" at bounding box center [281, 170] width 259 height 110
copy pre "[DATE] (from 1:30pm) [DATE] (before 9:30am or after 1pm) [DATE] (8-10am, or aft…"
drag, startPoint x: 153, startPoint y: 168, endPoint x: 242, endPoint y: 184, distance: 90.2
click at [242, 184] on pre "Cleaner(s) Unassigned: (2) [PERSON_NAME] (C) Reason Unassigned: Customer no lon…" at bounding box center [281, 170] width 259 height 110
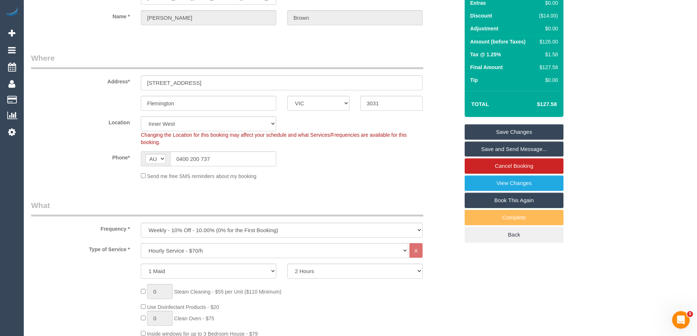
scroll to position [0, 0]
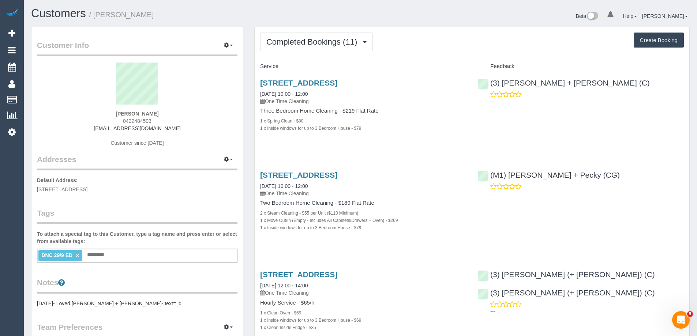
click at [132, 122] on span "0422484593" at bounding box center [137, 121] width 29 height 6
copy span "0422484593"
click at [310, 35] on button "Completed Bookings (11)" at bounding box center [316, 42] width 113 height 19
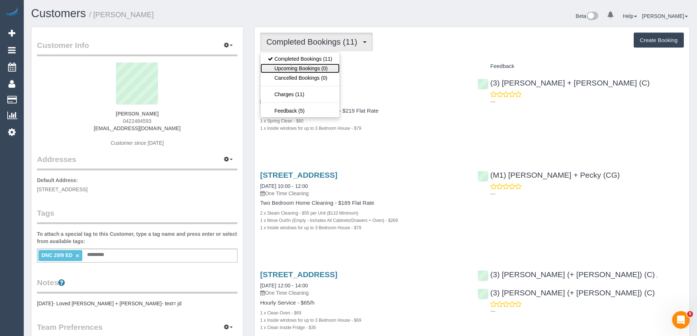
click at [307, 67] on link "Upcoming Bookings (0)" at bounding box center [300, 69] width 79 height 10
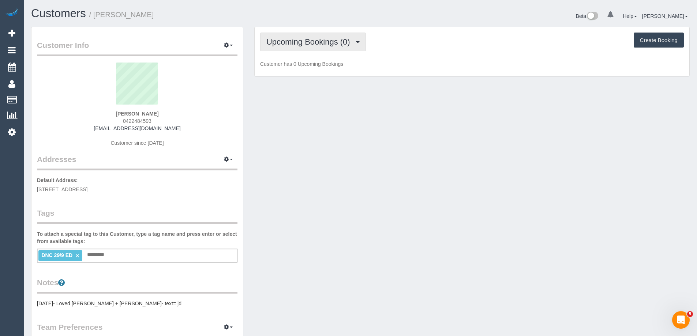
click at [306, 41] on span "Upcoming Bookings (0)" at bounding box center [309, 41] width 87 height 9
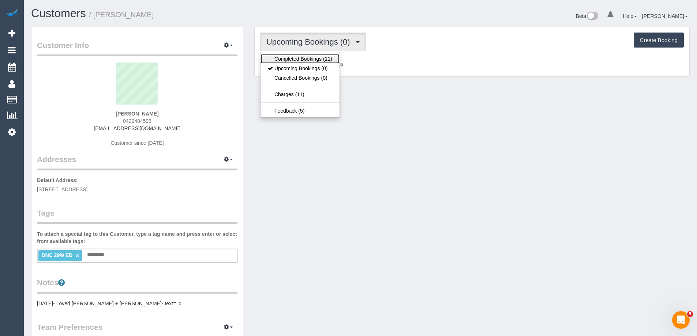
click at [303, 59] on link "Completed Bookings (11)" at bounding box center [300, 59] width 79 height 10
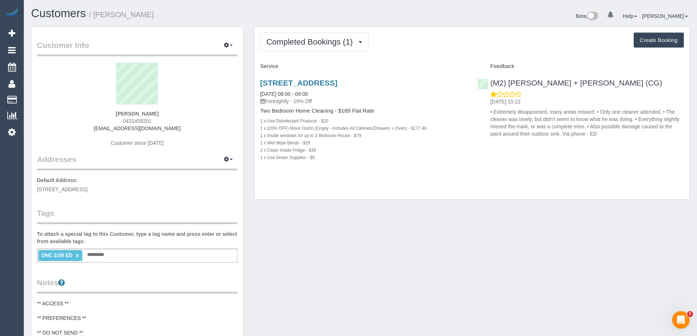
click at [137, 122] on span "0431459201" at bounding box center [137, 121] width 29 height 6
copy span "0431459201"
click at [136, 122] on span "0431459201" at bounding box center [137, 121] width 29 height 6
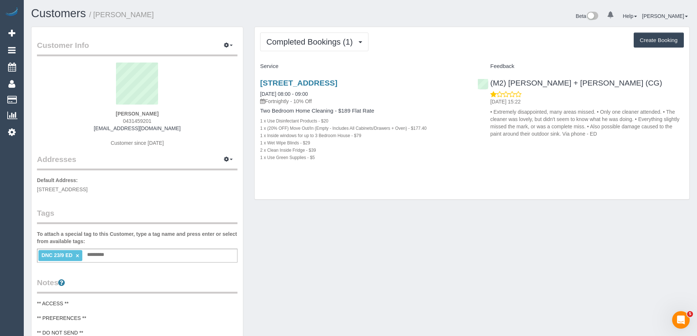
click at [139, 120] on span "0431459201" at bounding box center [137, 121] width 29 height 6
click at [347, 39] on span "Completed Bookings (1)" at bounding box center [311, 41] width 90 height 9
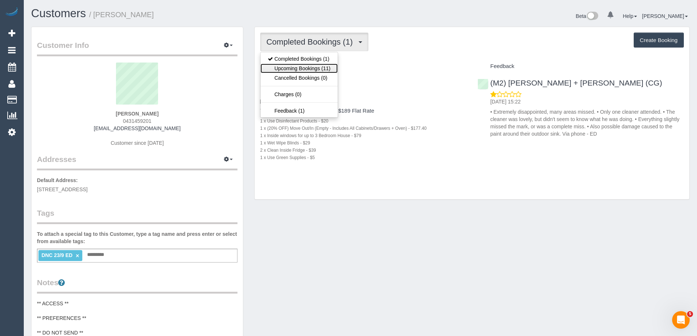
click at [327, 67] on link "Upcoming Bookings (11)" at bounding box center [299, 69] width 77 height 10
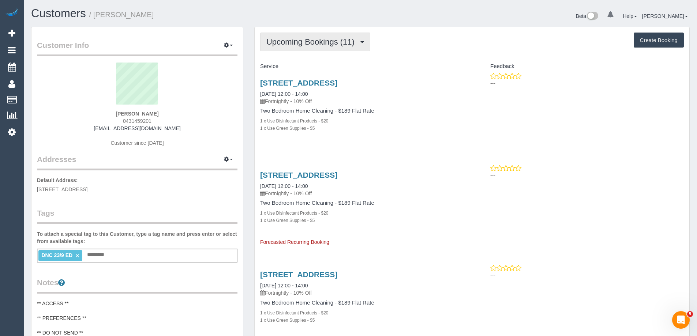
click at [320, 50] on button "Upcoming Bookings (11)" at bounding box center [315, 42] width 110 height 19
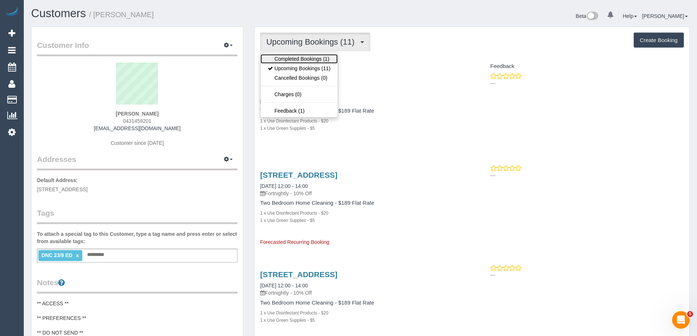
click at [318, 60] on link "Completed Bookings (1)" at bounding box center [299, 59] width 77 height 10
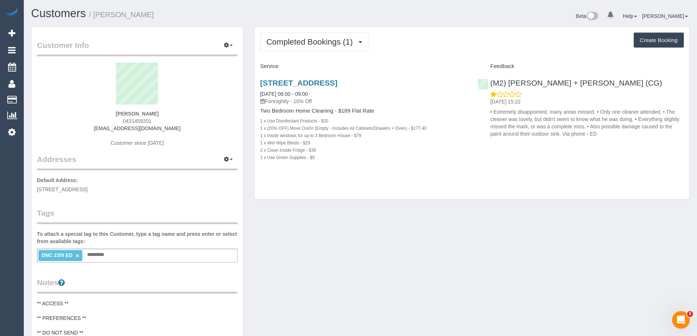
click at [427, 33] on div "Completed Bookings (1) Completed Bookings (1) Upcoming Bookings (11) Cancelled …" at bounding box center [472, 42] width 424 height 19
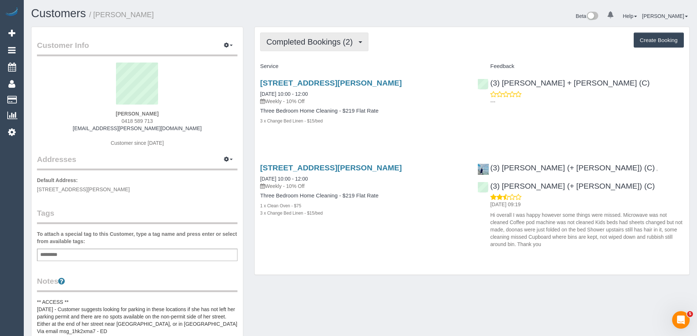
click at [316, 40] on span "Completed Bookings (2)" at bounding box center [311, 41] width 90 height 9
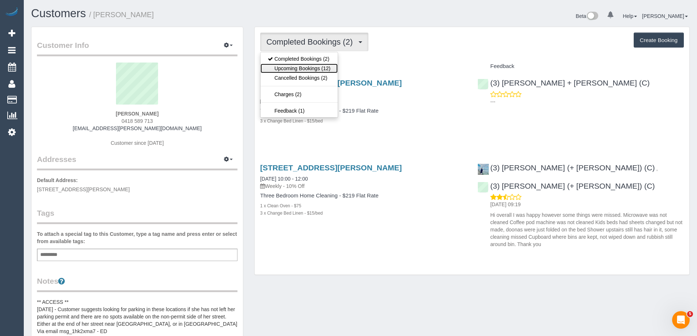
click at [318, 65] on link "Upcoming Bookings (12)" at bounding box center [299, 69] width 77 height 10
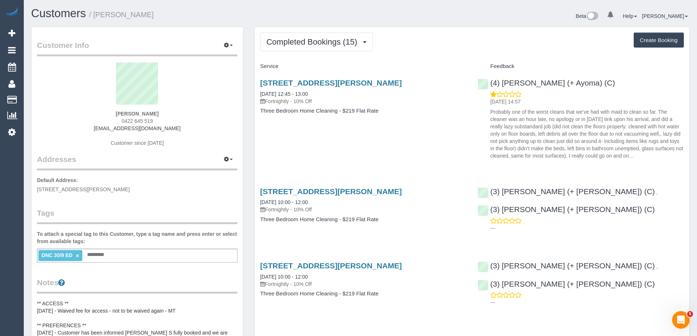
click at [141, 120] on span "0422 645 519" at bounding box center [137, 121] width 31 height 6
copy div "0422 645 519"
click at [107, 11] on small "/ Aisling Murray" at bounding box center [121, 15] width 65 height 8
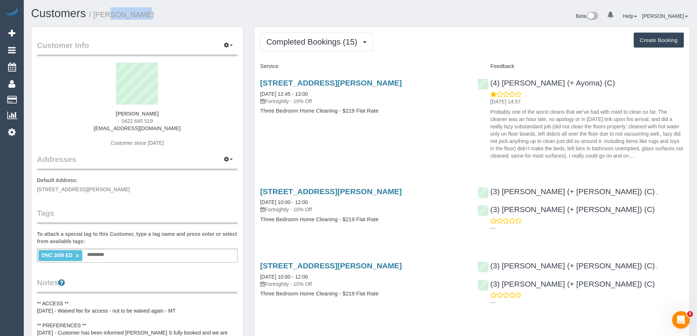
click at [107, 11] on small "/ Aisling Murray" at bounding box center [121, 15] width 65 height 8
copy small "Aisling"
click at [306, 49] on button "Completed Bookings (15)" at bounding box center [316, 42] width 113 height 19
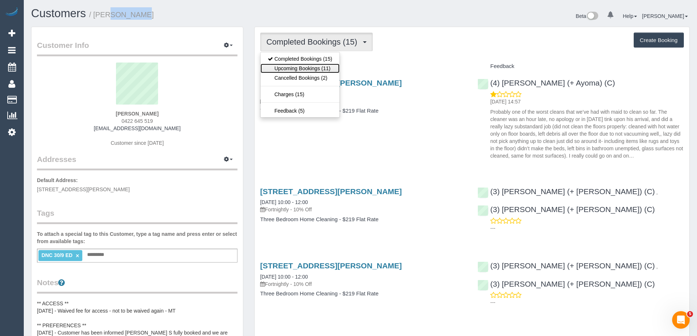
click at [306, 64] on link "Upcoming Bookings (11)" at bounding box center [300, 69] width 79 height 10
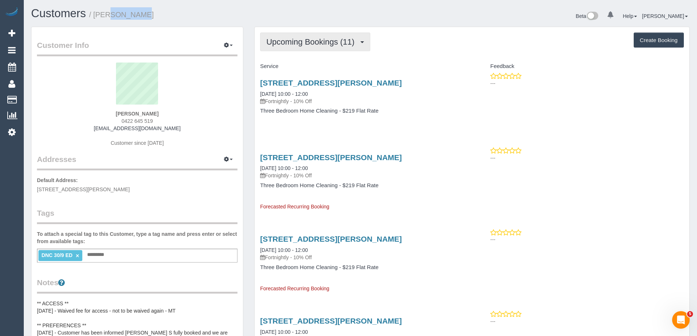
click at [323, 43] on span "Upcoming Bookings (11)" at bounding box center [312, 41] width 92 height 9
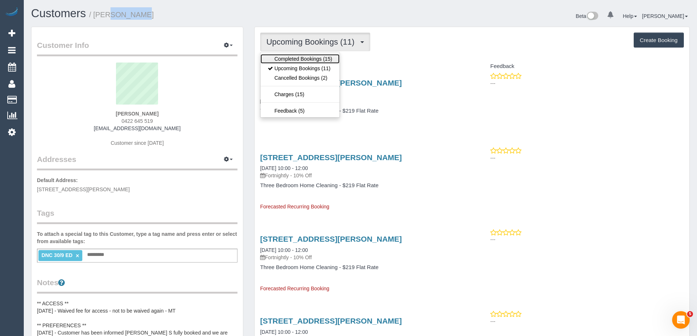
click at [317, 57] on link "Completed Bookings (15)" at bounding box center [300, 59] width 79 height 10
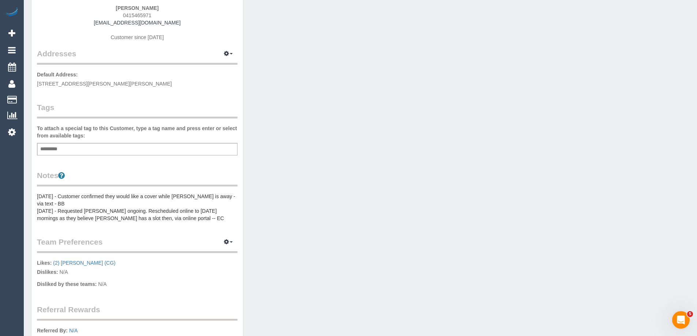
scroll to position [110, 0]
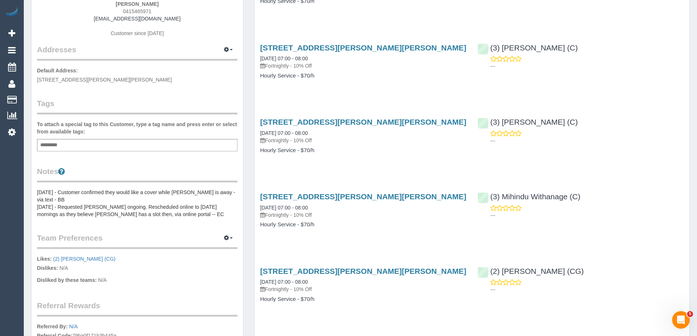
click at [51, 201] on pre "[DATE] - Customer confirmed they would like a cover while [PERSON_NAME] is away…" at bounding box center [137, 203] width 201 height 29
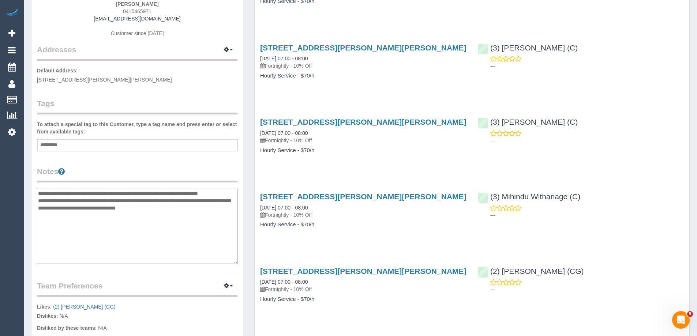
click at [37, 194] on textarea "**********" at bounding box center [137, 226] width 201 height 75
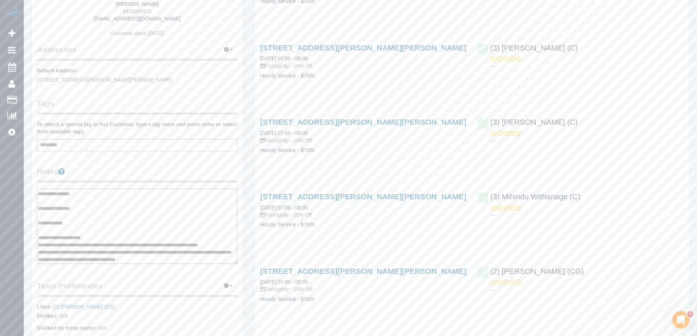
scroll to position [22, 0]
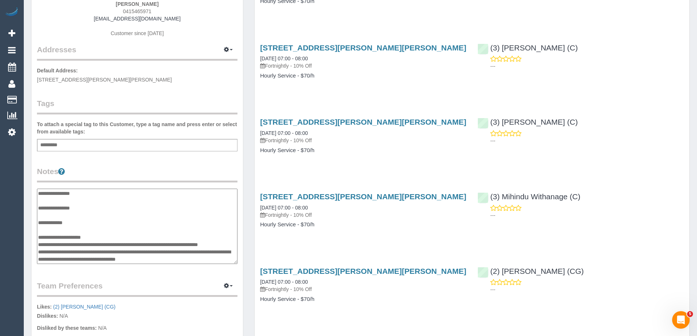
click at [167, 240] on textarea "**********" at bounding box center [137, 226] width 201 height 75
click at [76, 235] on textarea "**********" at bounding box center [137, 226] width 201 height 75
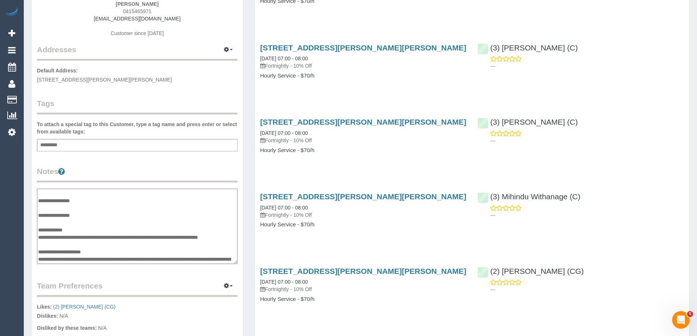
scroll to position [22, 0]
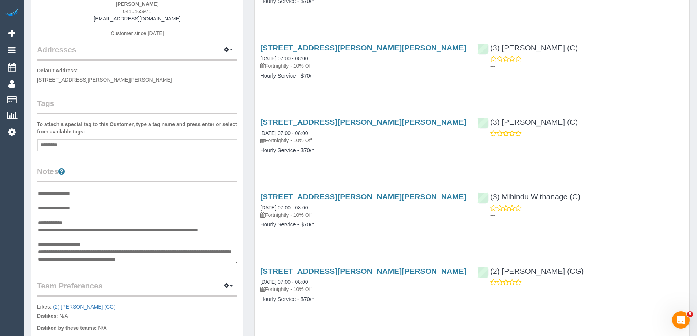
click at [92, 224] on textarea "**********" at bounding box center [137, 226] width 201 height 75
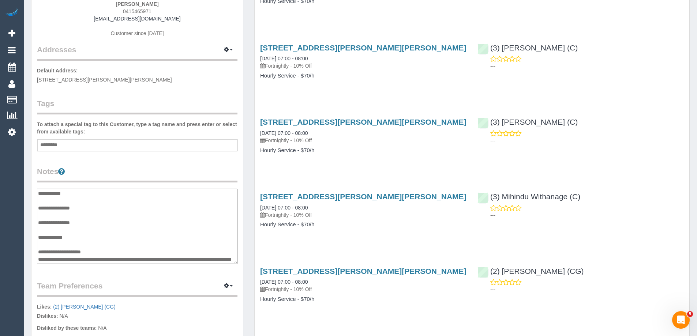
click at [81, 214] on textarea "**********" at bounding box center [137, 226] width 201 height 75
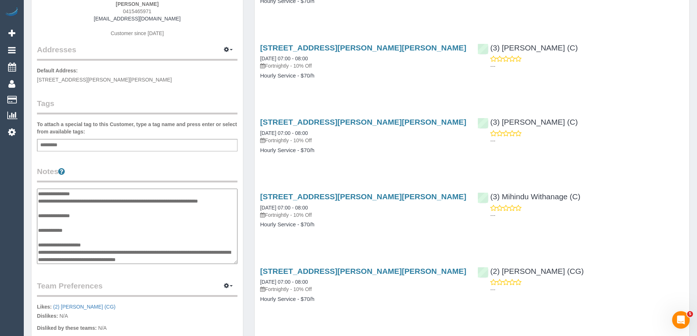
scroll to position [22, 0]
click at [91, 253] on textarea "**********" at bounding box center [137, 226] width 201 height 75
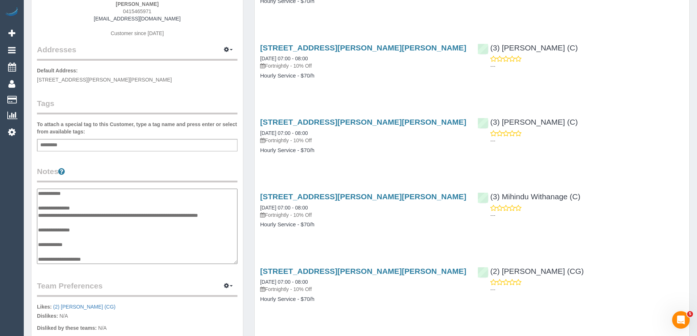
scroll to position [7, 0]
click at [70, 220] on textarea "**********" at bounding box center [137, 226] width 201 height 75
type textarea "**********"
click at [124, 176] on legend "Notes" at bounding box center [137, 174] width 201 height 16
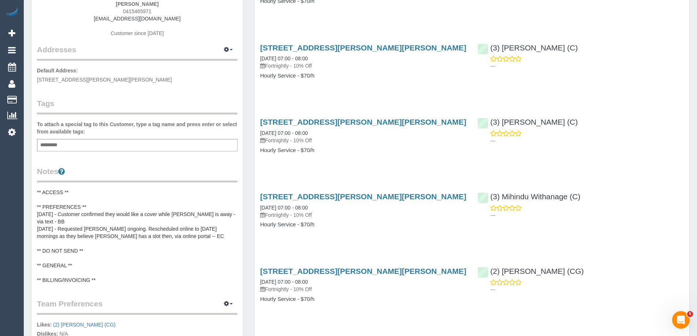
scroll to position [0, 0]
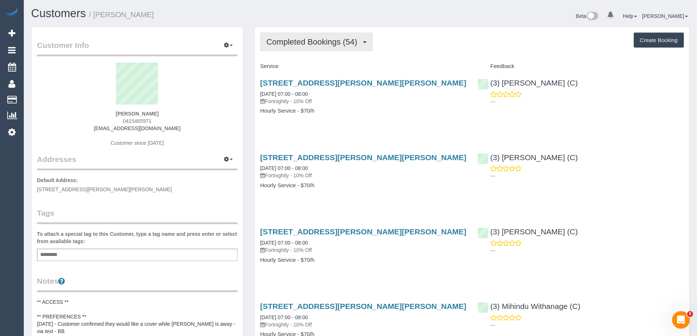
click at [311, 36] on button "Completed Bookings (54)" at bounding box center [316, 42] width 113 height 19
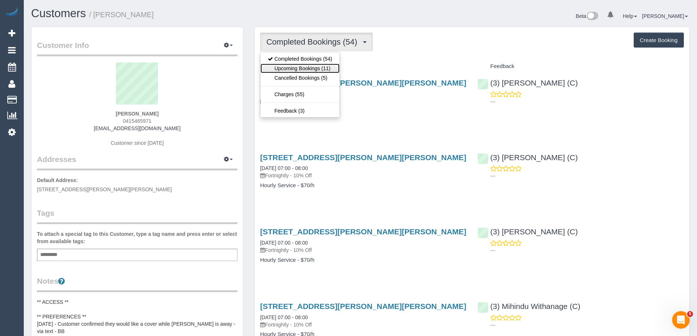
click at [307, 66] on link "Upcoming Bookings (11)" at bounding box center [300, 69] width 79 height 10
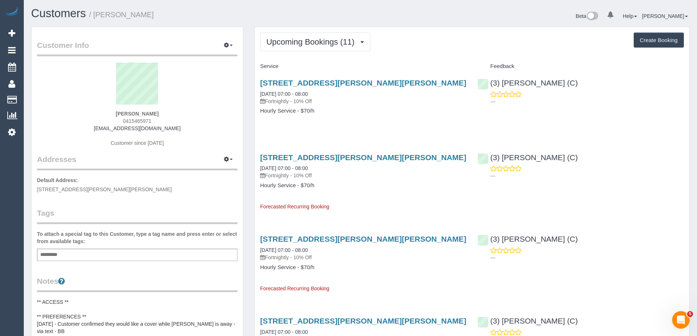
drag, startPoint x: 156, startPoint y: 13, endPoint x: 97, endPoint y: 12, distance: 59.7
click at [97, 12] on h1 "Customers / Christopher McMaster" at bounding box center [193, 13] width 324 height 12
copy small "Christopher McMaster"
click at [328, 36] on button "Upcoming Bookings (11)" at bounding box center [315, 42] width 110 height 19
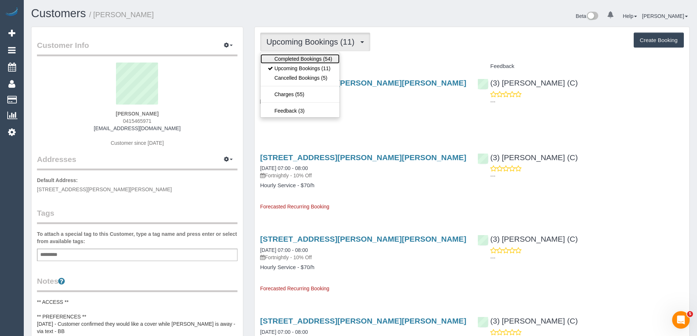
click at [318, 57] on link "Completed Bookings (54)" at bounding box center [300, 59] width 79 height 10
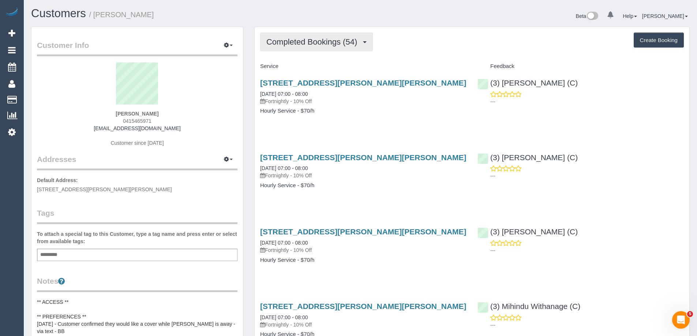
click at [344, 43] on span "Completed Bookings (54)" at bounding box center [313, 41] width 94 height 9
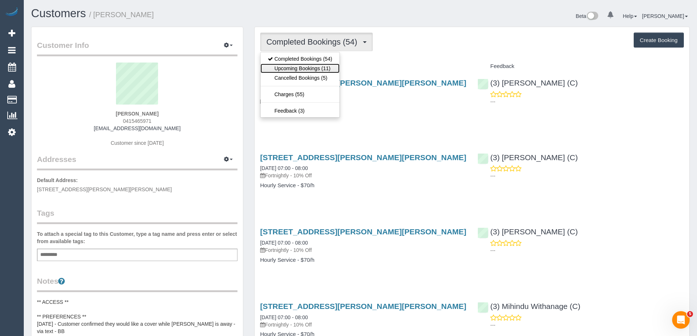
click at [326, 69] on link "Upcoming Bookings (11)" at bounding box center [300, 69] width 79 height 10
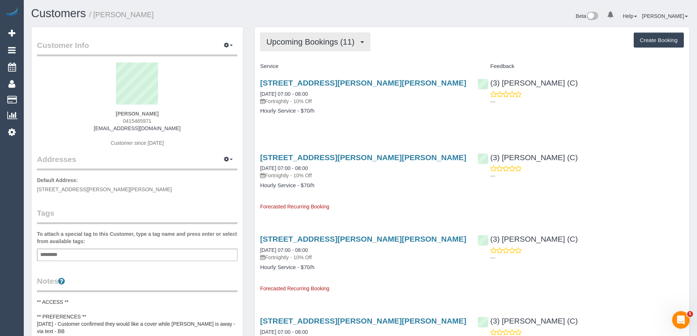
click at [321, 44] on span "Upcoming Bookings (11)" at bounding box center [312, 41] width 92 height 9
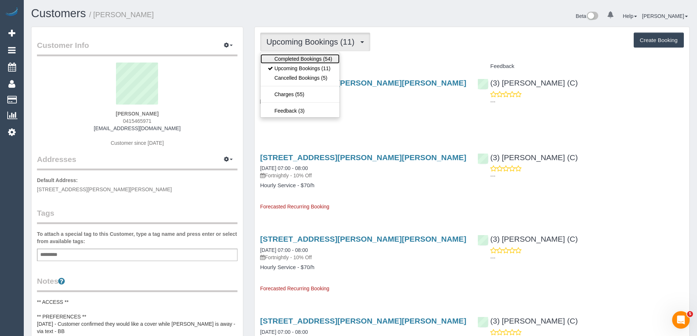
click at [317, 56] on link "Completed Bookings (54)" at bounding box center [300, 59] width 79 height 10
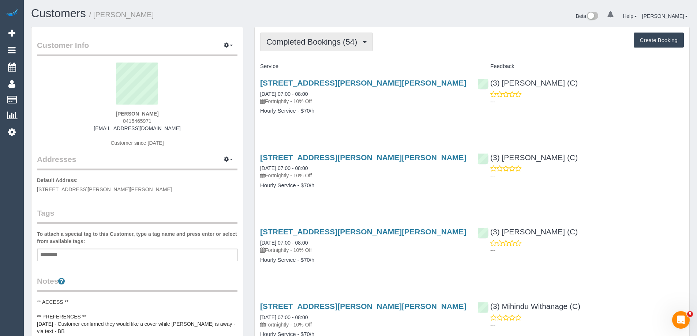
click at [313, 42] on span "Completed Bookings (54)" at bounding box center [313, 41] width 94 height 9
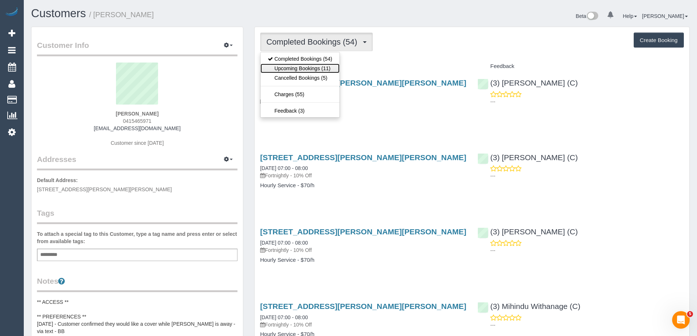
click at [310, 68] on link "Upcoming Bookings (11)" at bounding box center [300, 69] width 79 height 10
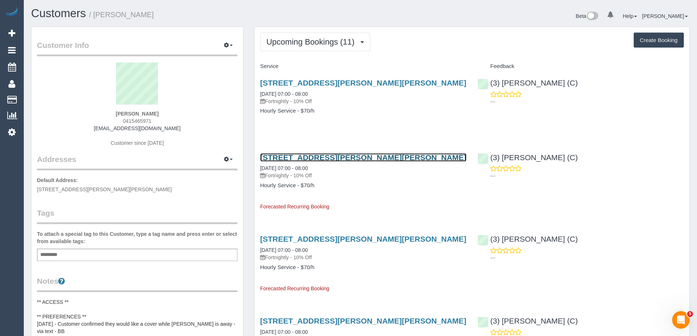
click at [331, 154] on link "1 Kathleen Street, Pascoe Vale South, VIC 3044" at bounding box center [363, 157] width 206 height 8
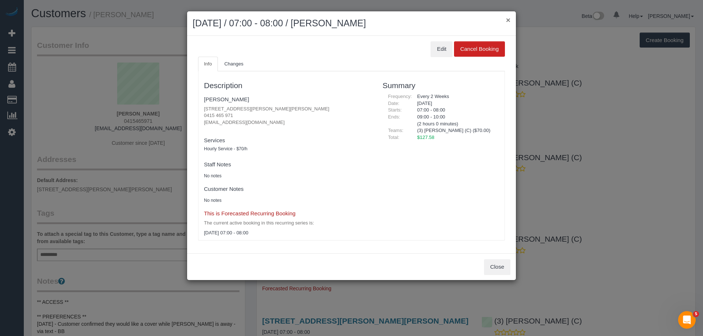
click at [510, 20] on button "×" at bounding box center [508, 20] width 4 height 8
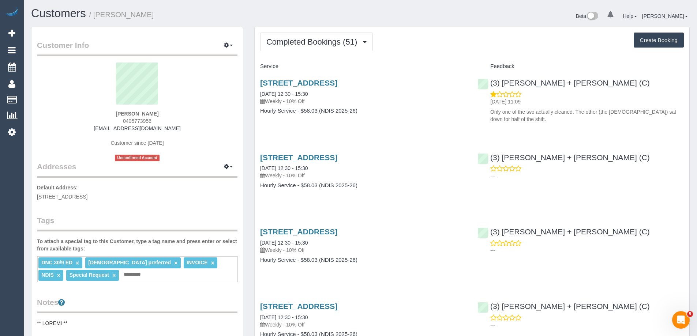
click at [143, 122] on span "0405773956" at bounding box center [137, 121] width 29 height 6
copy span "0405773956"
click at [292, 46] on button "Completed Bookings (51)" at bounding box center [316, 42] width 113 height 19
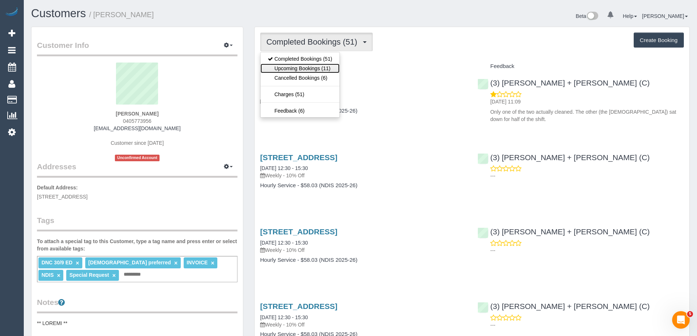
click at [293, 69] on link "Upcoming Bookings (11)" at bounding box center [300, 69] width 79 height 10
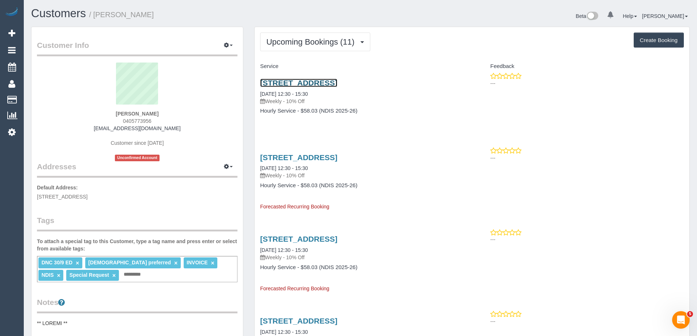
click at [337, 81] on link "[STREET_ADDRESS]" at bounding box center [298, 83] width 77 height 8
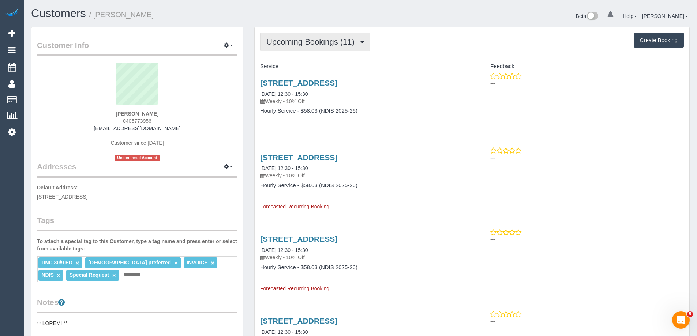
click at [305, 49] on button "Upcoming Bookings (11)" at bounding box center [315, 42] width 110 height 19
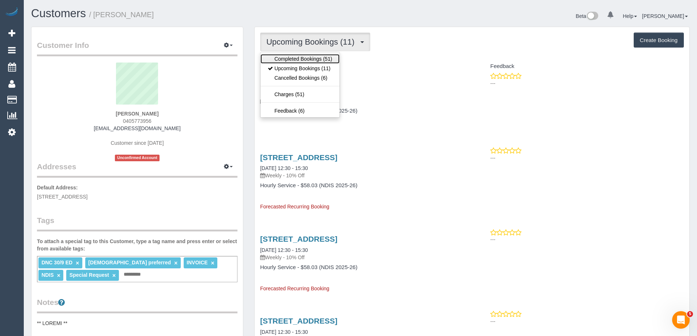
click at [303, 59] on link "Completed Bookings (51)" at bounding box center [300, 59] width 79 height 10
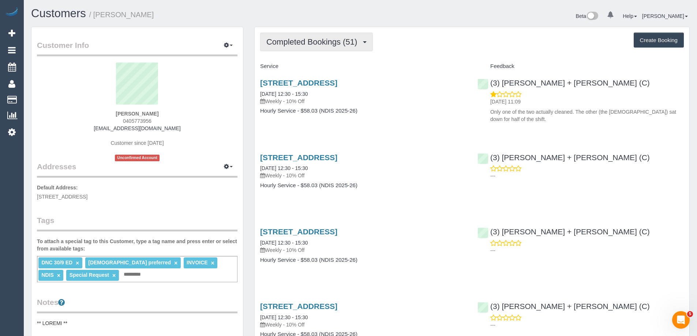
click at [315, 45] on span "Completed Bookings (51)" at bounding box center [313, 41] width 94 height 9
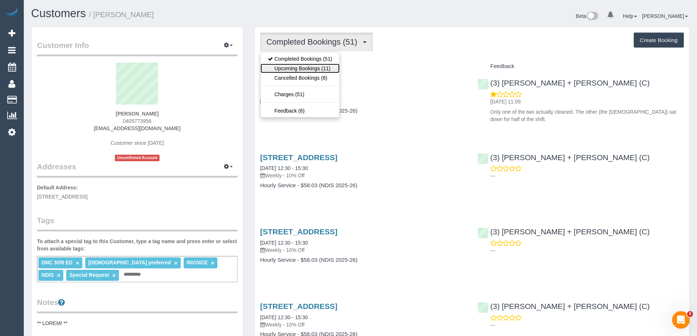
click at [316, 70] on link "Upcoming Bookings (11)" at bounding box center [300, 69] width 79 height 10
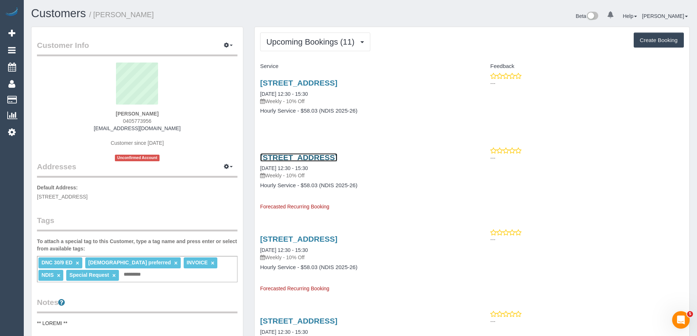
click at [337, 155] on link "[STREET_ADDRESS]" at bounding box center [298, 157] width 77 height 8
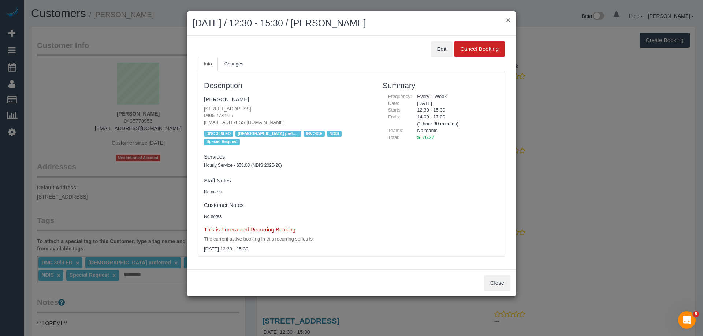
click at [507, 21] on button "×" at bounding box center [508, 20] width 4 height 8
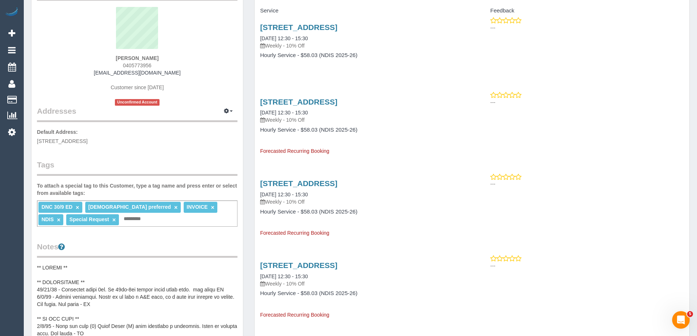
scroll to position [220, 0]
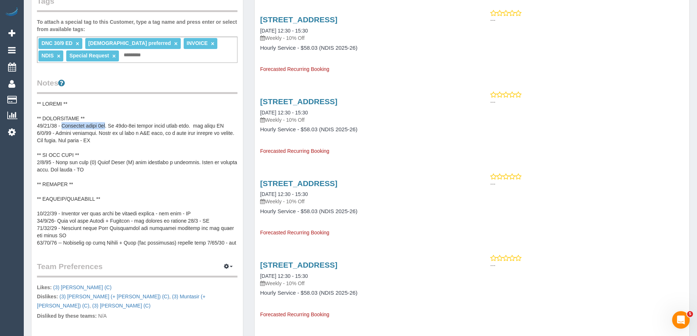
copy pre "Thursdays until 3pm"
drag, startPoint x: 62, startPoint y: 124, endPoint x: 107, endPoint y: 123, distance: 45.0
click at [107, 123] on pre at bounding box center [137, 173] width 201 height 146
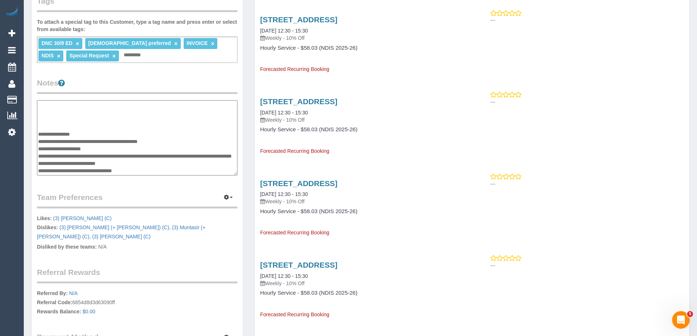
scroll to position [0, 0]
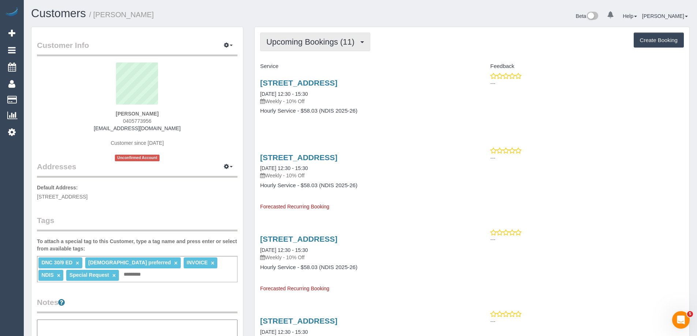
click at [327, 48] on button "Upcoming Bookings (11)" at bounding box center [315, 42] width 110 height 19
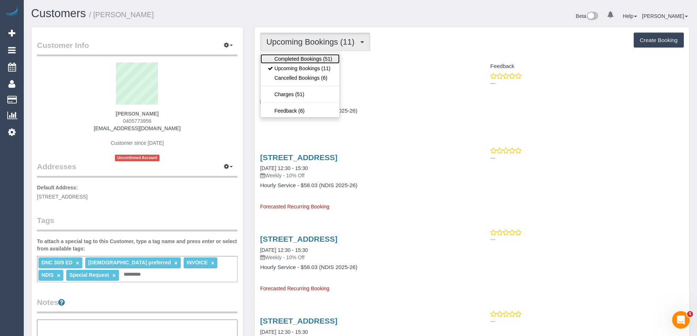
click at [322, 57] on link "Completed Bookings (51)" at bounding box center [300, 59] width 79 height 10
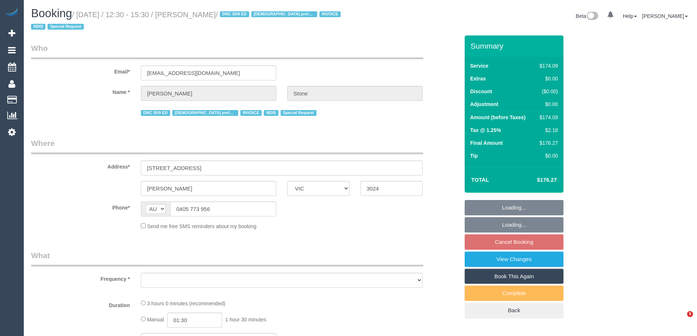
select select "VIC"
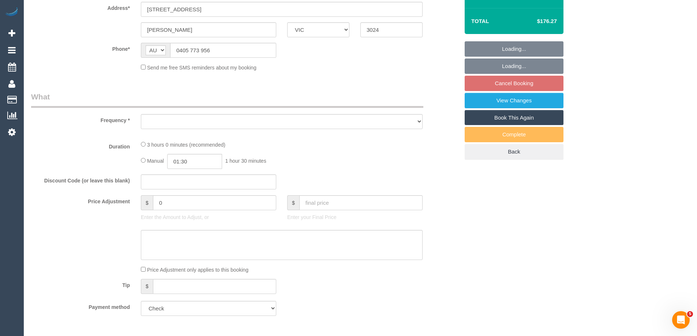
select select "number:30"
select select "number:14"
select select "number:19"
select select "number:23"
select select "number:35"
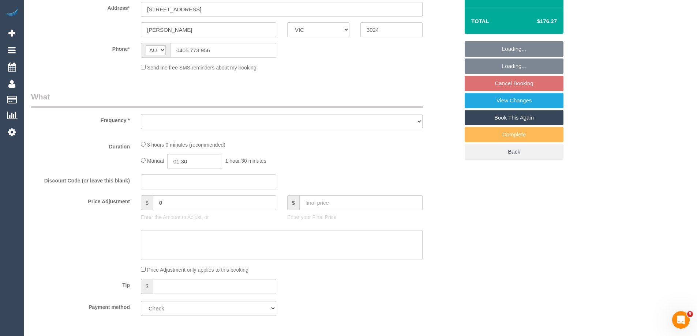
select select "number:11"
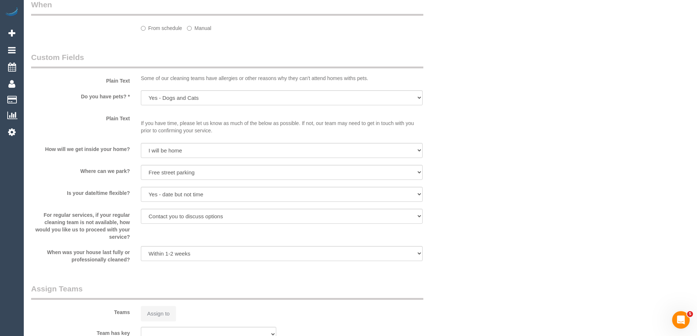
select select "object:764"
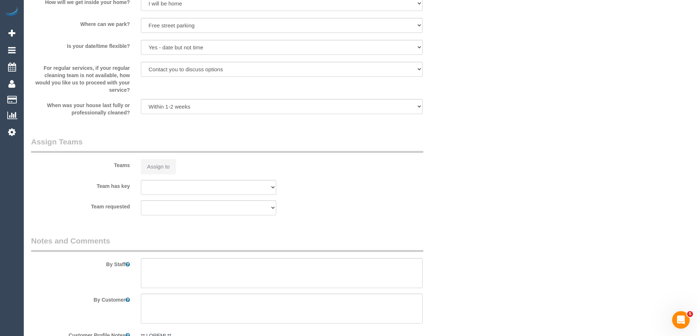
select select "180"
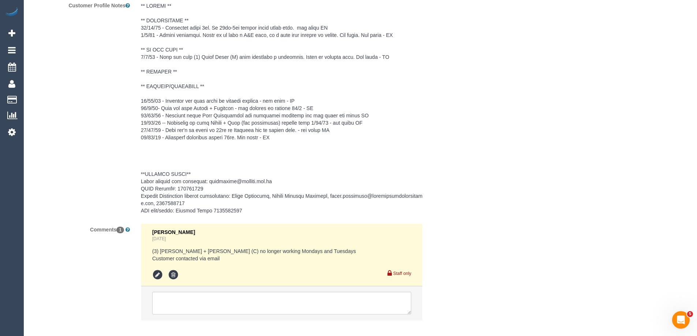
scroll to position [1164, 0]
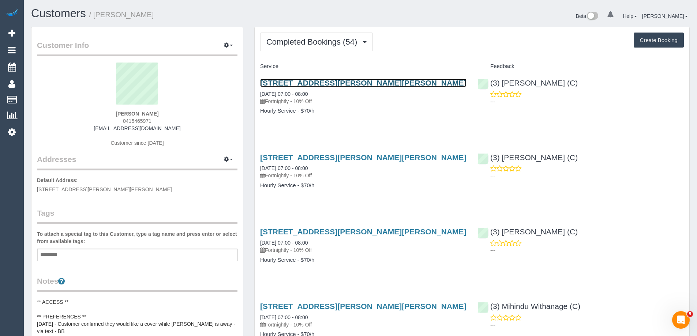
click at [356, 83] on link "1 Kathleen Street, Pascoe Vale South, VIC 3044" at bounding box center [363, 83] width 206 height 8
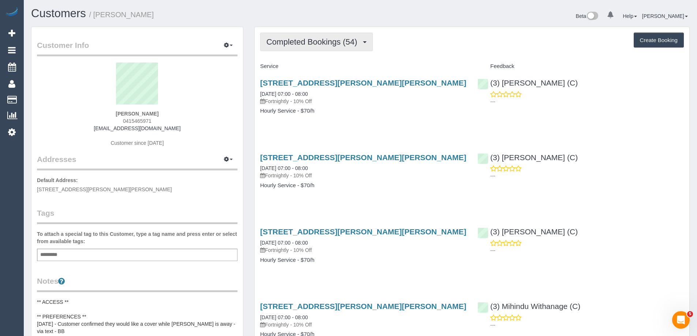
click at [307, 40] on span "Completed Bookings (54)" at bounding box center [313, 41] width 94 height 9
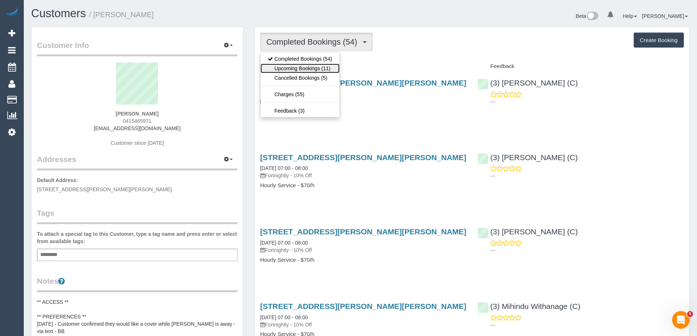
click at [299, 68] on link "Upcoming Bookings (11)" at bounding box center [300, 69] width 79 height 10
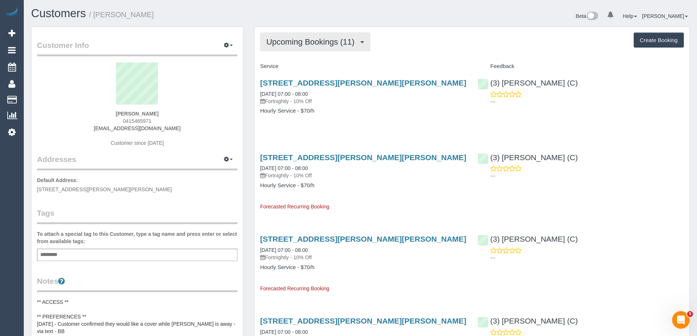
click at [286, 44] on span "Upcoming Bookings (11)" at bounding box center [312, 41] width 92 height 9
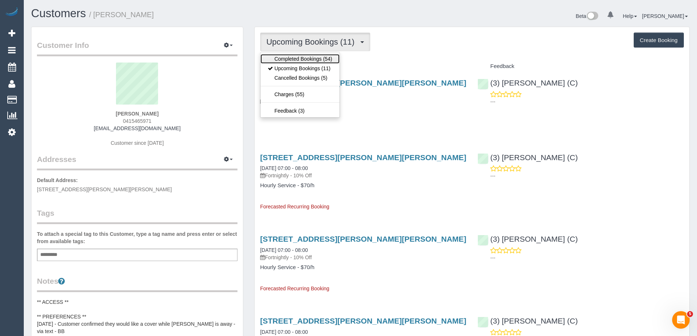
click at [284, 59] on link "Completed Bookings (54)" at bounding box center [300, 59] width 79 height 10
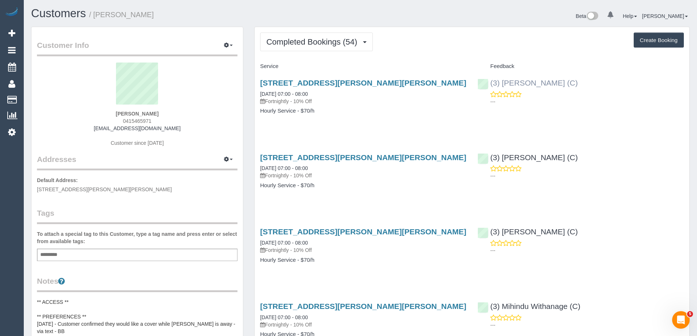
copy link "(3) Murat Karaman (C)"
click at [489, 83] on div "(3) Murat Karaman (C) ---" at bounding box center [580, 90] width 217 height 36
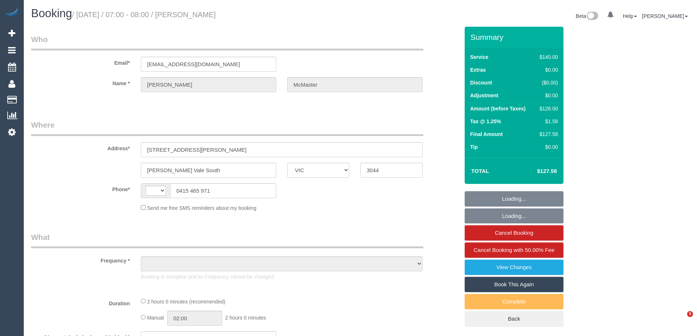
select select "VIC"
select select "string:stripe-pm_1NYiF82GScqysDRVGUCNPFn2"
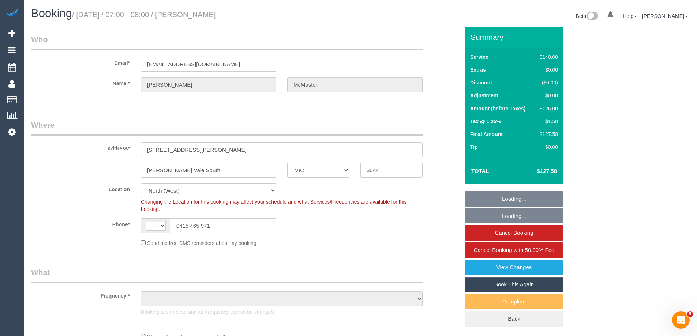
select select "string:AU"
select select "object:708"
select select "number:28"
select select "number:14"
select select "number:19"
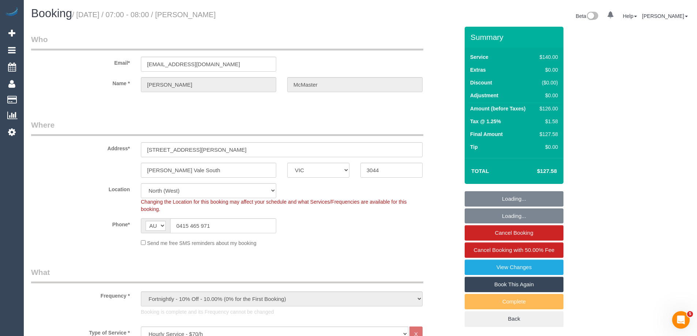
select select "number:25"
select select "number:34"
select select "number:13"
select select "spot1"
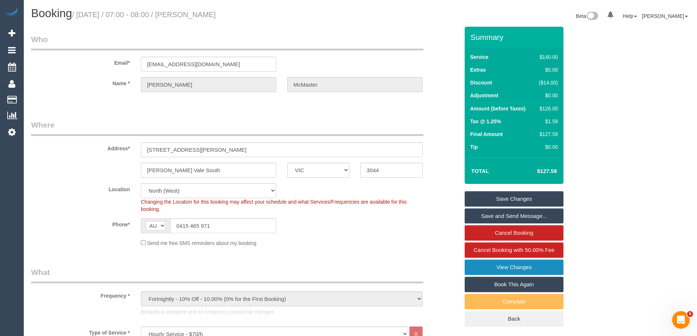
click at [552, 266] on link "View Changes" at bounding box center [514, 267] width 99 height 15
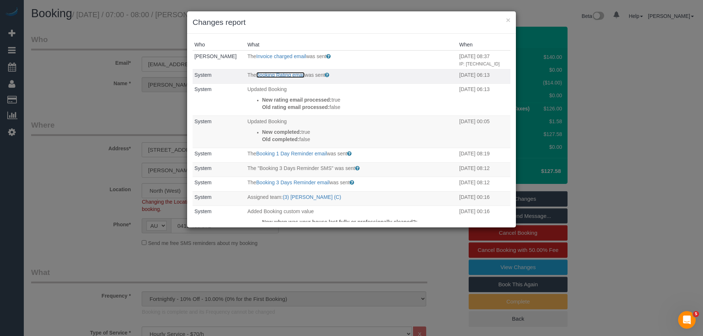
click at [279, 78] on link "Booking Rating email" at bounding box center [280, 75] width 48 height 6
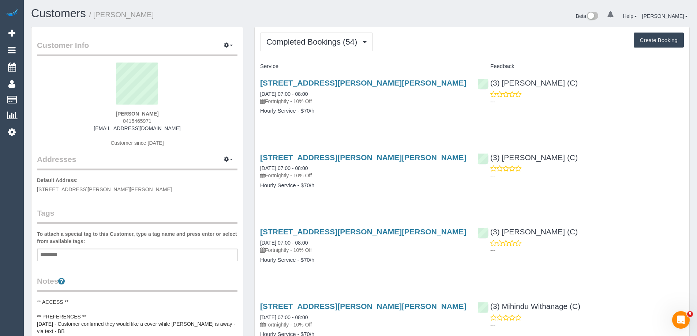
click at [184, 256] on div "Add a tag" at bounding box center [137, 255] width 201 height 12
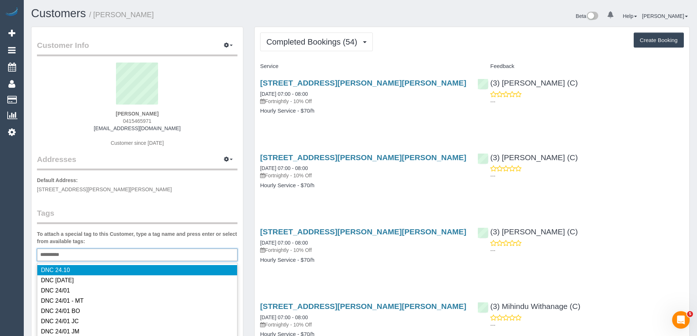
type input "**********"
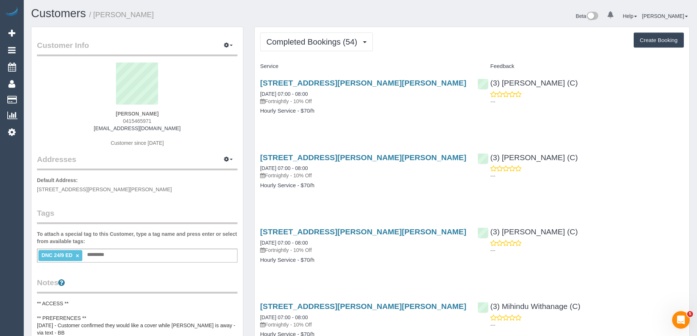
copy small "[PERSON_NAME]"
drag, startPoint x: 179, startPoint y: 18, endPoint x: 96, endPoint y: 15, distance: 83.1
click at [96, 15] on h1 "Customers / [PERSON_NAME]" at bounding box center [193, 13] width 324 height 12
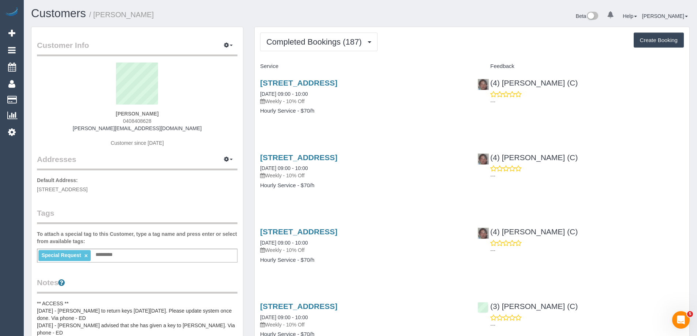
click at [440, 36] on div "Completed Bookings (187) Completed Bookings (187) Upcoming Bookings (12) Cancel…" at bounding box center [472, 42] width 424 height 19
click at [336, 43] on span "Completed Bookings (187)" at bounding box center [315, 41] width 99 height 9
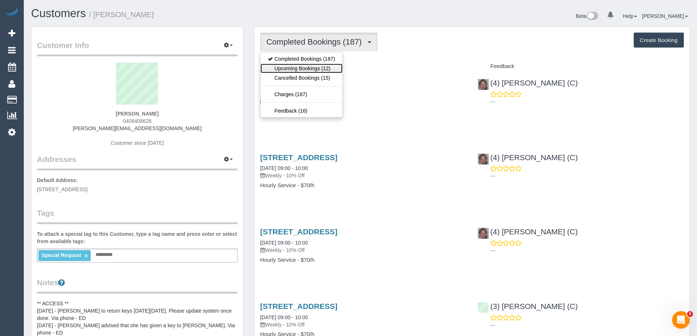
click at [329, 67] on link "Upcoming Bookings (12)" at bounding box center [302, 69] width 82 height 10
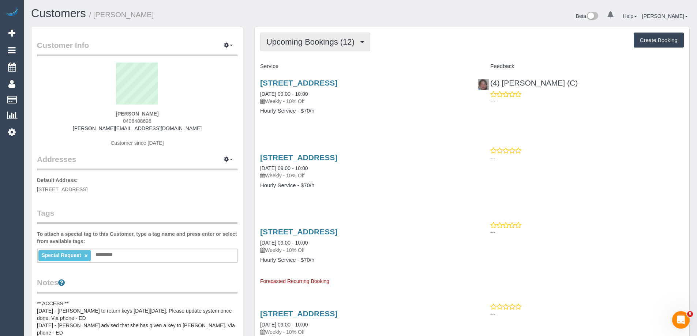
click at [324, 42] on span "Upcoming Bookings (12)" at bounding box center [312, 41] width 92 height 9
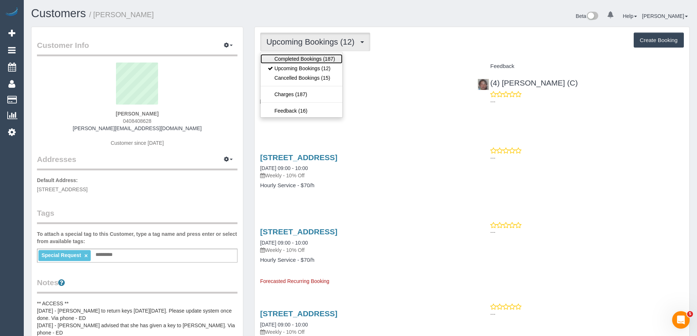
click at [320, 57] on link "Completed Bookings (187)" at bounding box center [302, 59] width 82 height 10
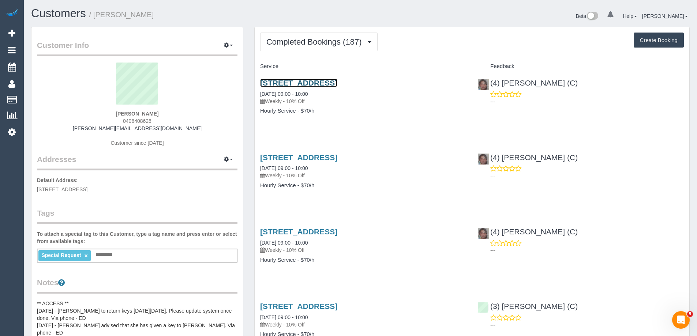
click at [317, 82] on link "[STREET_ADDRESS]" at bounding box center [298, 83] width 77 height 8
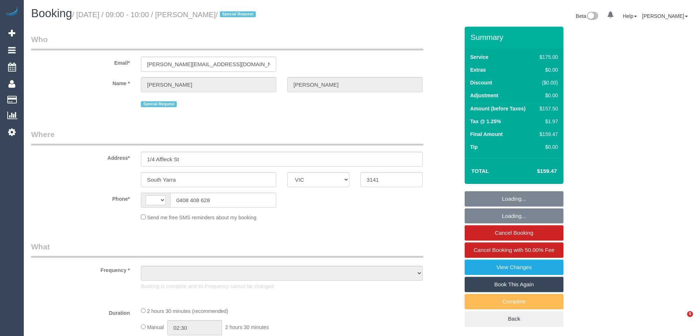
select select "VIC"
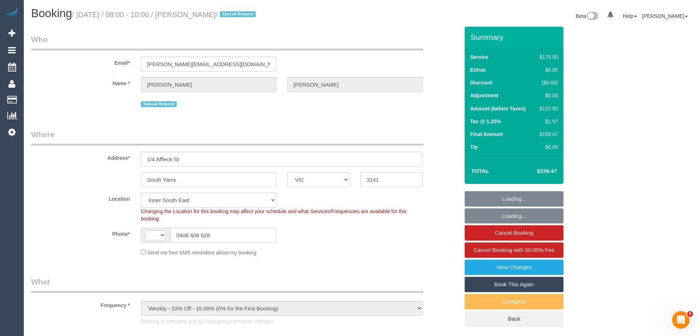
select select "object:704"
select select "string:AU"
select select "number:29"
select select "number:14"
select select "number:21"
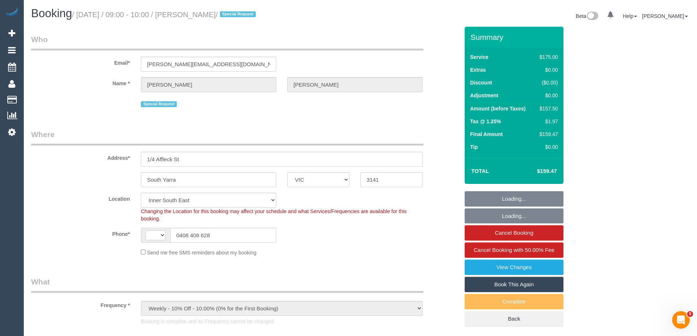
select select "number:22"
select select "number:35"
select select "string:stripe-pm_1MMfPo2GScqysDRVsPYDdghp"
select select "71229"
select select "150"
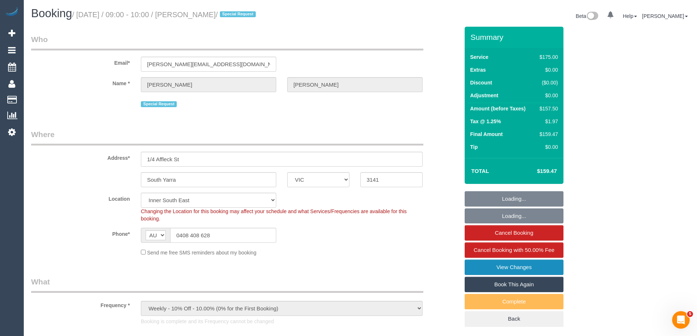
click at [542, 264] on link "View Changes" at bounding box center [514, 267] width 99 height 15
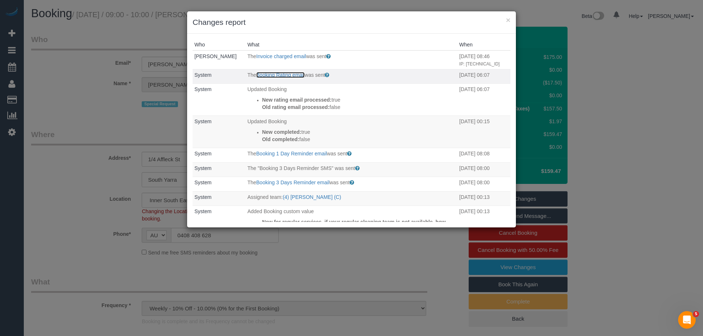
click at [277, 78] on link "Booking Rating email" at bounding box center [280, 75] width 48 height 6
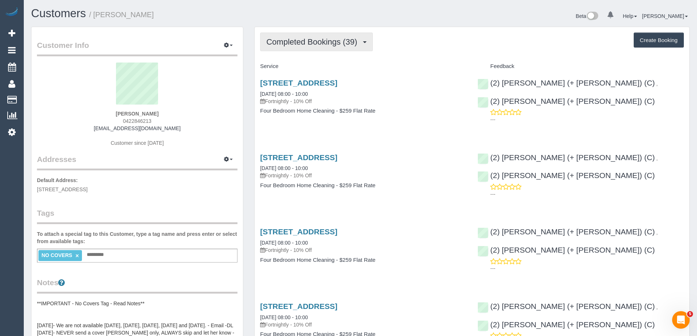
click at [331, 44] on span "Completed Bookings (39)" at bounding box center [313, 41] width 94 height 9
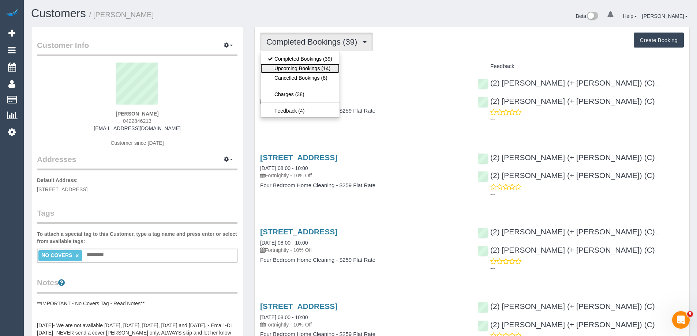
click at [324, 66] on link "Upcoming Bookings (14)" at bounding box center [300, 69] width 79 height 10
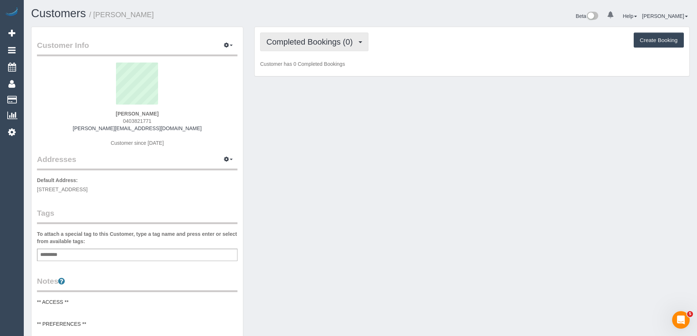
click at [344, 40] on span "Completed Bookings (0)" at bounding box center [311, 41] width 90 height 9
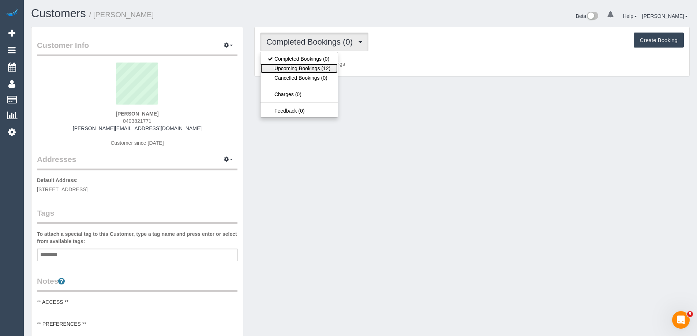
click at [332, 66] on link "Upcoming Bookings (12)" at bounding box center [299, 69] width 77 height 10
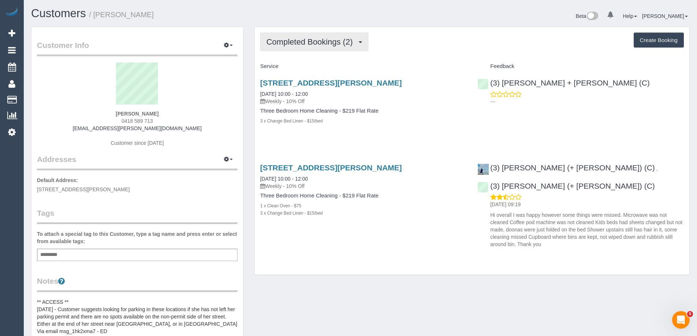
click at [310, 41] on span "Completed Bookings (2)" at bounding box center [311, 41] width 90 height 9
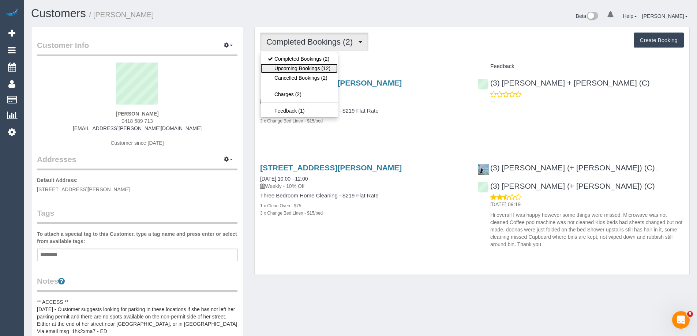
click at [310, 68] on link "Upcoming Bookings (12)" at bounding box center [299, 69] width 77 height 10
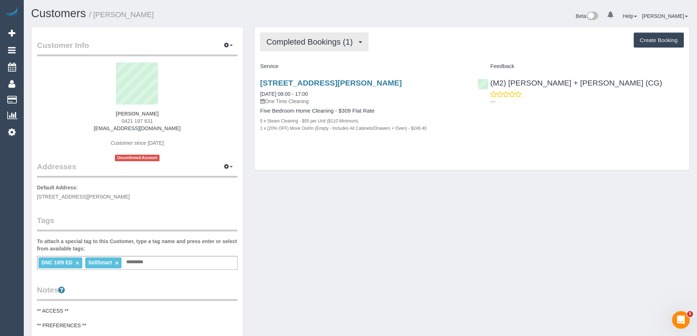
click at [303, 45] on span "Completed Bookings (1)" at bounding box center [311, 41] width 90 height 9
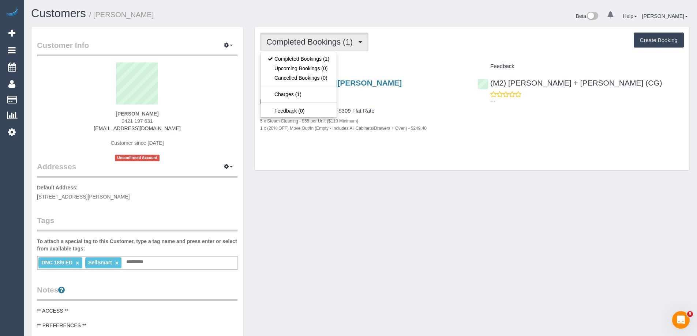
click at [303, 45] on span "Completed Bookings (1)" at bounding box center [311, 41] width 90 height 9
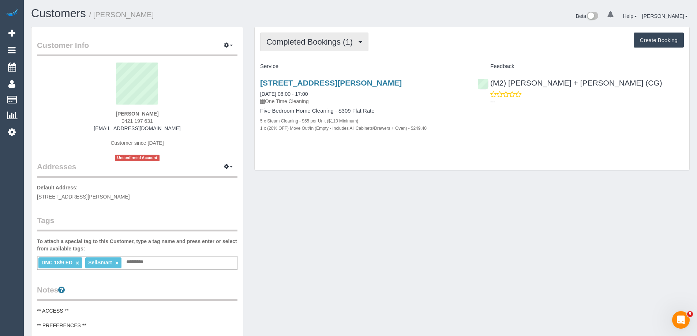
click at [309, 38] on span "Completed Bookings (1)" at bounding box center [311, 41] width 90 height 9
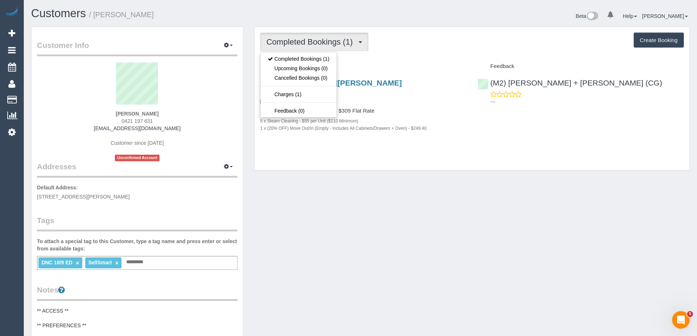
click at [309, 38] on span "Completed Bookings (1)" at bounding box center [311, 41] width 90 height 9
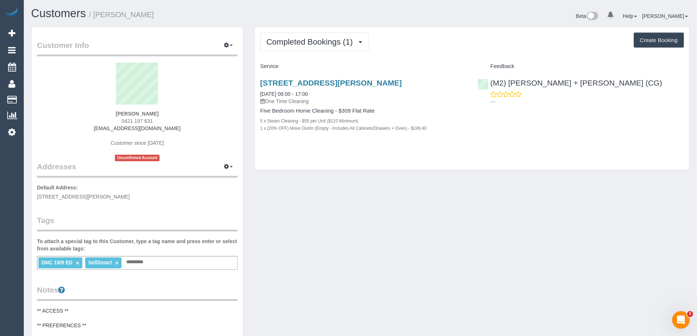
click at [77, 263] on link "×" at bounding box center [77, 263] width 3 height 6
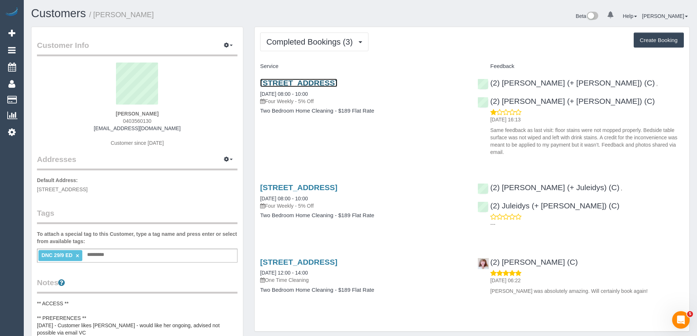
click at [299, 82] on link "151 Fitzroy St, 82, St Kilda, VIC 3182" at bounding box center [298, 83] width 77 height 8
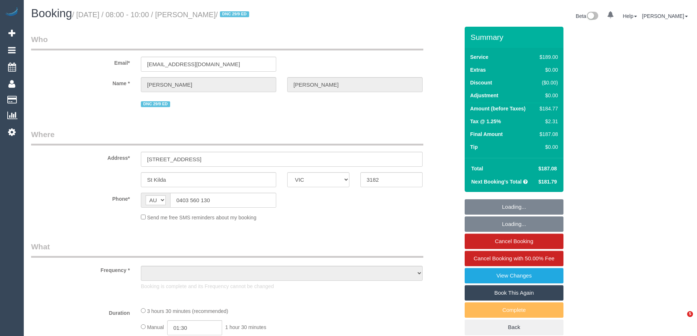
select select "VIC"
select select "object:553"
select select "string:stripe-pm_1RnG672GScqysDRV0be2gRkd"
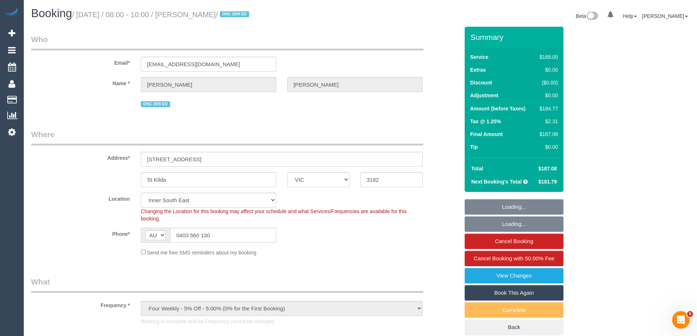
select select "number:27"
select select "number:14"
select select "number:20"
select select "number:24"
select select "number:34"
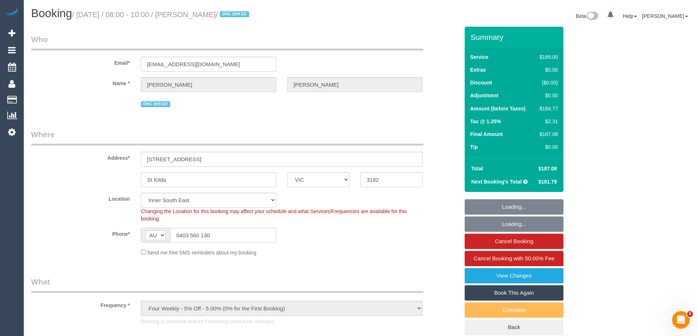
select select "number:12"
select select "object:706"
click at [546, 107] on div "$184.77" at bounding box center [547, 108] width 21 height 7
copy div "184.77"
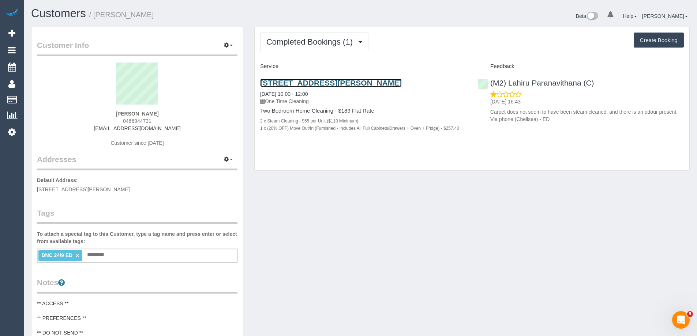
click at [290, 82] on link "[STREET_ADDRESS][PERSON_NAME]" at bounding box center [331, 83] width 142 height 8
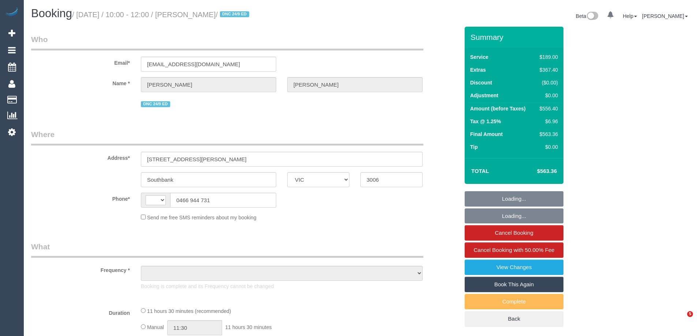
select select "VIC"
select select "string:stripe-pm_1S5iy12GScqysDRVieydaqK8"
select select "string:AU"
select select "object:699"
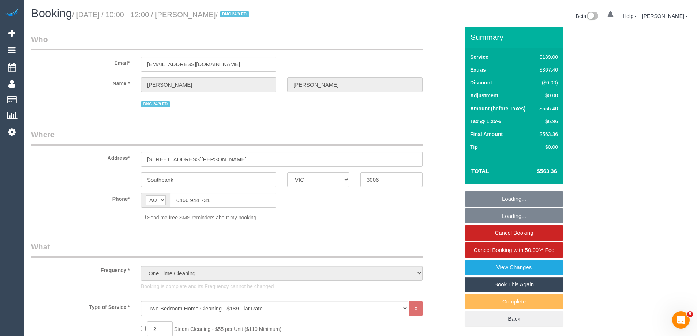
select select "number:28"
select select "number:15"
select select "number:20"
select select "number:24"
select select "number:26"
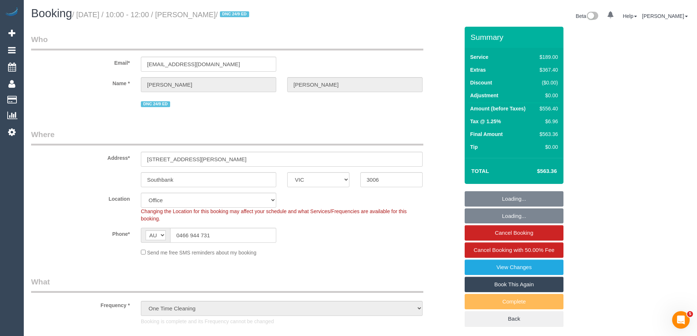
click at [548, 107] on div "$556.40" at bounding box center [547, 108] width 21 height 7
select select "object:2221"
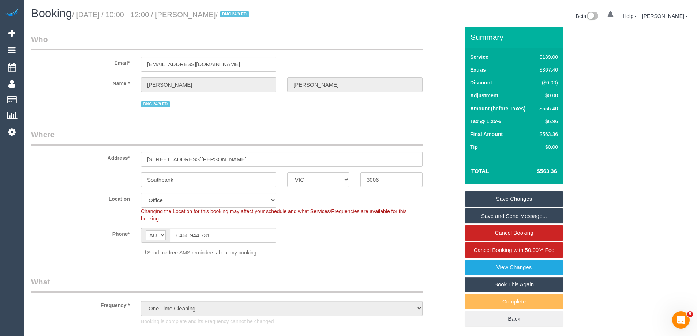
click at [544, 105] on td "$556.40" at bounding box center [547, 109] width 25 height 13
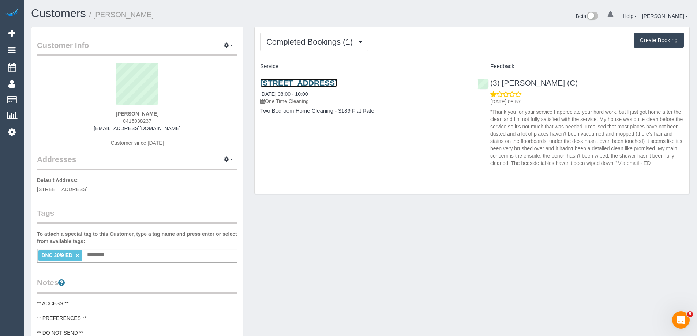
click at [306, 82] on link "[STREET_ADDRESS]" at bounding box center [298, 83] width 77 height 8
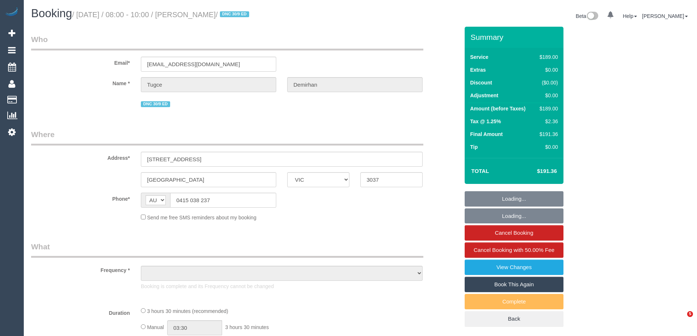
select select "VIC"
select select "object:546"
select select "string:stripe-pm_1S8LSl2GScqysDRVUYvLmBJn"
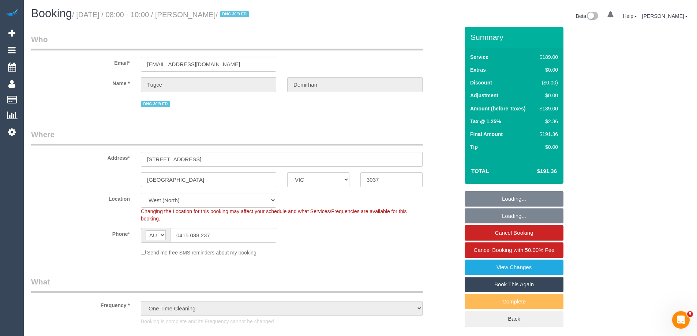
select select "object:649"
select select "number:28"
select select "number:14"
select select "number:18"
select select "number:24"
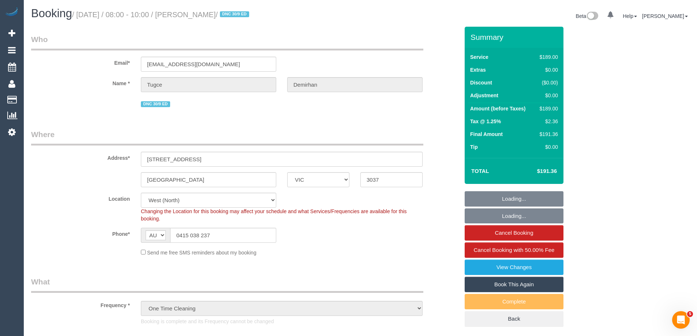
select select "number:33"
select select "number:26"
click at [549, 107] on div "$189.00" at bounding box center [547, 108] width 21 height 7
copy div "189.00"
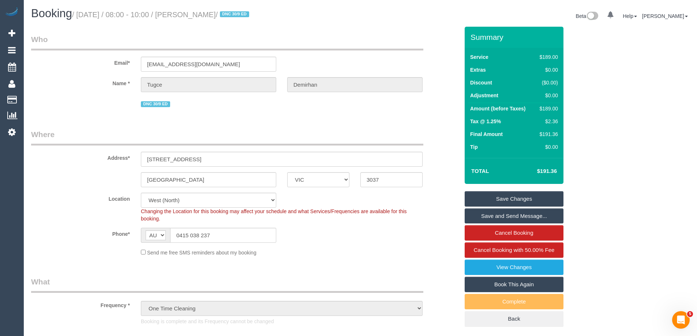
click at [554, 109] on div "$189.00" at bounding box center [547, 108] width 21 height 7
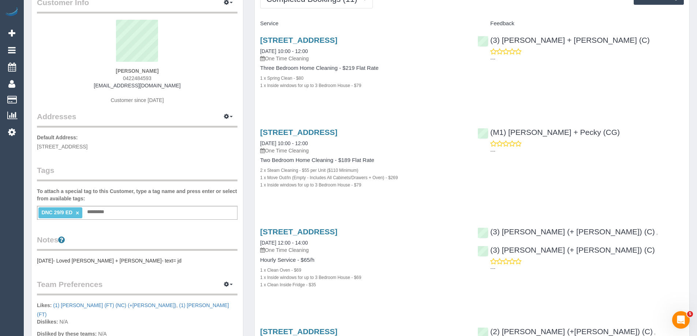
scroll to position [73, 0]
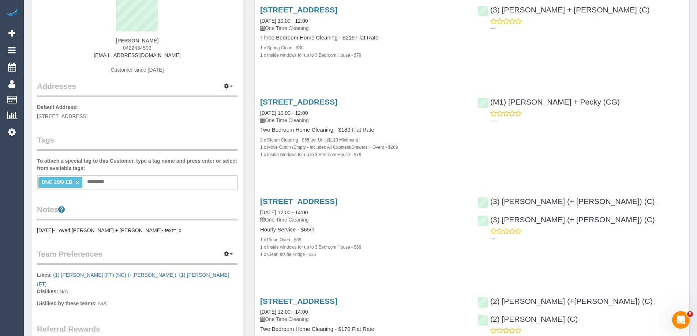
click at [50, 227] on pre "[DATE]- Loved [PERSON_NAME] + [PERSON_NAME]- text= jd" at bounding box center [137, 230] width 201 height 7
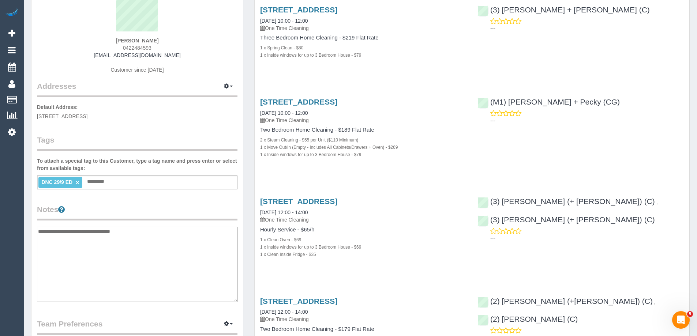
click at [39, 229] on textarea "**********" at bounding box center [137, 264] width 201 height 75
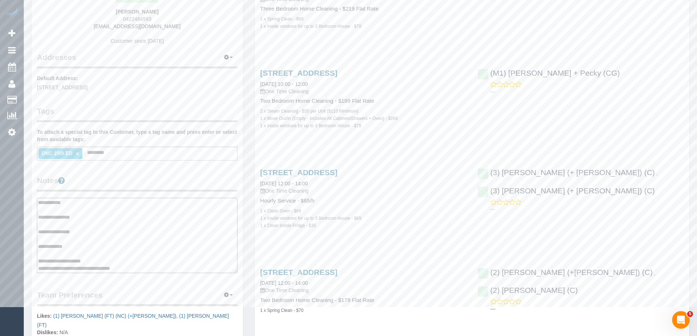
scroll to position [146, 0]
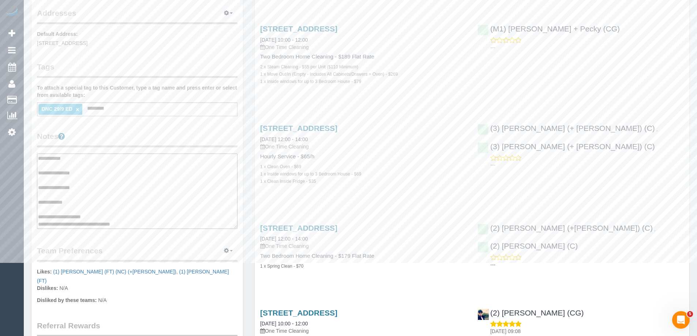
click at [108, 222] on textarea "**********" at bounding box center [137, 191] width 201 height 75
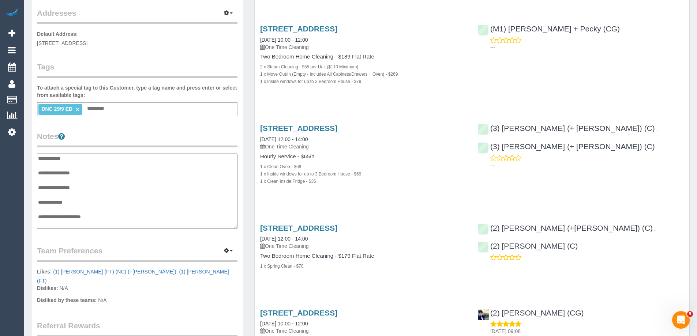
click at [87, 180] on textarea "**********" at bounding box center [137, 191] width 201 height 75
type textarea "**********"
click at [194, 137] on legend "Notes" at bounding box center [137, 139] width 201 height 16
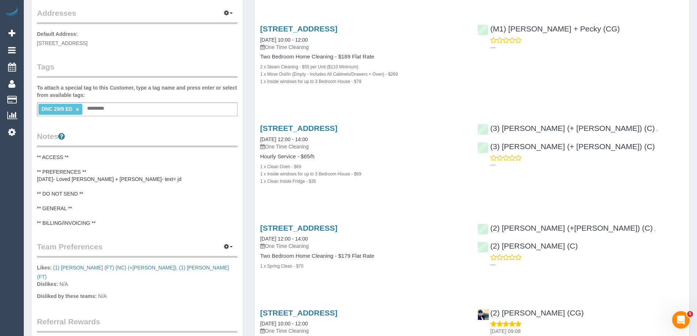
scroll to position [0, 0]
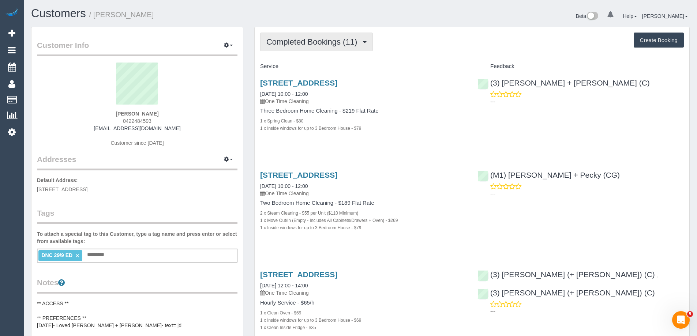
click at [307, 40] on span "Completed Bookings (11)" at bounding box center [313, 41] width 94 height 9
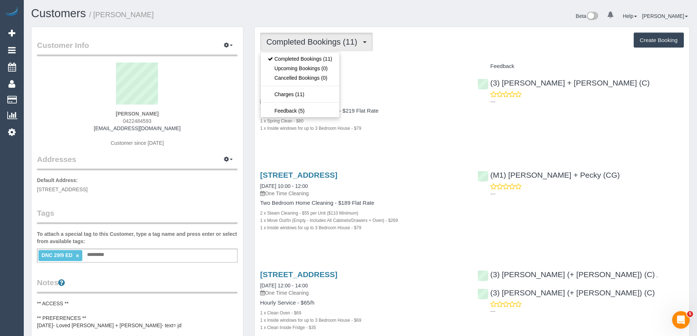
click at [433, 49] on div "Completed Bookings (11) Completed Bookings (11) Upcoming Bookings (0) Cancelled…" at bounding box center [472, 42] width 424 height 19
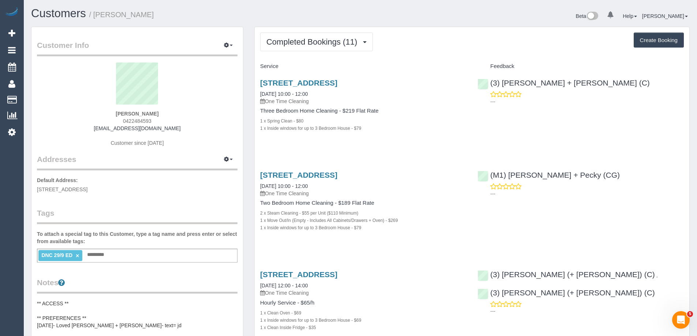
drag, startPoint x: 160, startPoint y: 131, endPoint x: 94, endPoint y: 129, distance: 65.5
click at [94, 129] on div "Lauren Rosewarne 0422484593 lrose@unimelb.edu.au Customer since 2022" at bounding box center [137, 109] width 201 height 92
copy link "[EMAIL_ADDRESS][DOMAIN_NAME]"
click at [337, 82] on link "48 Isla Ave, Glenroy, Vic, 3046, Glenroy, VIC 3046" at bounding box center [298, 83] width 77 height 8
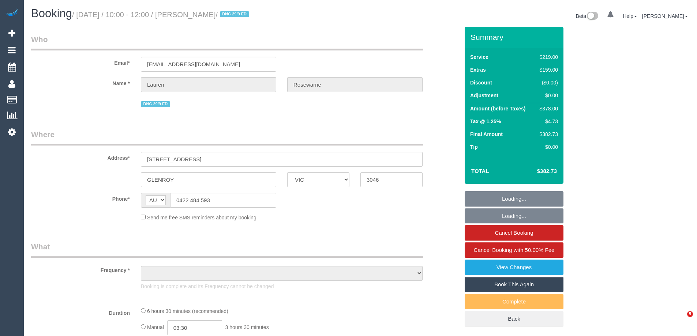
select select "VIC"
select select "number:28"
select select "number:14"
select select "number:19"
select select "number:24"
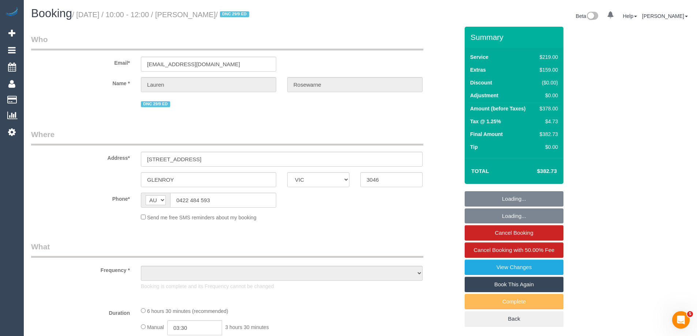
select select "number:13"
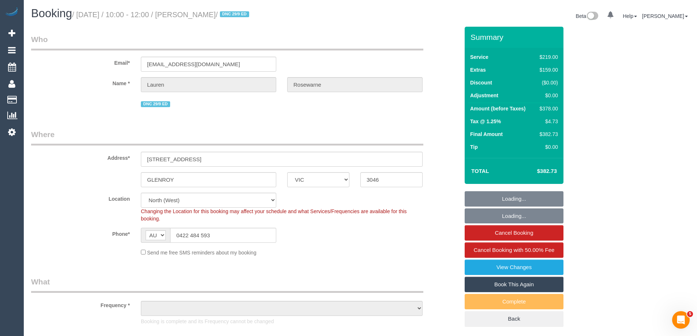
select select "object:715"
select select "string:stripe-pm_1S8sbc2GScqysDRVPvpk46ye"
select select "object:1453"
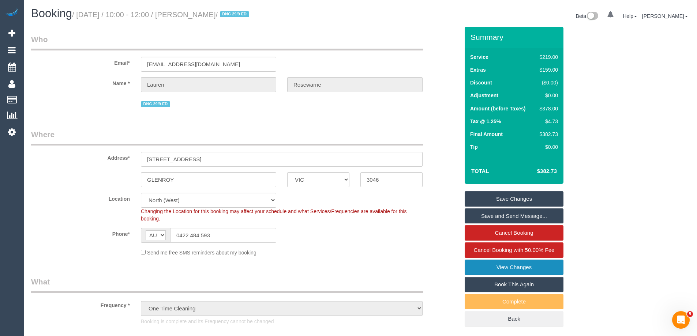
click at [519, 266] on link "View Changes" at bounding box center [514, 267] width 99 height 15
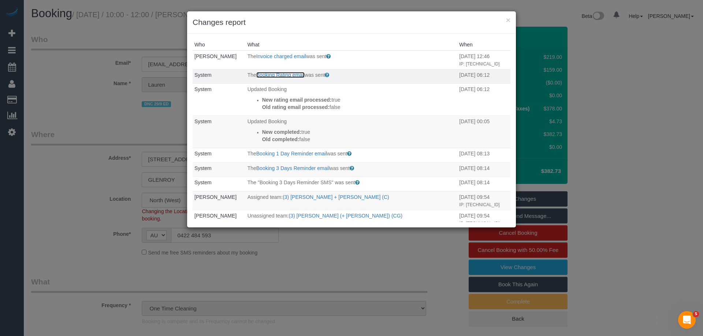
click at [277, 78] on link "Booking Rating email" at bounding box center [280, 75] width 48 height 6
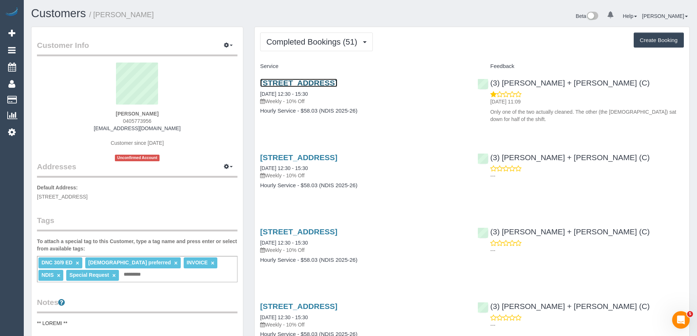
click at [337, 83] on link "[STREET_ADDRESS]" at bounding box center [298, 83] width 77 height 8
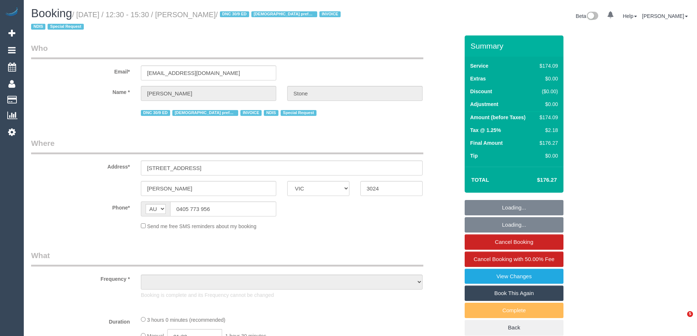
select select "VIC"
select select "object:692"
select select "number:30"
select select "number:14"
select select "number:19"
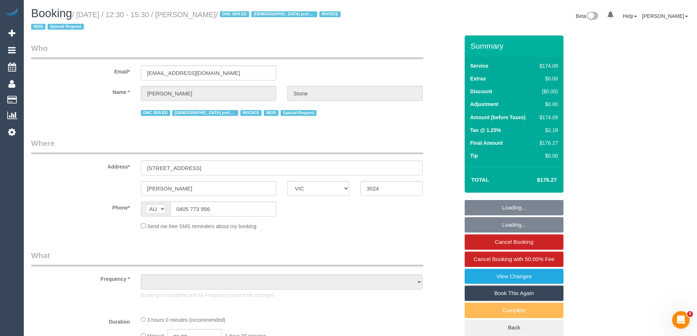
select select "number:23"
select select "number:35"
select select "number:11"
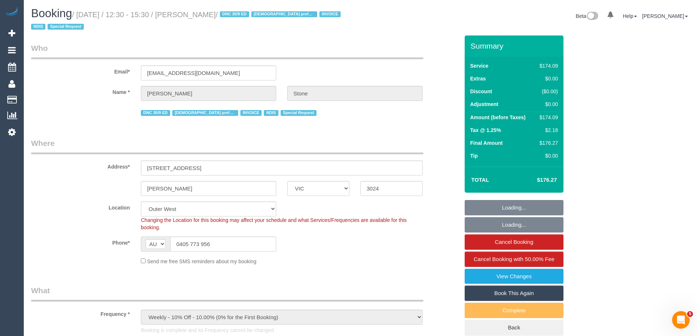
select select "object:1161"
select select "180"
click at [548, 113] on td "$174.09" at bounding box center [547, 118] width 25 height 13
click at [549, 117] on div "$174.09" at bounding box center [547, 117] width 21 height 7
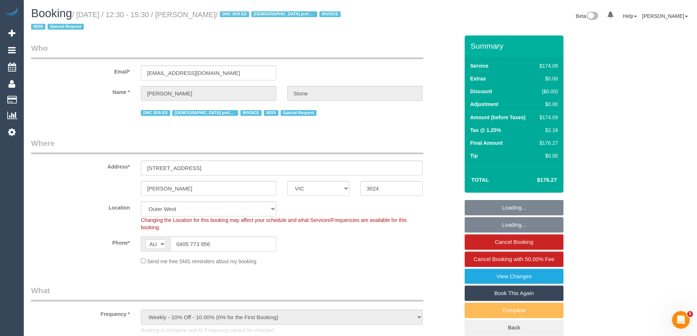
copy div "174.09"
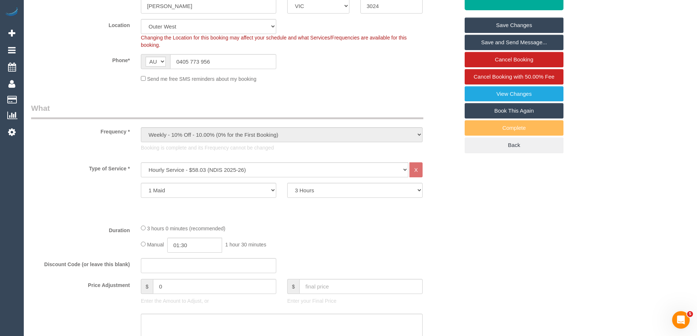
scroll to position [183, 0]
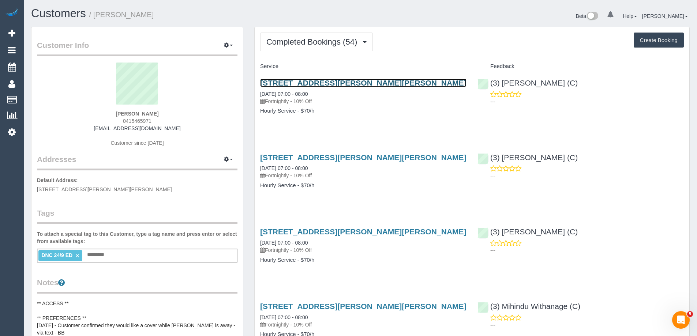
click at [352, 83] on link "[STREET_ADDRESS][PERSON_NAME][PERSON_NAME]" at bounding box center [363, 83] width 206 height 8
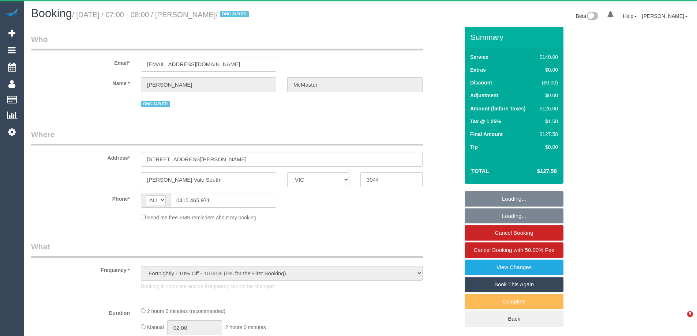
select select "VIC"
select select "string:stripe-pm_1NYiF82GScqysDRVGUCNPFn2"
select select "spot1"
select select "number:28"
select select "number:14"
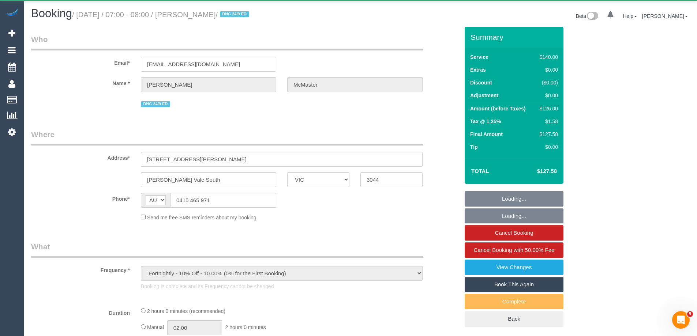
select select "number:19"
select select "number:25"
select select "number:34"
select select "number:13"
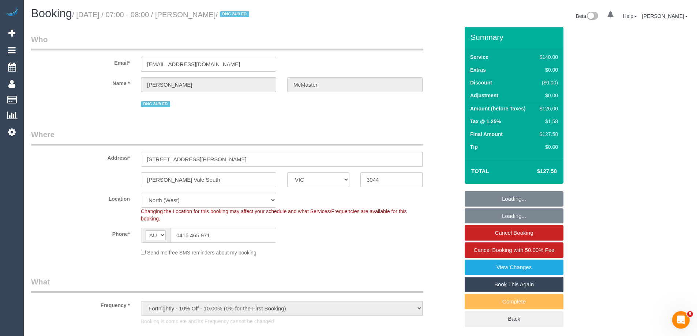
select select "object:1606"
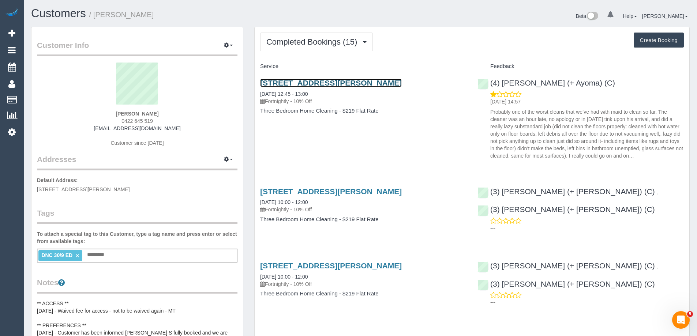
click at [324, 81] on link "[STREET_ADDRESS][PERSON_NAME]" at bounding box center [331, 83] width 142 height 8
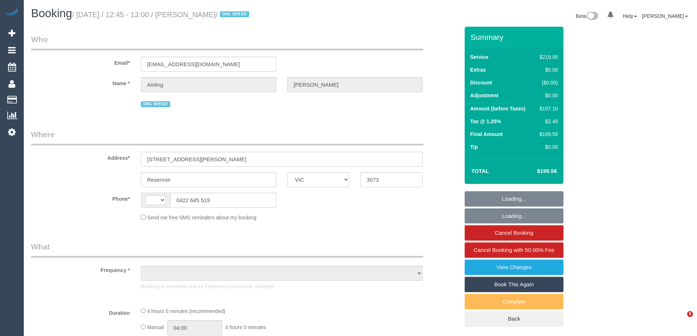
select select "VIC"
select select "string:stripe-pm_1QulLk2GScqysDRV3VprvzWs"
select select "number:28"
select select "number:14"
select select "number:18"
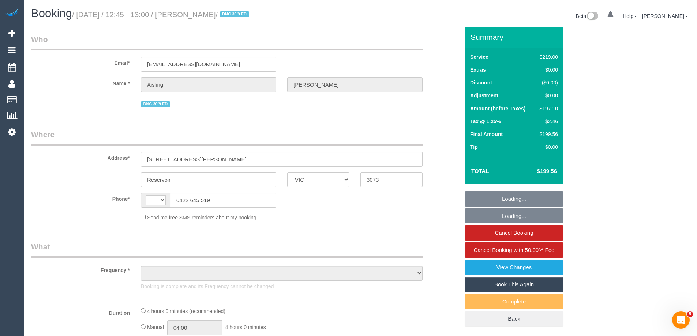
select select "number:24"
select select "number:34"
select select "number:11"
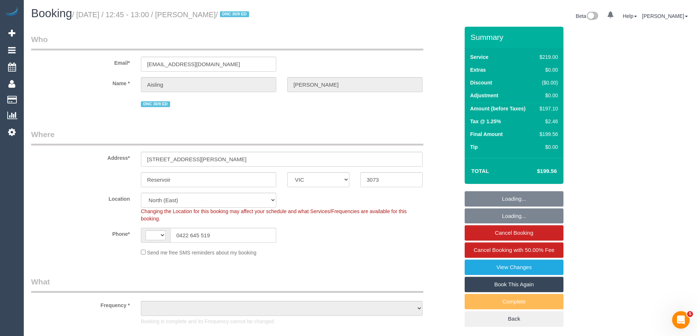
select select "string:AU"
select select "object:724"
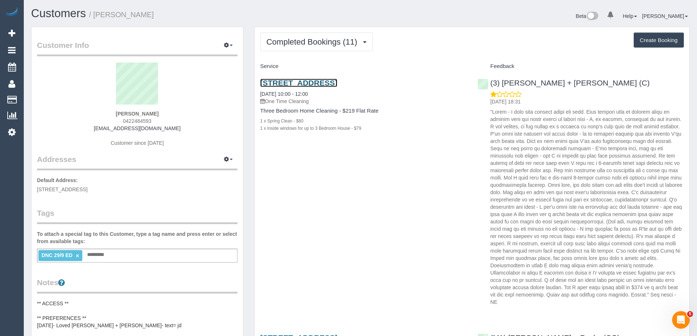
click at [290, 82] on link "[STREET_ADDRESS]" at bounding box center [298, 83] width 77 height 8
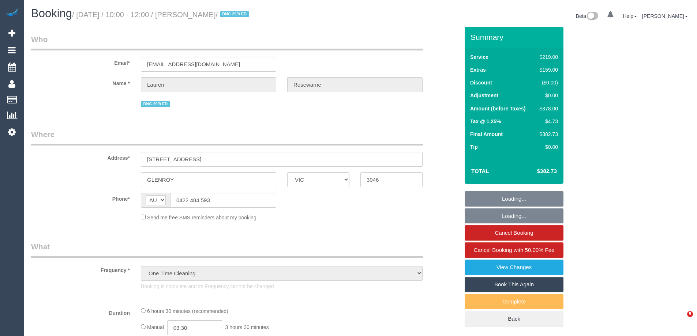
select select "VIC"
select select "number:28"
select select "number:14"
select select "number:19"
select select "number:24"
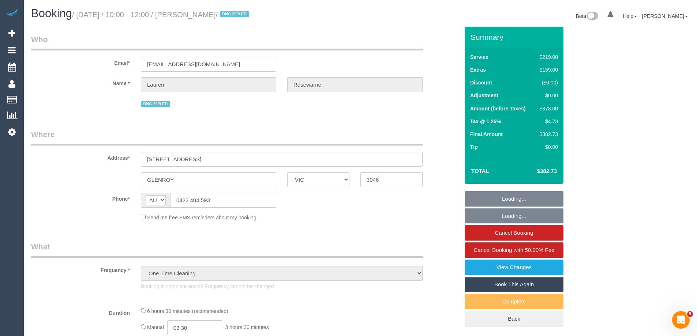
select select "number:13"
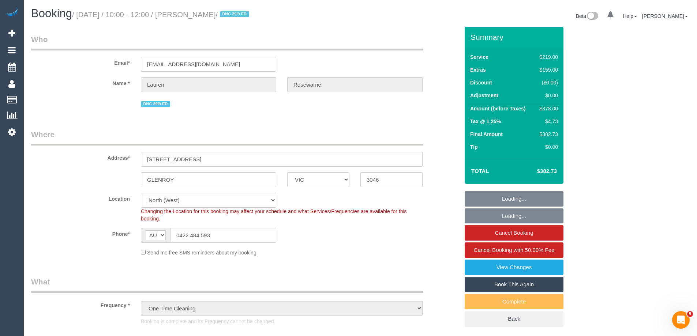
select select "object:816"
select select "string:stripe-pm_1S8sbc2GScqysDRVPvpk46ye"
click at [548, 105] on div "$378.00" at bounding box center [547, 108] width 21 height 7
copy div "378.00"
